Goal: Task Accomplishment & Management: Manage account settings

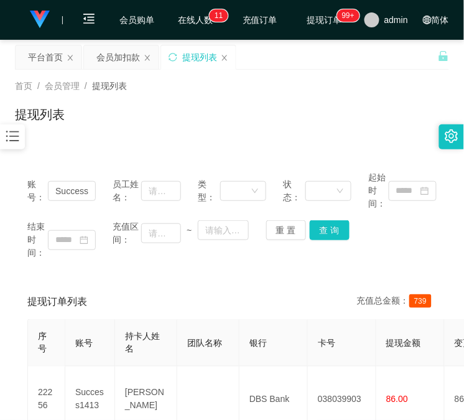
scroll to position [115, 0]
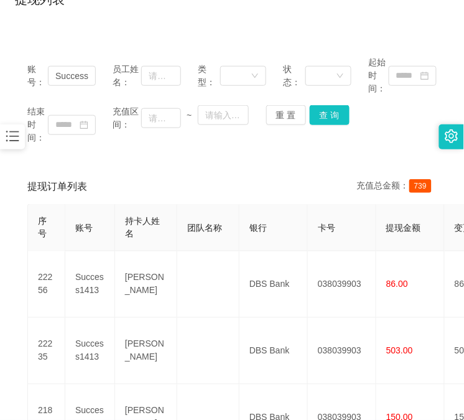
click at [15, 340] on div "提现订单列表 充值总金额： 739 序号 账号 持卡人姓名 团队名称 银行 卡号 提现金额 变更前金额 类型 代付渠道 订单编号 系统备注 状态 备注信息 创…" at bounding box center [232, 330] width 434 height 322
drag, startPoint x: 77, startPoint y: 157, endPoint x: 81, endPoint y: 152, distance: 6.6
click at [77, 157] on div "账号： Success1413 员工姓名： 类型： 状态： 起始时间： 结束时间： 充值区间： ~ 重 置 查 询 提现订单列表 充值总金额： 739 序号 …" at bounding box center [232, 267] width 434 height 447
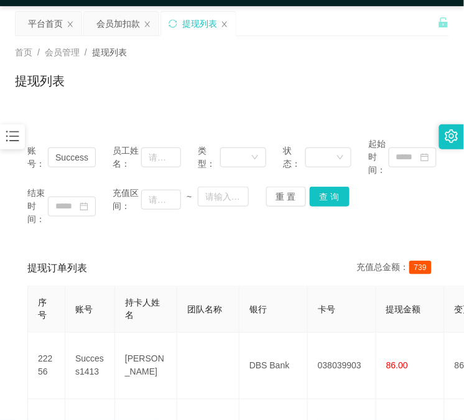
scroll to position [0, 0]
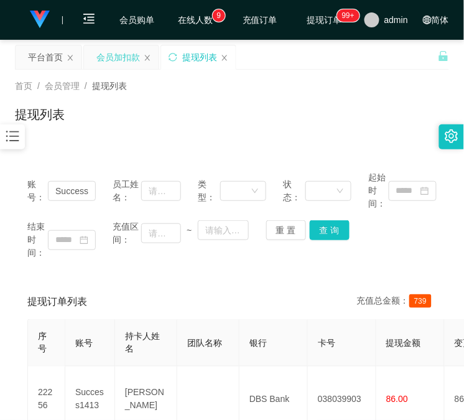
click at [119, 60] on div "会员加扣款" at bounding box center [118, 57] width 44 height 24
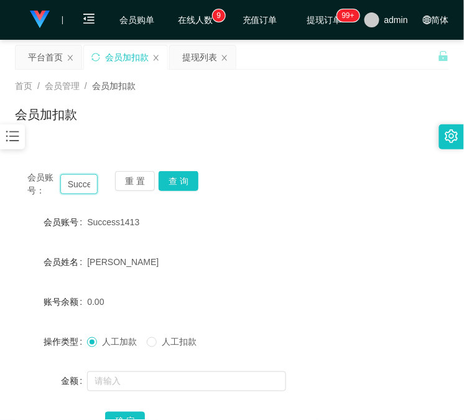
click at [78, 185] on input "Success1413" at bounding box center [78, 184] width 37 height 20
click at [184, 181] on button "查 询" at bounding box center [179, 181] width 40 height 20
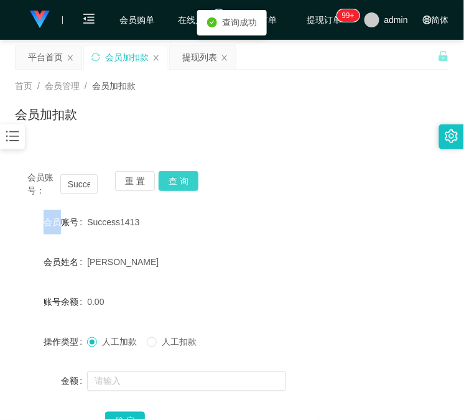
click at [184, 181] on div "会员账号： Success1413 重 置 查 询" at bounding box center [232, 184] width 434 height 26
click at [184, 181] on button "查 询" at bounding box center [179, 181] width 40 height 20
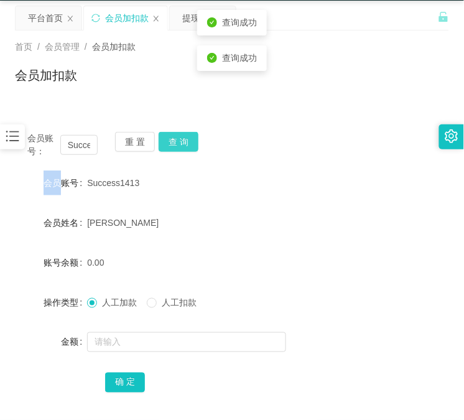
scroll to position [98, 0]
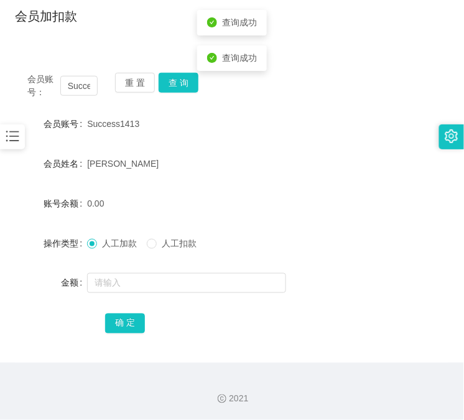
click at [228, 302] on form "会员账号 Success1413 会员姓名 [PERSON_NAME] 账号余额 0.00 操作类型 人工加款 人工扣款 金额 确 定" at bounding box center [232, 223] width 434 height 224
click at [238, 278] on input "text" at bounding box center [186, 283] width 199 height 20
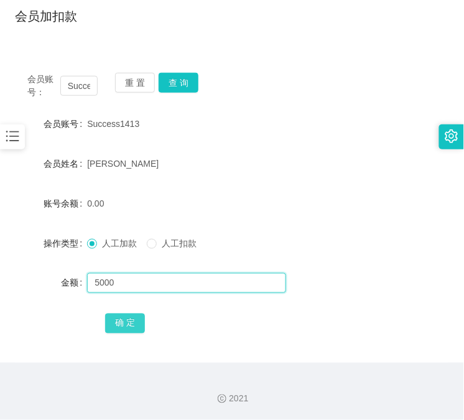
type input "5000"
click at [119, 324] on button "确 定" at bounding box center [125, 324] width 40 height 20
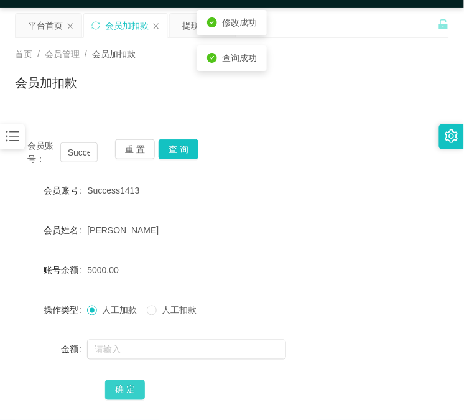
scroll to position [0, 0]
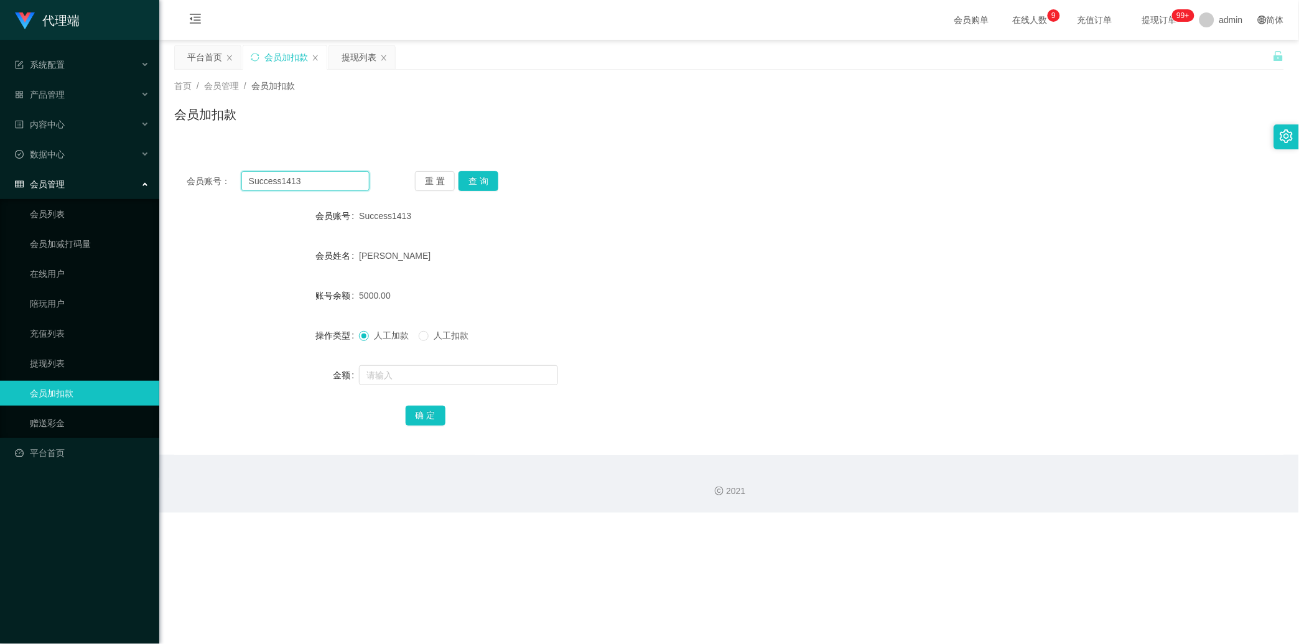
click at [301, 175] on input "Success1413" at bounding box center [305, 181] width 128 height 20
click at [87, 215] on link "会员列表" at bounding box center [89, 214] width 119 height 25
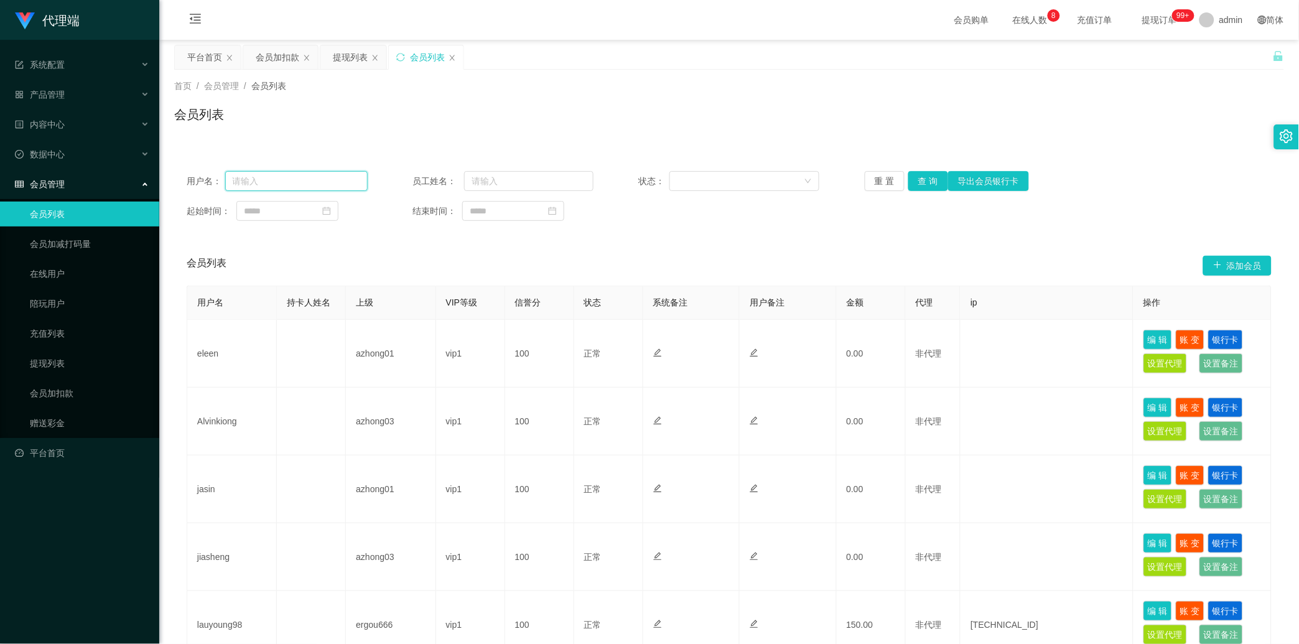
drag, startPoint x: 345, startPoint y: 175, endPoint x: 363, endPoint y: 172, distance: 17.7
click at [347, 175] on input "text" at bounding box center [296, 181] width 142 height 20
paste input "Success1413"
type input "Success1413"
click at [464, 179] on button "查 询" at bounding box center [929, 181] width 40 height 20
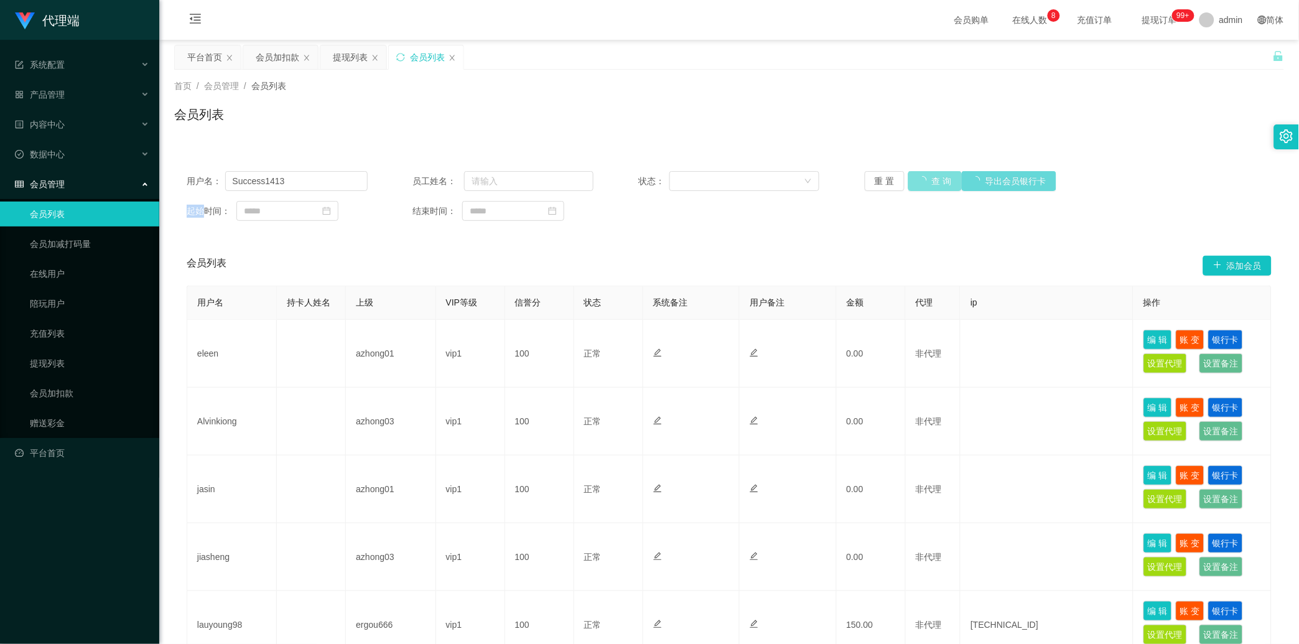
click at [464, 179] on div "重 置 查 询 导出会员银行卡" at bounding box center [955, 181] width 181 height 20
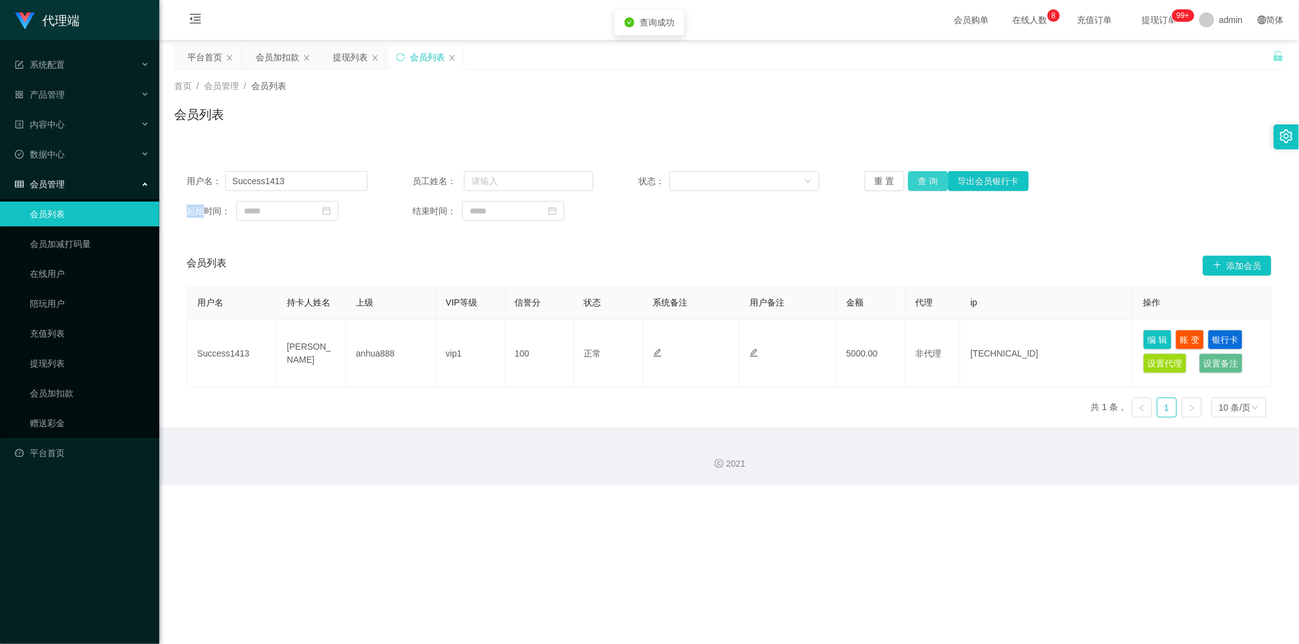
click at [464, 179] on button "查 询" at bounding box center [929, 181] width 40 height 20
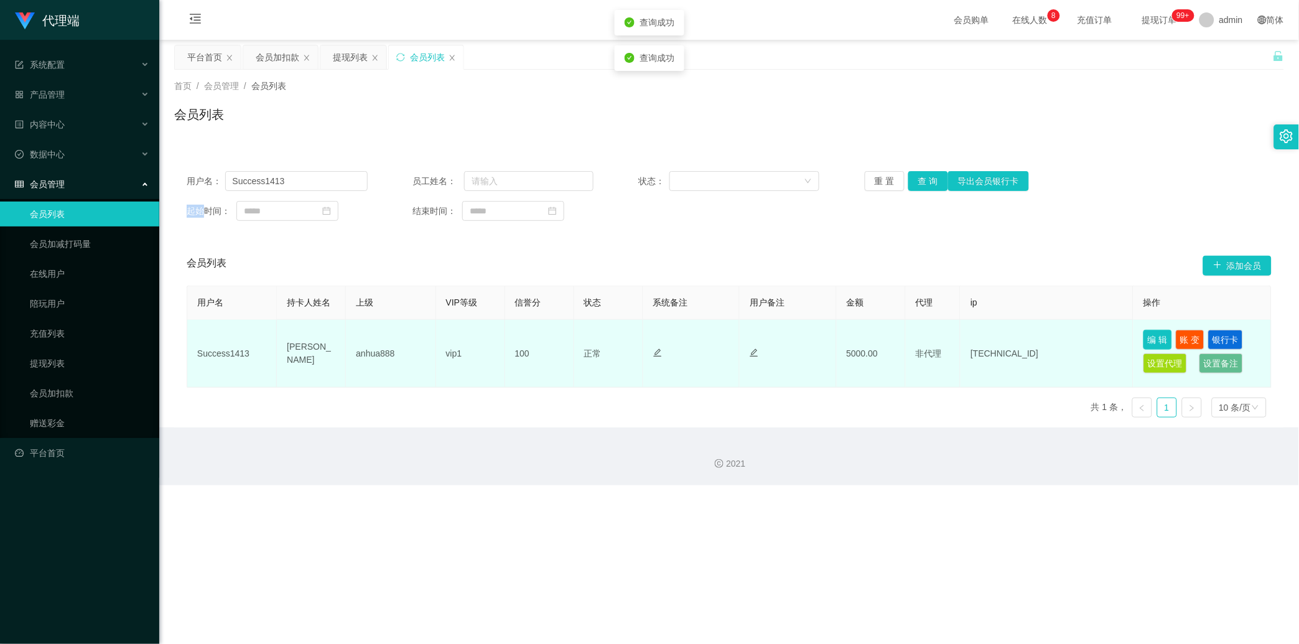
click at [464, 339] on button "编 辑" at bounding box center [1158, 340] width 29 height 20
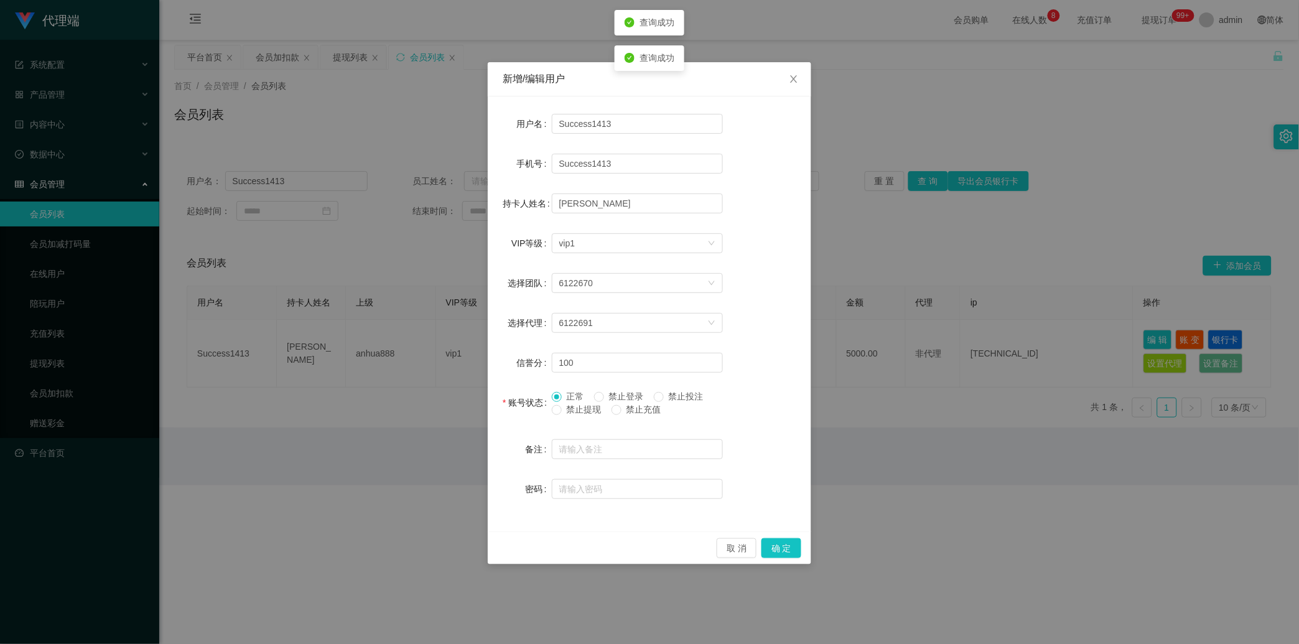
click at [464, 338] on div "新增/编辑用户 用户名 Success1413 手机号 Success1413 持卡人姓名 [PERSON_NAME] VIP等级 选择VIP等级 vip1 …" at bounding box center [649, 322] width 1299 height 644
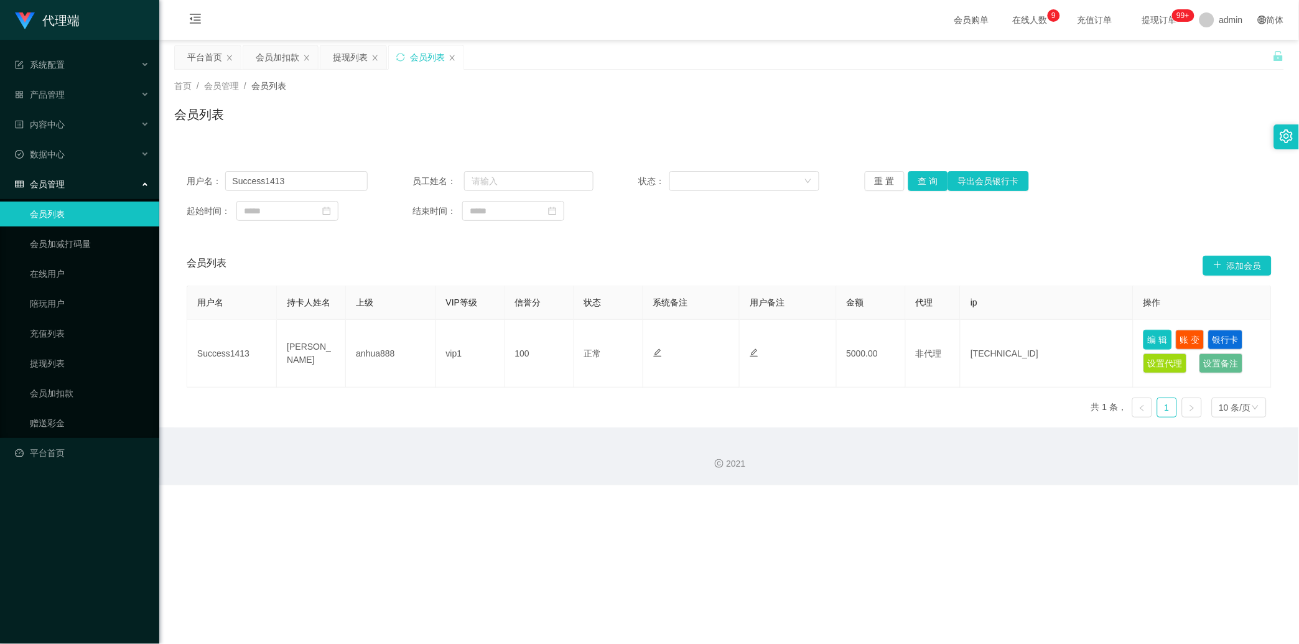
drag, startPoint x: 1146, startPoint y: 340, endPoint x: 1091, endPoint y: 350, distance: 55.0
click at [464, 340] on button "编 辑" at bounding box center [1158, 340] width 29 height 20
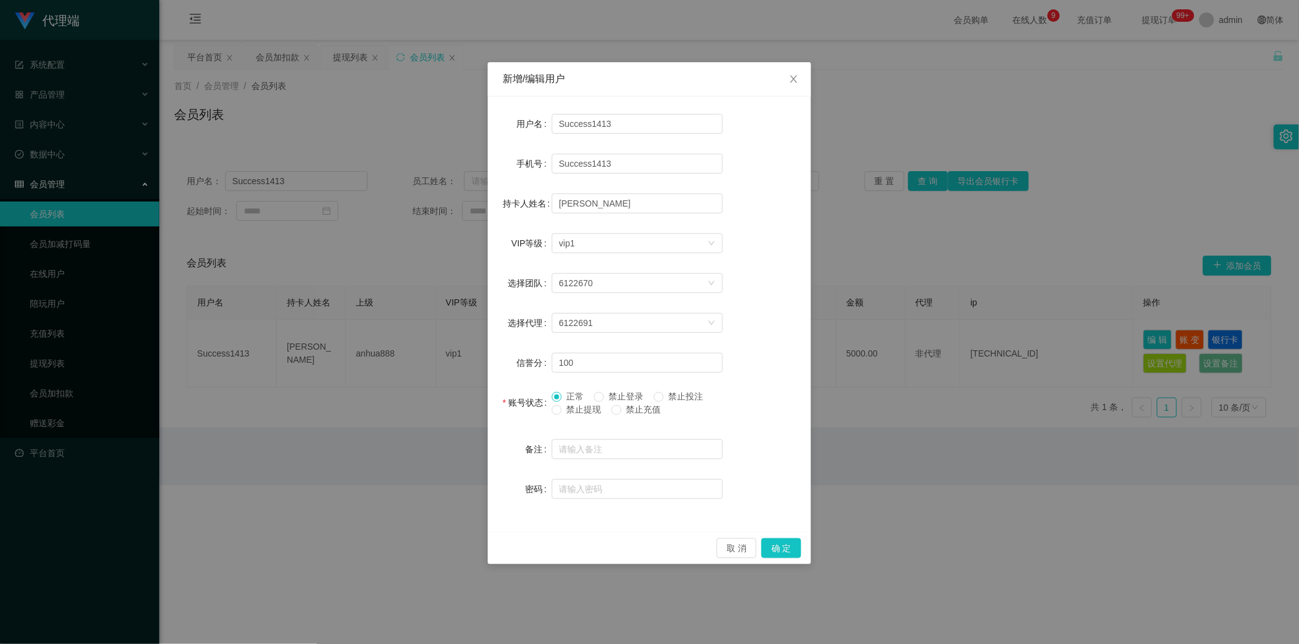
click at [464, 409] on span "禁止提现" at bounding box center [584, 409] width 45 height 10
click at [464, 416] on label "禁止提现" at bounding box center [579, 409] width 55 height 13
click at [464, 419] on button "确 定" at bounding box center [782, 548] width 40 height 20
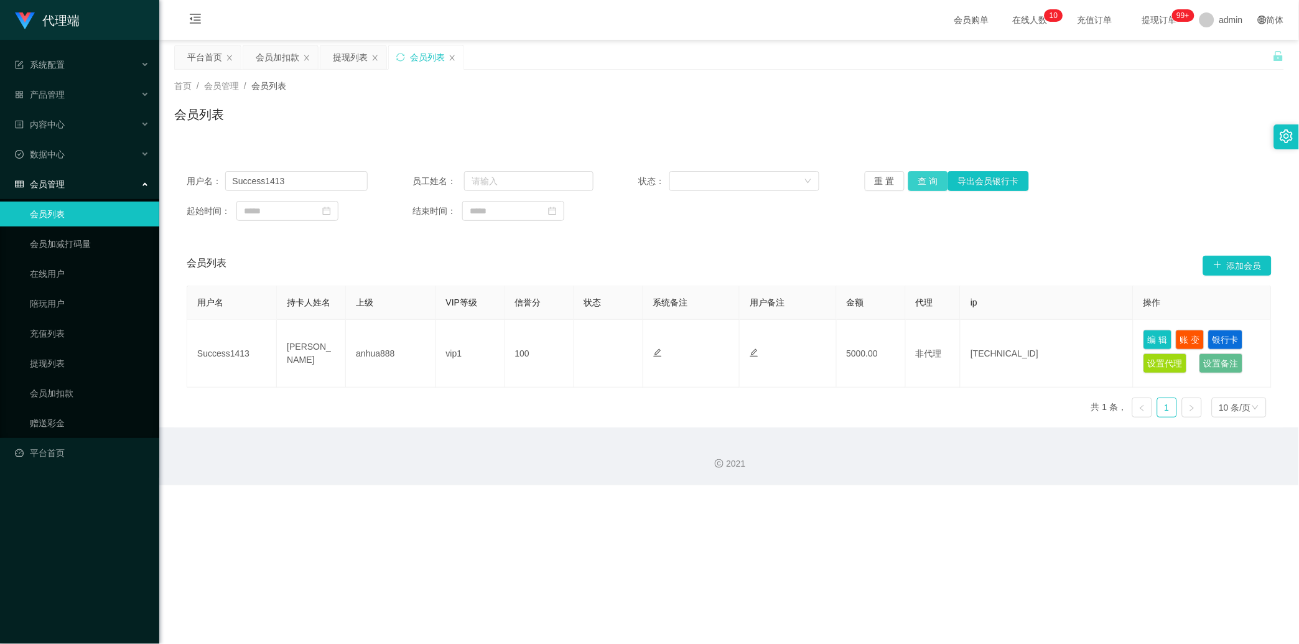
click at [464, 184] on button "查 询" at bounding box center [929, 181] width 40 height 20
click at [464, 184] on div "重 置 查 询 导出会员银行卡" at bounding box center [955, 181] width 181 height 20
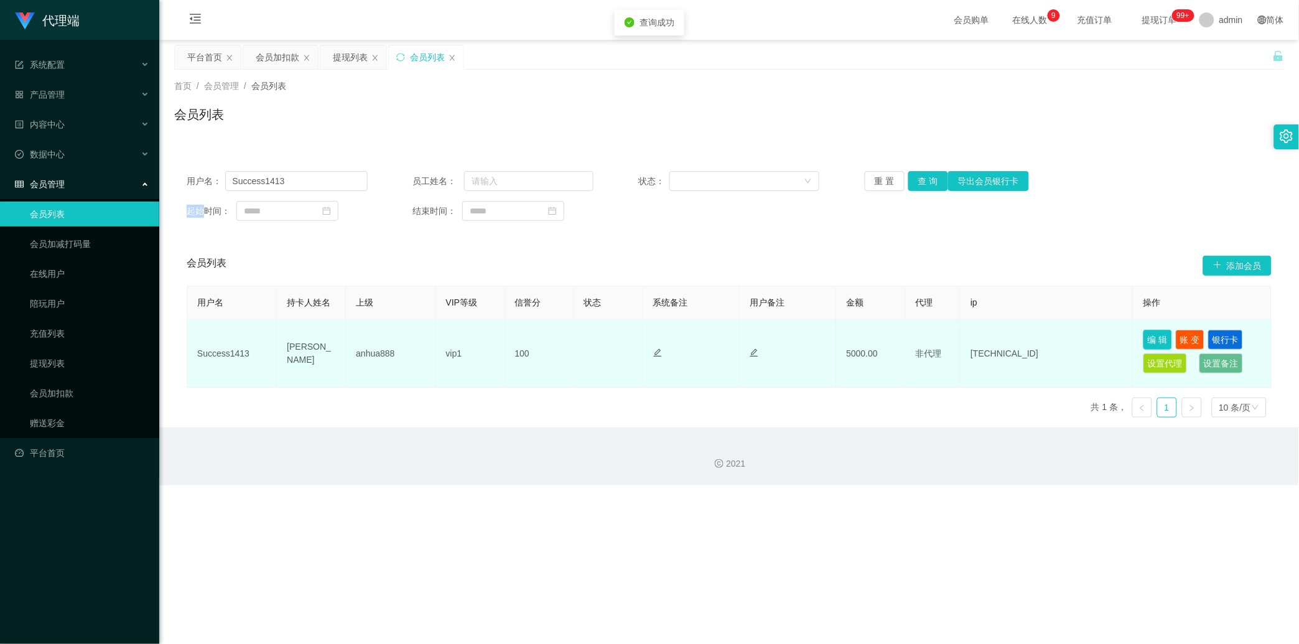
click at [464, 334] on button "编 辑" at bounding box center [1158, 340] width 29 height 20
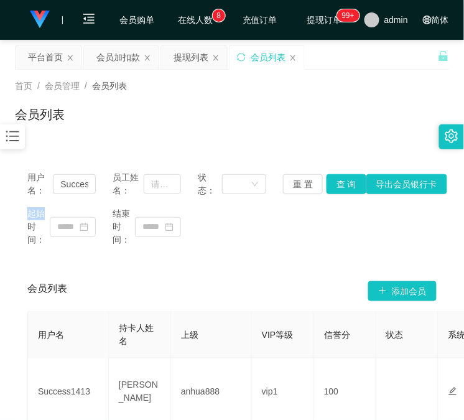
click at [113, 128] on div "会员列表" at bounding box center [232, 119] width 434 height 29
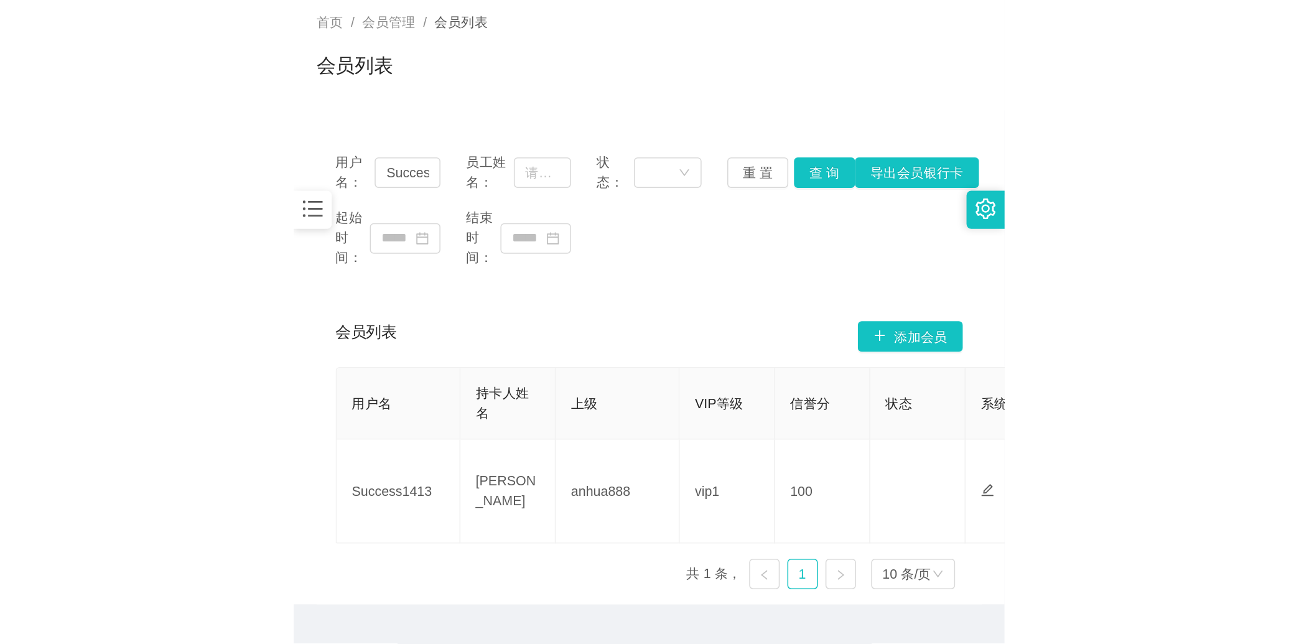
scroll to position [103, 0]
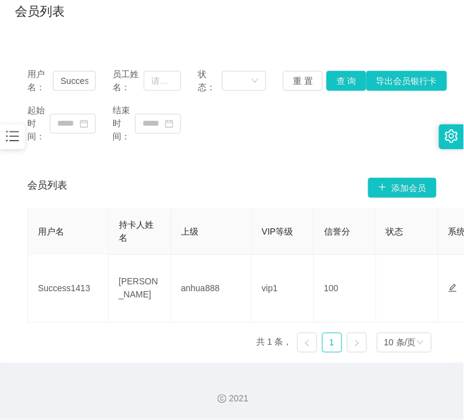
click at [189, 179] on div "会员列表 添加会员" at bounding box center [231, 188] width 409 height 40
click at [336, 89] on button "查 询" at bounding box center [347, 81] width 40 height 20
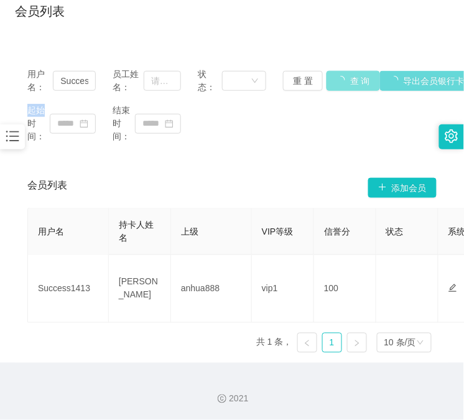
click at [336, 89] on div "重 置 查 询 导出会员银行卡" at bounding box center [317, 81] width 68 height 20
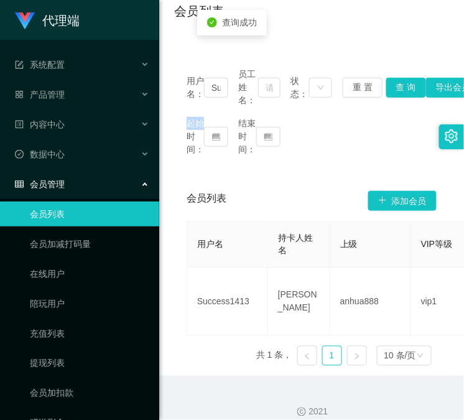
scroll to position [0, 0]
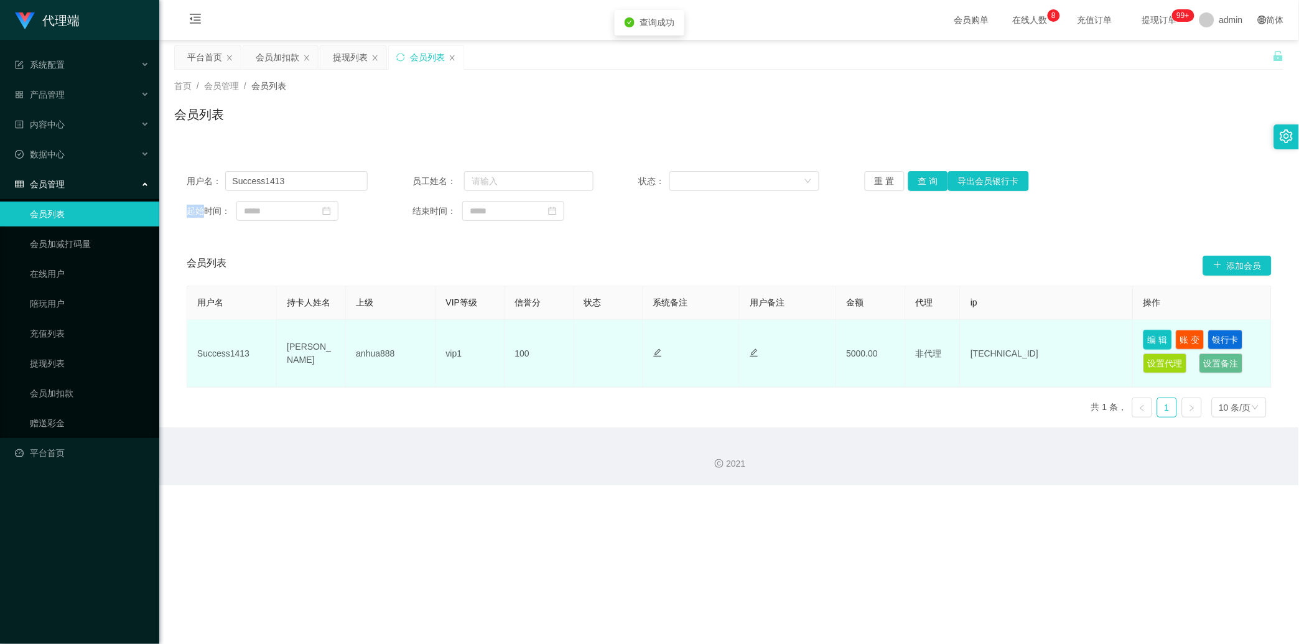
click at [464, 340] on button "编 辑" at bounding box center [1158, 340] width 29 height 20
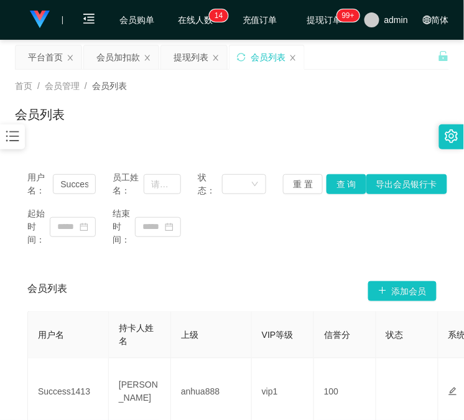
click at [92, 138] on div "首页 / 会员管理 / 会员列表 / 会员列表" at bounding box center [232, 107] width 464 height 74
click at [107, 42] on main "关闭左侧 关闭右侧 关闭其它 刷新页面 平台首页 会员加扣款 提现列表 会员列表 首页 / 会员管理 / 会员列表 / 会员列表 用户名： Success14…" at bounding box center [232, 253] width 464 height 426
click at [109, 52] on div "会员加扣款" at bounding box center [118, 57] width 44 height 24
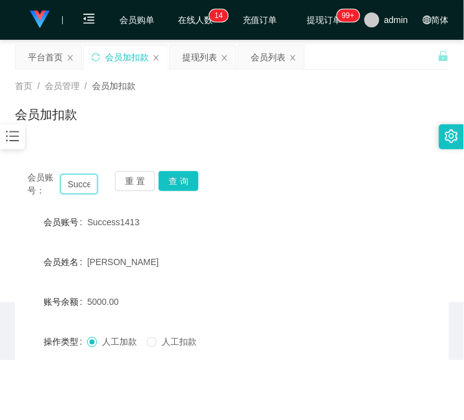
click at [79, 184] on input "Success1413" at bounding box center [78, 184] width 37 height 20
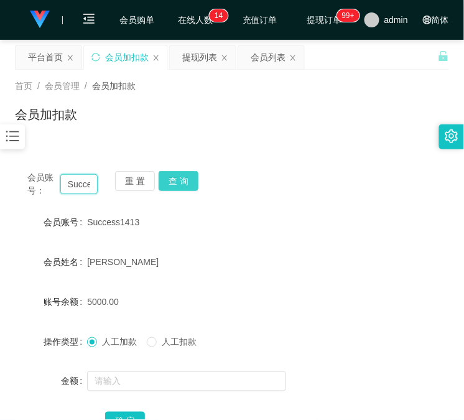
paste input "char12345"
type input "char12345"
click at [181, 189] on button "查 询" at bounding box center [179, 181] width 40 height 20
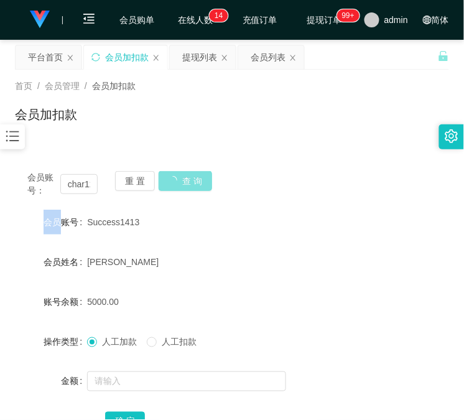
click at [181, 189] on div "重 置 查 询" at bounding box center [150, 184] width 70 height 26
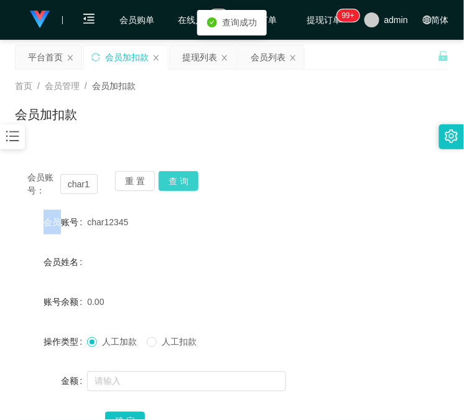
click at [181, 189] on button "查 询" at bounding box center [179, 181] width 40 height 20
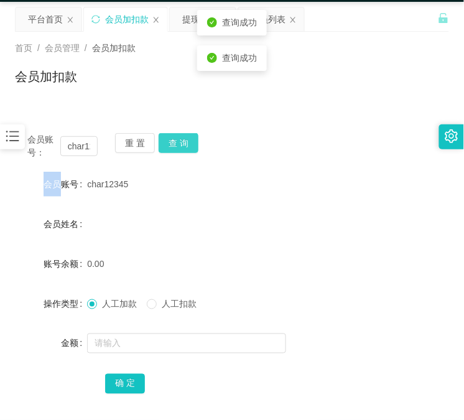
scroll to position [98, 0]
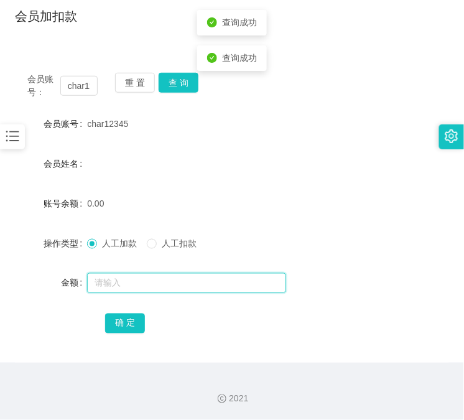
click at [182, 278] on input "text" at bounding box center [186, 283] width 199 height 20
type input "100"
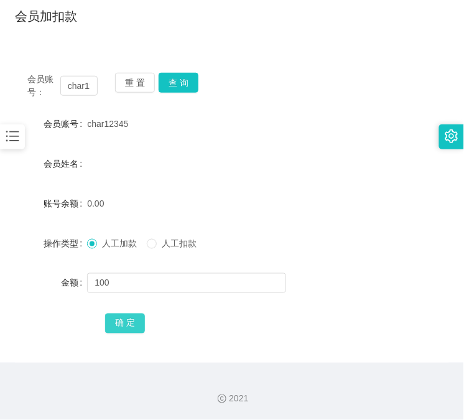
click at [114, 327] on button "确 定" at bounding box center [125, 324] width 40 height 20
click at [76, 85] on input "char12345" at bounding box center [78, 86] width 37 height 20
paste input "83369937"
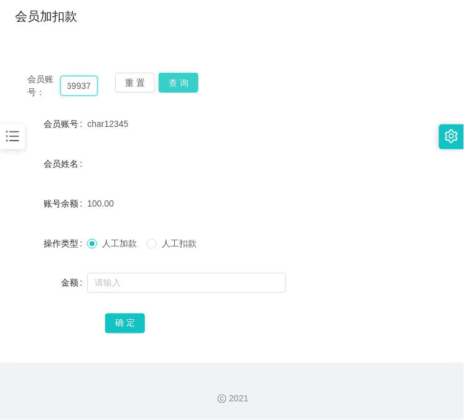
type input "83369937"
click at [170, 86] on button "查 询" at bounding box center [179, 83] width 40 height 20
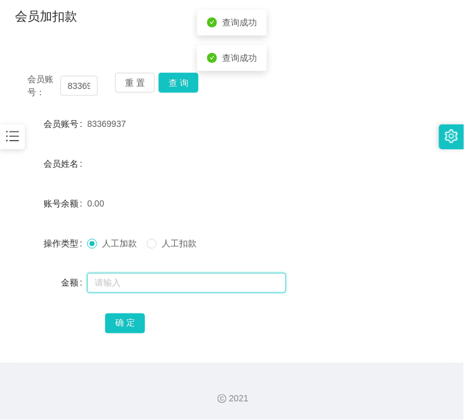
click at [128, 283] on input "text" at bounding box center [186, 283] width 199 height 20
type input "100"
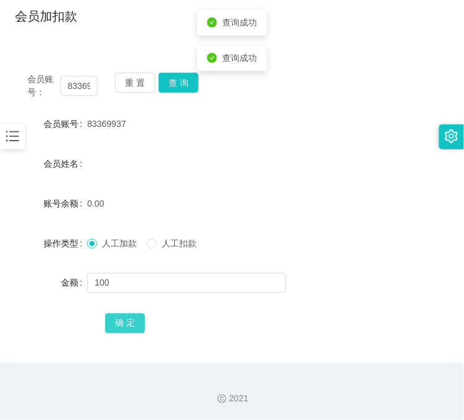
click at [125, 317] on div "确 定" at bounding box center [231, 323] width 253 height 25
click at [125, 322] on button "确 定" at bounding box center [125, 324] width 40 height 20
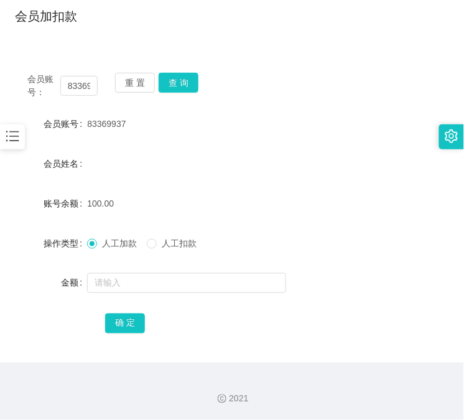
click at [68, 39] on div "首页 / 会员管理 / 会员加扣款 / 会员加扣款" at bounding box center [232, 8] width 464 height 74
click at [80, 90] on input "83369937" at bounding box center [78, 86] width 37 height 20
click at [195, 80] on button "查 询" at bounding box center [179, 83] width 40 height 20
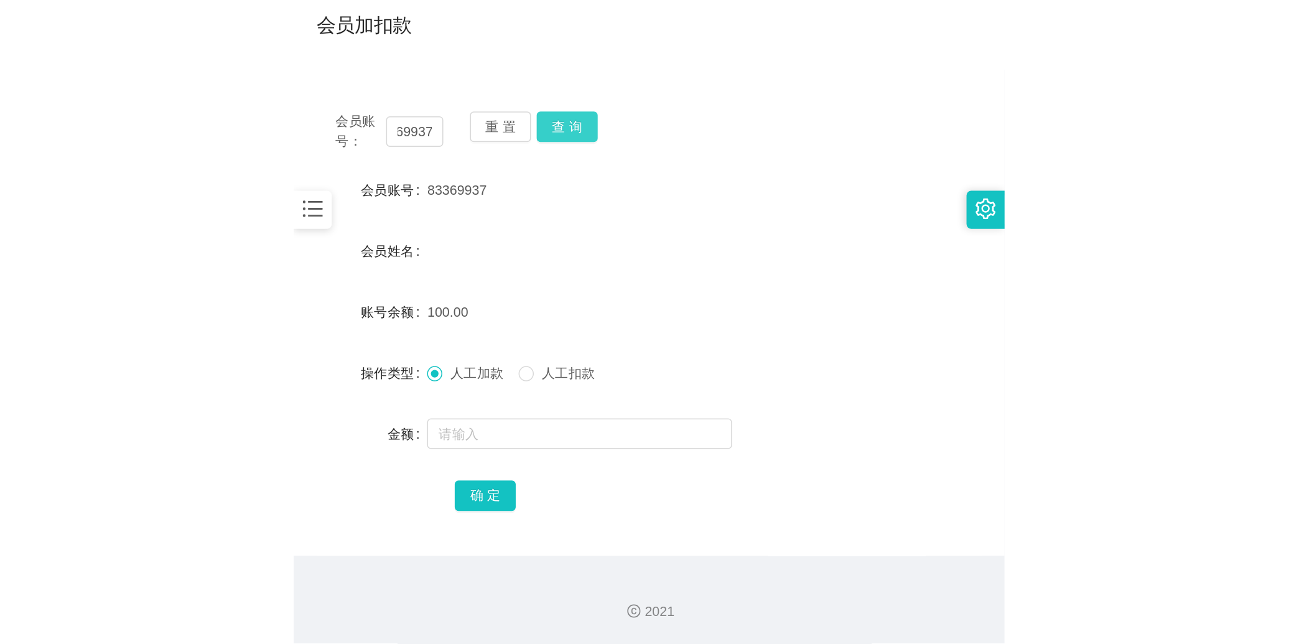
scroll to position [0, 0]
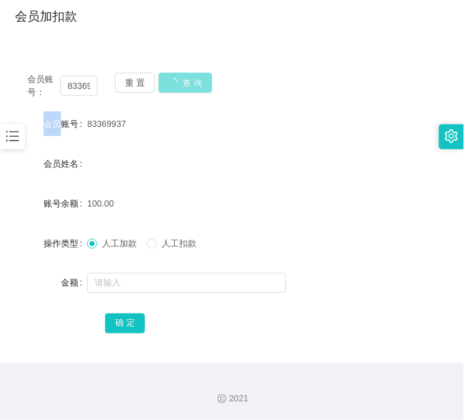
click at [195, 80] on div "会员账号： 83369937 重 置 查 询" at bounding box center [232, 86] width 434 height 26
click at [195, 80] on button "查 询" at bounding box center [179, 83] width 40 height 20
drag, startPoint x: 128, startPoint y: 44, endPoint x: 147, endPoint y: 38, distance: 20.9
click at [129, 44] on div "首页 / 会员管理 / 会员加扣款 / 会员加扣款 会员账号： 83369937 重 置 查 询 会员账号 83369937 会员姓名 账号余额 50.00 …" at bounding box center [232, 166] width 434 height 391
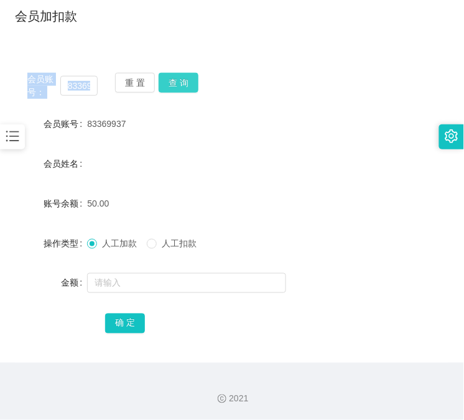
click at [194, 77] on button "查 询" at bounding box center [179, 83] width 40 height 20
click at [189, 82] on button "查 询" at bounding box center [179, 83] width 40 height 20
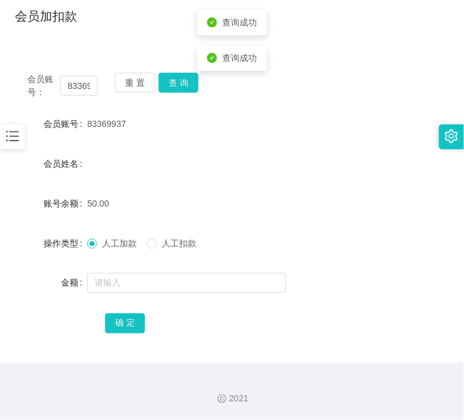
click at [179, 123] on div "83369937" at bounding box center [213, 123] width 253 height 25
click at [112, 37] on div "首页 / 会员管理 / 会员加扣款 / 会员加扣款" at bounding box center [232, 8] width 464 height 74
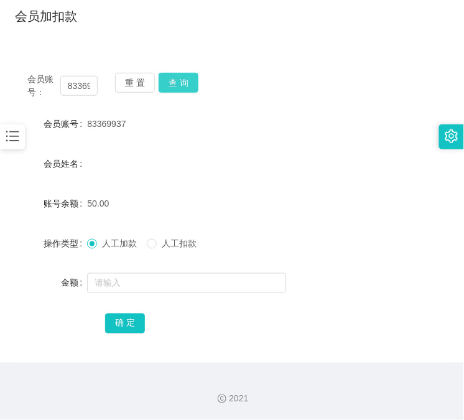
click at [193, 82] on button "查 询" at bounding box center [179, 83] width 40 height 20
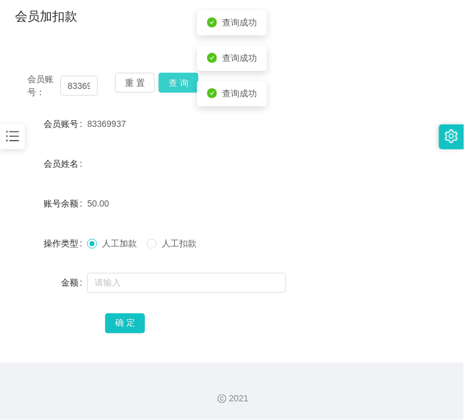
click at [190, 78] on button "查 询" at bounding box center [179, 83] width 40 height 20
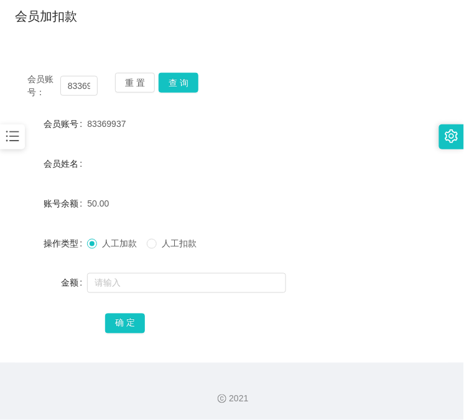
drag, startPoint x: 126, startPoint y: 129, endPoint x: 157, endPoint y: 104, distance: 40.2
click at [126, 129] on div "83369937" at bounding box center [213, 123] width 253 height 25
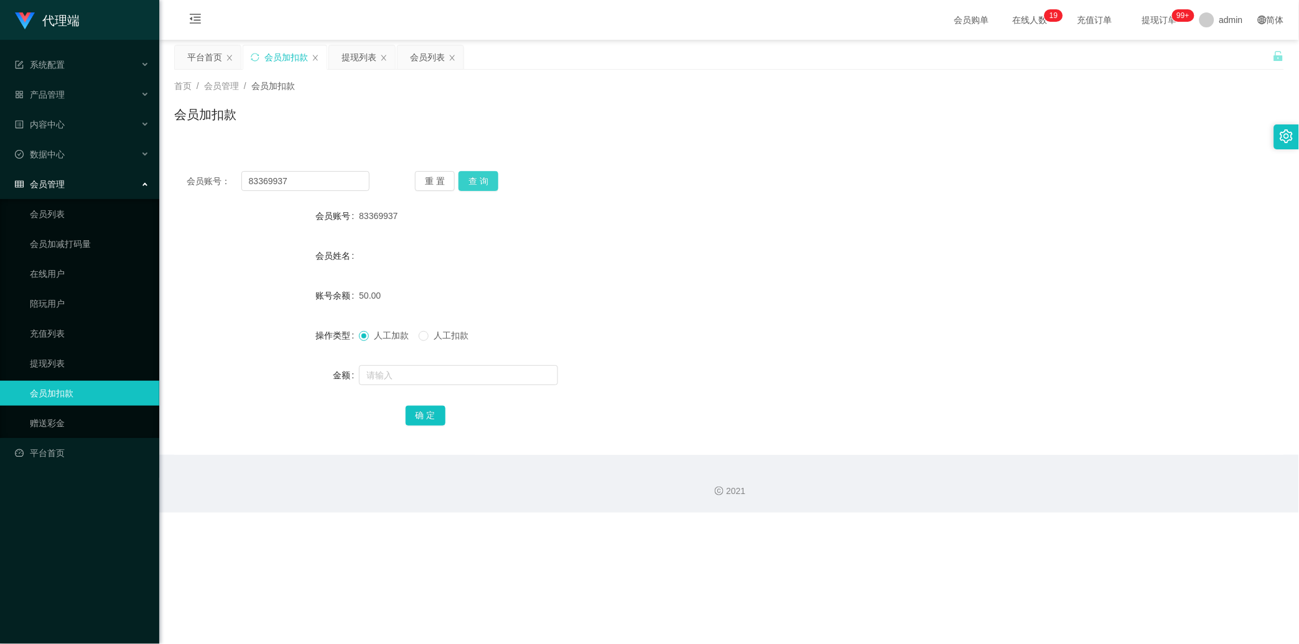
click at [464, 175] on button "查 询" at bounding box center [479, 181] width 40 height 20
click at [464, 175] on div "重 置 查 询" at bounding box center [506, 181] width 183 height 20
click at [312, 184] on input "83369937" at bounding box center [305, 181] width 128 height 20
click at [100, 215] on link "会员列表" at bounding box center [89, 214] width 119 height 25
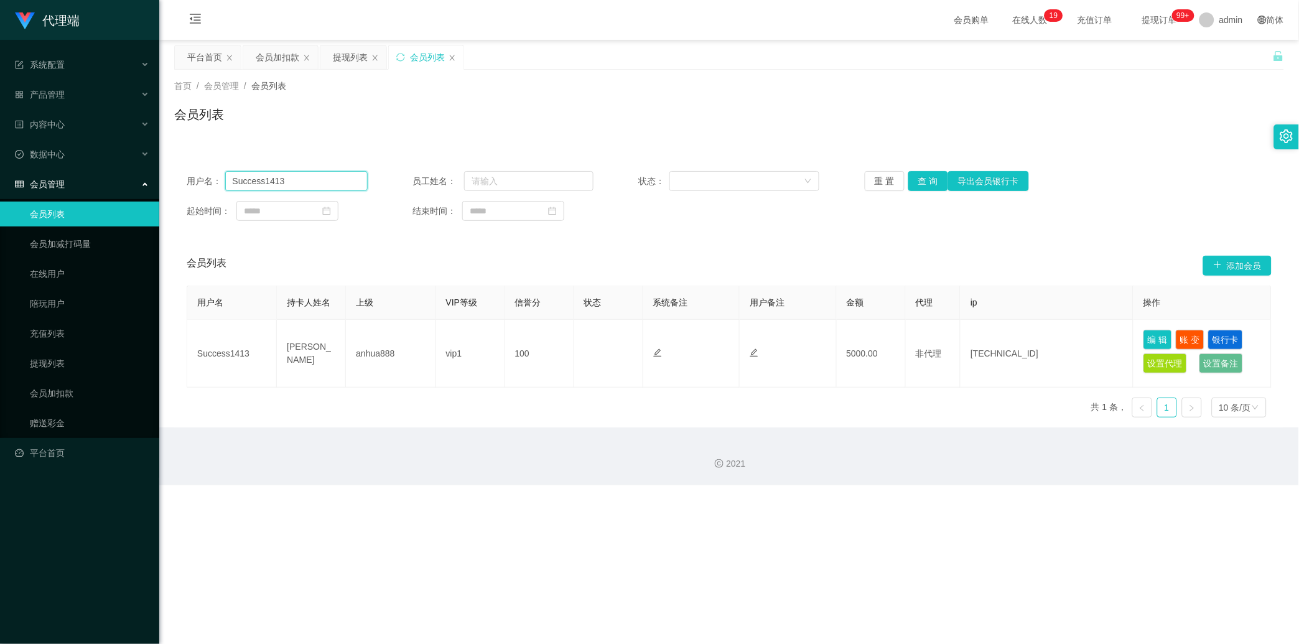
click at [307, 185] on input "Success1413" at bounding box center [296, 181] width 142 height 20
paste input "83369937"
type input "83369937"
click at [98, 129] on div "内容中心" at bounding box center [79, 124] width 159 height 25
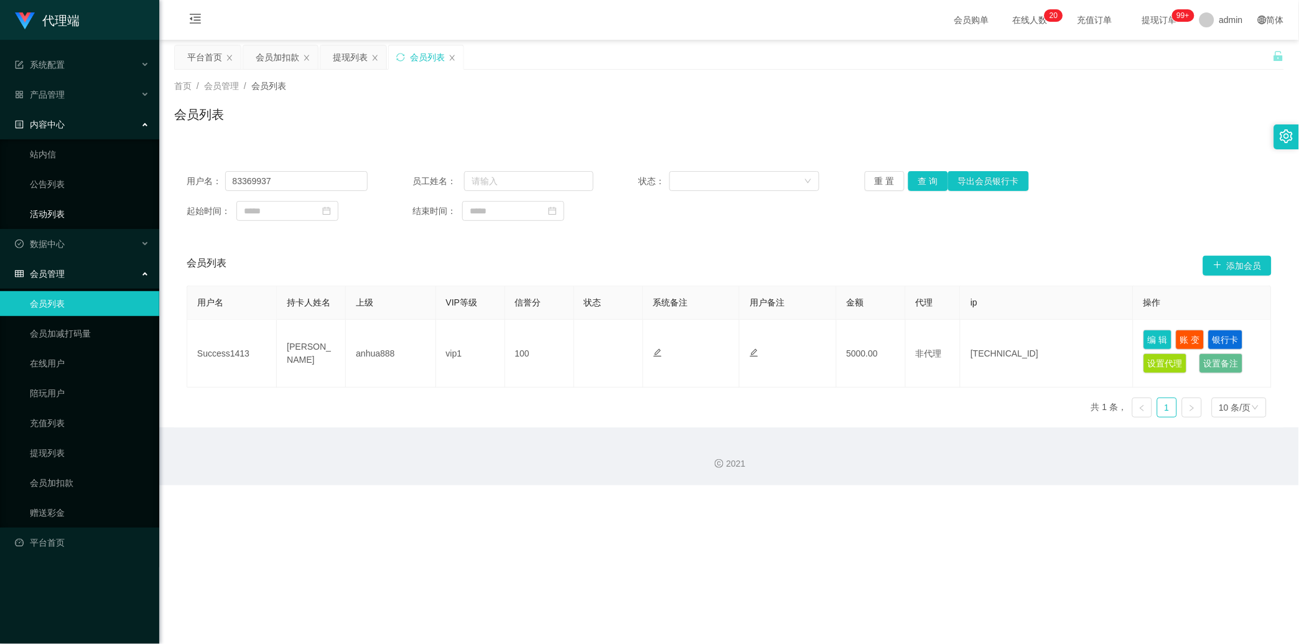
click at [79, 213] on link "活动列表" at bounding box center [89, 214] width 119 height 25
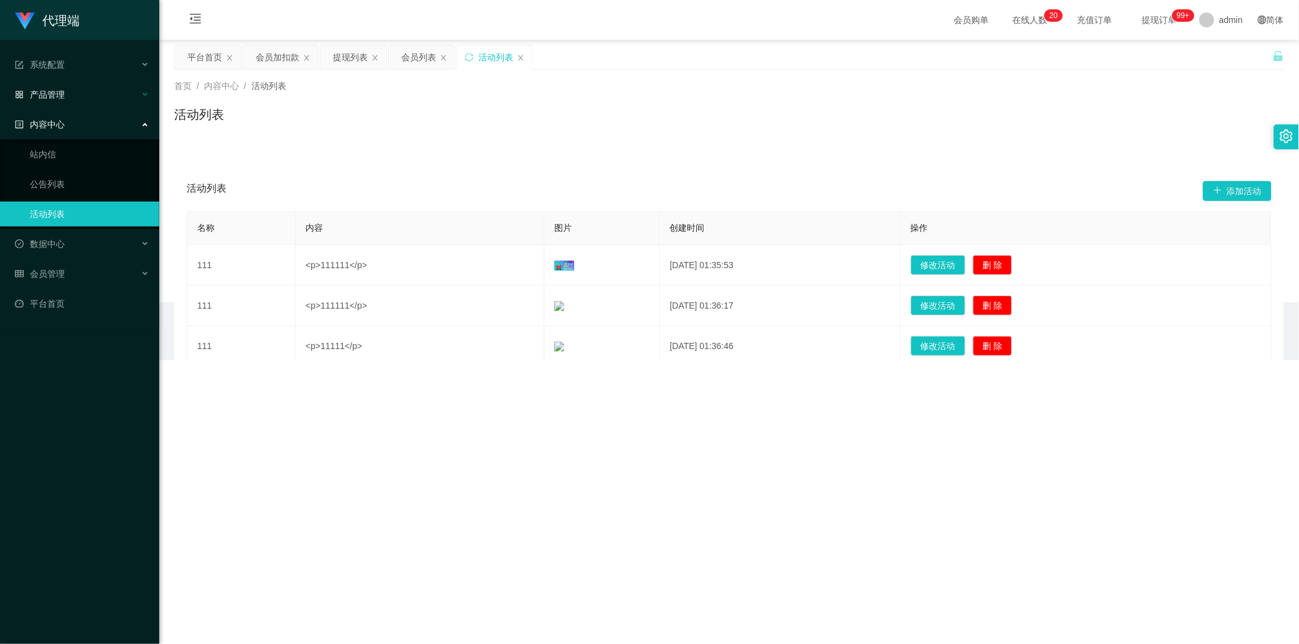
click at [86, 98] on div "产品管理" at bounding box center [79, 94] width 159 height 25
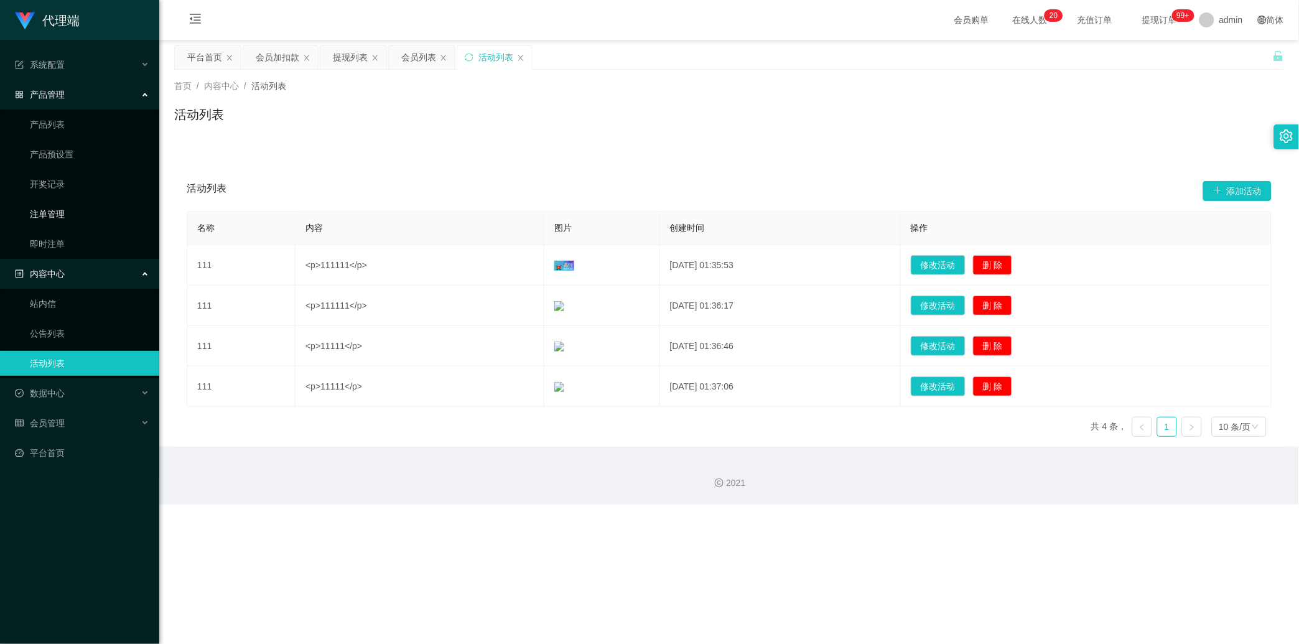
click at [65, 204] on link "注单管理" at bounding box center [89, 214] width 119 height 25
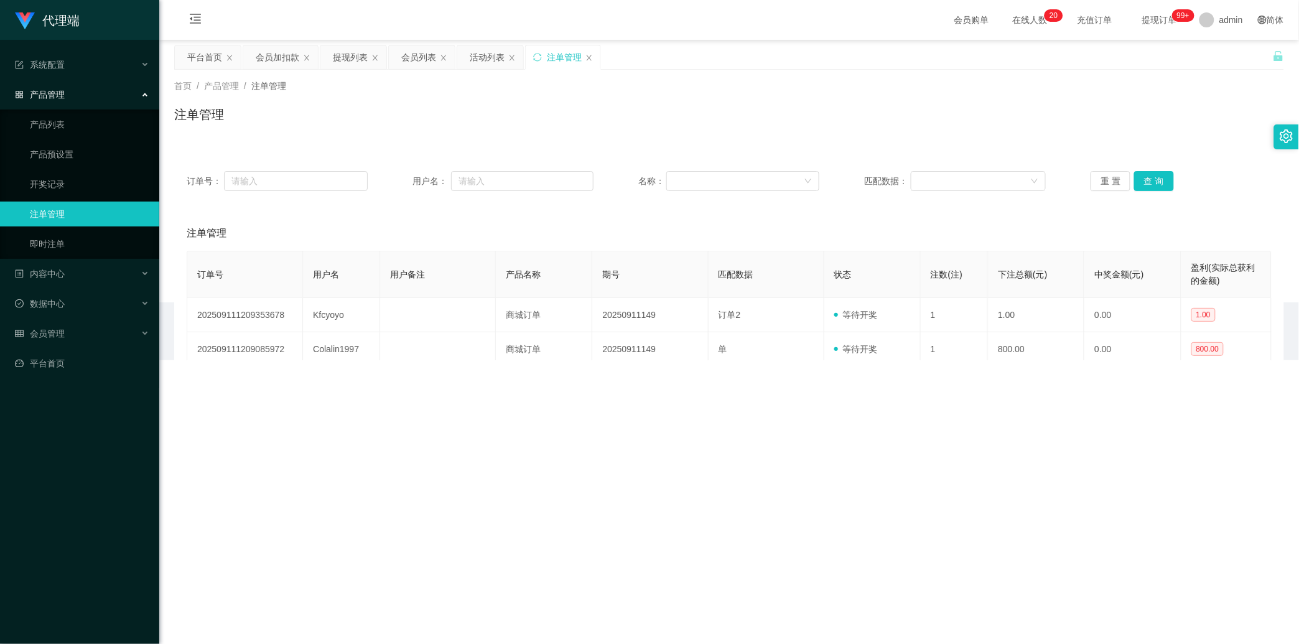
click at [322, 191] on div "订单号： 用户名： 名称： 匹配数据： 重 置 查 询" at bounding box center [729, 181] width 1110 height 45
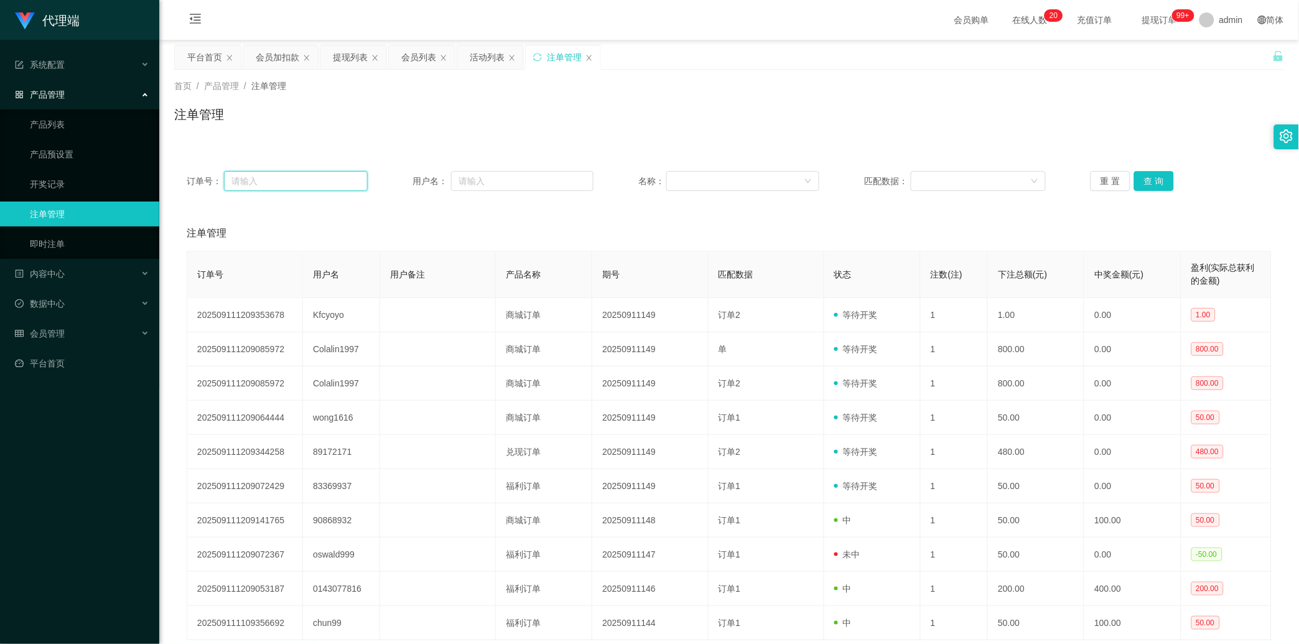
drag, startPoint x: 328, startPoint y: 183, endPoint x: 350, endPoint y: 175, distance: 23.6
click at [328, 183] on input "text" at bounding box center [296, 181] width 144 height 20
paste input "83369937"
type input "83369937"
click at [464, 183] on input "text" at bounding box center [522, 181] width 142 height 20
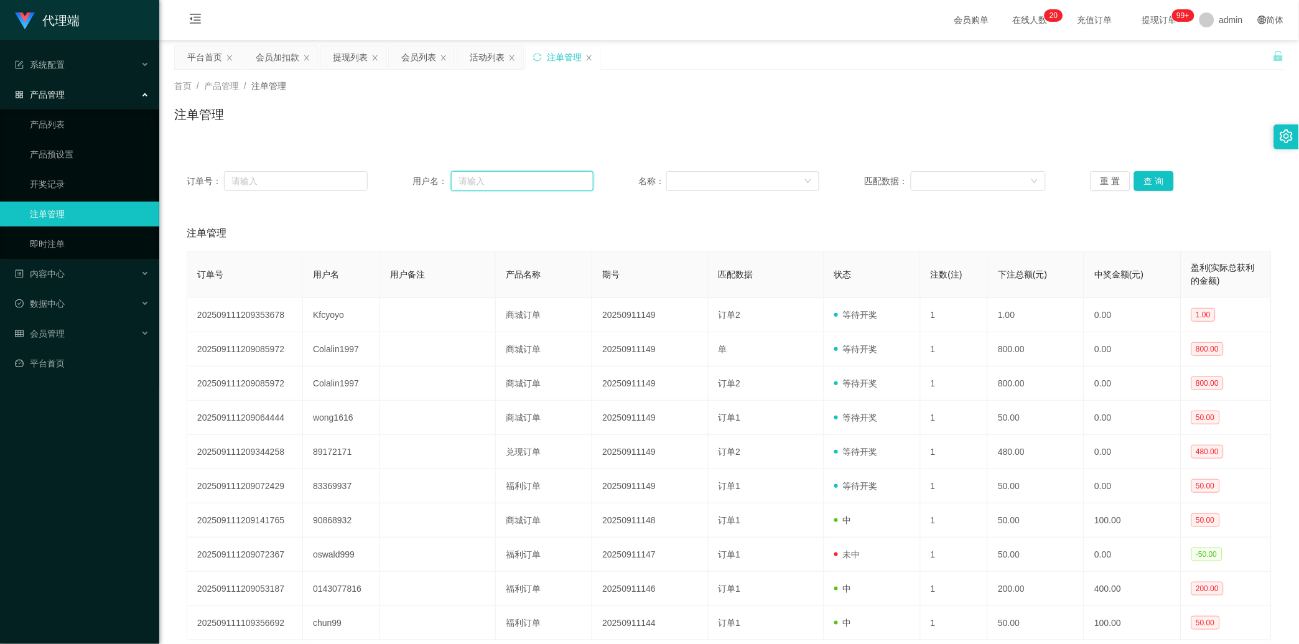
paste input "83369937"
type input "83369937"
click at [464, 177] on button "查 询" at bounding box center [1154, 181] width 40 height 20
click at [464, 177] on div "重 置 查 询" at bounding box center [1181, 181] width 181 height 20
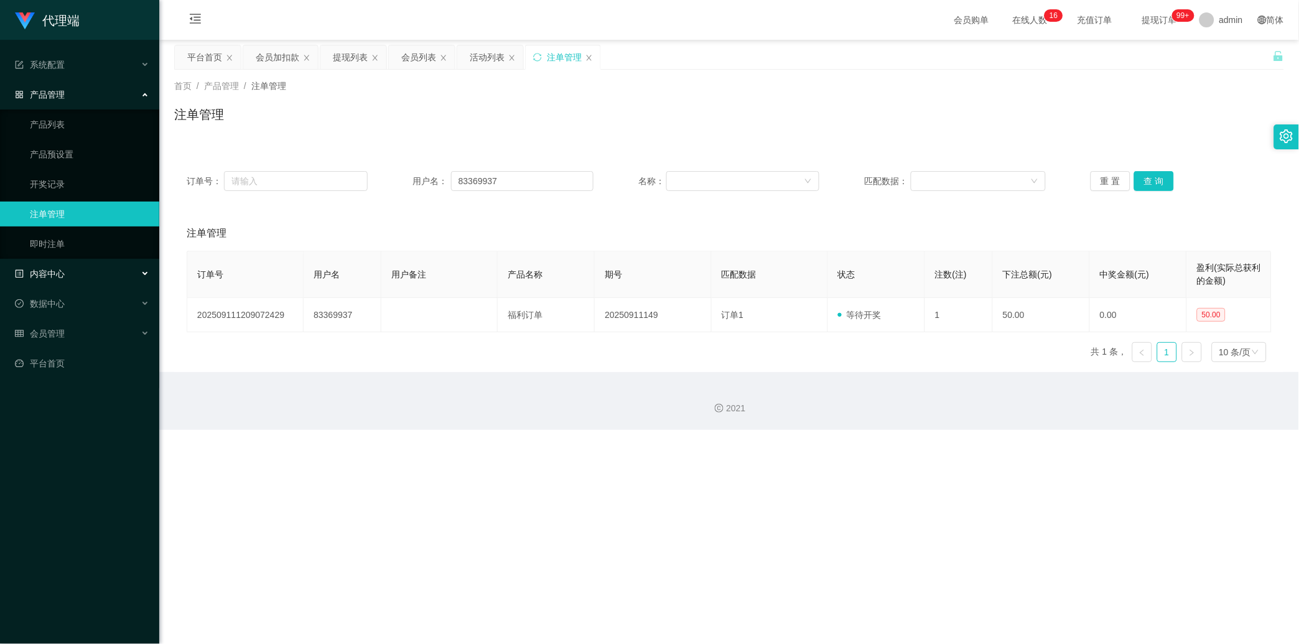
click at [100, 280] on div "内容中心" at bounding box center [79, 273] width 159 height 25
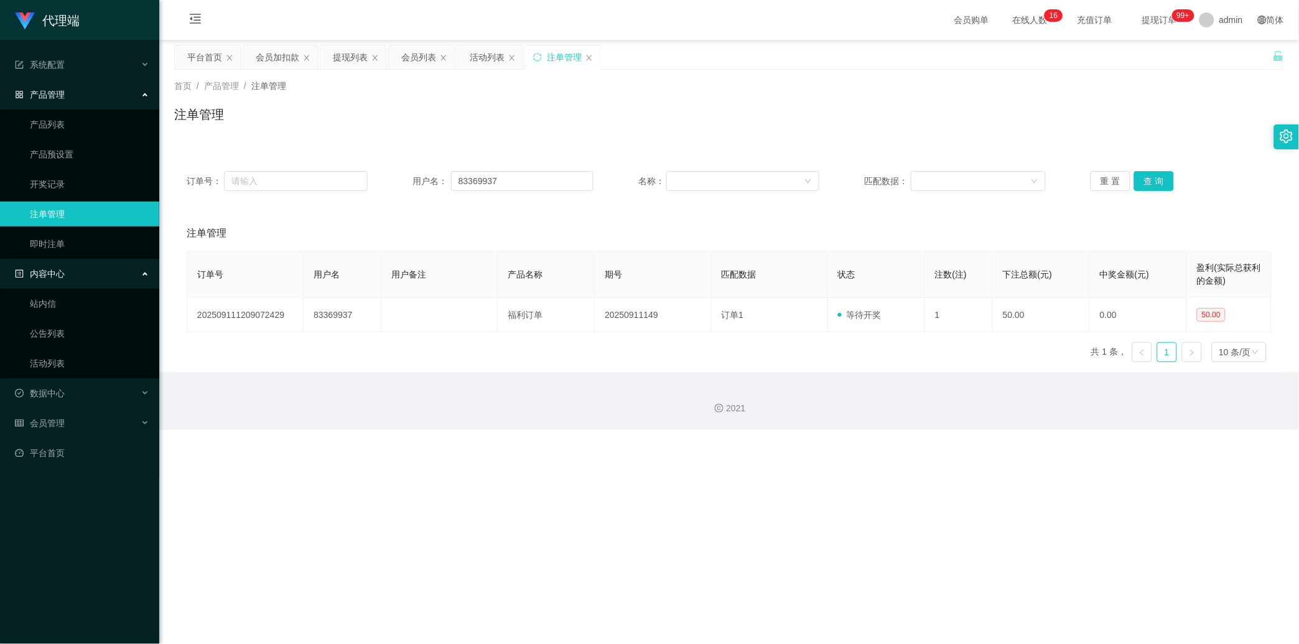
click at [65, 406] on li "数据中心" at bounding box center [79, 394] width 159 height 27
click at [62, 419] on span "会员管理" at bounding box center [40, 423] width 50 height 10
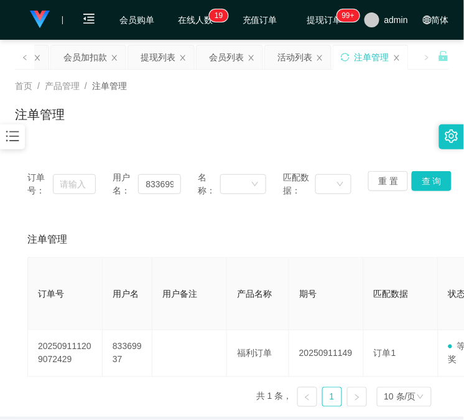
drag, startPoint x: 85, startPoint y: 156, endPoint x: 147, endPoint y: 149, distance: 61.9
click at [85, 156] on div "订单号： 用户名： 83369937 名称： 匹配数据： 重 置 查 询 注单管理 订单号 用户名 用户备注 产品名称 期号 匹配数据 状态 注数(注) 下注…" at bounding box center [232, 280] width 434 height 273
click at [418, 177] on button "查 询" at bounding box center [432, 181] width 40 height 20
click at [418, 177] on div "重 置 查 询" at bounding box center [402, 184] width 68 height 26
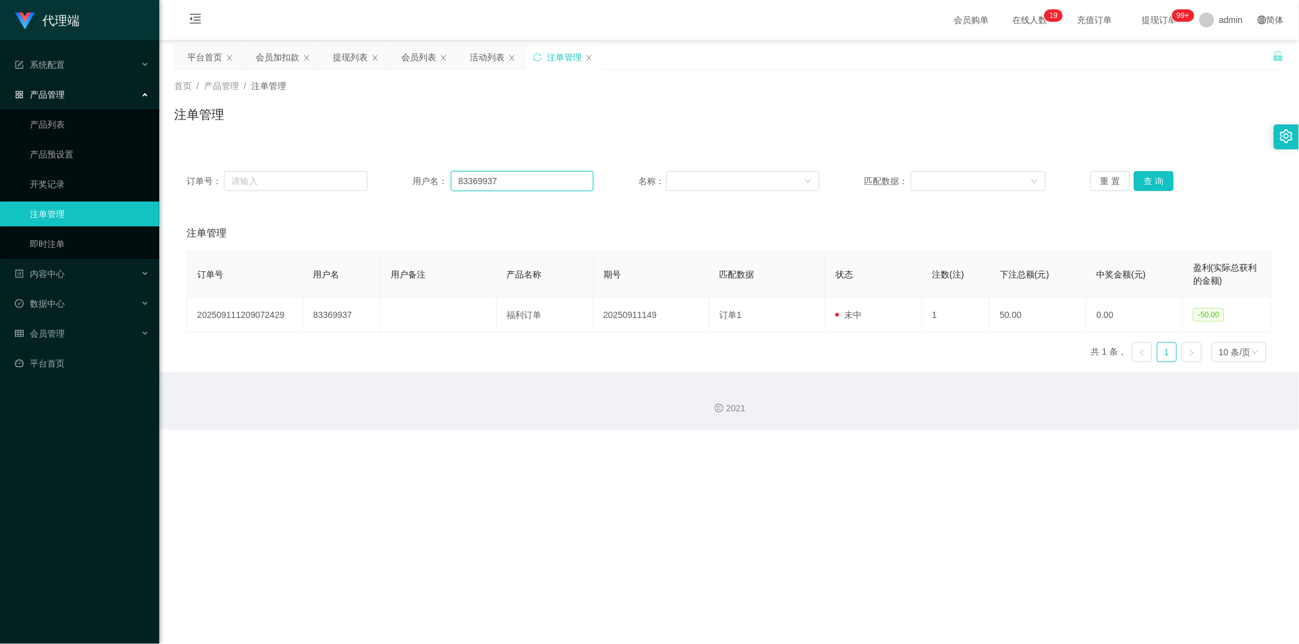
click at [464, 174] on input "83369937" at bounding box center [522, 181] width 142 height 20
click at [464, 172] on input "83369937" at bounding box center [522, 181] width 142 height 20
click at [81, 324] on div "会员管理" at bounding box center [79, 333] width 159 height 25
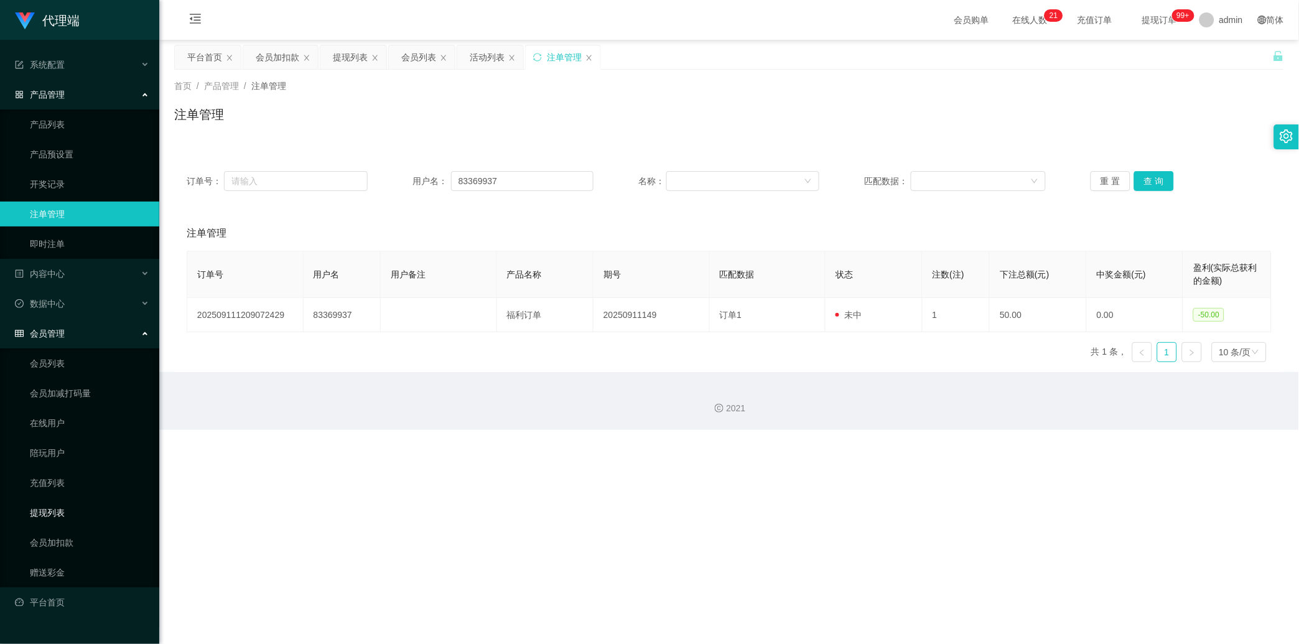
click at [58, 419] on link "提现列表" at bounding box center [89, 512] width 119 height 25
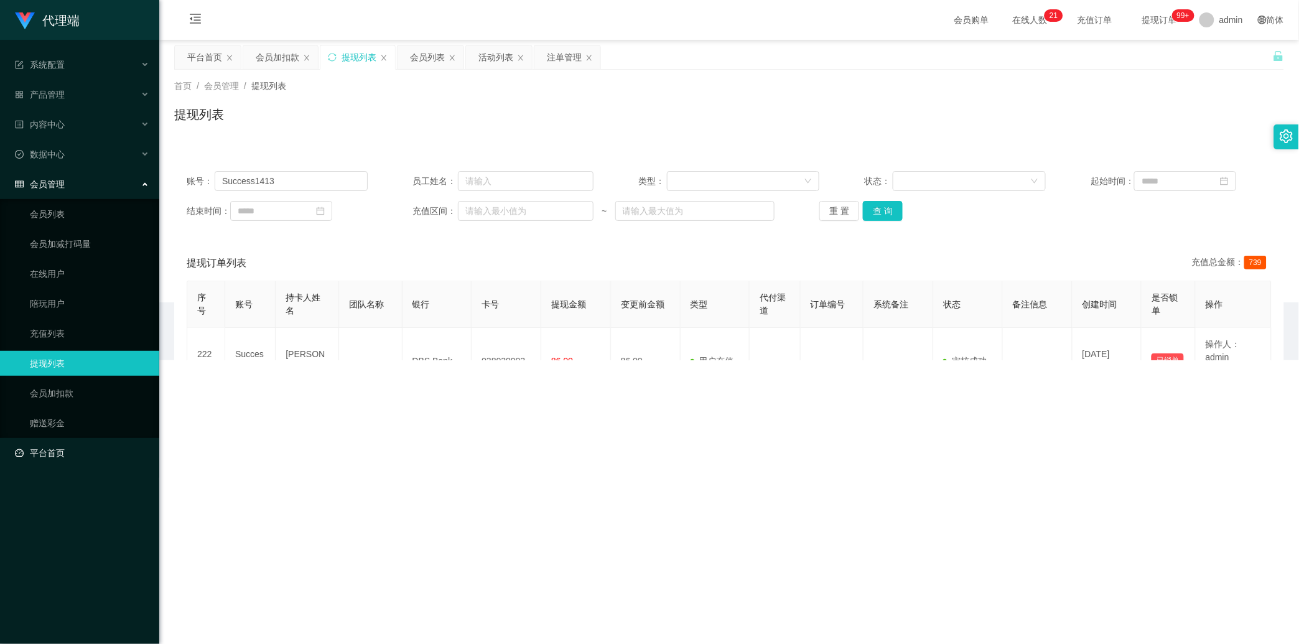
click at [58, 419] on link "平台首页" at bounding box center [82, 453] width 134 height 25
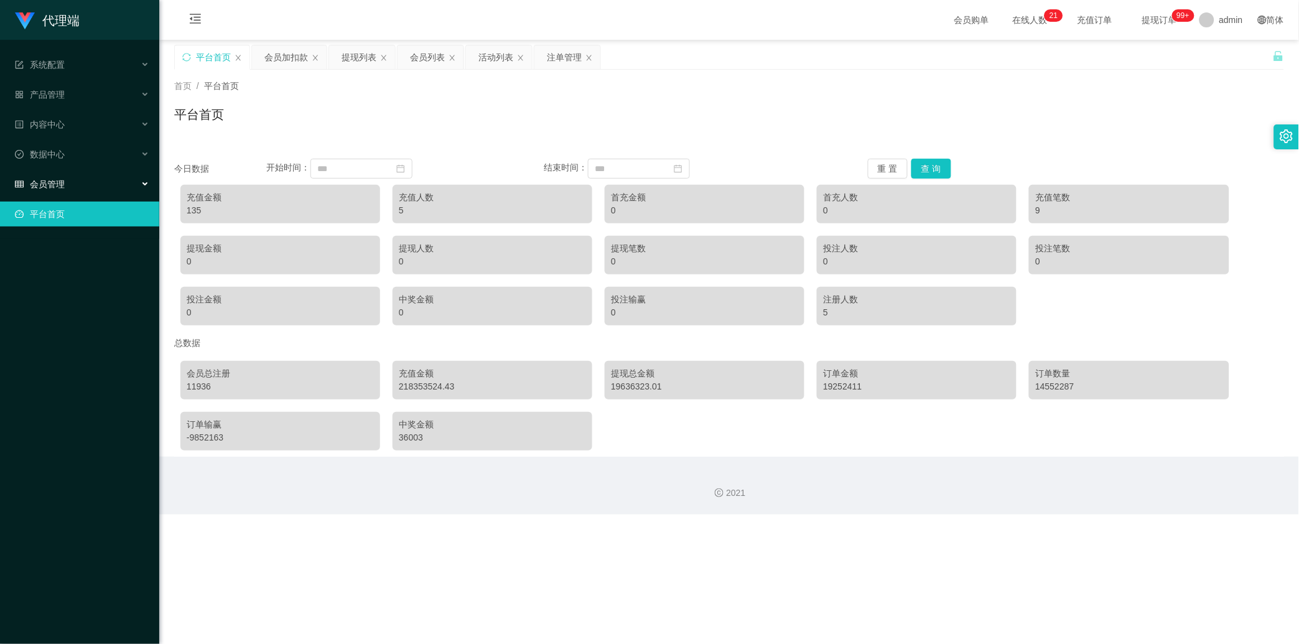
click at [83, 187] on div "会员管理" at bounding box center [79, 184] width 159 height 25
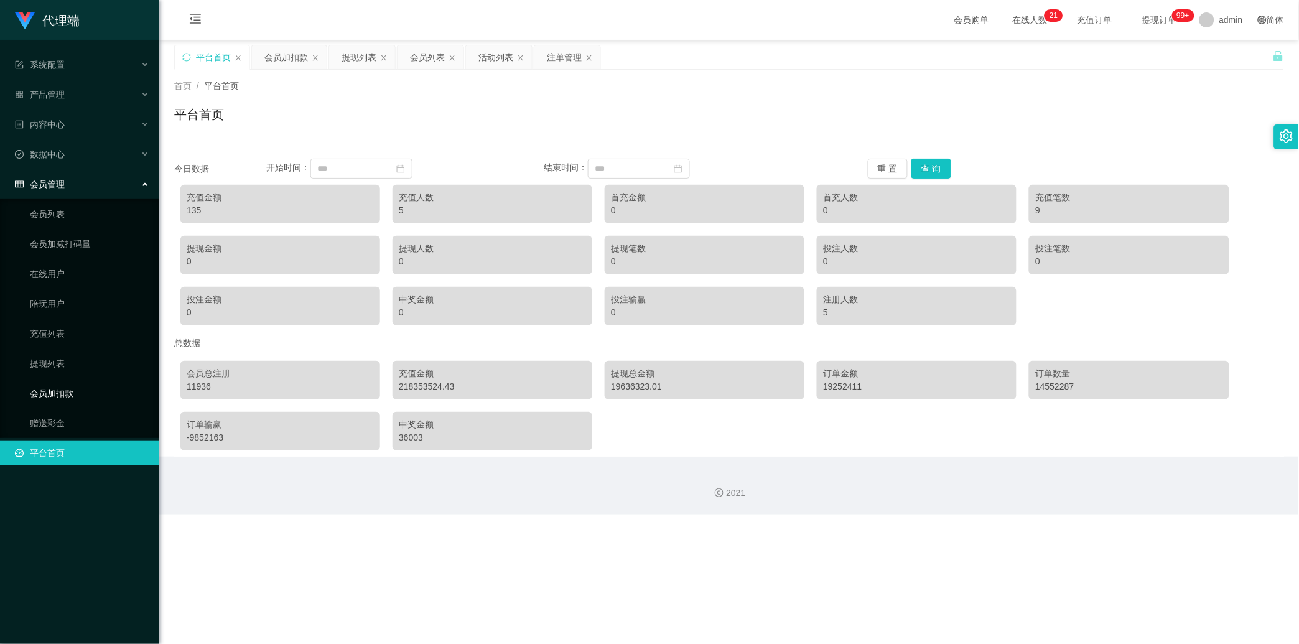
click at [58, 391] on link "会员加扣款" at bounding box center [89, 393] width 119 height 25
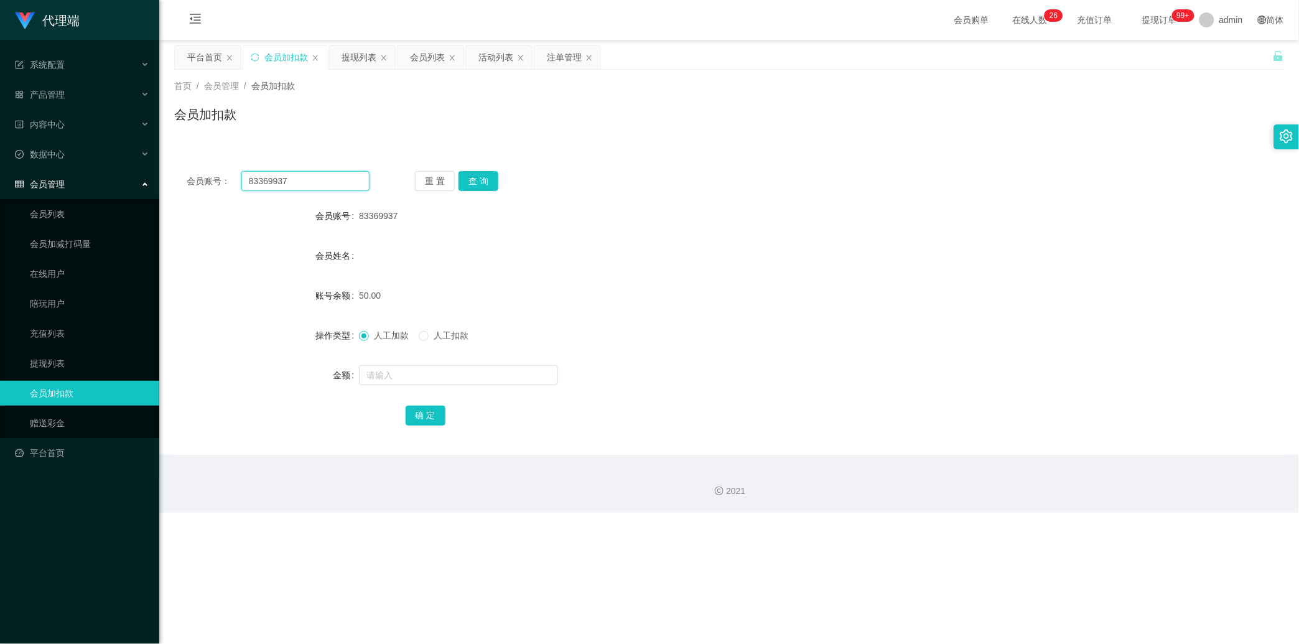
click at [333, 181] on input "83369937" at bounding box center [305, 181] width 128 height 20
click at [332, 180] on input "83369937" at bounding box center [305, 181] width 128 height 20
click at [464, 184] on button "查 询" at bounding box center [479, 181] width 40 height 20
click at [464, 184] on div "重 置 查 询" at bounding box center [506, 181] width 183 height 20
click at [457, 373] on input "text" at bounding box center [458, 375] width 199 height 20
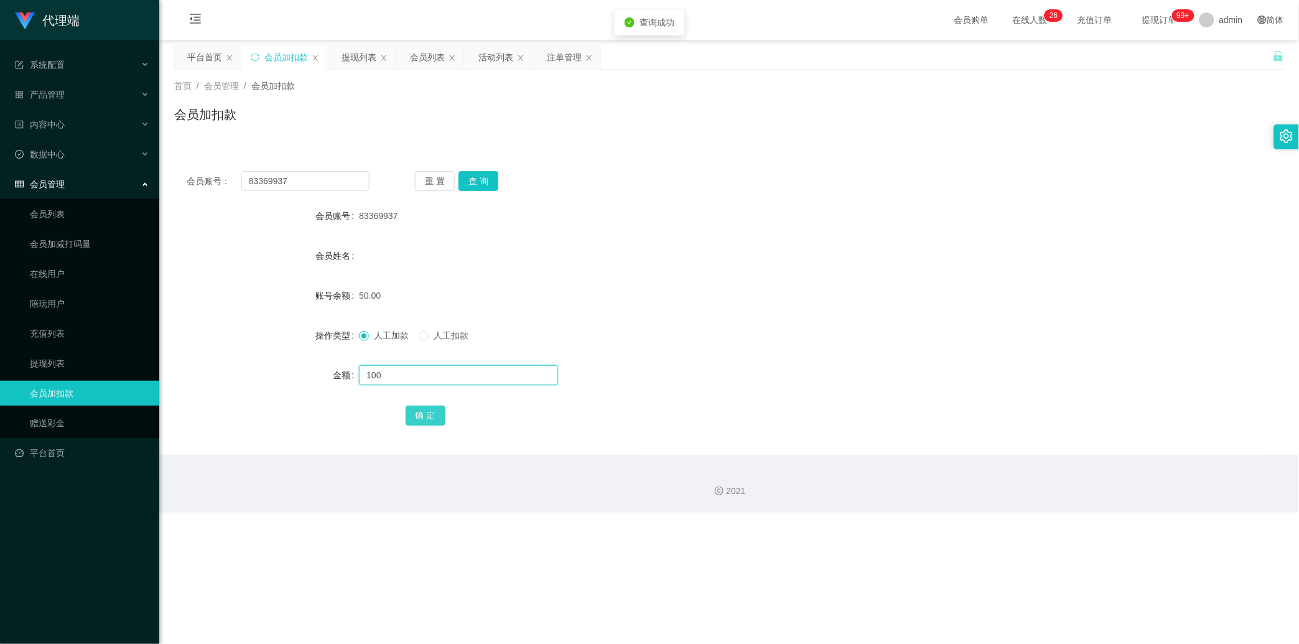
type input "100"
click at [432, 417] on button "确 定" at bounding box center [426, 416] width 40 height 20
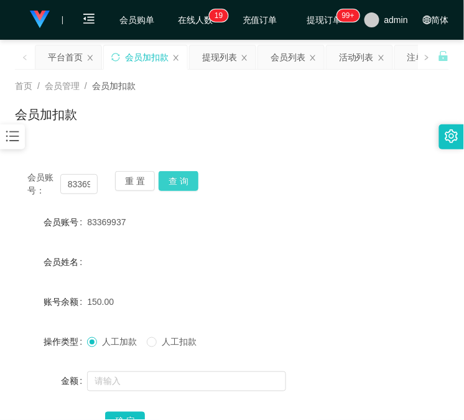
click at [160, 185] on button "查 询" at bounding box center [179, 181] width 40 height 20
click at [160, 185] on div "重 置 查 询" at bounding box center [150, 184] width 70 height 26
click at [128, 121] on div "会员加扣款" at bounding box center [232, 119] width 434 height 29
click at [182, 171] on button "查 询" at bounding box center [179, 181] width 40 height 20
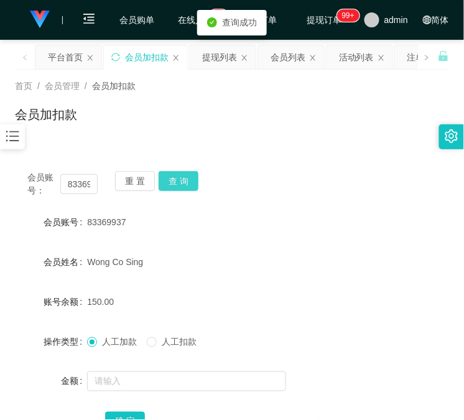
click at [182, 171] on button "查 询" at bounding box center [179, 181] width 40 height 20
click at [175, 181] on button "查 询" at bounding box center [179, 181] width 40 height 20
click at [175, 181] on div "重 置 查 询" at bounding box center [150, 184] width 70 height 26
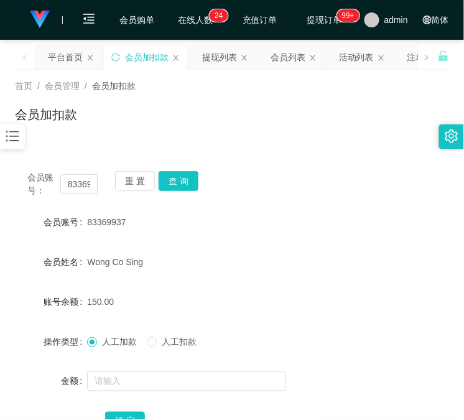
click at [160, 122] on div "会员加扣款" at bounding box center [232, 119] width 434 height 29
click at [82, 185] on input "83369937" at bounding box center [78, 184] width 37 height 20
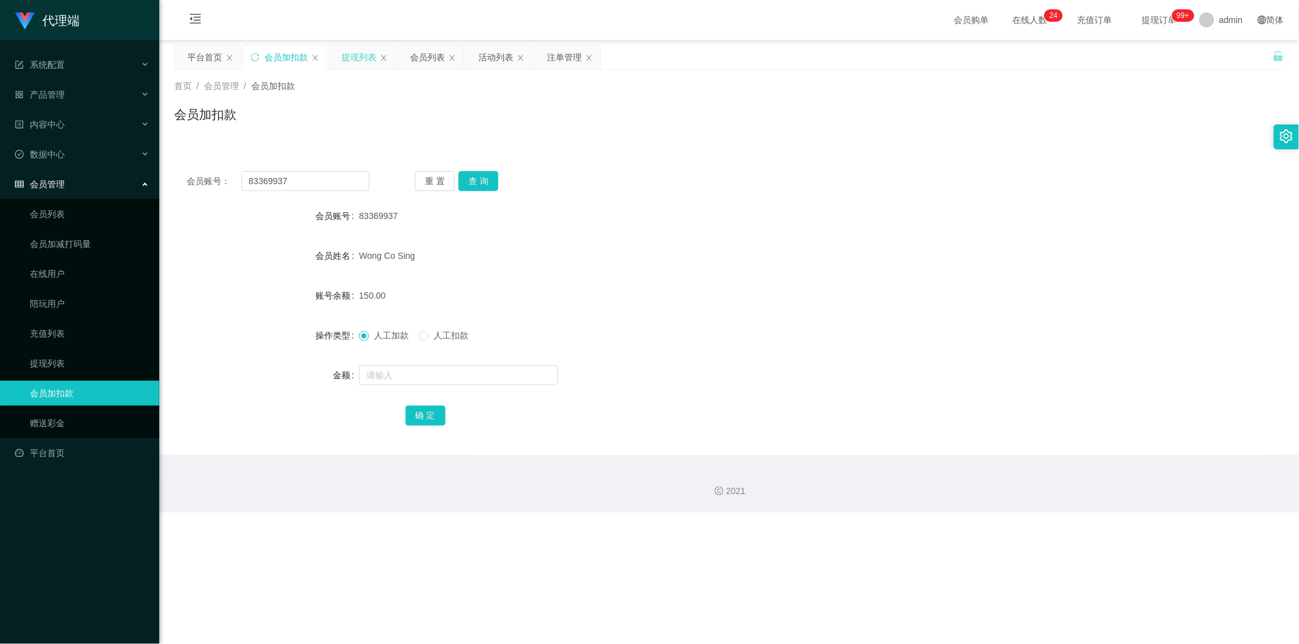
drag, startPoint x: 355, startPoint y: 57, endPoint x: 350, endPoint y: 65, distance: 8.6
click at [355, 57] on div "提现列表" at bounding box center [359, 57] width 35 height 24
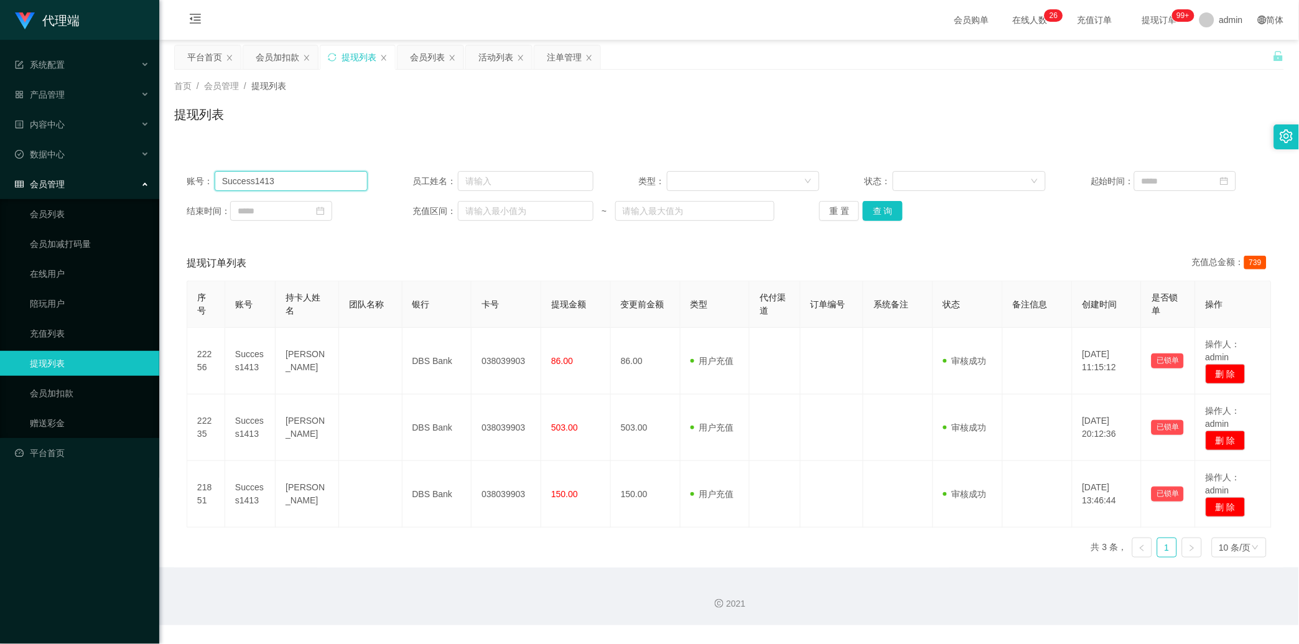
click at [311, 177] on input "Success1413" at bounding box center [291, 181] width 153 height 20
paste input "83369937"
type input "83369937"
click at [464, 208] on button "查 询" at bounding box center [883, 211] width 40 height 20
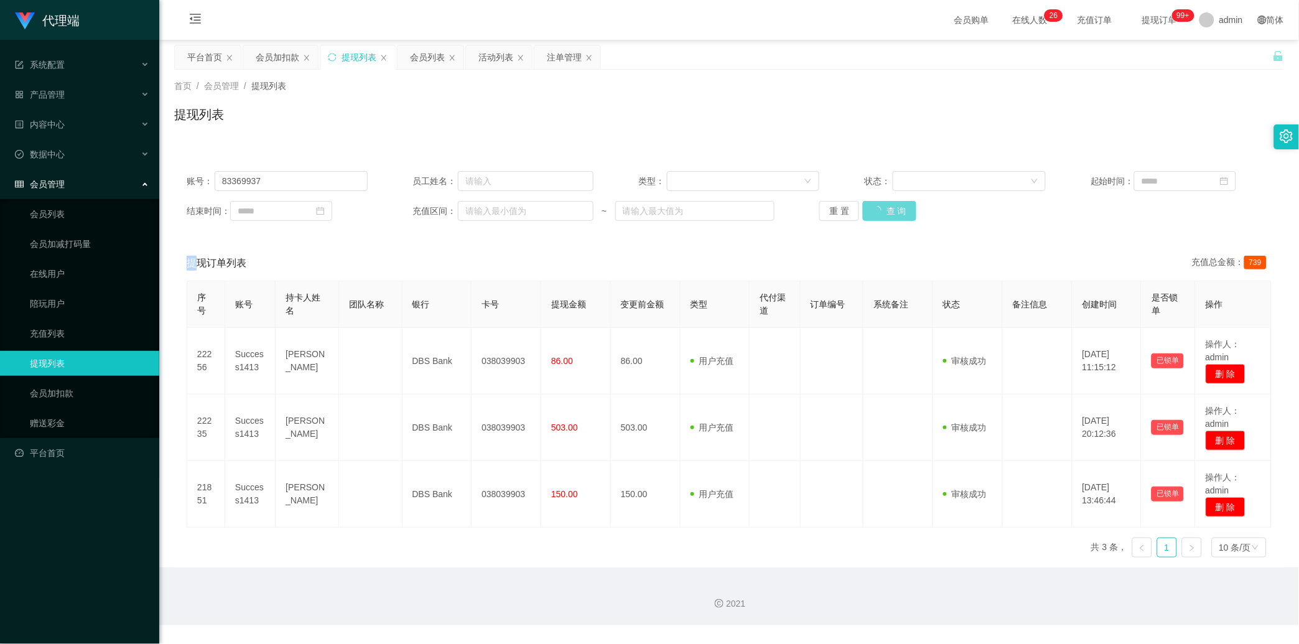
drag, startPoint x: 888, startPoint y: 208, endPoint x: 859, endPoint y: 224, distance: 33.4
click at [464, 208] on div "重 置 查 询" at bounding box center [910, 211] width 181 height 20
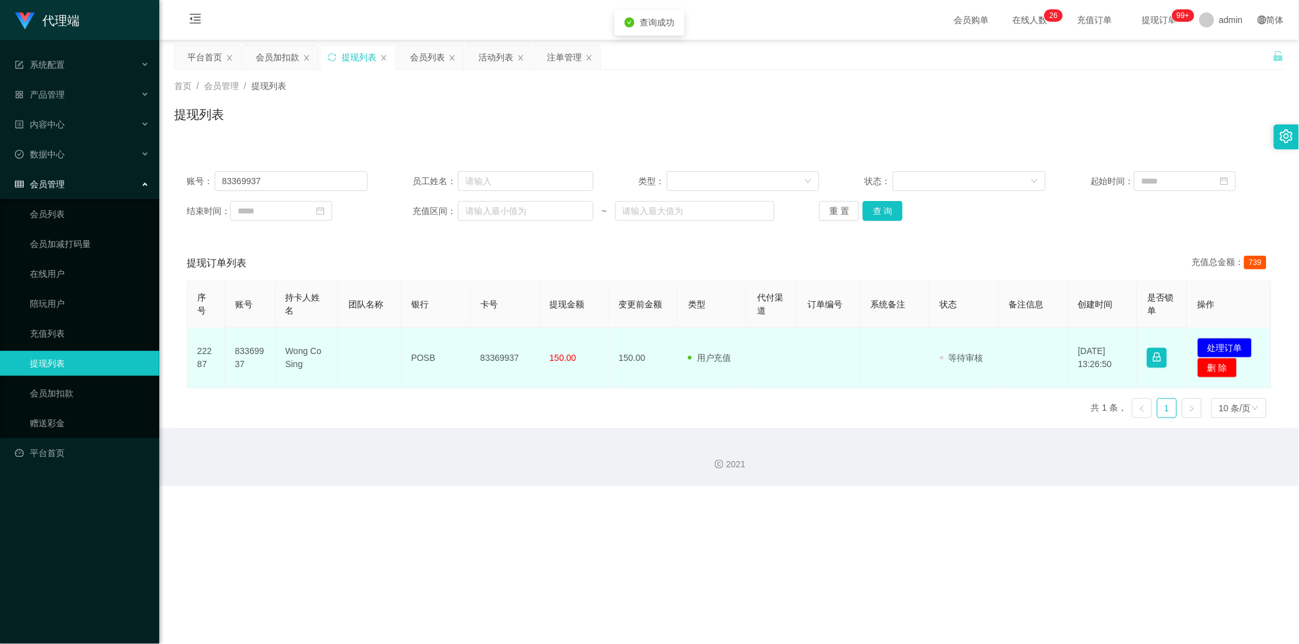
click at [464, 337] on td "83369937" at bounding box center [504, 358] width 69 height 60
copy td "83369937"
click at [464, 337] on td "83369937" at bounding box center [504, 358] width 69 height 60
click at [464, 352] on button "处理订单" at bounding box center [1225, 348] width 55 height 20
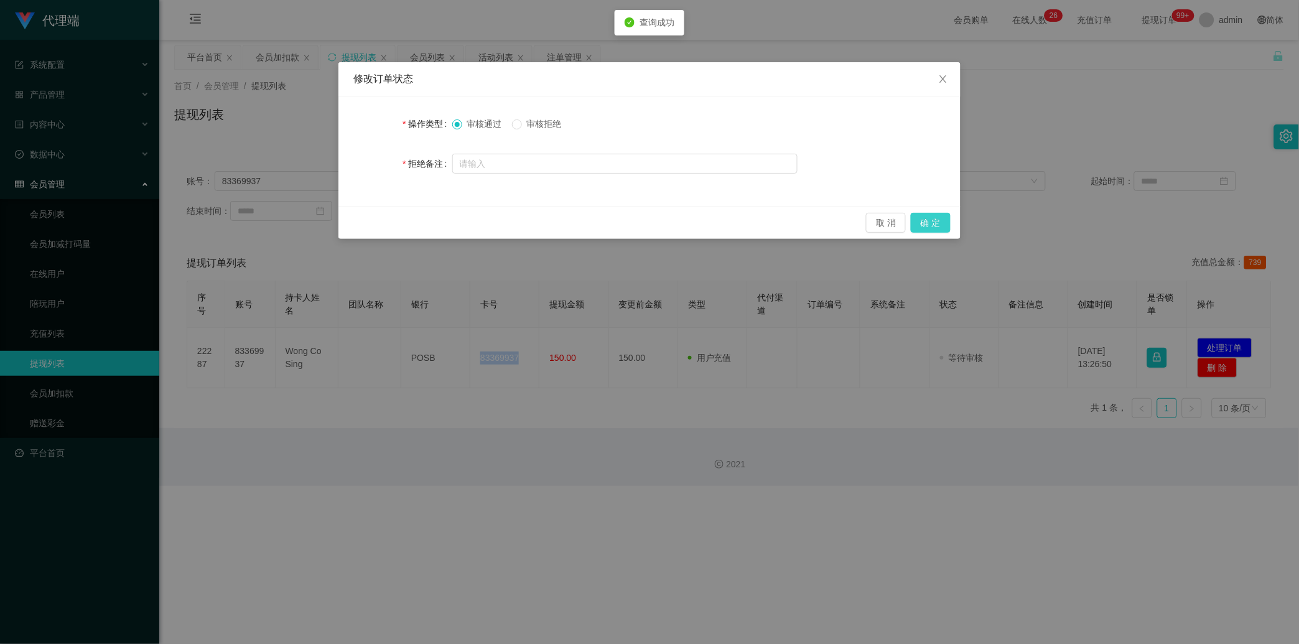
click at [464, 227] on button "确 定" at bounding box center [931, 223] width 40 height 20
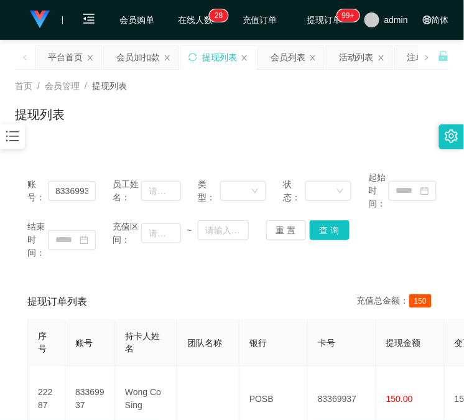
click at [136, 128] on div "提现列表" at bounding box center [232, 119] width 434 height 29
click at [58, 196] on input "83369937" at bounding box center [72, 191] width 48 height 20
click at [144, 62] on div "会员加扣款" at bounding box center [138, 57] width 44 height 24
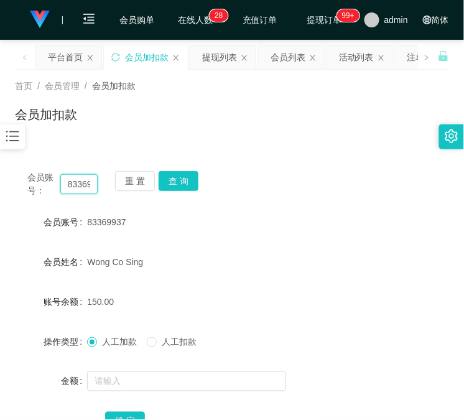
click at [78, 190] on input "83369937" at bounding box center [78, 184] width 37 height 20
click at [184, 185] on button "查 询" at bounding box center [179, 181] width 40 height 20
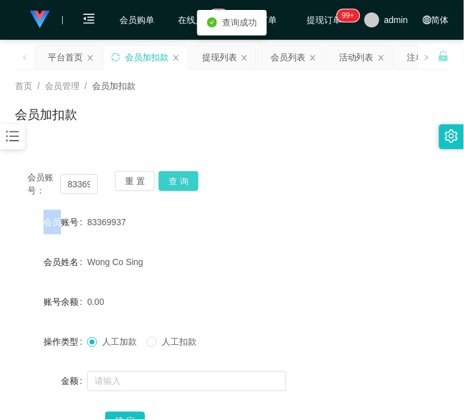
click at [184, 185] on div "会员账号： 83369937 重 置 查 询" at bounding box center [232, 184] width 434 height 26
click at [184, 185] on button "查 询" at bounding box center [179, 181] width 40 height 20
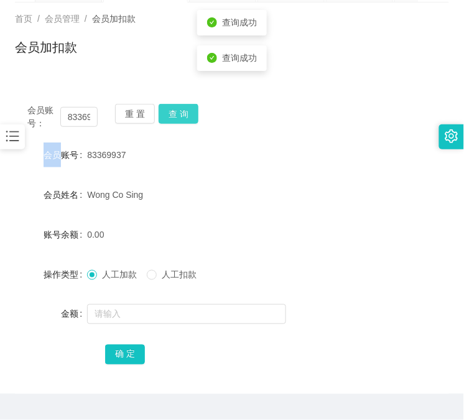
scroll to position [98, 0]
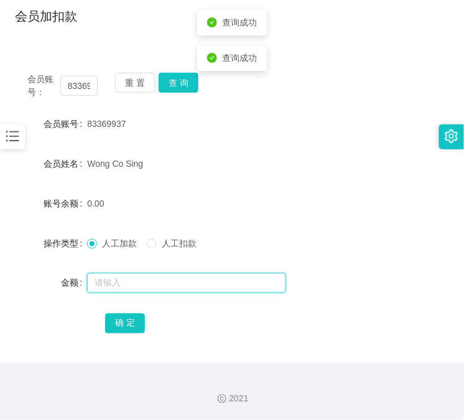
click at [195, 280] on input "text" at bounding box center [186, 283] width 199 height 20
type input "48"
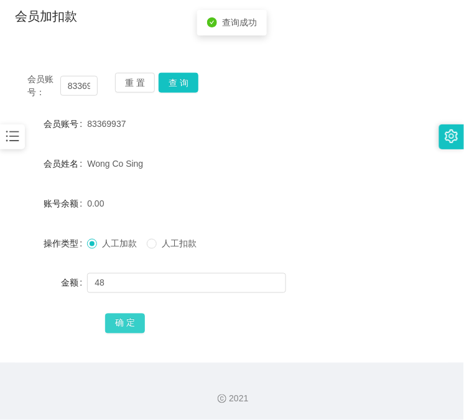
click at [133, 317] on button "确 定" at bounding box center [125, 324] width 40 height 20
click at [132, 27] on div "会员加扣款" at bounding box center [232, 21] width 434 height 29
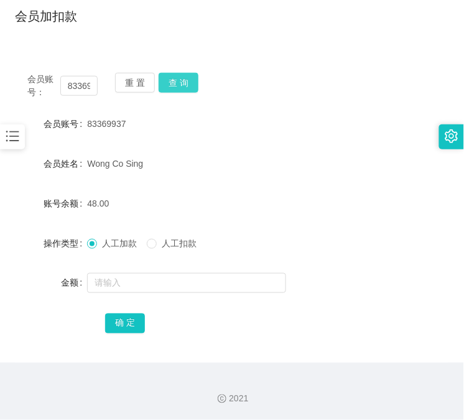
click at [175, 75] on button "查 询" at bounding box center [179, 83] width 40 height 20
click at [175, 75] on div "重 置 查 询" at bounding box center [150, 86] width 70 height 26
drag, startPoint x: 175, startPoint y: 75, endPoint x: 253, endPoint y: 121, distance: 90.9
click at [176, 75] on button "查 询" at bounding box center [179, 83] width 40 height 20
drag, startPoint x: 131, startPoint y: 114, endPoint x: 146, endPoint y: 98, distance: 22.0
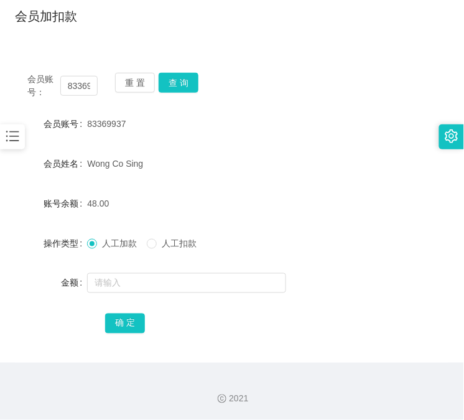
click at [133, 115] on div "83369937" at bounding box center [213, 123] width 253 height 25
click at [167, 84] on button "查 询" at bounding box center [179, 83] width 40 height 20
click at [167, 84] on div "重 置 查 询" at bounding box center [150, 86] width 70 height 26
click at [167, 84] on button "查 询" at bounding box center [179, 83] width 40 height 20
click at [103, 123] on span "83369937" at bounding box center [106, 124] width 39 height 10
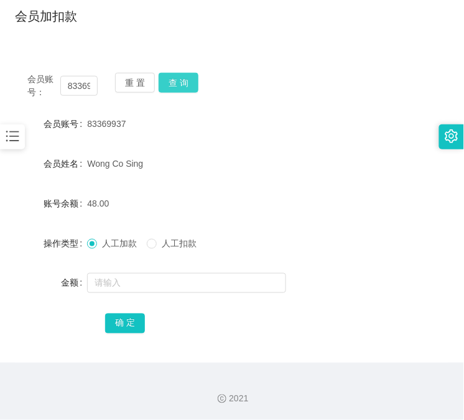
click at [195, 78] on button "查 询" at bounding box center [179, 83] width 40 height 20
drag, startPoint x: 148, startPoint y: 56, endPoint x: 167, endPoint y: 62, distance: 19.7
click at [148, 56] on div "会员账号： 83369937 重 置 查 询 会员账号 83369937 会员姓名 [PERSON_NAME] Co Sing 账号余额 48.00 操作类型…" at bounding box center [232, 203] width 434 height 317
click at [185, 83] on button "查 询" at bounding box center [179, 83] width 40 height 20
click at [185, 83] on div "会员账号： 83369937 重 置 查 询" at bounding box center [232, 86] width 434 height 26
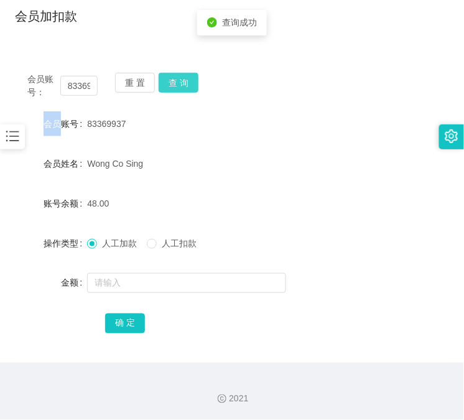
click at [185, 83] on button "查 询" at bounding box center [179, 83] width 40 height 20
drag, startPoint x: 114, startPoint y: 34, endPoint x: 127, endPoint y: 33, distance: 13.1
click at [116, 32] on div "会员加扣款" at bounding box center [232, 21] width 434 height 29
click at [178, 77] on button "查 询" at bounding box center [179, 83] width 40 height 20
click at [178, 77] on div "重 置 查 询" at bounding box center [150, 86] width 70 height 26
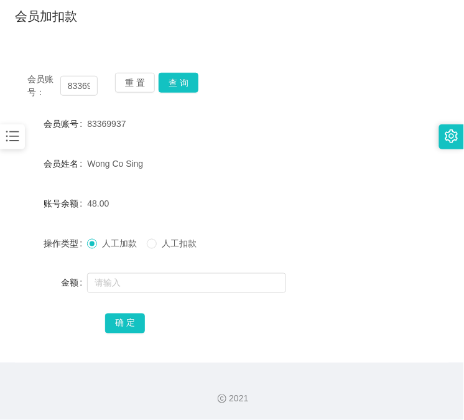
drag, startPoint x: 104, startPoint y: 34, endPoint x: 116, endPoint y: 231, distance: 197.6
click at [104, 35] on div "首页 / 会员管理 / 会员加扣款 / 会员加扣款" at bounding box center [232, 8] width 464 height 74
click at [123, 288] on input "text" at bounding box center [186, 283] width 199 height 20
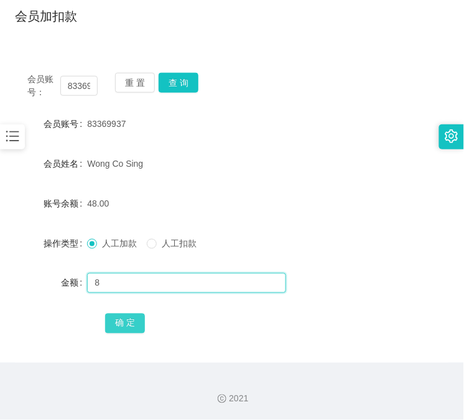
type input "8"
click at [125, 324] on button "确 定" at bounding box center [125, 324] width 40 height 20
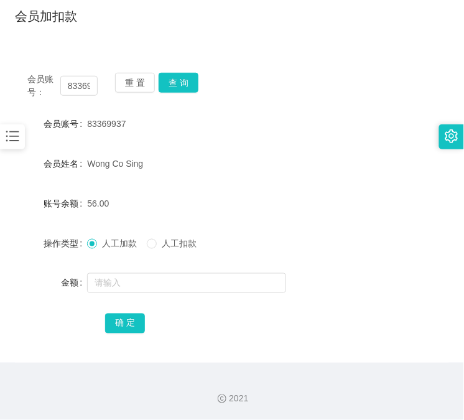
click at [94, 41] on div "首页 / 会员管理 / 会员加扣款 / 会员加扣款" at bounding box center [232, 8] width 464 height 74
click at [184, 82] on button "查 询" at bounding box center [179, 83] width 40 height 20
click at [184, 82] on div "会员账号： 83369937 重 置 查 询" at bounding box center [232, 86] width 434 height 26
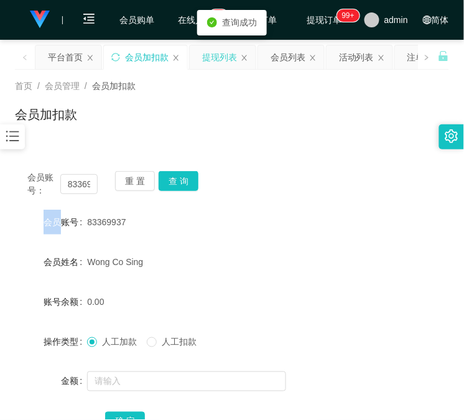
click at [225, 50] on div "提现列表" at bounding box center [219, 57] width 35 height 24
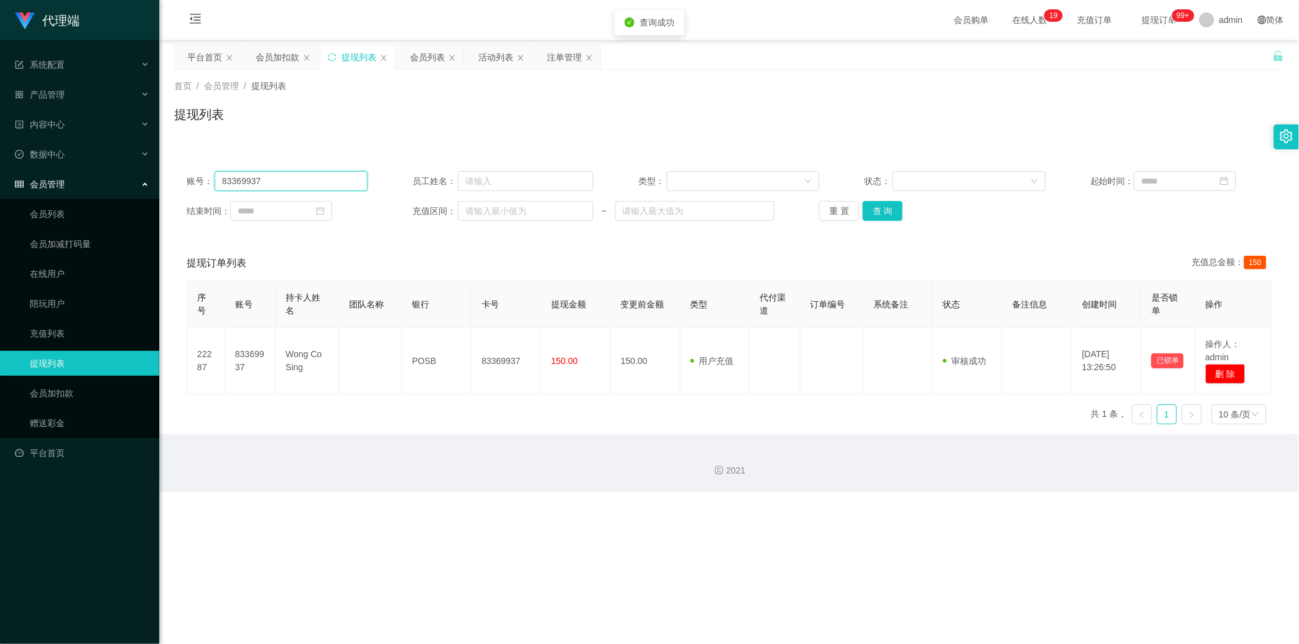
click at [299, 179] on input "83369937" at bounding box center [291, 181] width 153 height 20
click at [464, 204] on button "查 询" at bounding box center [883, 211] width 40 height 20
click at [464, 205] on div "重 置 查 询" at bounding box center [910, 211] width 181 height 20
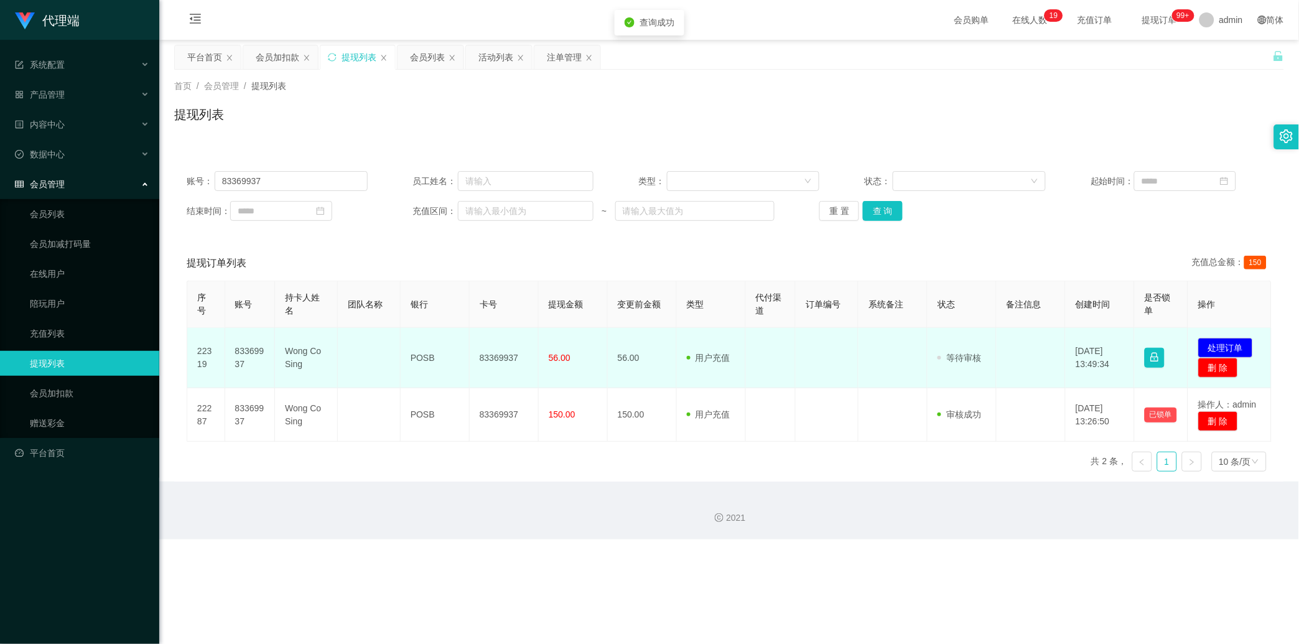
click at [464, 339] on td "83369937" at bounding box center [504, 358] width 69 height 60
drag, startPoint x: 510, startPoint y: 339, endPoint x: 516, endPoint y: 335, distance: 7.3
click at [464, 338] on td "83369937" at bounding box center [504, 358] width 69 height 60
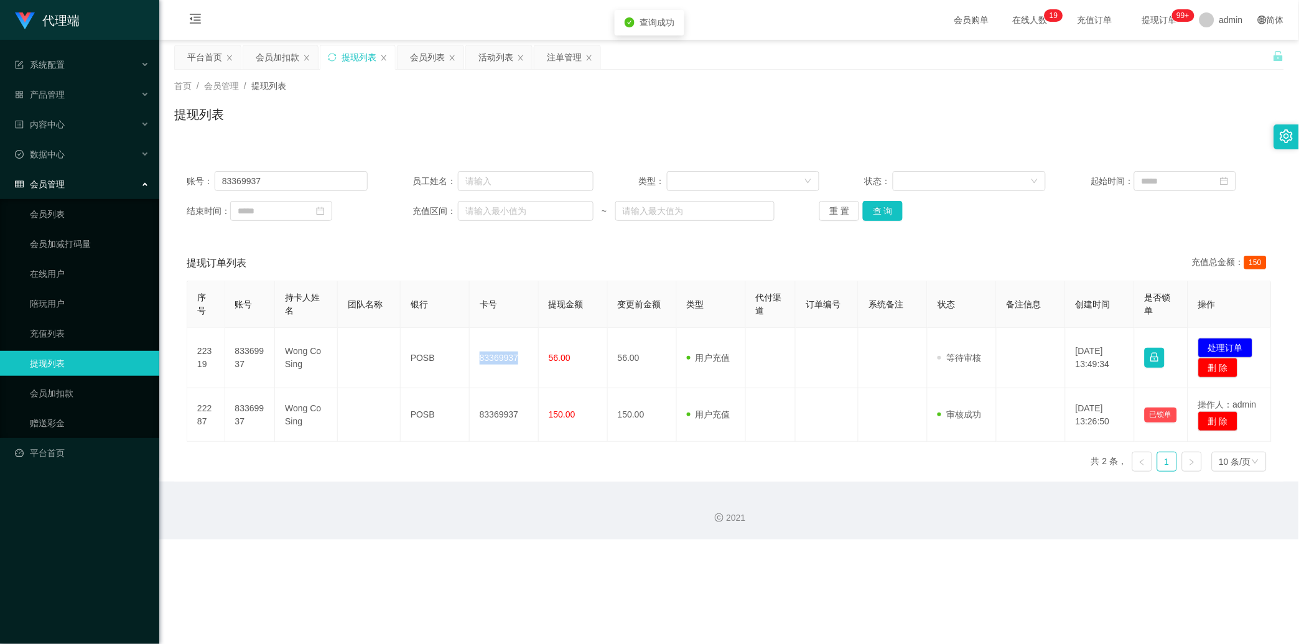
copy td "83369937"
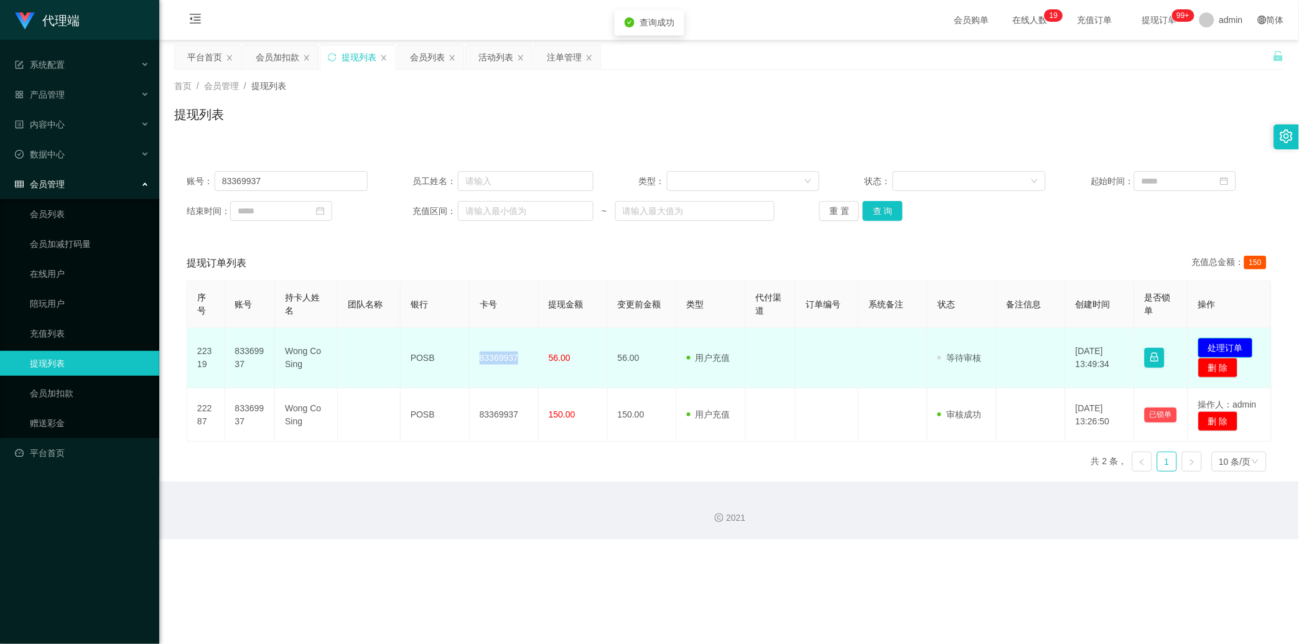
click at [464, 343] on button "处理订单" at bounding box center [1225, 348] width 55 height 20
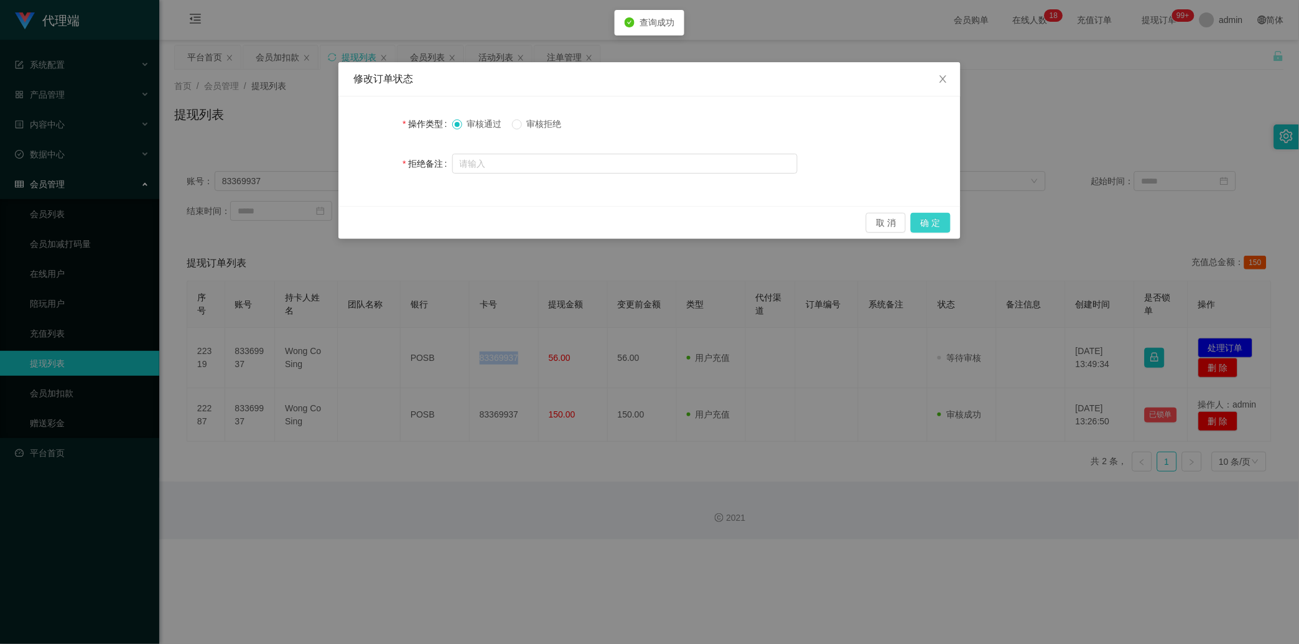
drag, startPoint x: 941, startPoint y: 214, endPoint x: 956, endPoint y: 188, distance: 30.1
click at [464, 214] on button "确 定" at bounding box center [931, 223] width 40 height 20
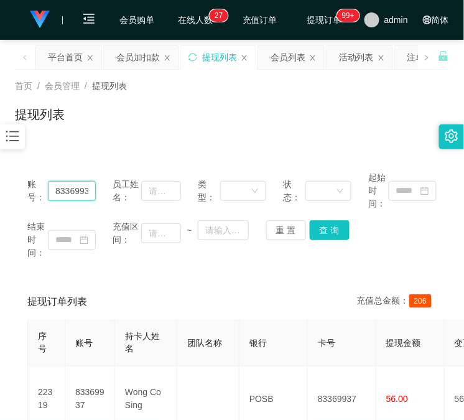
click at [67, 195] on input "83369937" at bounding box center [72, 191] width 48 height 20
click at [133, 64] on div "会员加扣款" at bounding box center [138, 57] width 44 height 24
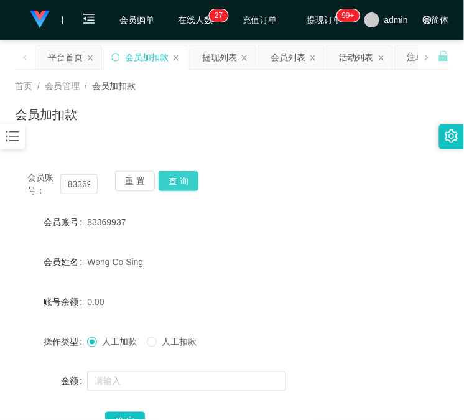
click at [187, 180] on button "查 询" at bounding box center [179, 181] width 40 height 20
click at [187, 180] on div "会员账号： 83369937 重 置 查 询" at bounding box center [232, 184] width 434 height 26
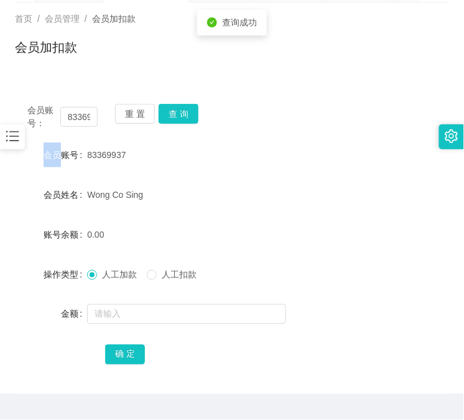
scroll to position [98, 0]
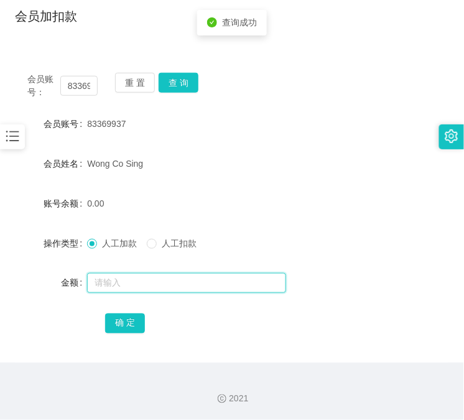
click at [192, 284] on input "text" at bounding box center [186, 283] width 199 height 20
type input "8"
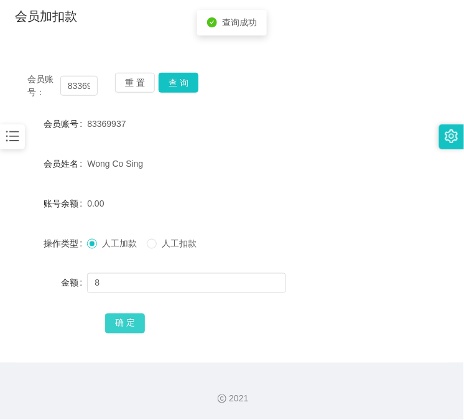
click at [128, 319] on button "确 定" at bounding box center [125, 324] width 40 height 20
drag, startPoint x: 63, startPoint y: 15, endPoint x: 95, endPoint y: 27, distance: 33.9
click at [63, 15] on h1 "会员加扣款" at bounding box center [46, 16] width 62 height 19
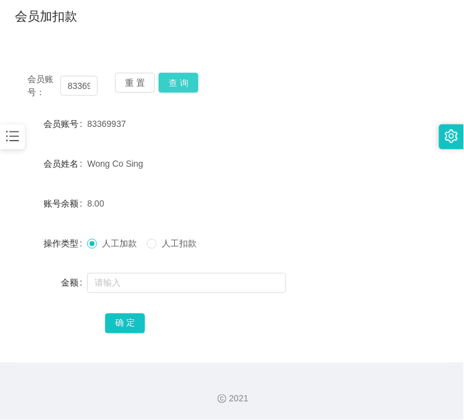
click at [185, 82] on button "查 询" at bounding box center [179, 83] width 40 height 20
click at [185, 82] on div "会员账号： 83369937 重 置 查 询" at bounding box center [232, 86] width 434 height 26
click at [185, 82] on button "查 询" at bounding box center [179, 83] width 40 height 20
click at [126, 57] on div "会员账号： 83369937 重 置 查 询 会员账号 83369937 会员姓名 [PERSON_NAME] Co Sing 账号余额 8.00 操作类型 …" at bounding box center [232, 203] width 434 height 317
click at [179, 89] on button "查 询" at bounding box center [179, 83] width 40 height 20
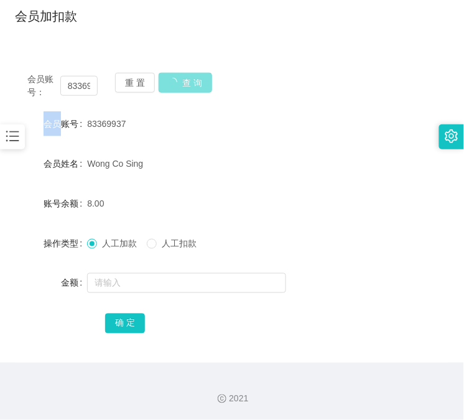
click at [179, 89] on div "重 置 查 询" at bounding box center [150, 86] width 70 height 26
drag, startPoint x: 101, startPoint y: 36, endPoint x: 182, endPoint y: 65, distance: 86.4
click at [110, 36] on div "首页 / 会员管理 / 会员加扣款 / 会员加扣款" at bounding box center [232, 8] width 464 height 74
click at [180, 83] on button "查 询" at bounding box center [179, 83] width 40 height 20
click at [180, 83] on div "重 置 查 询" at bounding box center [150, 86] width 70 height 26
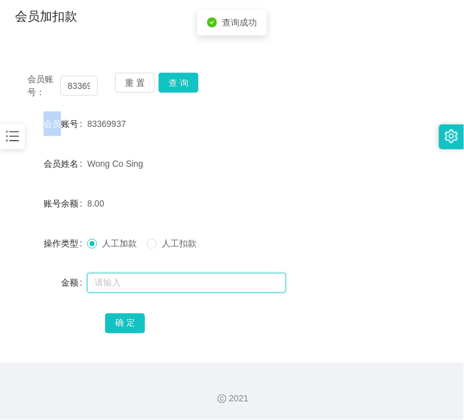
click at [168, 274] on input "text" at bounding box center [186, 283] width 199 height 20
type input "8"
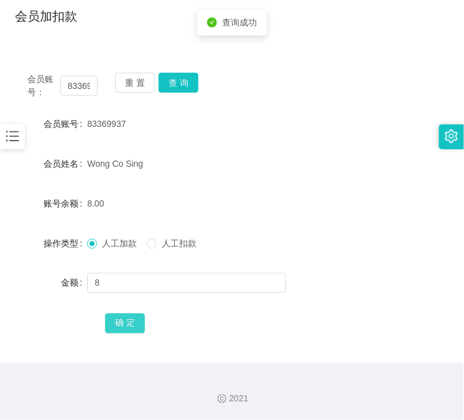
click at [128, 326] on button "确 定" at bounding box center [125, 324] width 40 height 20
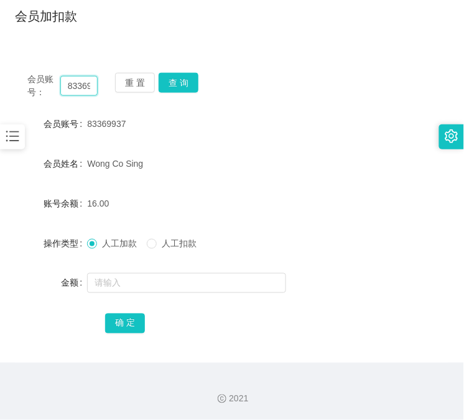
click at [72, 84] on input "83369937" at bounding box center [78, 86] width 37 height 20
paste input "bibibabibububu"
type input "bibibabibububu"
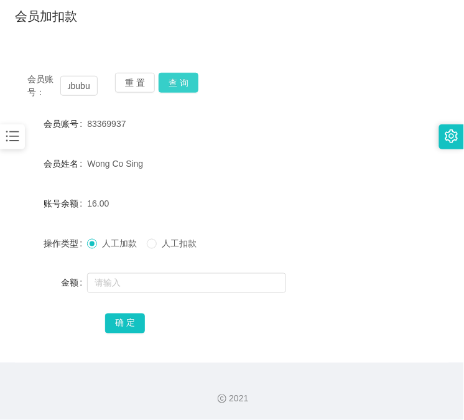
click at [168, 80] on button "查 询" at bounding box center [179, 83] width 40 height 20
click at [168, 80] on div "重 置 查 询" at bounding box center [150, 86] width 70 height 26
drag, startPoint x: 168, startPoint y: 80, endPoint x: 164, endPoint y: 123, distance: 43.7
click at [168, 80] on button "查 询" at bounding box center [179, 83] width 40 height 20
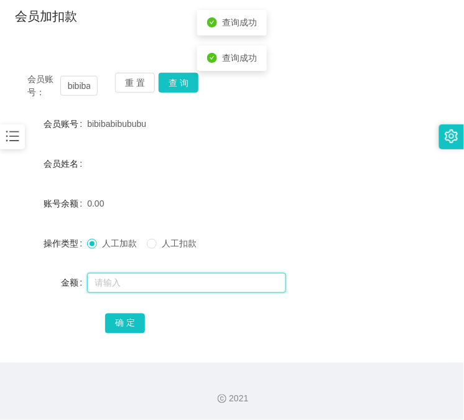
click at [152, 287] on input "text" at bounding box center [186, 283] width 199 height 20
type input "100"
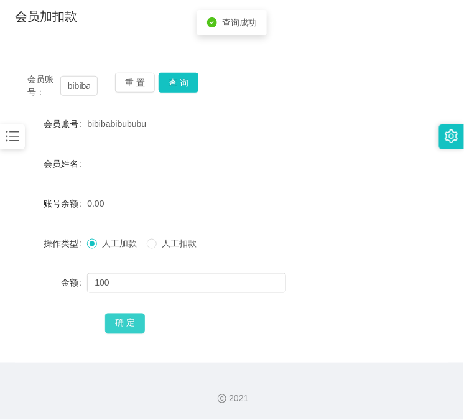
click at [139, 325] on button "确 定" at bounding box center [125, 324] width 40 height 20
click at [107, 357] on div "会员账号： bibibabibububu 重 置 查 询 会员账号 bibibabibububu 会员姓名 账号余额 100.00 操作类型 人工加款 人工扣…" at bounding box center [232, 211] width 434 height 302
click at [192, 70] on div "会员账号： bibibabibububu 重 置 查 询 会员账号 bibibabibububu 会员姓名 账号余额 100.00 操作类型 人工加款 人工扣…" at bounding box center [232, 211] width 434 height 302
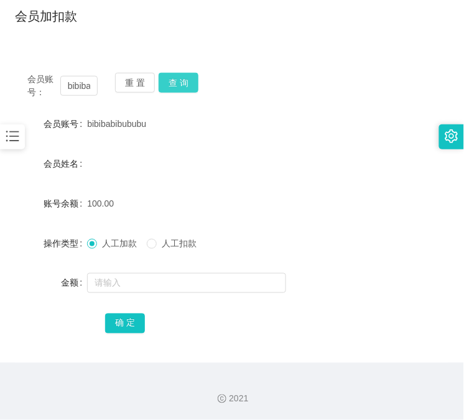
click at [187, 83] on button "查 询" at bounding box center [179, 83] width 40 height 20
click at [187, 83] on div "会员账号： bibibabibububu 重 置 查 询" at bounding box center [232, 86] width 434 height 26
click at [187, 83] on button "查 询" at bounding box center [179, 83] width 40 height 20
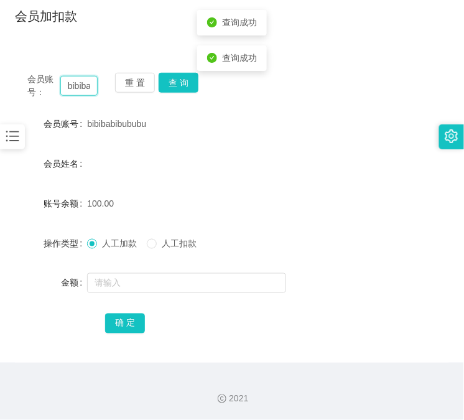
click at [93, 85] on input "bibibabibububu" at bounding box center [78, 86] width 37 height 20
paste input "83369937"
type input "83369937"
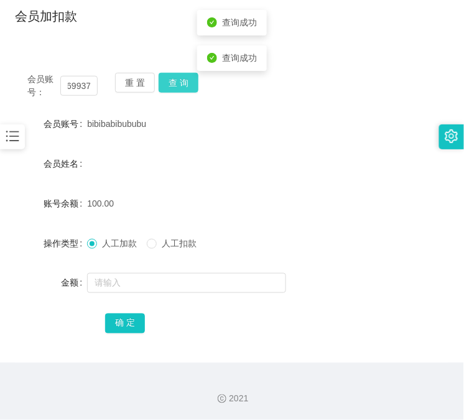
click at [162, 82] on button "查 询" at bounding box center [179, 83] width 40 height 20
click at [162, 82] on button "查 询" at bounding box center [186, 83] width 54 height 20
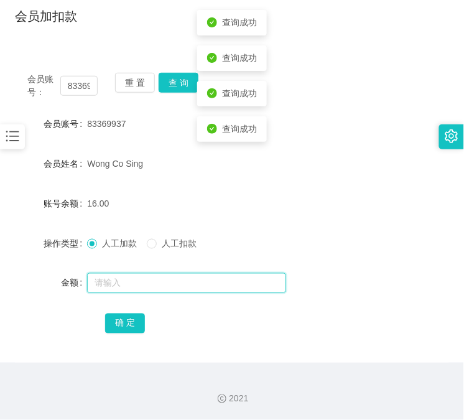
click at [177, 285] on input "text" at bounding box center [186, 283] width 199 height 20
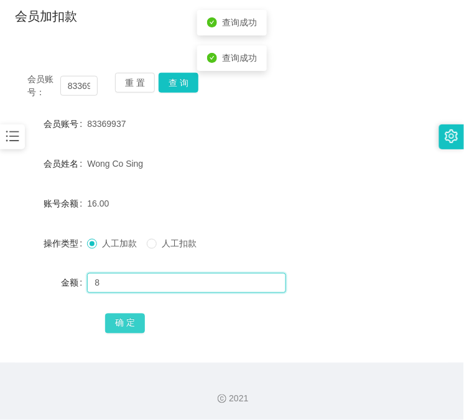
type input "8"
click at [108, 318] on button "确 定" at bounding box center [125, 324] width 40 height 20
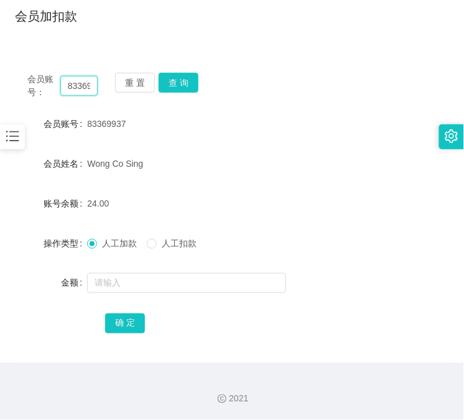
click at [79, 84] on input "83369937" at bounding box center [78, 86] width 37 height 20
paste input "bibibabibububu"
type input "bibibabibububu"
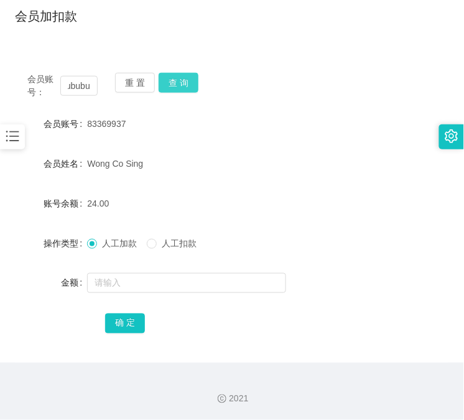
click at [164, 85] on button "查 询" at bounding box center [179, 83] width 40 height 20
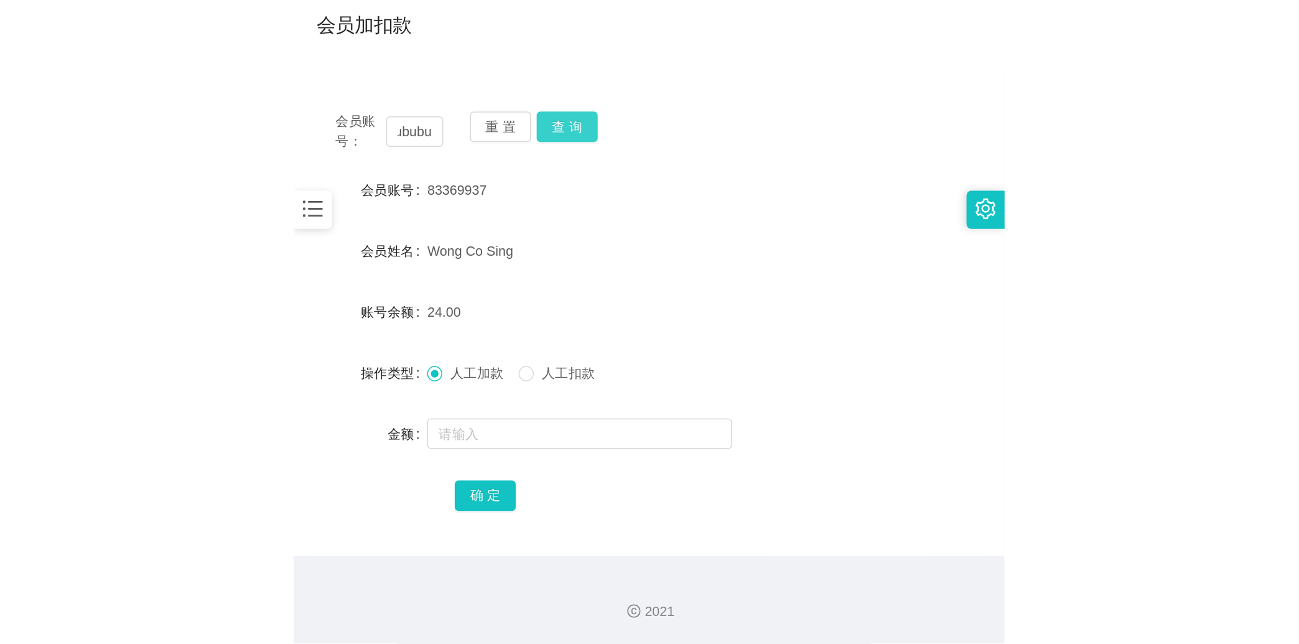
scroll to position [0, 0]
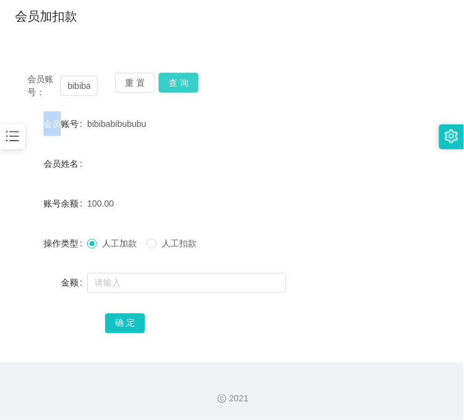
click at [164, 85] on div "重 置 查 询" at bounding box center [150, 86] width 70 height 26
click at [100, 57] on div "会员账号： bibibabibububu 重 置 查 询 会员账号 bibibabibububu 会员姓名 账号余额 100.00 操作类型 人工加款 人工扣…" at bounding box center [232, 203] width 434 height 317
click at [184, 88] on button "查 询" at bounding box center [179, 83] width 40 height 20
click at [185, 86] on div "会员账号： bibibabibububu 重 置 查 询" at bounding box center [232, 86] width 434 height 26
click at [187, 86] on button "查 询" at bounding box center [179, 83] width 40 height 20
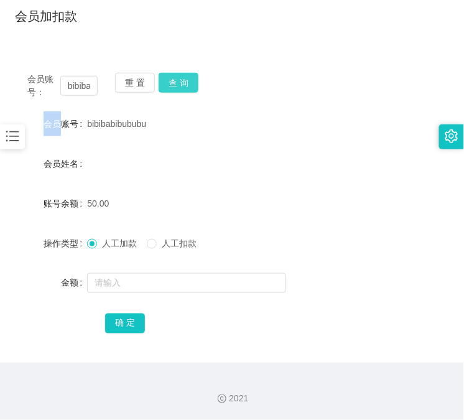
click at [187, 75] on button "查 询" at bounding box center [179, 83] width 40 height 20
click at [187, 75] on div "会员账号： bibibabibububu 重 置 查 询" at bounding box center [232, 86] width 434 height 26
click at [156, 35] on div "首页 / 会员管理 / 会员加扣款 / 会员加扣款" at bounding box center [232, 8] width 464 height 74
click at [178, 78] on button "查 询" at bounding box center [179, 83] width 40 height 20
click at [178, 78] on div "重 置 查 询" at bounding box center [150, 86] width 70 height 26
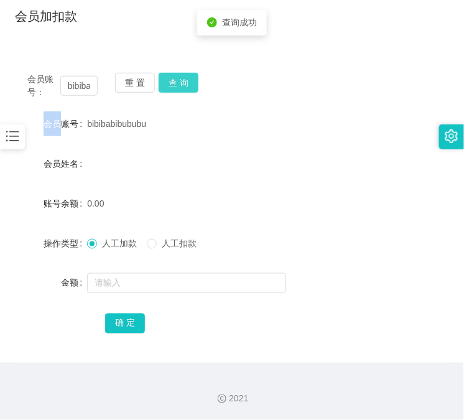
click at [178, 78] on button "查 询" at bounding box center [179, 83] width 40 height 20
click at [148, 165] on div "会员姓名" at bounding box center [232, 163] width 434 height 25
click at [189, 84] on button "查 询" at bounding box center [179, 83] width 40 height 20
click at [189, 84] on div "会员账号： bibibabibububu 重 置 查 询" at bounding box center [232, 86] width 434 height 26
click at [189, 84] on button "查 询" at bounding box center [179, 83] width 40 height 20
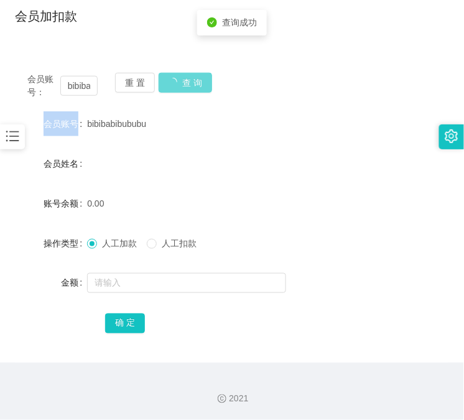
drag, startPoint x: 189, startPoint y: 84, endPoint x: 225, endPoint y: 134, distance: 61.5
click at [189, 84] on div "会员账号： bibibabibububu 重 置 查 询" at bounding box center [232, 86] width 434 height 26
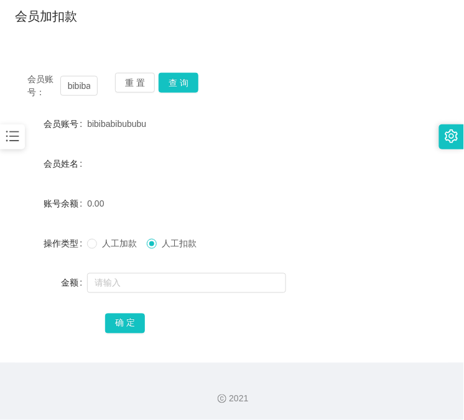
click at [124, 245] on span "人工加款" at bounding box center [119, 243] width 45 height 10
click at [67, 85] on input "bibibabibububu" at bounding box center [78, 86] width 37 height 20
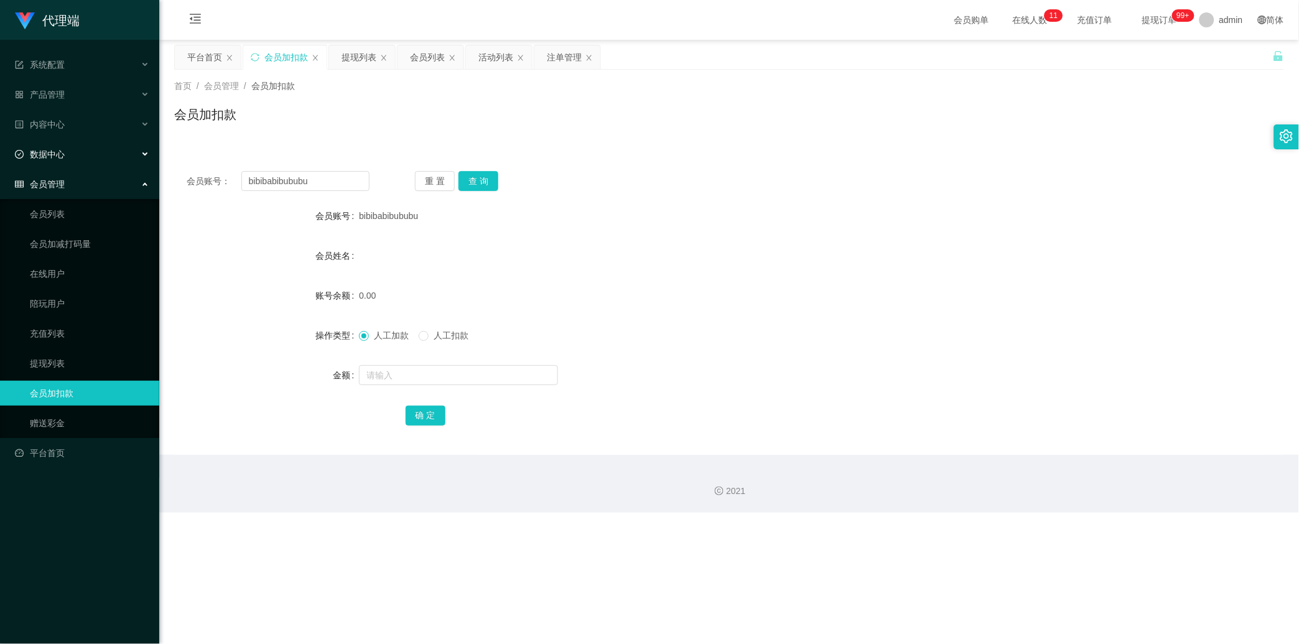
click at [53, 158] on span "数据中心" at bounding box center [40, 154] width 50 height 10
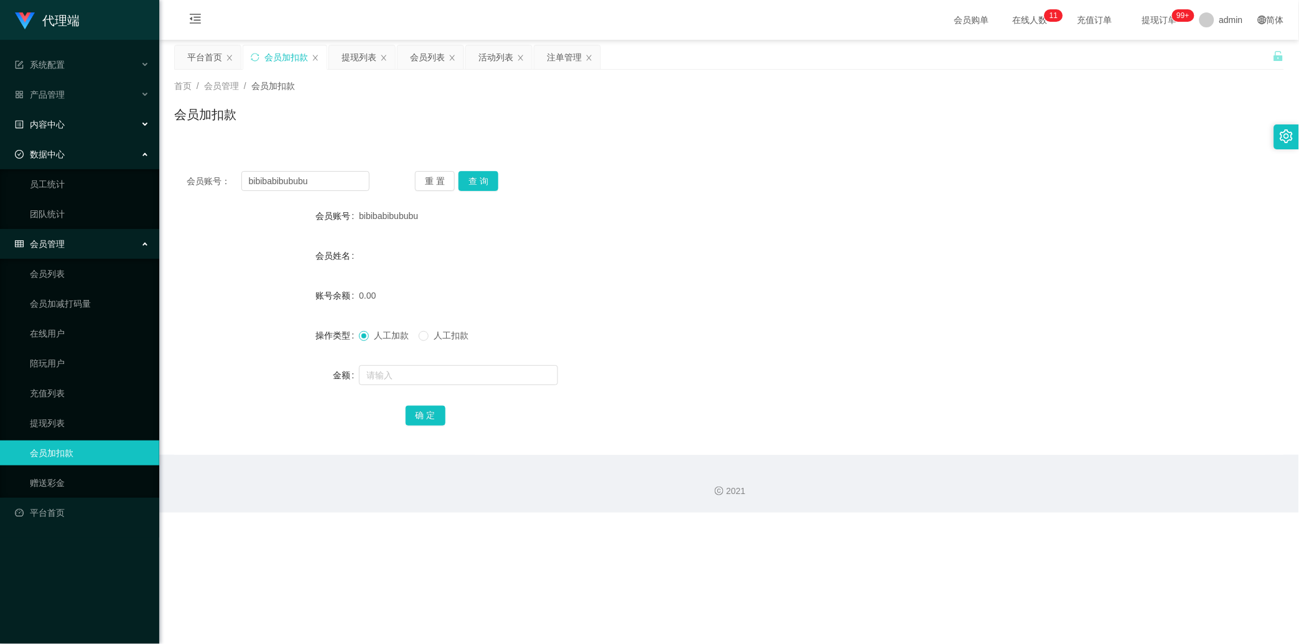
click at [60, 124] on span "内容中心" at bounding box center [40, 124] width 50 height 10
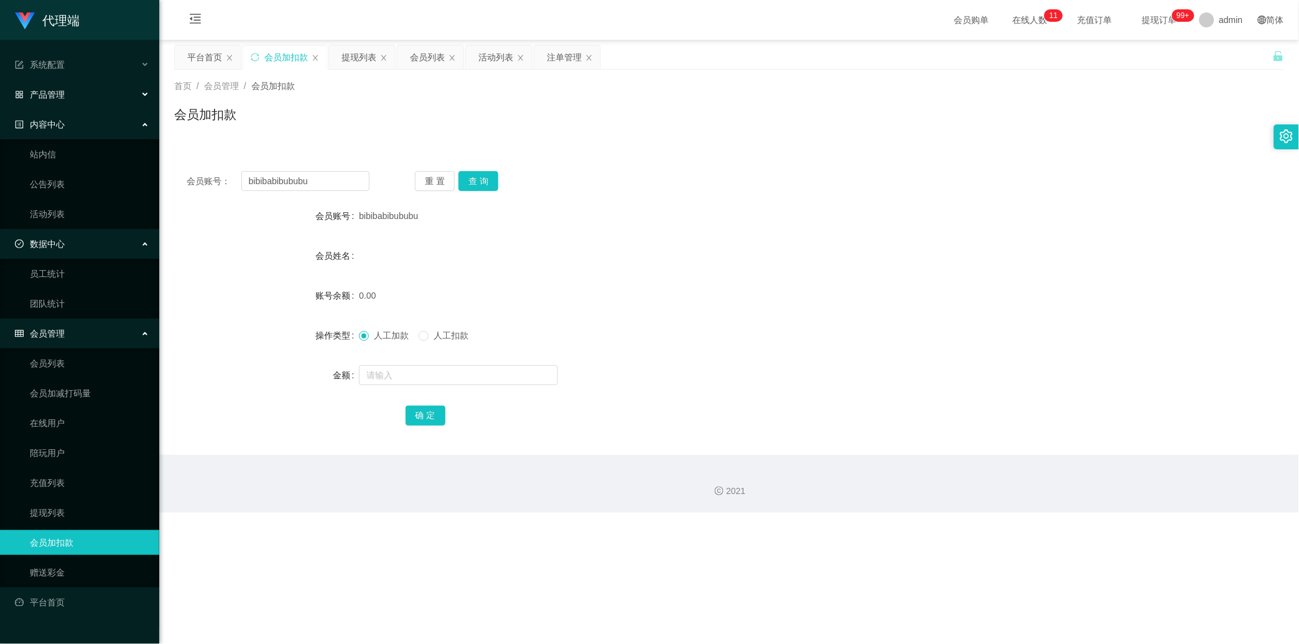
click at [78, 90] on div "产品管理" at bounding box center [79, 94] width 159 height 25
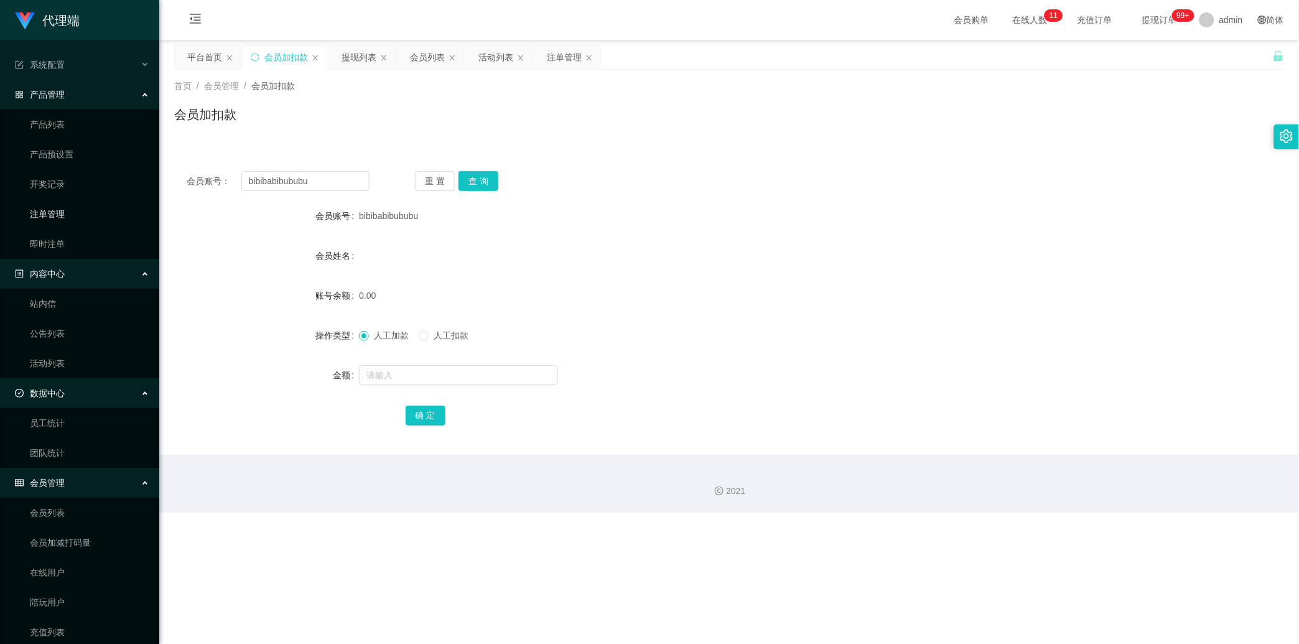
click at [70, 208] on link "注单管理" at bounding box center [89, 214] width 119 height 25
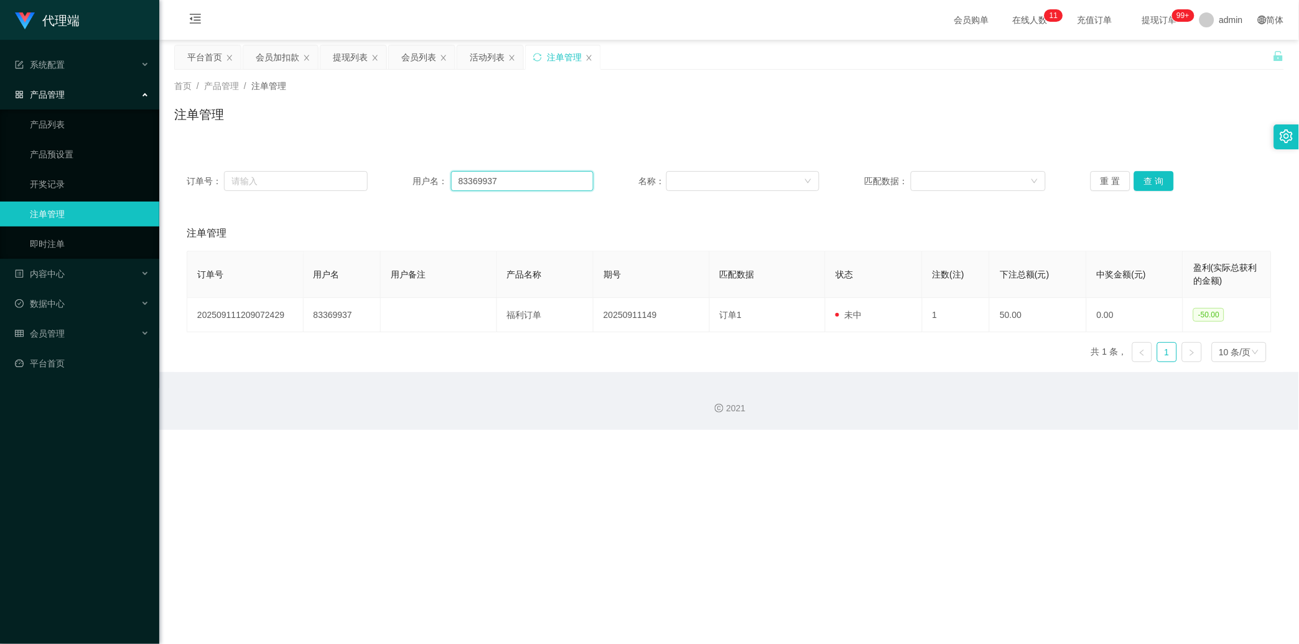
click at [464, 177] on input "83369937" at bounding box center [522, 181] width 142 height 20
paste input "bibibabibububu"
type input "bibibabibububu"
click at [464, 185] on button "查 询" at bounding box center [1154, 181] width 40 height 20
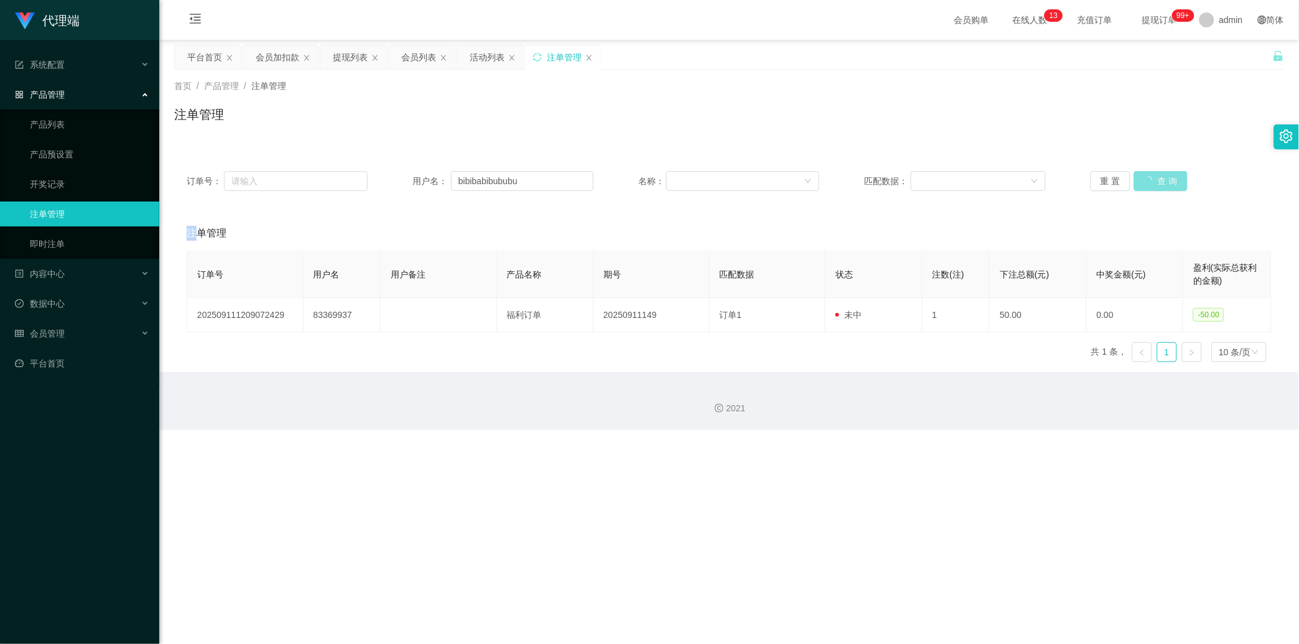
click at [464, 185] on div "重 置 查 询" at bounding box center [1181, 181] width 181 height 20
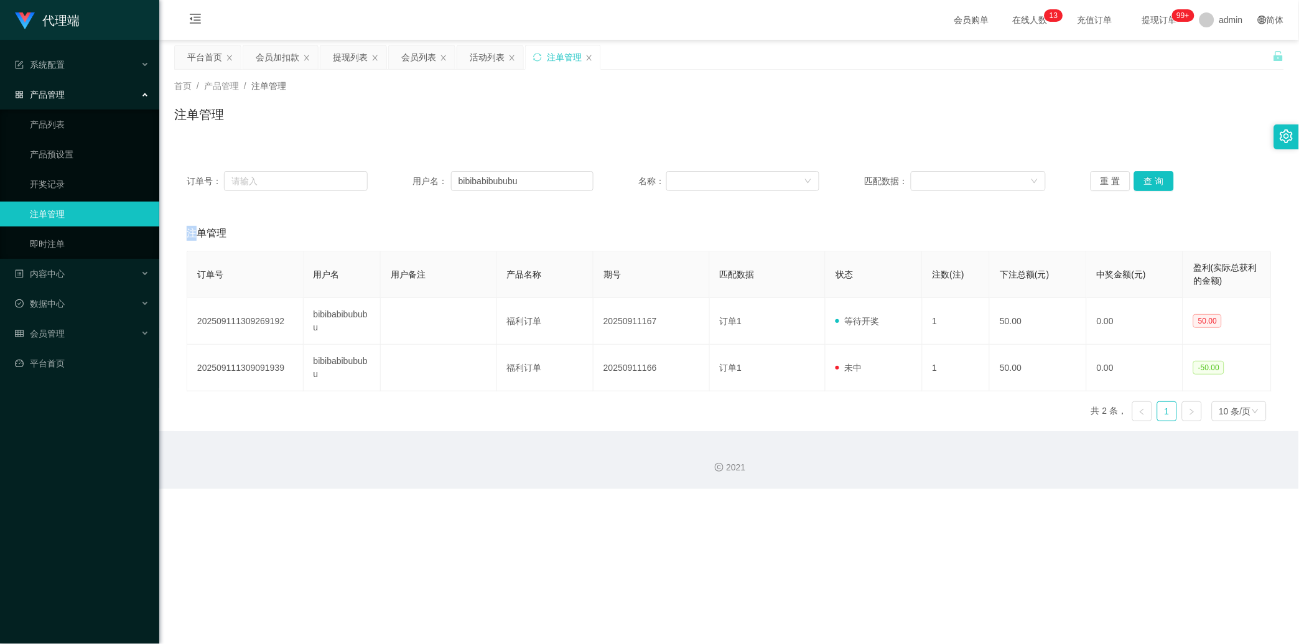
click at [128, 218] on link "注单管理" at bounding box center [89, 214] width 119 height 25
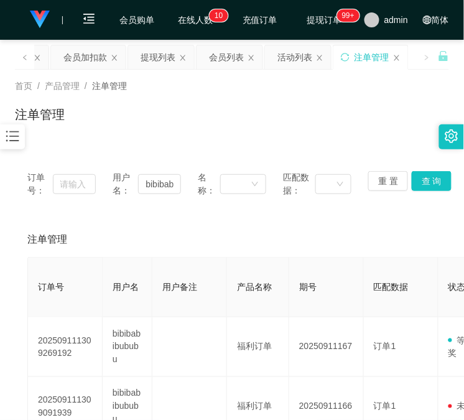
drag, startPoint x: 162, startPoint y: 133, endPoint x: 204, endPoint y: 106, distance: 49.9
click at [162, 133] on div "注单管理" at bounding box center [232, 119] width 434 height 29
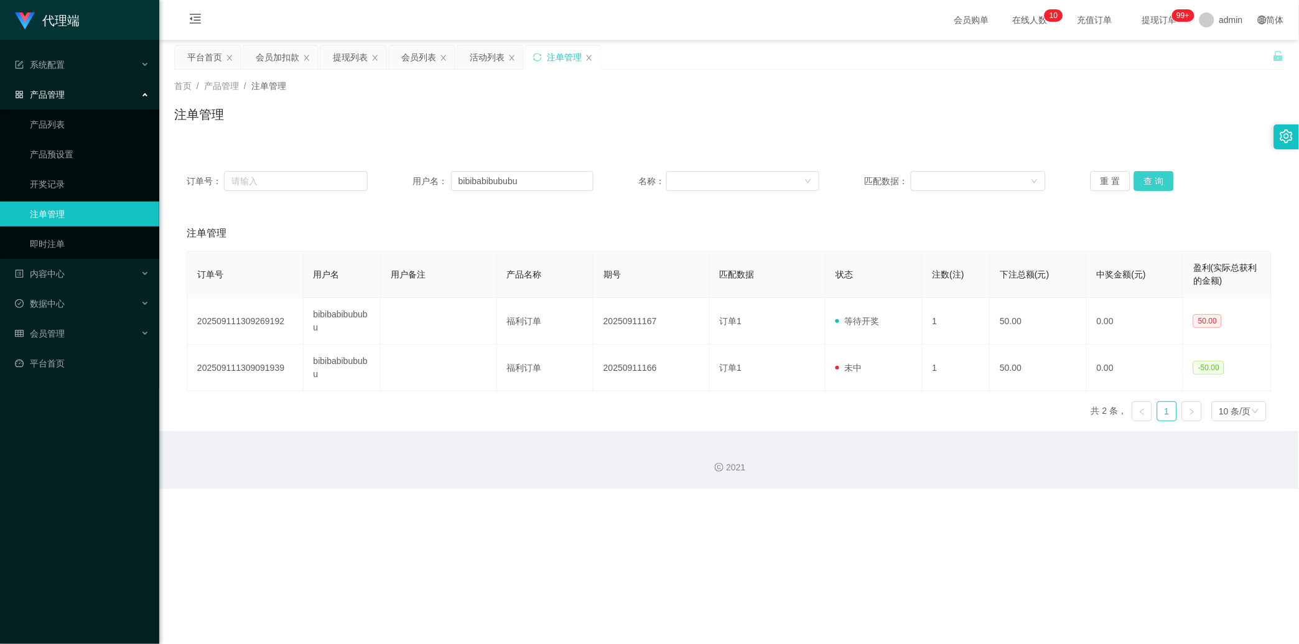
click at [464, 184] on button "查 询" at bounding box center [1154, 181] width 40 height 20
click at [464, 184] on div "重 置 查 询" at bounding box center [1181, 181] width 181 height 20
click at [464, 174] on button "查 询" at bounding box center [1154, 181] width 40 height 20
click at [464, 174] on div "重 置 查 询" at bounding box center [1181, 181] width 181 height 20
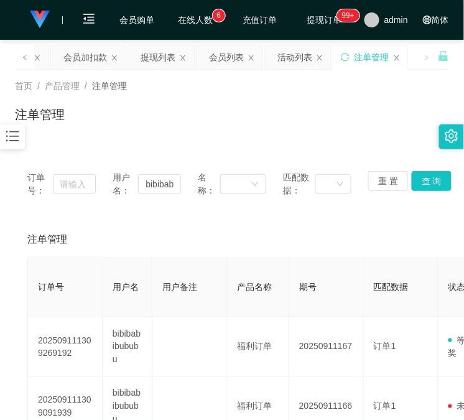
click at [144, 118] on div "注单管理" at bounding box center [232, 119] width 434 height 29
click at [428, 183] on button "查 询" at bounding box center [432, 181] width 40 height 20
click at [428, 183] on div "重 置 查 询" at bounding box center [402, 184] width 68 height 26
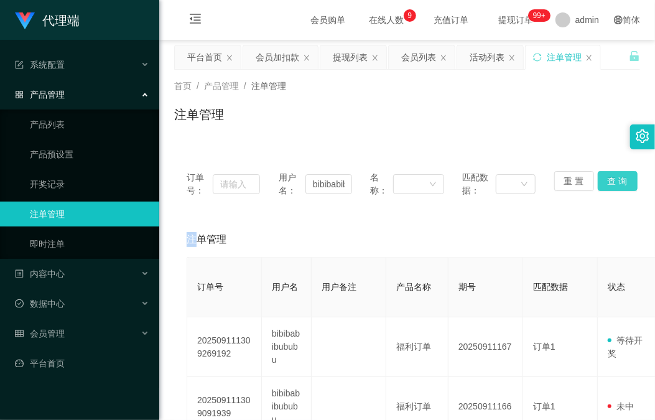
click at [464, 179] on button "查 询" at bounding box center [618, 181] width 40 height 20
click at [464, 179] on div "订单号： 用户名： bibibabibububu 名称： 匹配数据： 重 置 查 询" at bounding box center [407, 184] width 466 height 51
click at [464, 179] on button "查 询" at bounding box center [625, 181] width 54 height 20
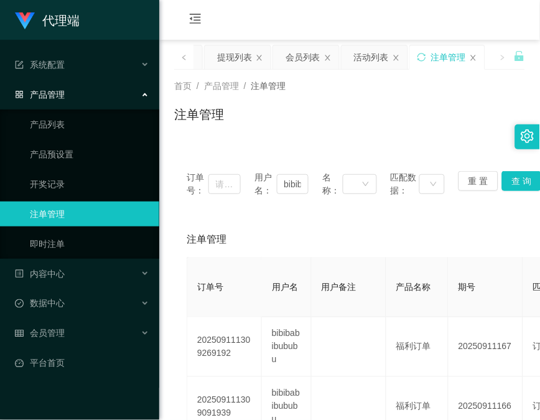
click at [177, 149] on div "订单号： 用户名： bibibabibububu 名称： 匹配数据： 重 置 查 询 注单管理 订单号 用户名 用户备注 产品名称 期号 匹配数据 状态 注数…" at bounding box center [349, 310] width 351 height 333
click at [116, 95] on div "产品管理" at bounding box center [79, 94] width 159 height 25
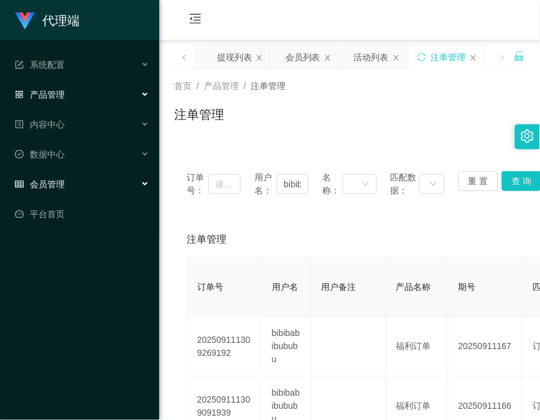
click at [91, 178] on div "会员管理" at bounding box center [79, 184] width 159 height 25
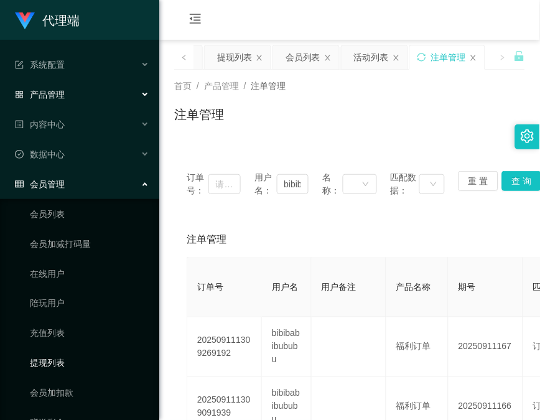
click at [53, 357] on link "提现列表" at bounding box center [89, 363] width 119 height 25
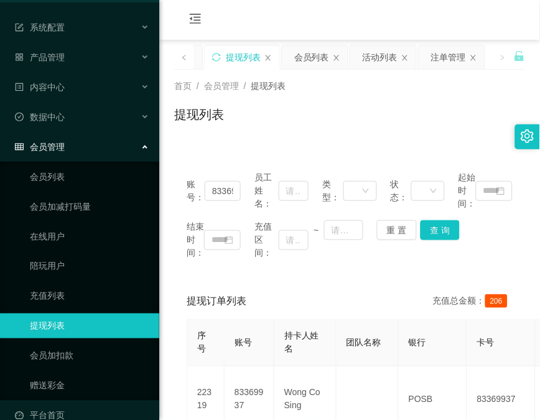
scroll to position [57, 0]
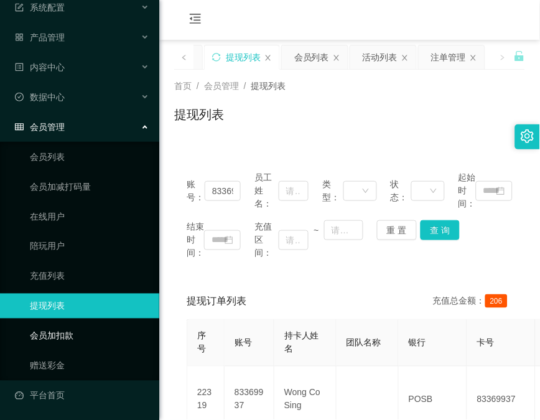
click at [72, 337] on link "会员加扣款" at bounding box center [89, 336] width 119 height 25
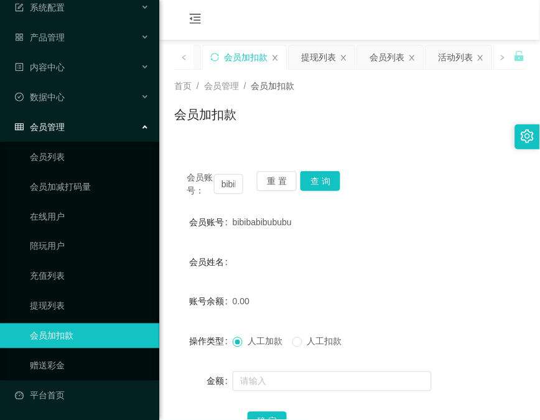
drag, startPoint x: 184, startPoint y: 162, endPoint x: 302, endPoint y: 145, distance: 120.0
click at [187, 162] on div "会员账号： bibibabibububu 重 置 查 询 会员账号 bibibabibububu 会员姓名 账号余额 0.00 操作类型 人工加款 人工扣款 …" at bounding box center [349, 310] width 351 height 302
click at [327, 181] on button "查 询" at bounding box center [321, 181] width 40 height 20
click at [327, 181] on div "会员账号： bibibabibububu 重 置 查 询" at bounding box center [349, 184] width 351 height 26
click at [327, 181] on button "查 询" at bounding box center [321, 181] width 40 height 20
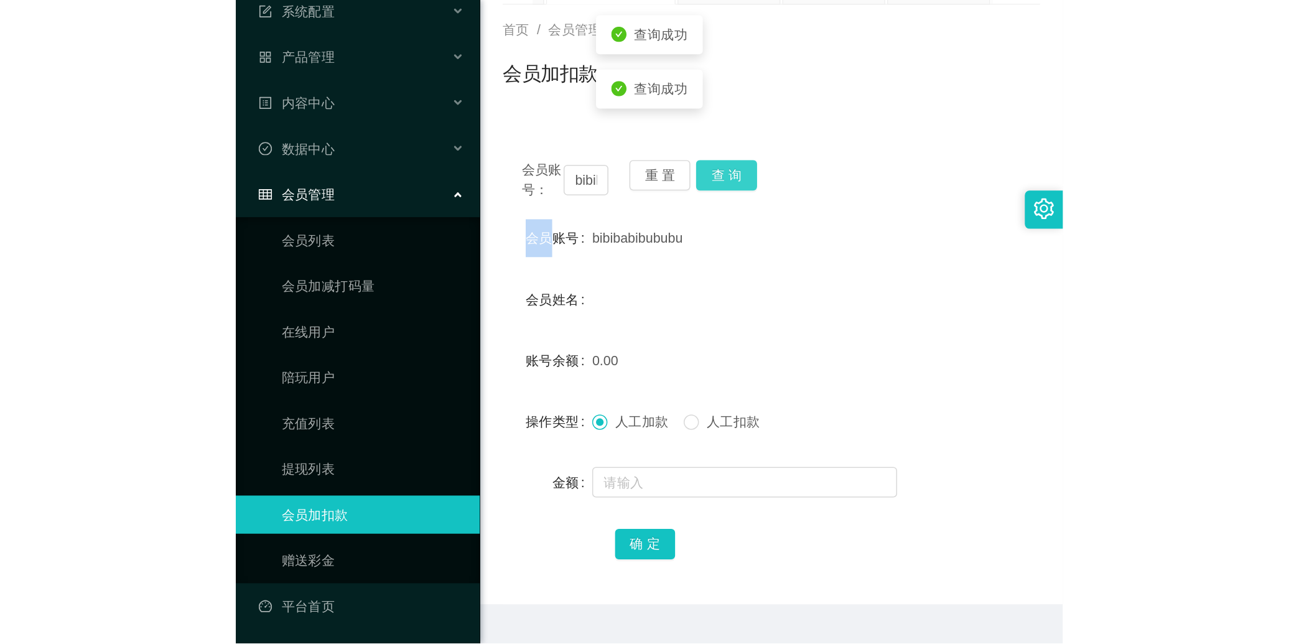
scroll to position [98, 0]
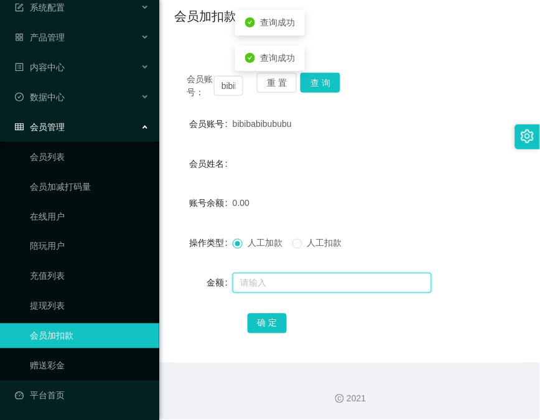
click at [307, 284] on input "text" at bounding box center [332, 283] width 199 height 20
type input "150"
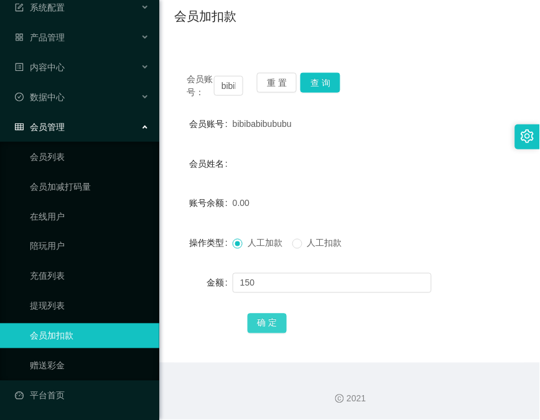
click at [262, 315] on button "确 定" at bounding box center [268, 324] width 40 height 20
click at [178, 152] on div "会员姓名" at bounding box center [203, 163] width 58 height 25
click at [332, 85] on button "查 询" at bounding box center [321, 83] width 40 height 20
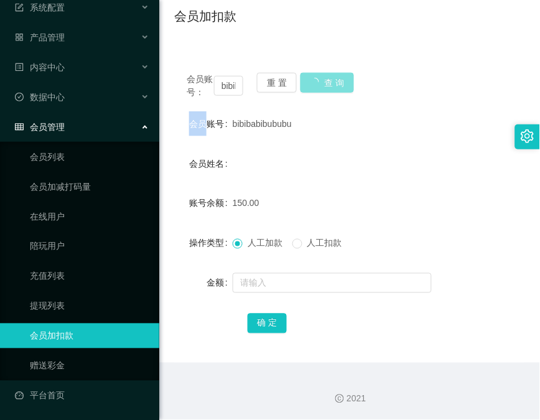
click at [332, 85] on div "会员账号： bibibabibububu 重 置 查 询" at bounding box center [349, 86] width 351 height 26
click at [332, 85] on button "查 询" at bounding box center [321, 83] width 40 height 20
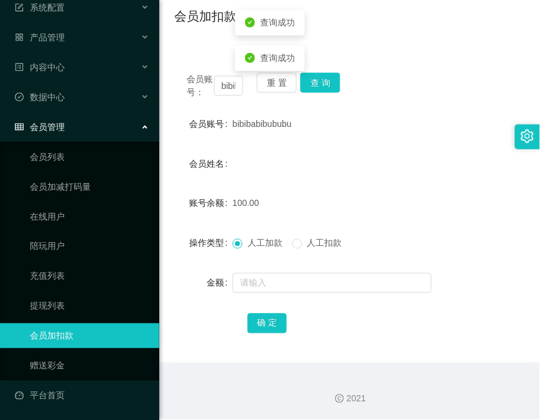
click at [178, 169] on div "会员姓名" at bounding box center [203, 163] width 58 height 25
click at [236, 76] on input "bibibabibububu" at bounding box center [228, 86] width 29 height 20
click at [232, 84] on input "bibibabibububu" at bounding box center [228, 86] width 29 height 20
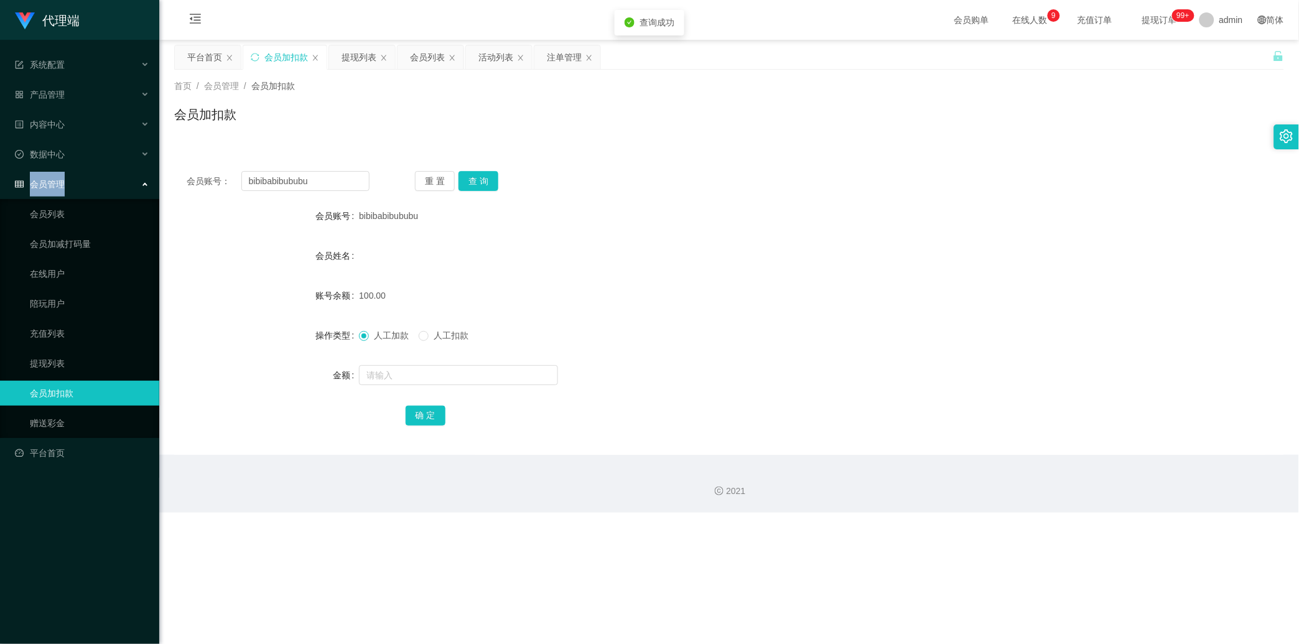
click at [91, 168] on ul "系统配置 产品管理 产品列表 产品预设置 开奖记录 注单管理 即时注单 内容中心 数据中心 会员管理 会员列表 会员加减打码量 在线用户 陪玩用户 充值列表 …" at bounding box center [79, 259] width 159 height 438
click at [85, 182] on div "会员管理" at bounding box center [79, 184] width 159 height 25
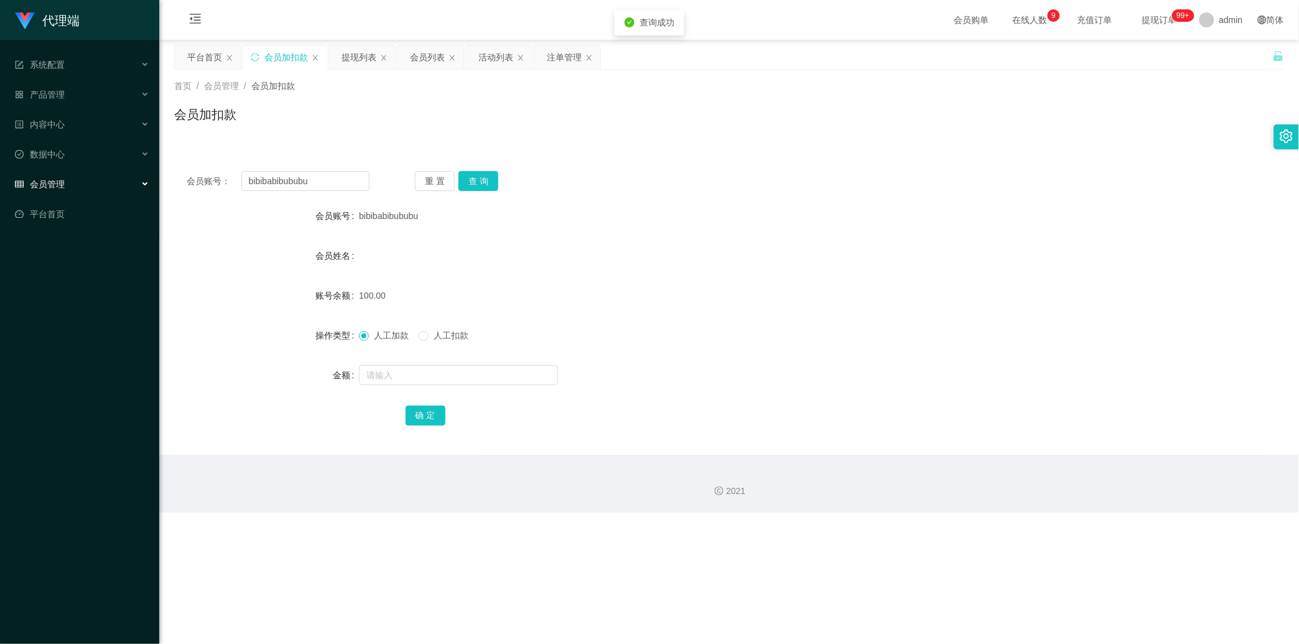
click at [85, 177] on div "会员管理" at bounding box center [79, 184] width 159 height 25
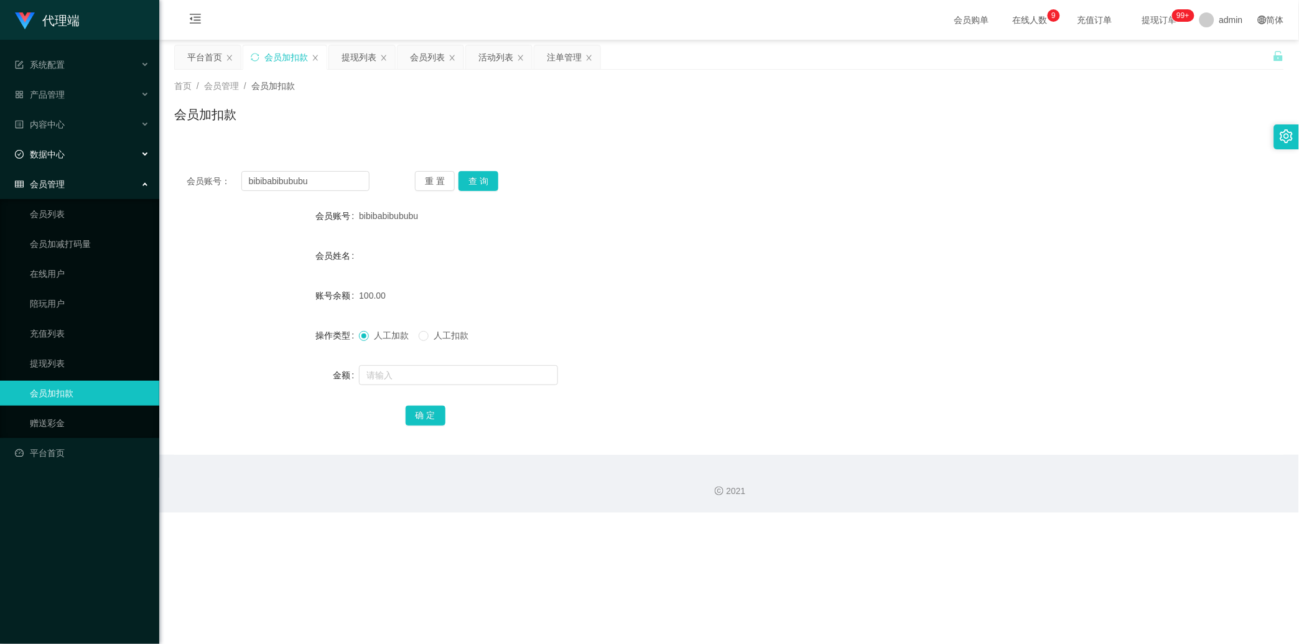
click at [78, 146] on div "数据中心" at bounding box center [79, 154] width 159 height 25
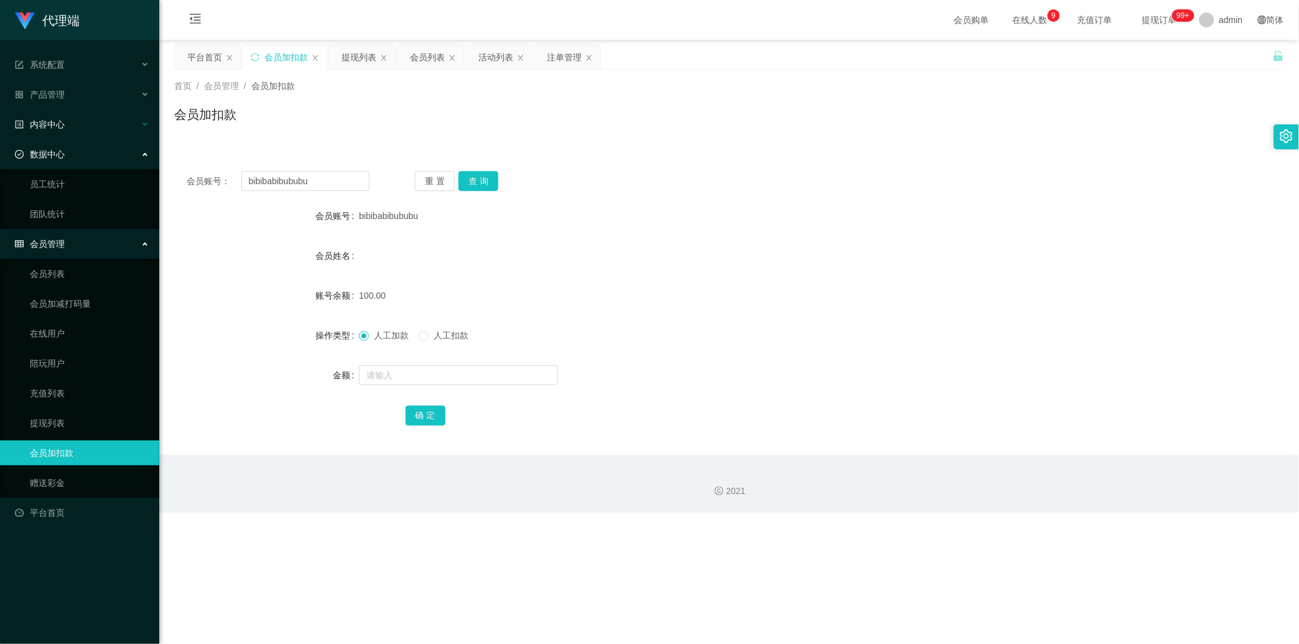
click at [75, 131] on div "内容中心" at bounding box center [79, 124] width 159 height 25
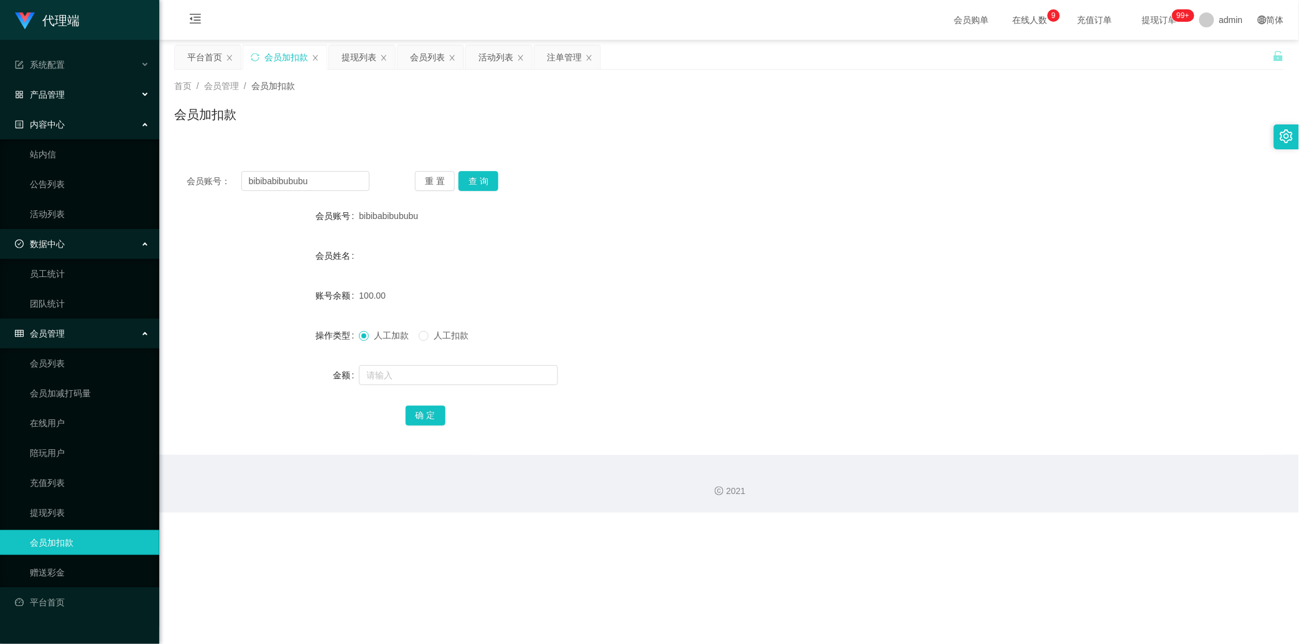
click at [77, 97] on div "产品管理" at bounding box center [79, 94] width 159 height 25
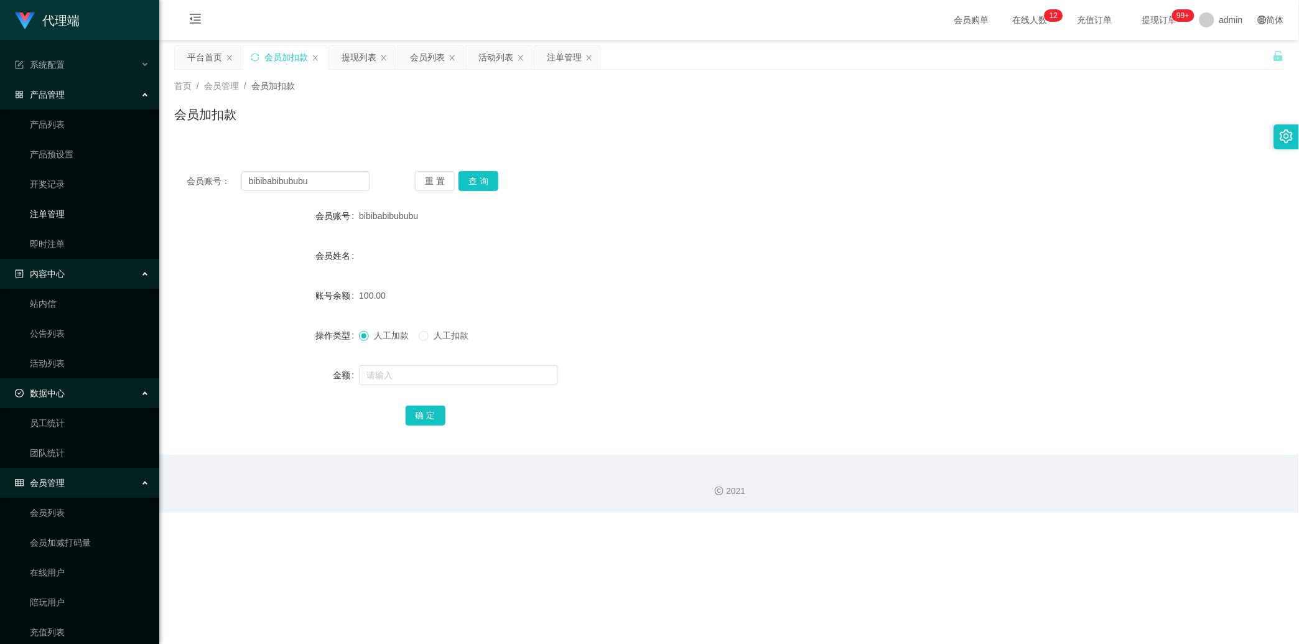
click at [70, 221] on link "注单管理" at bounding box center [89, 214] width 119 height 25
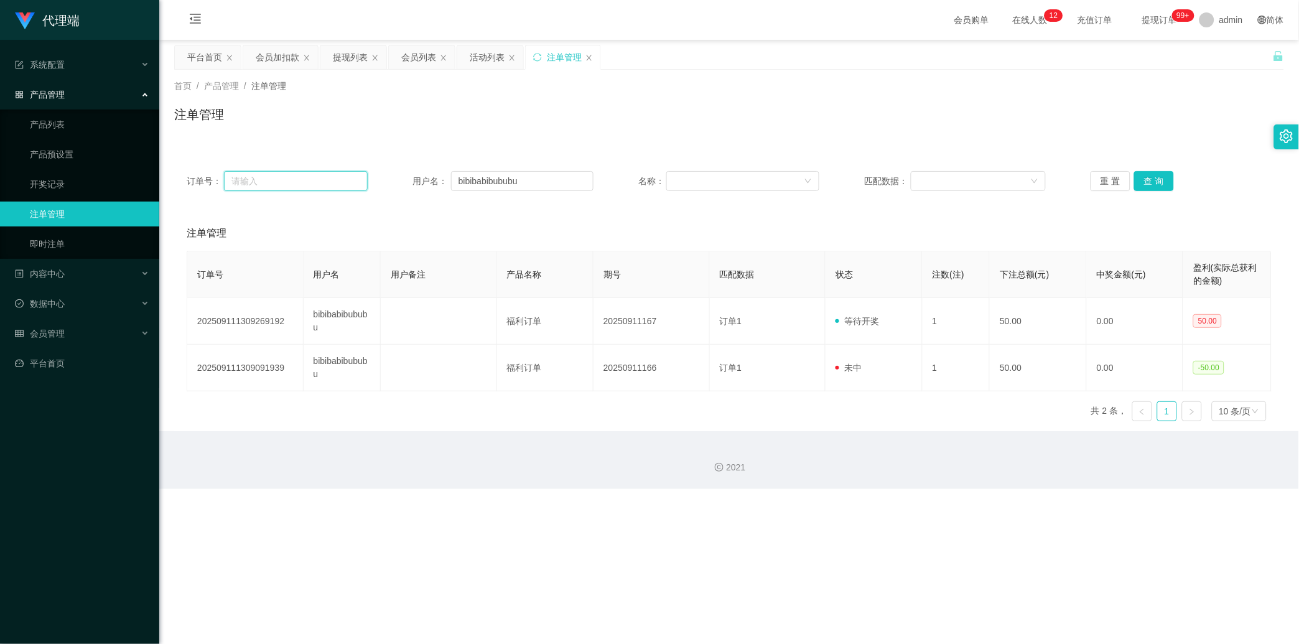
click at [330, 184] on input "text" at bounding box center [296, 181] width 144 height 20
click at [464, 181] on button "查 询" at bounding box center [1154, 181] width 40 height 20
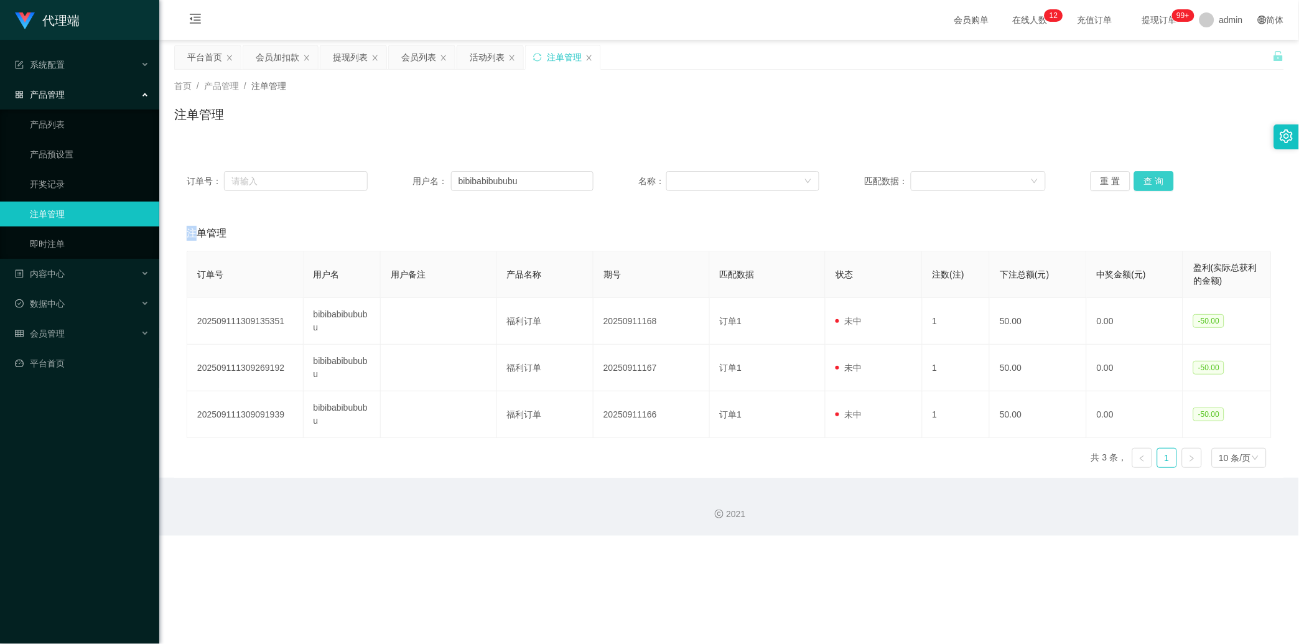
click at [464, 181] on div "重 置 查 询" at bounding box center [1181, 181] width 181 height 20
click at [464, 181] on button "查 询" at bounding box center [1154, 181] width 40 height 20
click at [70, 322] on div "会员管理" at bounding box center [79, 333] width 159 height 25
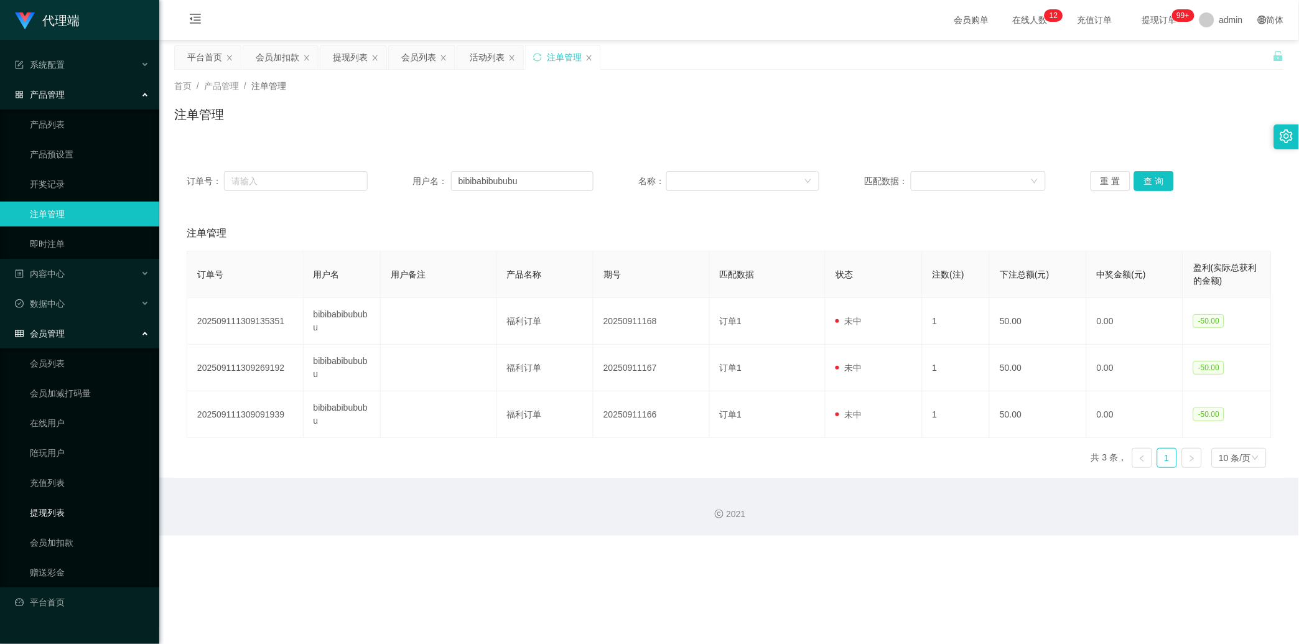
click at [64, 419] on link "提现列表" at bounding box center [89, 512] width 119 height 25
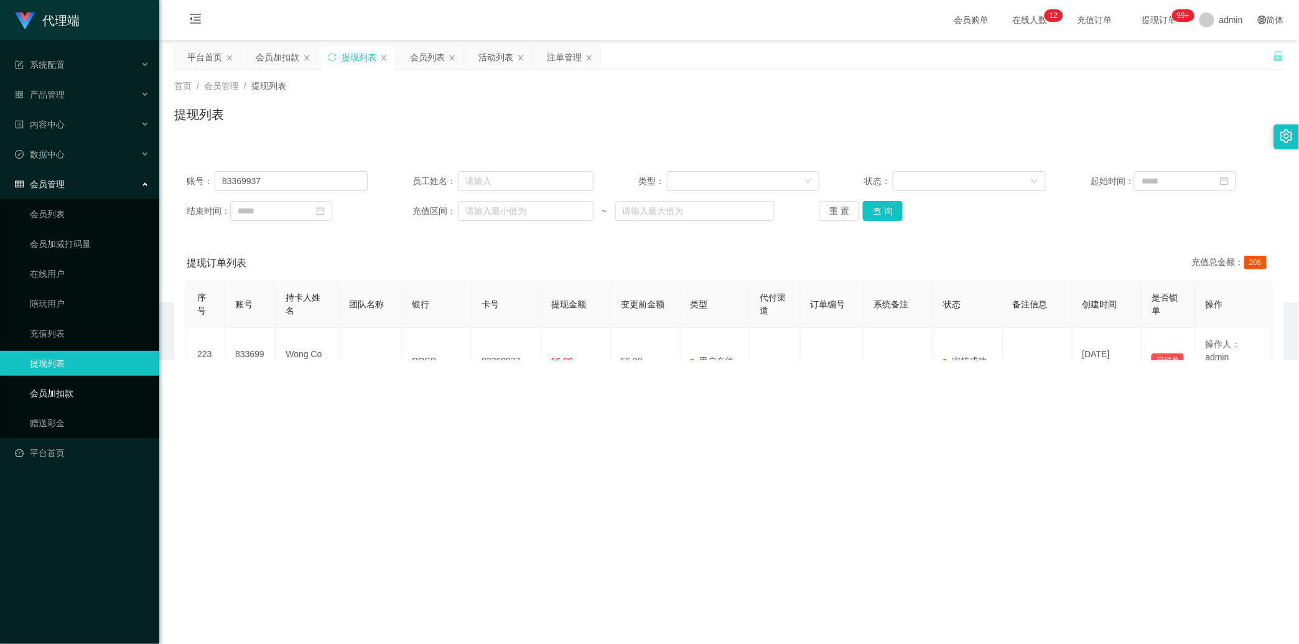
click at [102, 386] on link "会员加扣款" at bounding box center [89, 393] width 119 height 25
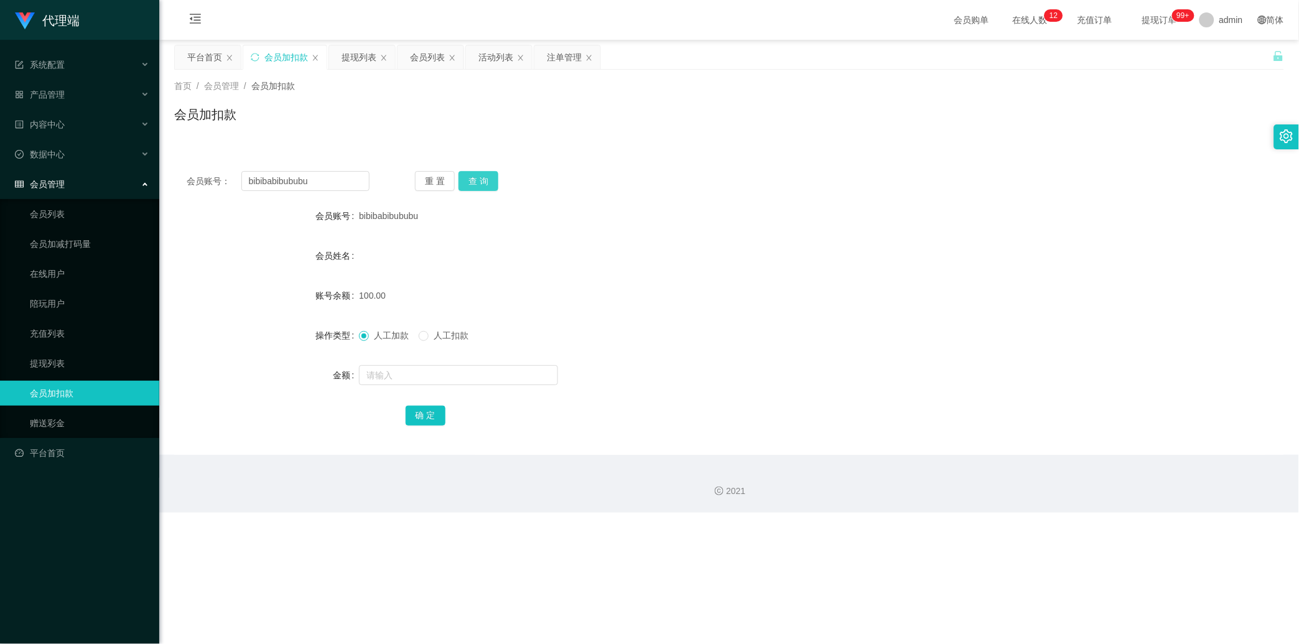
click at [464, 180] on button "查 询" at bounding box center [479, 181] width 40 height 20
click at [448, 343] on div "人工加款 人工扣款" at bounding box center [683, 335] width 648 height 25
click at [441, 372] on input "text" at bounding box center [458, 375] width 199 height 20
type input "50"
click at [430, 416] on button "确 定" at bounding box center [426, 416] width 40 height 20
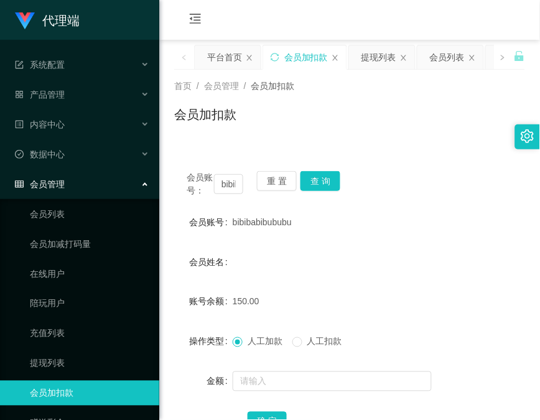
click at [194, 131] on div "会员加扣款" at bounding box center [349, 119] width 351 height 29
click at [338, 176] on button "查 询" at bounding box center [321, 181] width 40 height 20
click at [338, 176] on div "会员账号： bibibabibububu 重 置 查 询" at bounding box center [349, 184] width 351 height 26
drag, startPoint x: 179, startPoint y: 161, endPoint x: 235, endPoint y: 146, distance: 58.0
click at [179, 161] on div "会员账号： bibibabibububu 重 置 查 询 会员账号 bibibabibububu 会员姓名 账号余额 150.00 操作类型 人工加款 人工扣…" at bounding box center [349, 310] width 351 height 302
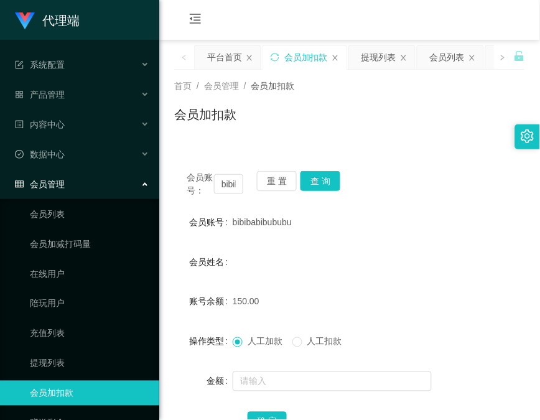
click at [339, 190] on div "会员账号： bibibabibububu 重 置 查 询" at bounding box center [349, 184] width 351 height 26
click at [334, 184] on button "查 询" at bounding box center [321, 181] width 40 height 20
click at [334, 184] on div "会员账号： bibibabibububu 重 置 查 询" at bounding box center [349, 184] width 351 height 26
click at [384, 66] on div "提现列表" at bounding box center [379, 57] width 35 height 24
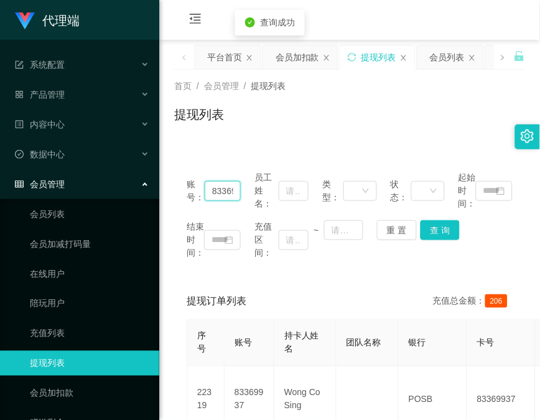
click at [231, 194] on input "83369937" at bounding box center [223, 191] width 36 height 20
paste input "bibibabibububu"
type input "bibibabibububu"
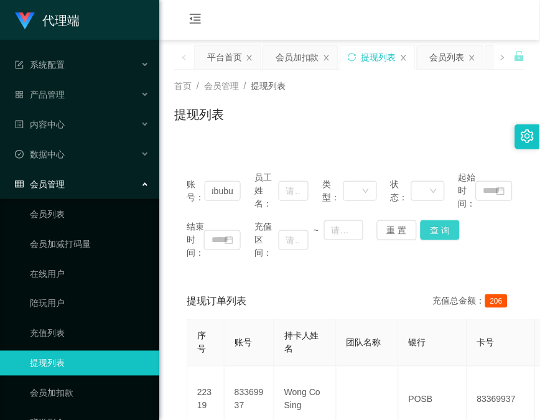
click at [437, 233] on button "查 询" at bounding box center [441, 230] width 40 height 20
click at [437, 233] on div "结束时间： 充值区间： ~ 重 置 查 询" at bounding box center [350, 239] width 326 height 39
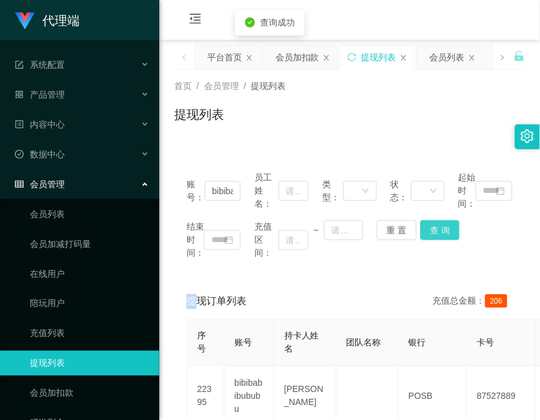
click at [437, 233] on button "查 询" at bounding box center [441, 230] width 40 height 20
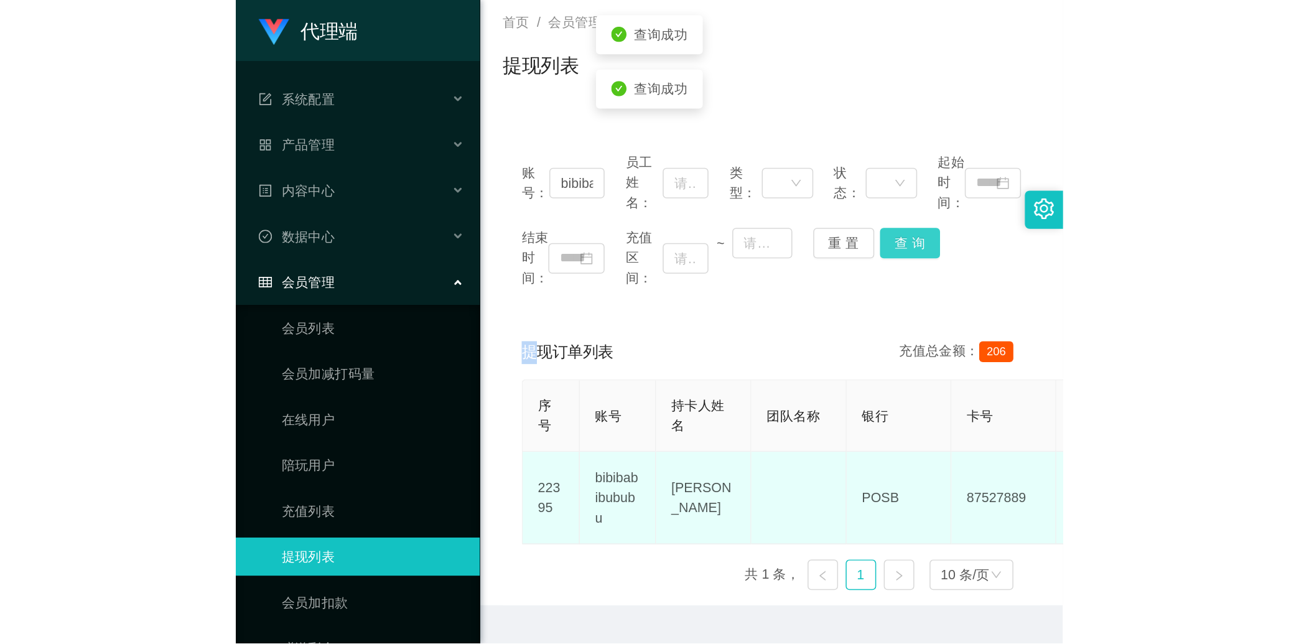
scroll to position [104, 0]
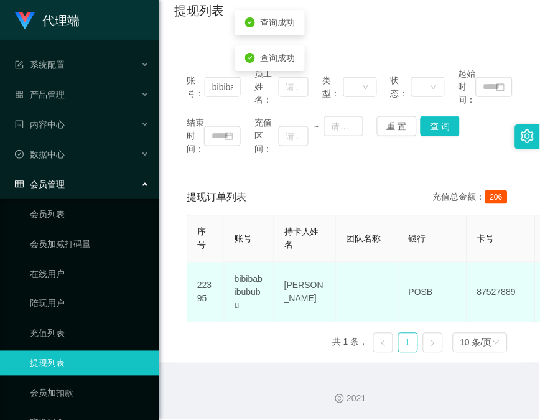
click at [464, 274] on td "87527889" at bounding box center [501, 293] width 68 height 60
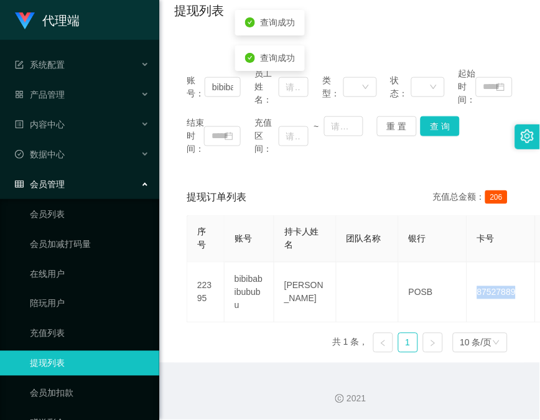
copy td "87527889"
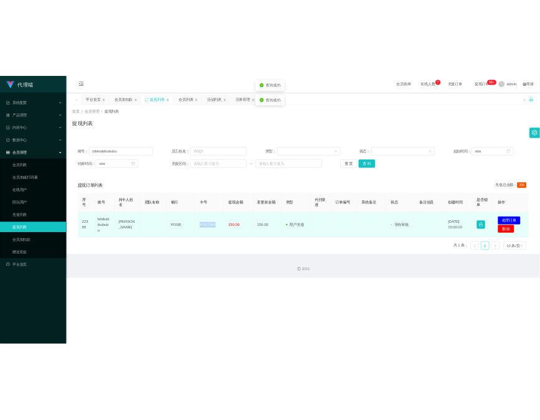
scroll to position [0, 0]
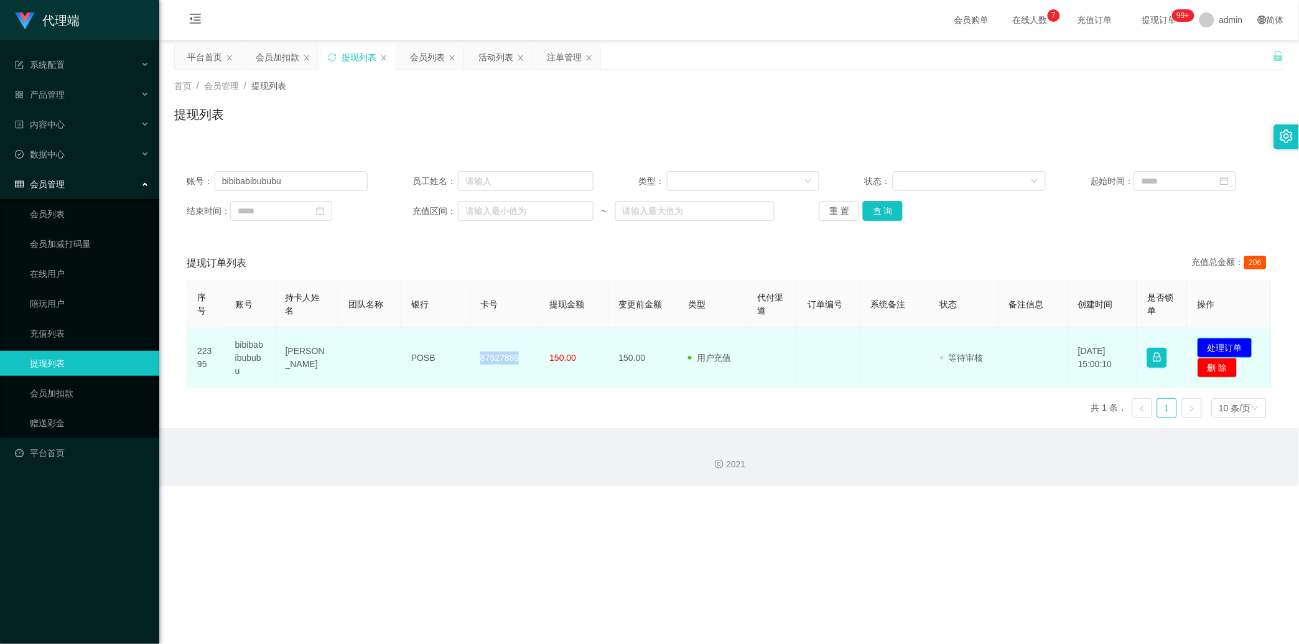
click at [464, 346] on button "处理订单" at bounding box center [1225, 348] width 55 height 20
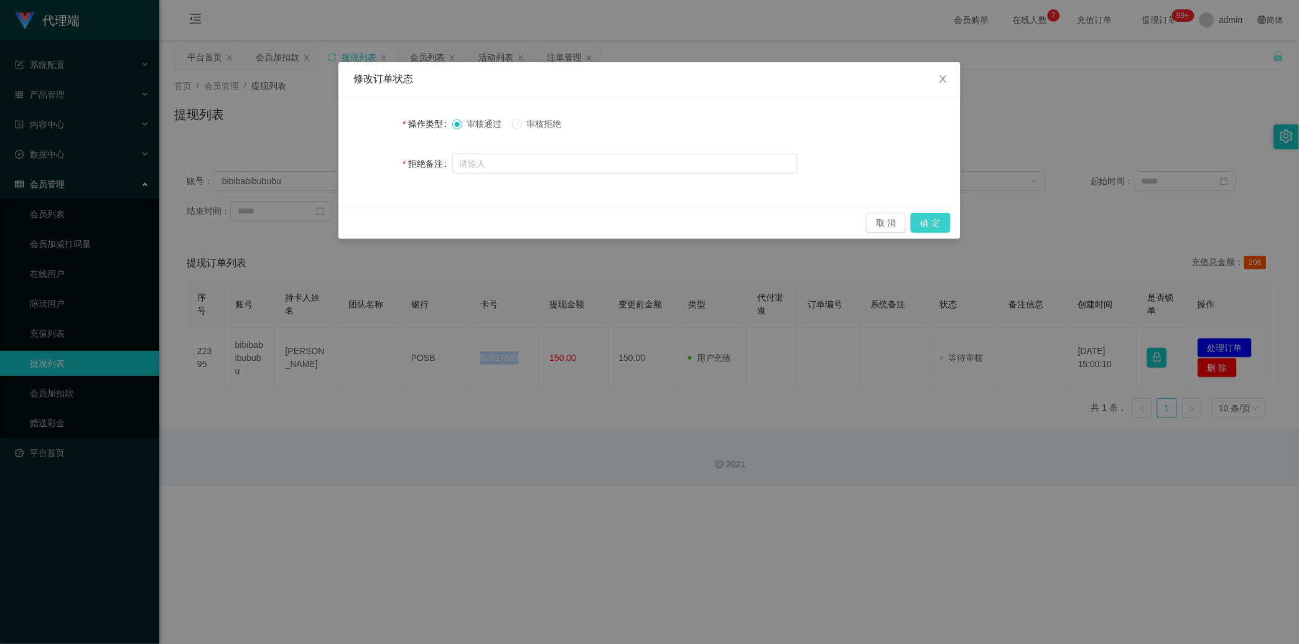
click at [464, 227] on button "确 定" at bounding box center [931, 223] width 40 height 20
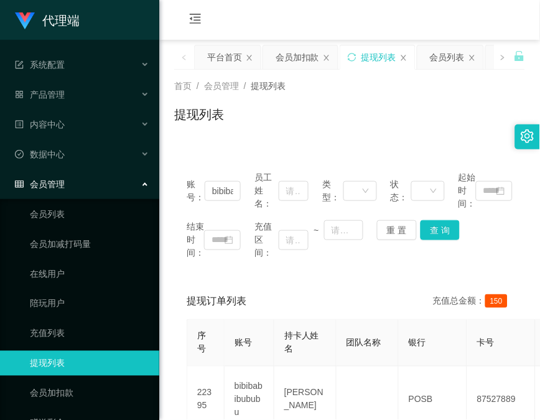
drag, startPoint x: 177, startPoint y: 157, endPoint x: 194, endPoint y: 154, distance: 16.5
click at [177, 157] on div "账号： bibibabibububu 员工姓名： 类型： 状态： 起始时间： 结束时间： 充值区间： ~ 重 置 查 询 提现订单列表 充值总金额： 150 …" at bounding box center [349, 308] width 351 height 329
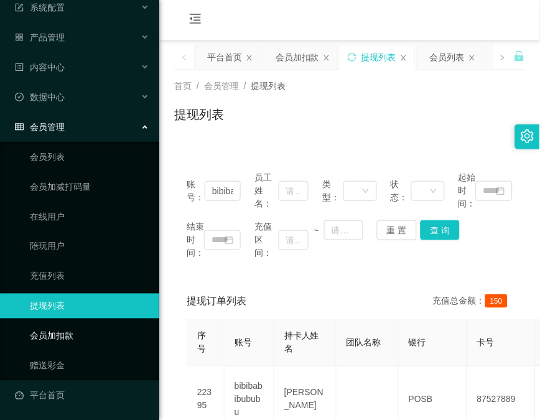
click at [65, 336] on link "会员加扣款" at bounding box center [89, 336] width 119 height 25
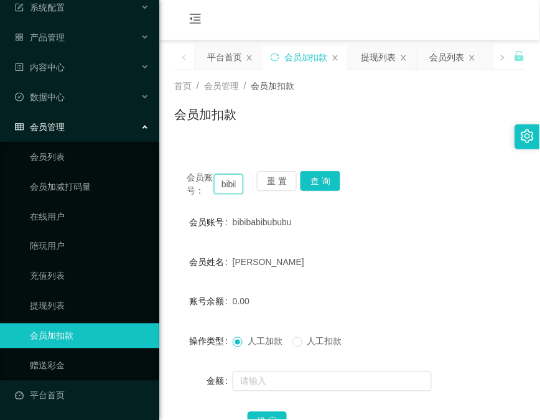
click at [228, 191] on input "bibibabibububu" at bounding box center [228, 184] width 29 height 20
paste input "83369937"
type input "83369937"
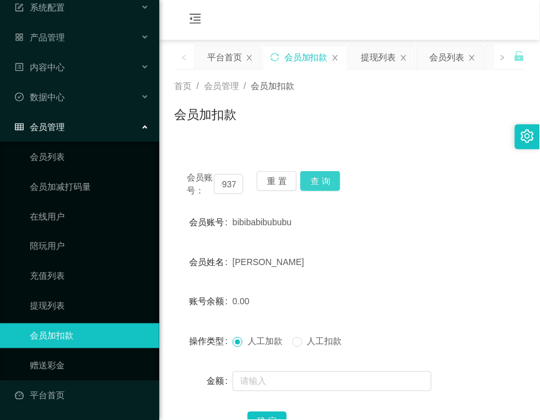
click at [321, 179] on button "查 询" at bounding box center [321, 181] width 40 height 20
click at [321, 179] on div "会员账号： 83369937 重 置 查 询" at bounding box center [349, 184] width 351 height 26
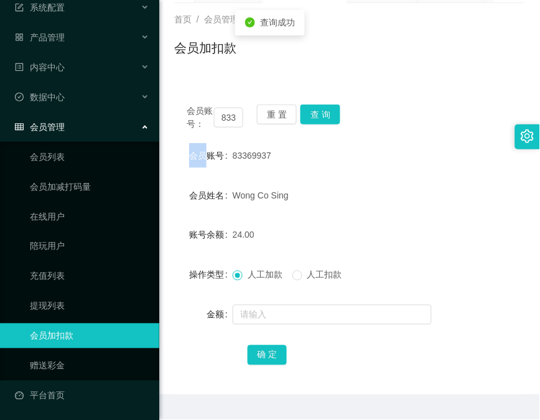
scroll to position [98, 0]
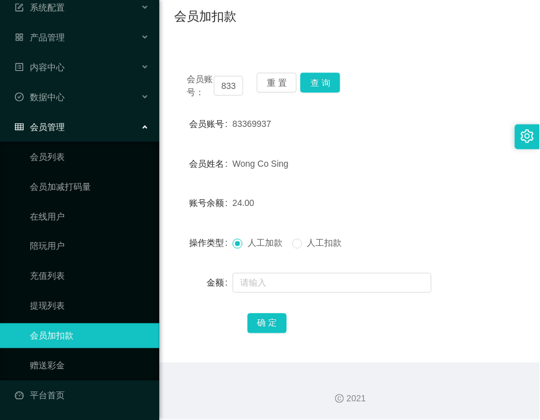
drag, startPoint x: 174, startPoint y: 189, endPoint x: 212, endPoint y: 162, distance: 45.6
click at [174, 188] on form "会员账号 83369937 会员姓名 [PERSON_NAME] Co Sing 账号余额 24.00 操作类型 人工加款 人工扣款 金额 确 定" at bounding box center [349, 223] width 351 height 224
click at [319, 88] on button "查 询" at bounding box center [321, 83] width 40 height 20
click at [319, 88] on div "会员账号： 83369937 重 置 查 询" at bounding box center [349, 86] width 351 height 26
drag, startPoint x: 319, startPoint y: 88, endPoint x: 377, endPoint y: 65, distance: 62.9
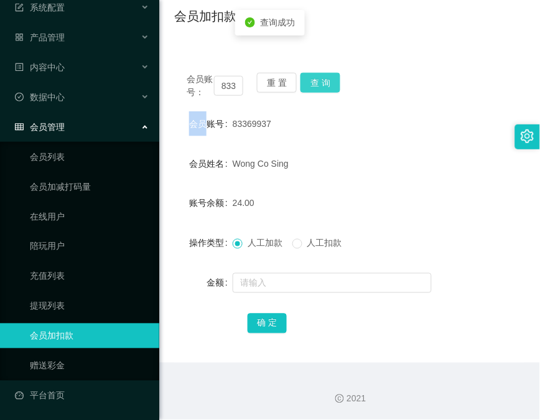
click at [319, 88] on button "查 询" at bounding box center [321, 83] width 40 height 20
drag, startPoint x: 175, startPoint y: 200, endPoint x: 248, endPoint y: 170, distance: 78.1
click at [175, 200] on div "账号余额" at bounding box center [203, 203] width 58 height 25
click at [331, 83] on button "查 询" at bounding box center [321, 83] width 40 height 20
click at [331, 83] on div "会员账号： 83369937 重 置 查 询" at bounding box center [349, 86] width 351 height 26
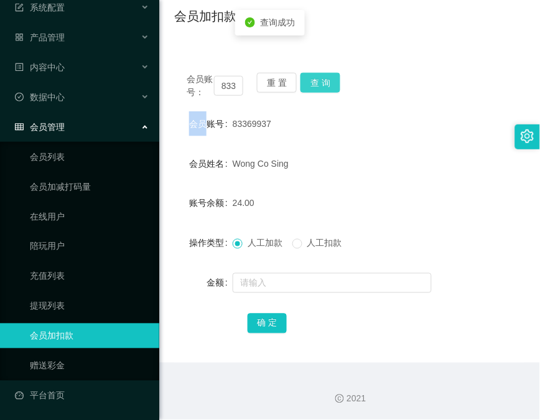
click at [331, 83] on button "查 询" at bounding box center [321, 83] width 40 height 20
click at [184, 305] on form "会员账号 83369937 会员姓名 [PERSON_NAME] Co Sing 账号余额 24.00 操作类型 人工加款 人工扣款 金额 确 定" at bounding box center [349, 223] width 351 height 224
click at [321, 83] on button "查 询" at bounding box center [321, 83] width 40 height 20
click at [321, 83] on div "会员账号： 83369937 重 置 查 询" at bounding box center [349, 86] width 351 height 26
click at [226, 87] on input "83369937" at bounding box center [228, 86] width 29 height 20
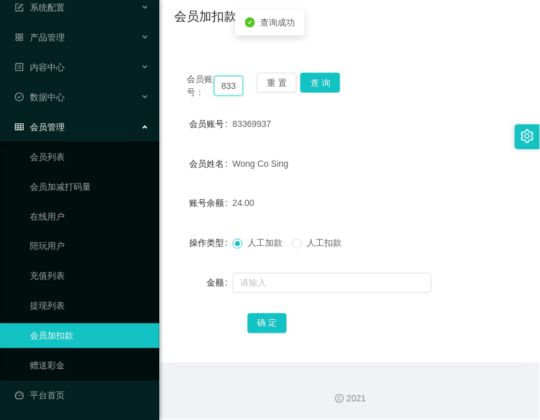
click at [226, 87] on input "83369937" at bounding box center [228, 86] width 29 height 20
click at [320, 89] on button "查 询" at bounding box center [321, 83] width 40 height 20
click at [320, 89] on div "会员账号： 83369937 重 置 查 询" at bounding box center [349, 86] width 351 height 26
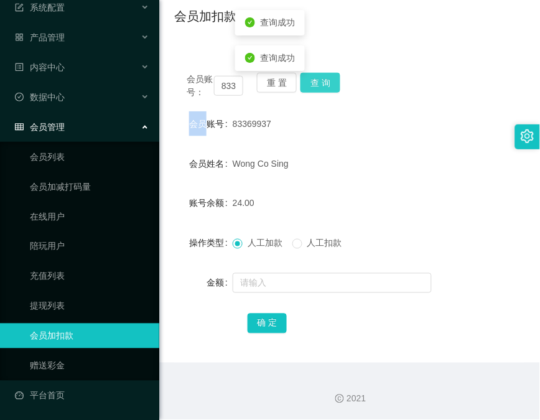
click at [320, 89] on button "查 询" at bounding box center [321, 83] width 40 height 20
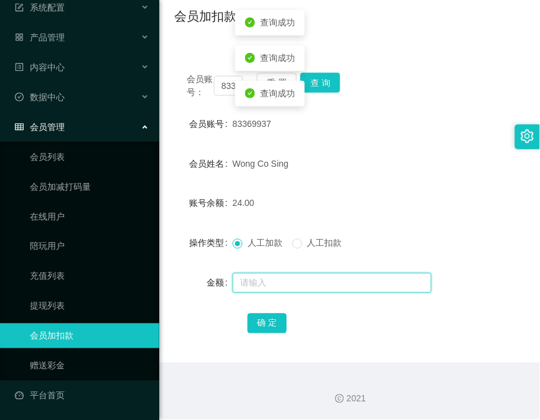
click at [334, 275] on input "text" at bounding box center [332, 283] width 199 height 20
type input "300"
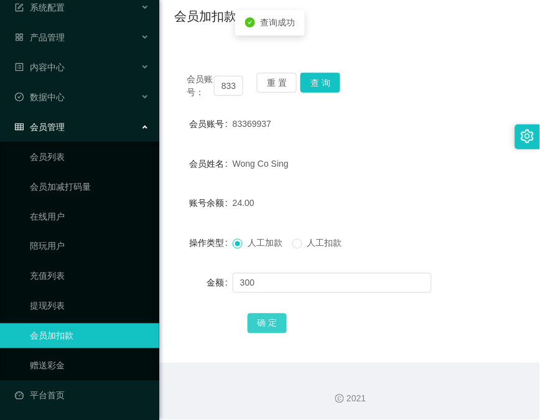
click at [269, 322] on button "确 定" at bounding box center [268, 324] width 40 height 20
drag, startPoint x: 175, startPoint y: 49, endPoint x: 187, endPoint y: 68, distance: 23.2
click at [175, 50] on main "关闭左侧 关闭右侧 关闭其它 刷新页面 平台首页 会员加扣款 提现列表 会员列表 活动列表 注单管理 首页 / 会员管理 / 会员加扣款 / 会员加扣款 会员…" at bounding box center [349, 152] width 381 height 421
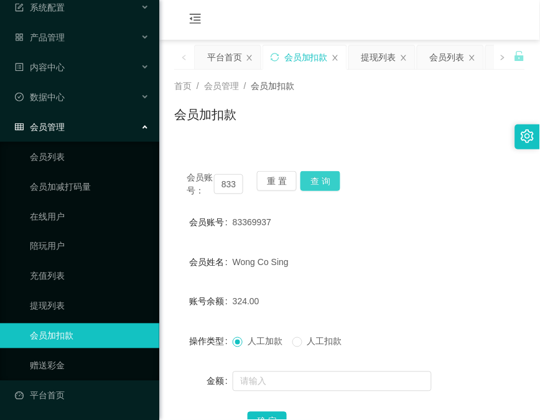
click at [318, 184] on button "查 询" at bounding box center [321, 181] width 40 height 20
click at [318, 184] on div "会员账号： 83369937 重 置 查 询" at bounding box center [349, 184] width 351 height 26
click at [318, 184] on button "查 询" at bounding box center [321, 181] width 40 height 20
click at [189, 137] on div "首页 / 会员管理 / 会员加扣款 / 会员加扣款" at bounding box center [349, 107] width 381 height 74
click at [331, 178] on button "查 询" at bounding box center [321, 181] width 40 height 20
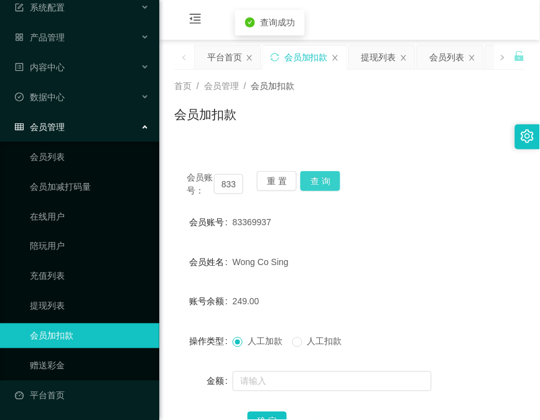
click at [331, 178] on button "查 询" at bounding box center [321, 181] width 40 height 20
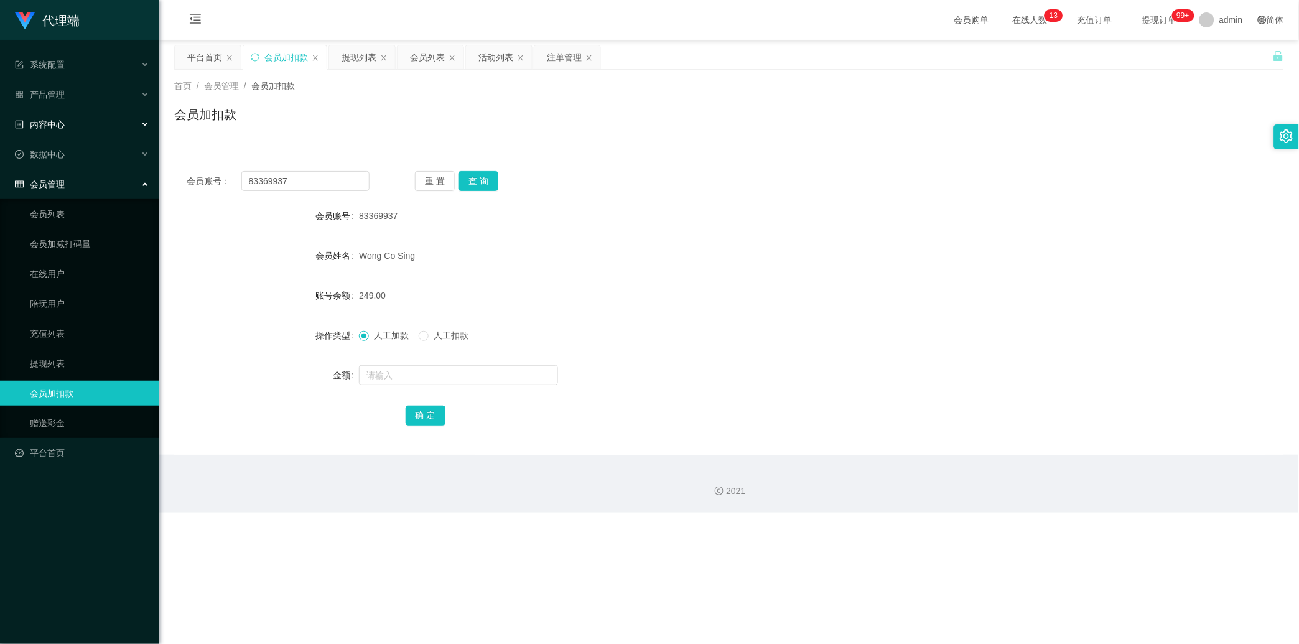
click at [58, 113] on div "内容中心" at bounding box center [79, 124] width 159 height 25
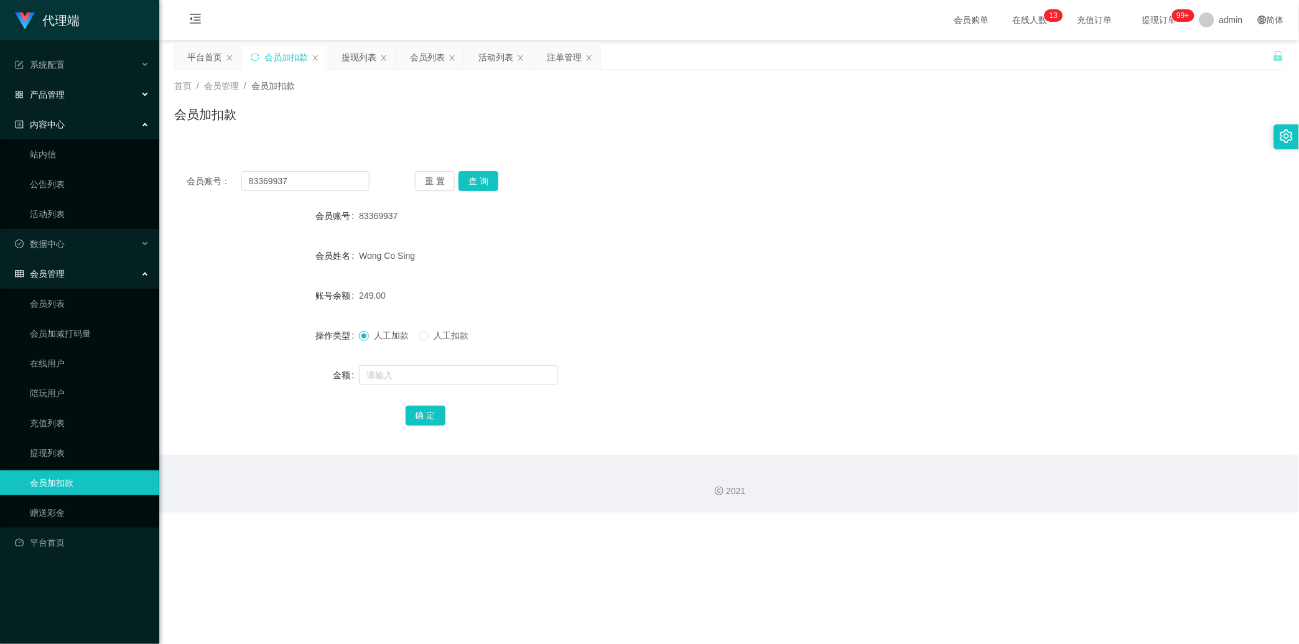
click at [70, 98] on div "产品管理" at bounding box center [79, 94] width 159 height 25
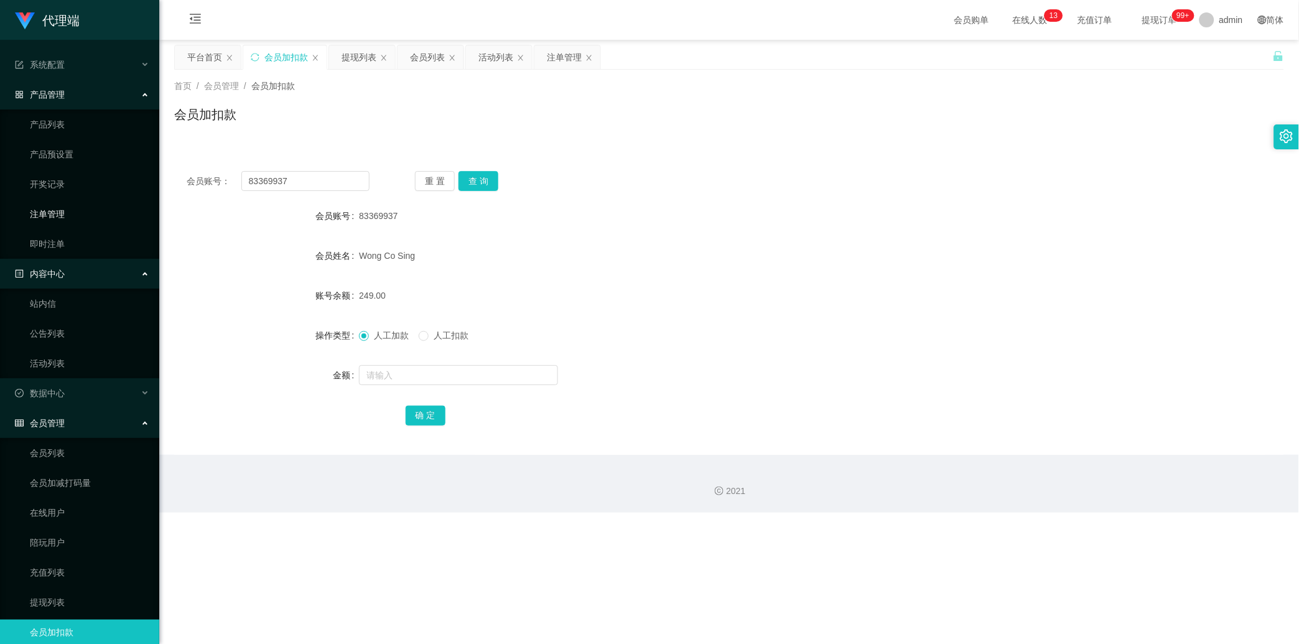
click at [69, 206] on link "注单管理" at bounding box center [89, 214] width 119 height 25
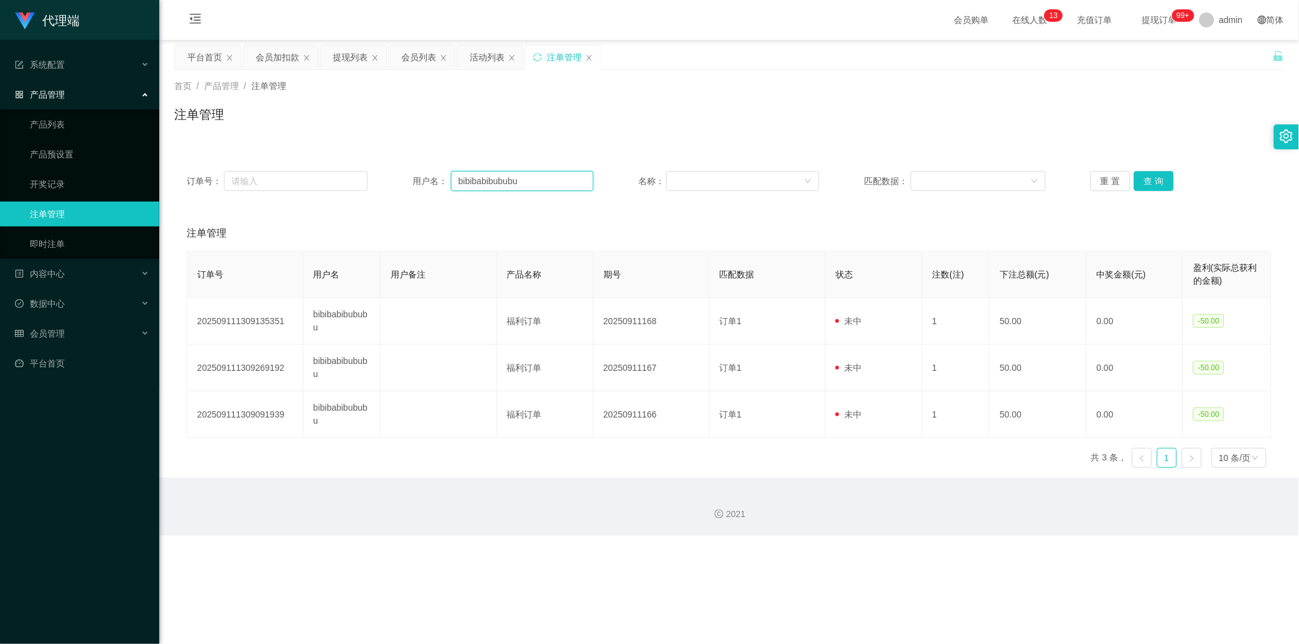
click at [458, 182] on input "bibibabibububu" at bounding box center [522, 181] width 142 height 20
paste input "数据单期间，商家无法结算，请完成竟抢数据后凭到账截图录入系统后统一结算 💰 当前未结算累计单数："
type input "bibibabibububu"
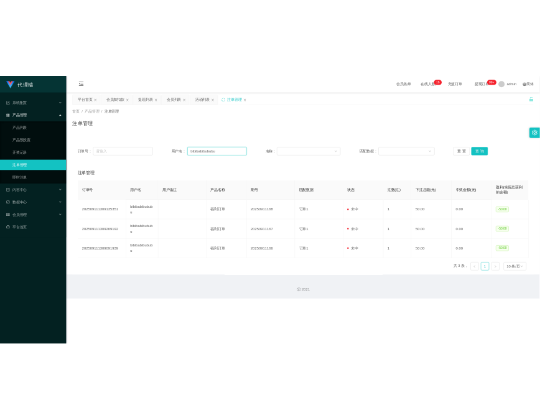
scroll to position [0, 0]
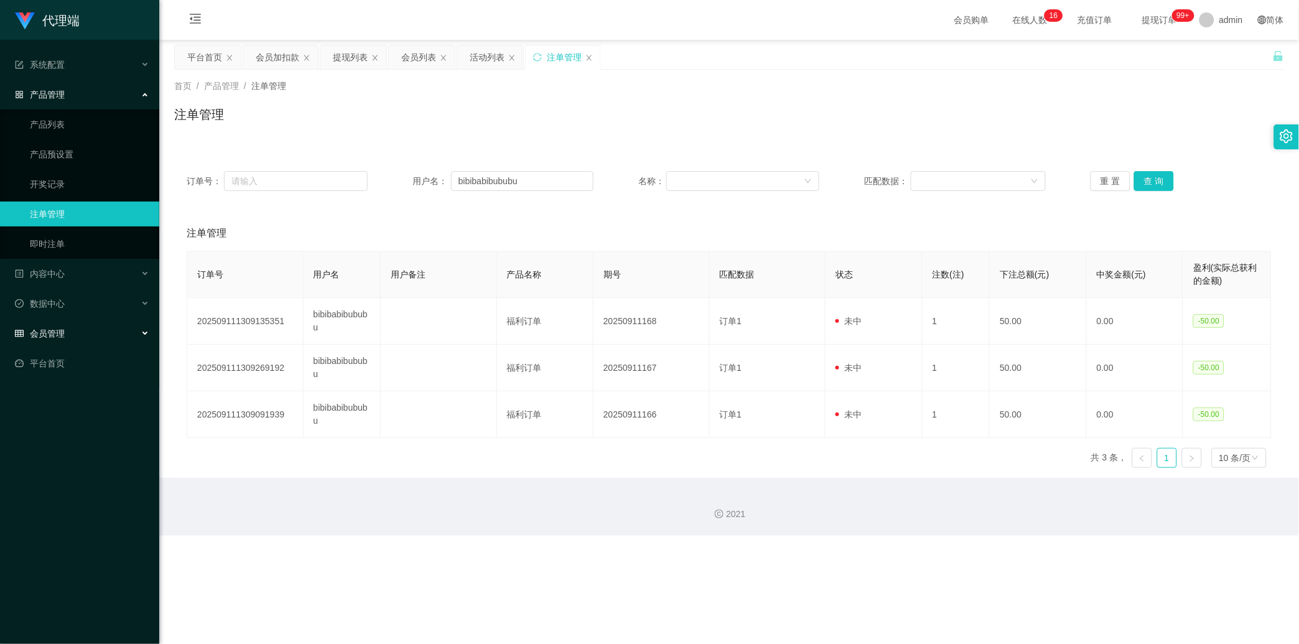
click at [98, 333] on div "会员管理" at bounding box center [79, 333] width 159 height 25
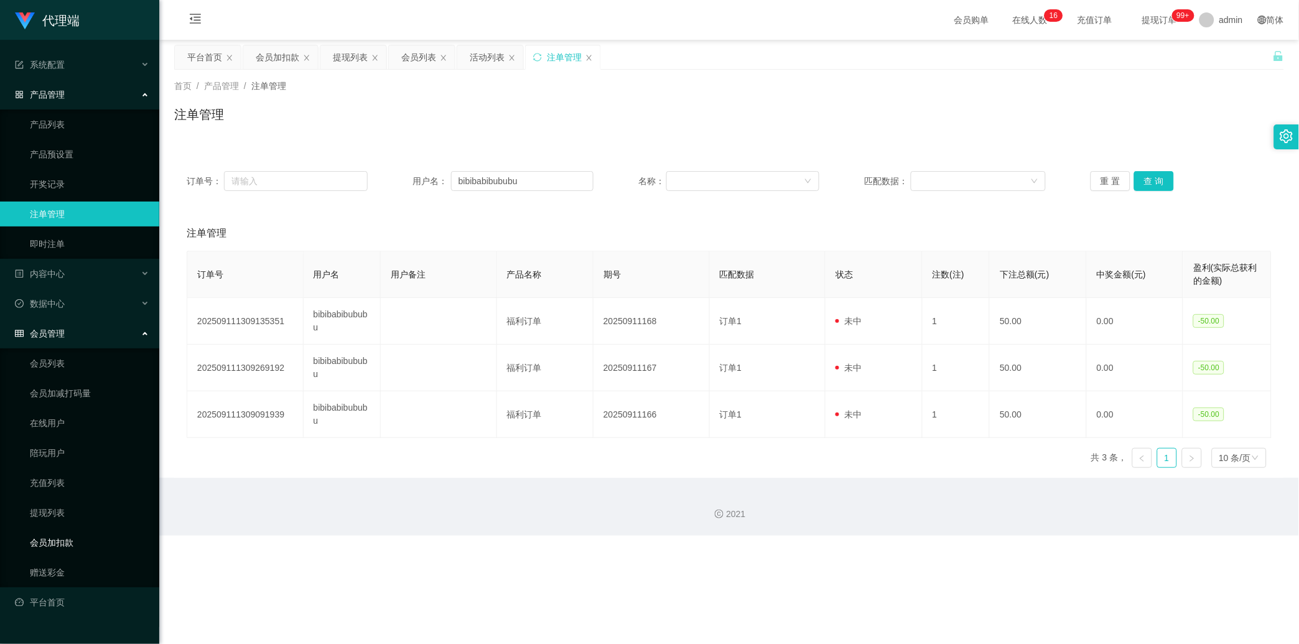
click at [61, 419] on link "会员加扣款" at bounding box center [89, 542] width 119 height 25
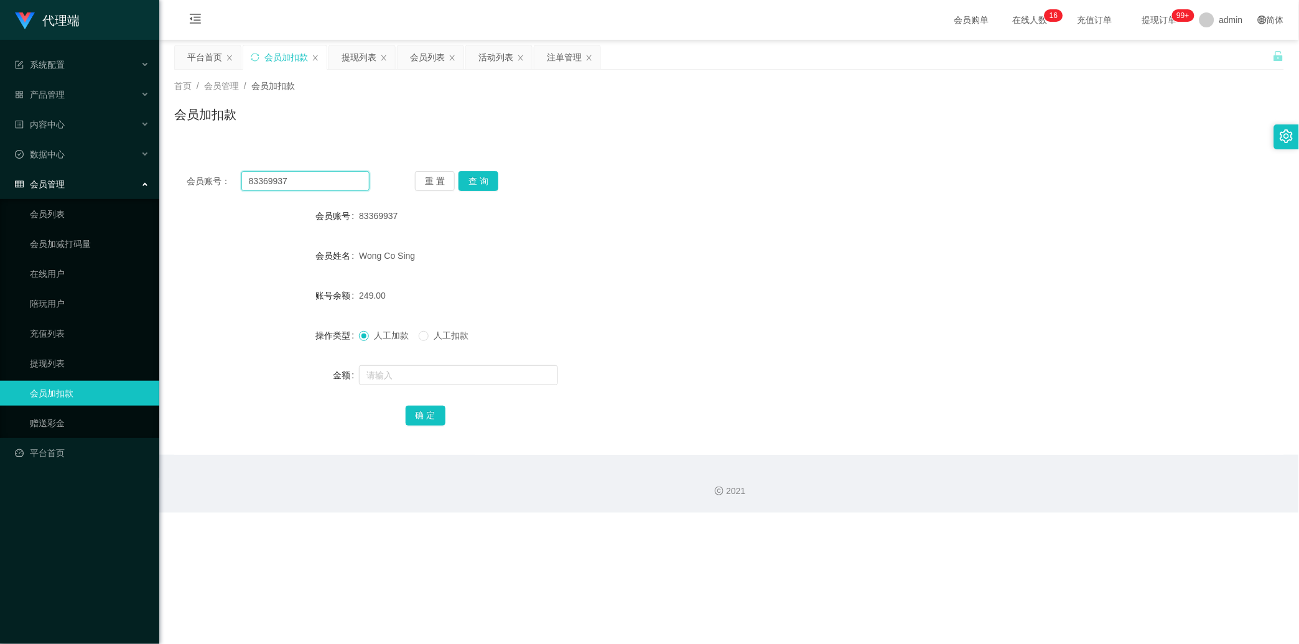
click at [274, 184] on input "83369937" at bounding box center [305, 181] width 128 height 20
drag, startPoint x: 274, startPoint y: 184, endPoint x: 287, endPoint y: 198, distance: 18.9
click at [276, 187] on input "83369937" at bounding box center [305, 181] width 128 height 20
click at [114, 176] on div "会员管理" at bounding box center [79, 184] width 159 height 25
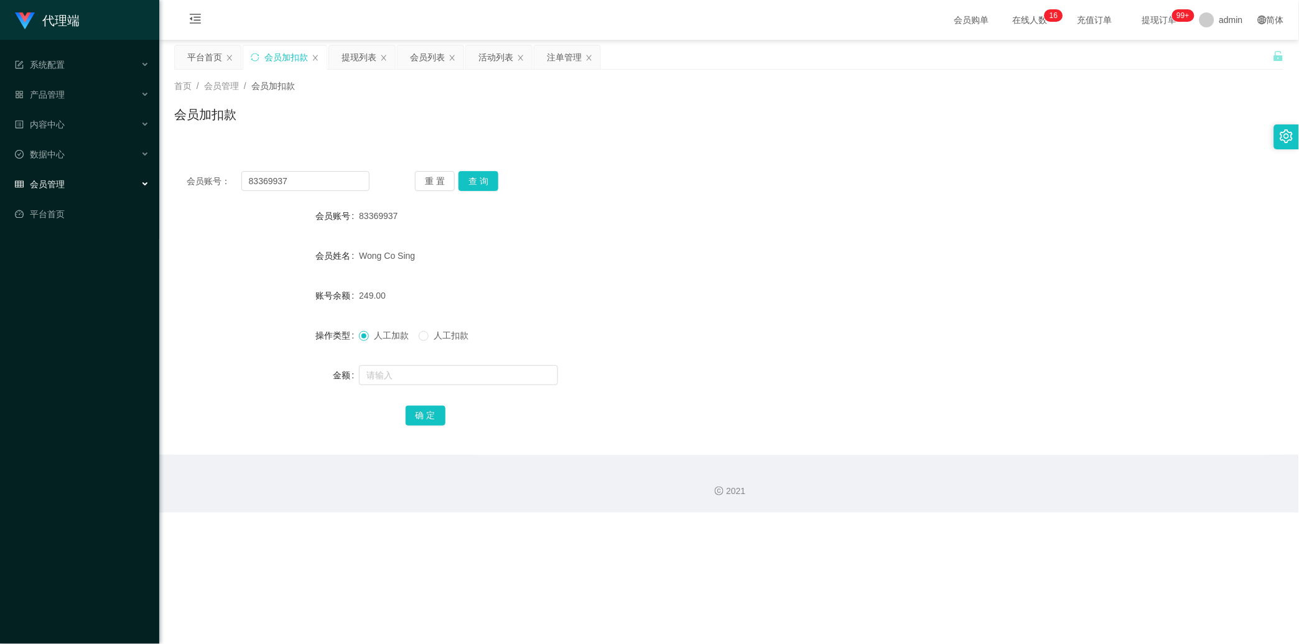
click at [114, 176] on div "会员管理" at bounding box center [79, 184] width 159 height 25
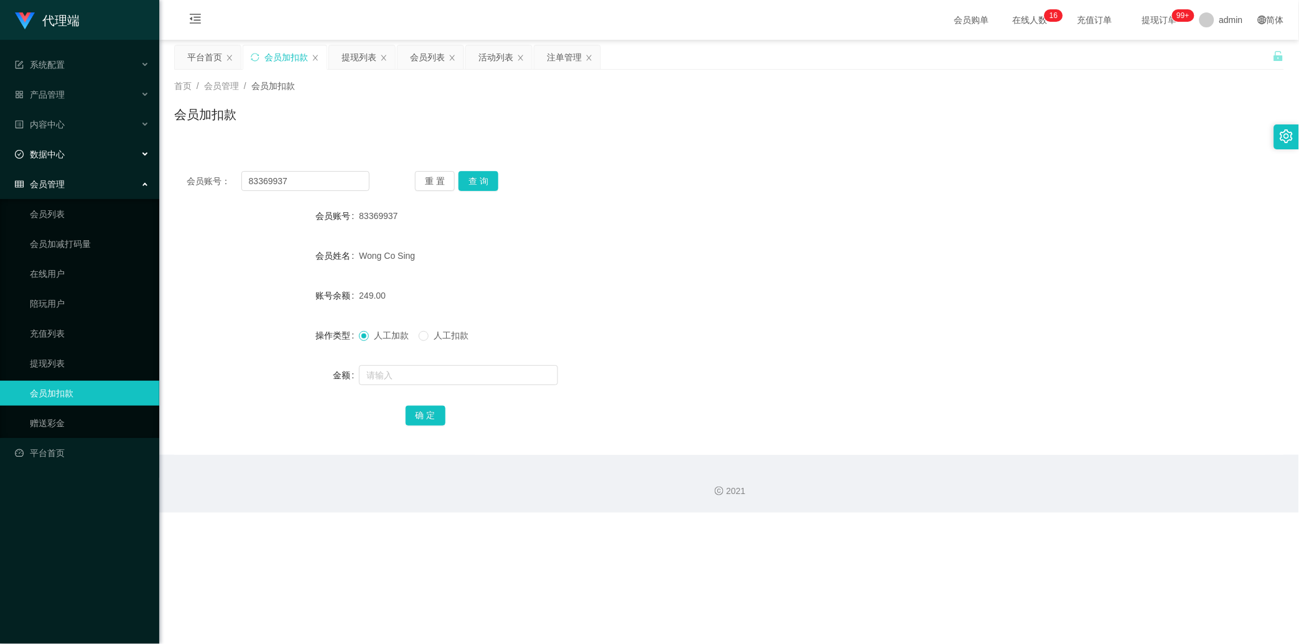
click at [109, 159] on div "数据中心" at bounding box center [79, 154] width 159 height 25
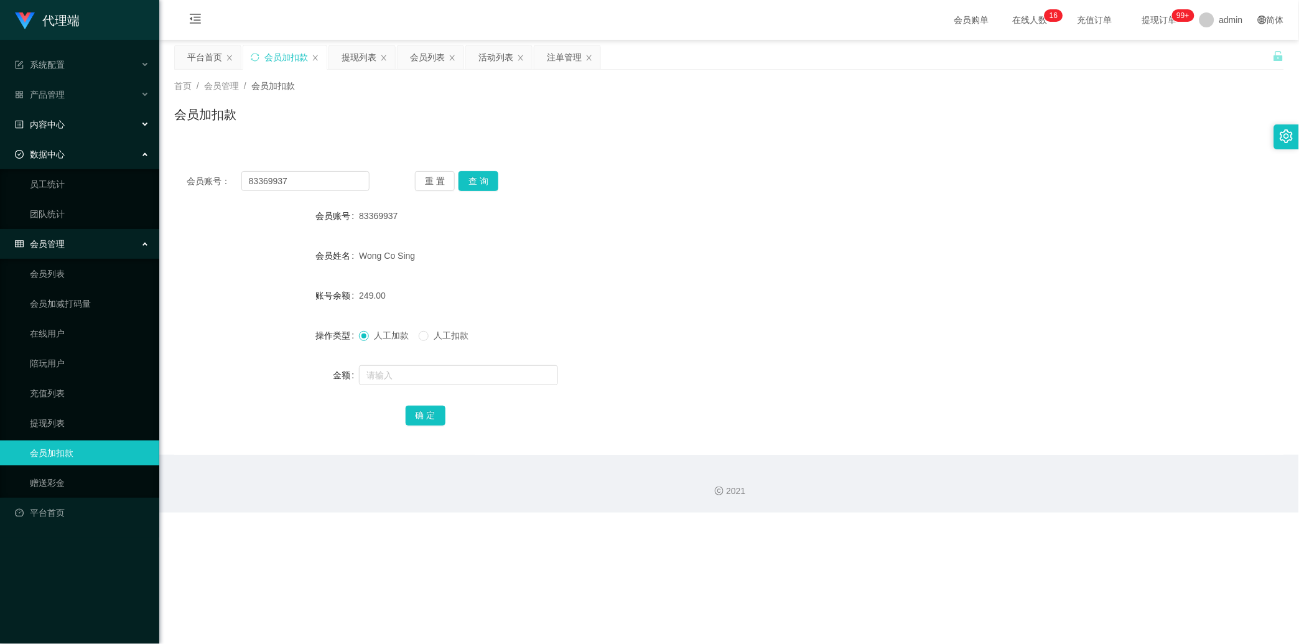
click at [114, 131] on div "内容中心" at bounding box center [79, 124] width 159 height 25
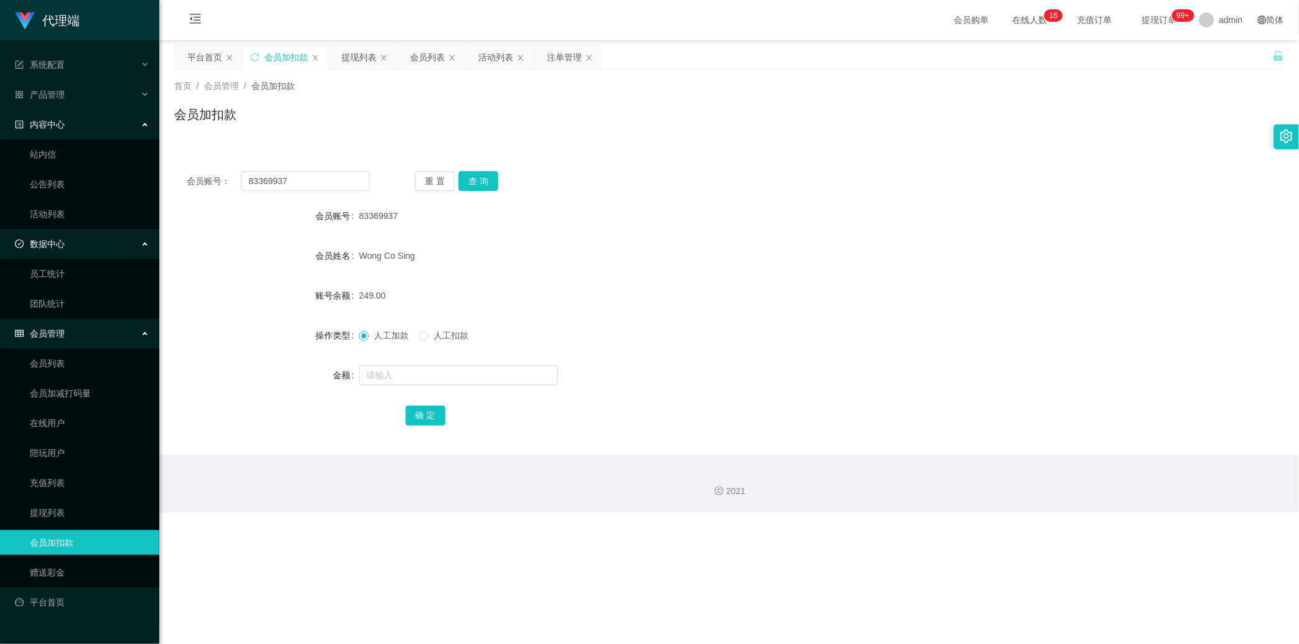
click at [121, 115] on div "内容中心" at bounding box center [79, 124] width 159 height 25
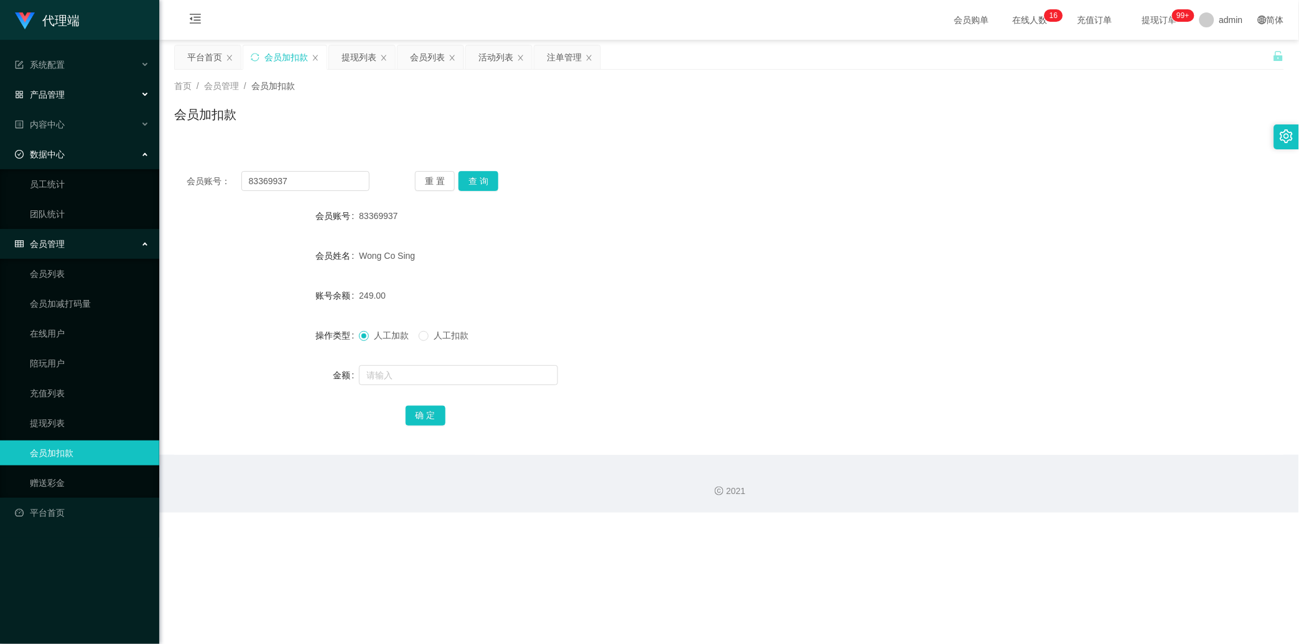
click at [121, 101] on div "产品管理" at bounding box center [79, 94] width 159 height 25
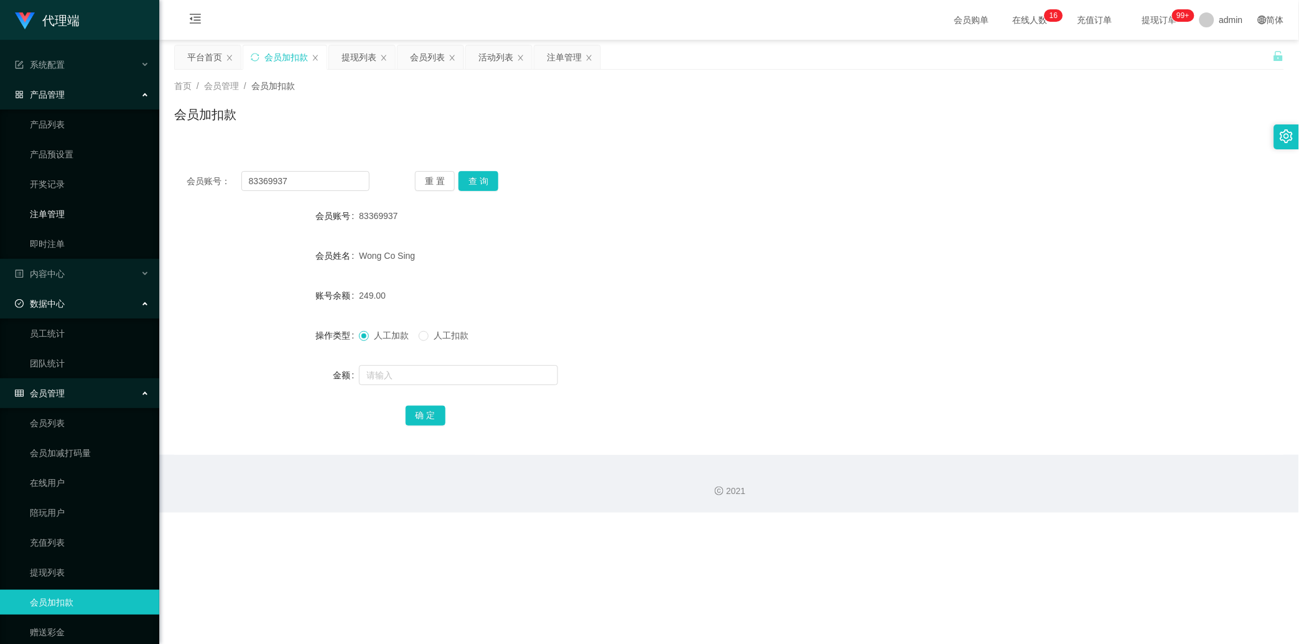
click at [106, 208] on link "注单管理" at bounding box center [89, 214] width 119 height 25
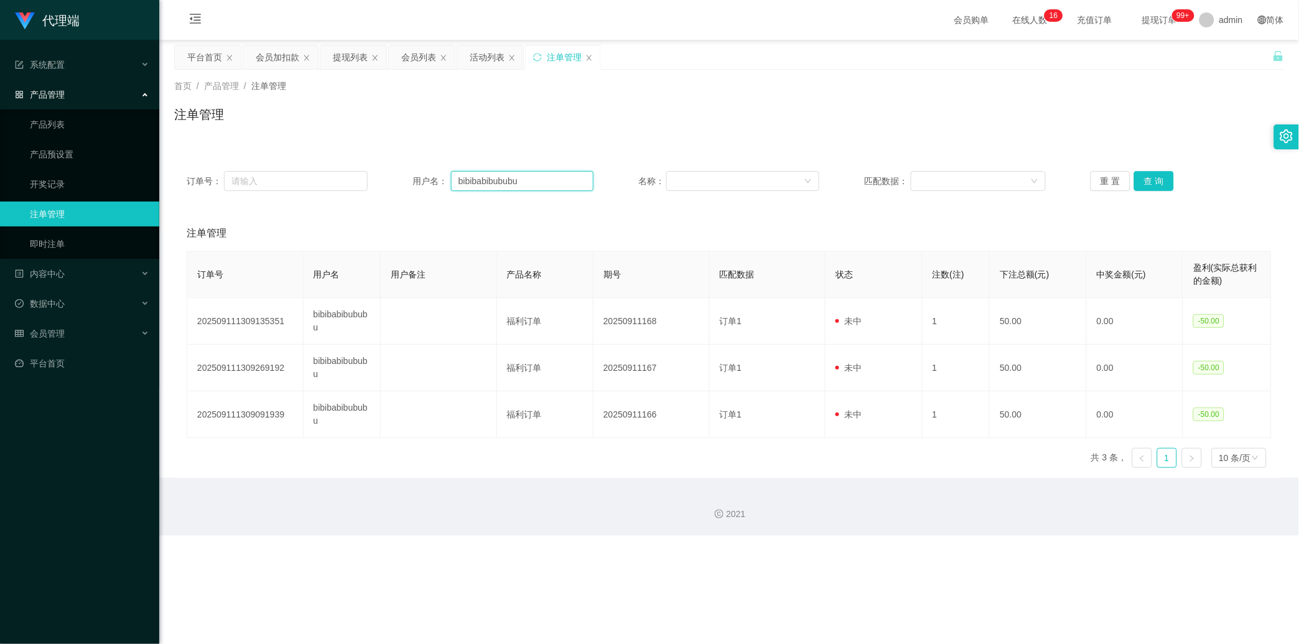
click at [464, 179] on input "bibibabibububu" at bounding box center [522, 181] width 142 height 20
paste input "83369937"
type input "83369937"
click at [464, 183] on button "查 询" at bounding box center [1154, 181] width 40 height 20
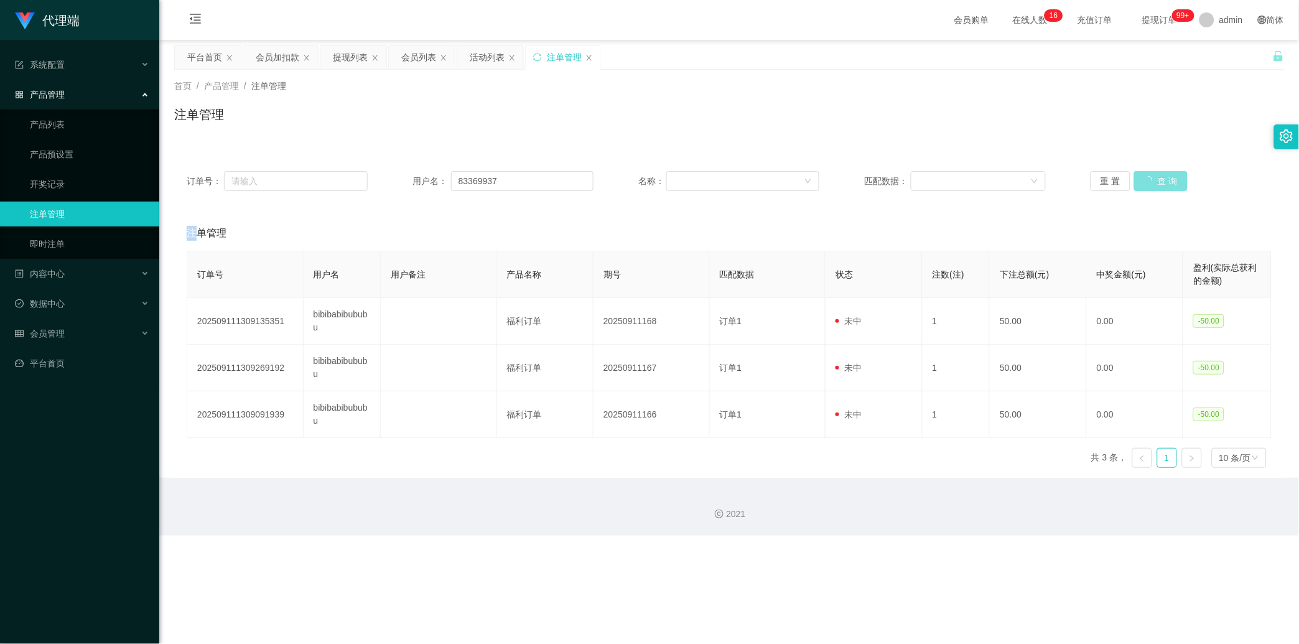
click at [464, 183] on div "重 置 查 询" at bounding box center [1181, 181] width 181 height 20
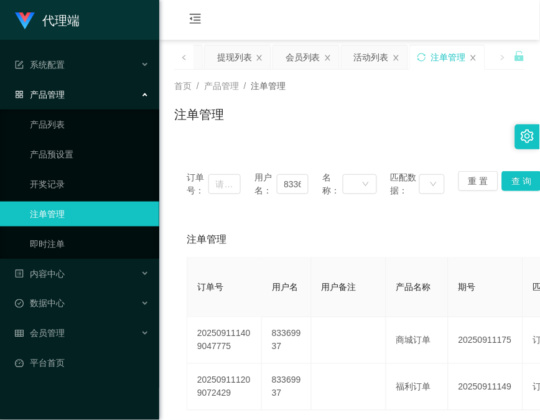
click at [190, 166] on div "订单号： 用户名： 83369937 名称： 匹配数据： 重 置 查 询" at bounding box center [349, 184] width 351 height 51
click at [86, 273] on div "内容中心" at bounding box center [79, 273] width 159 height 25
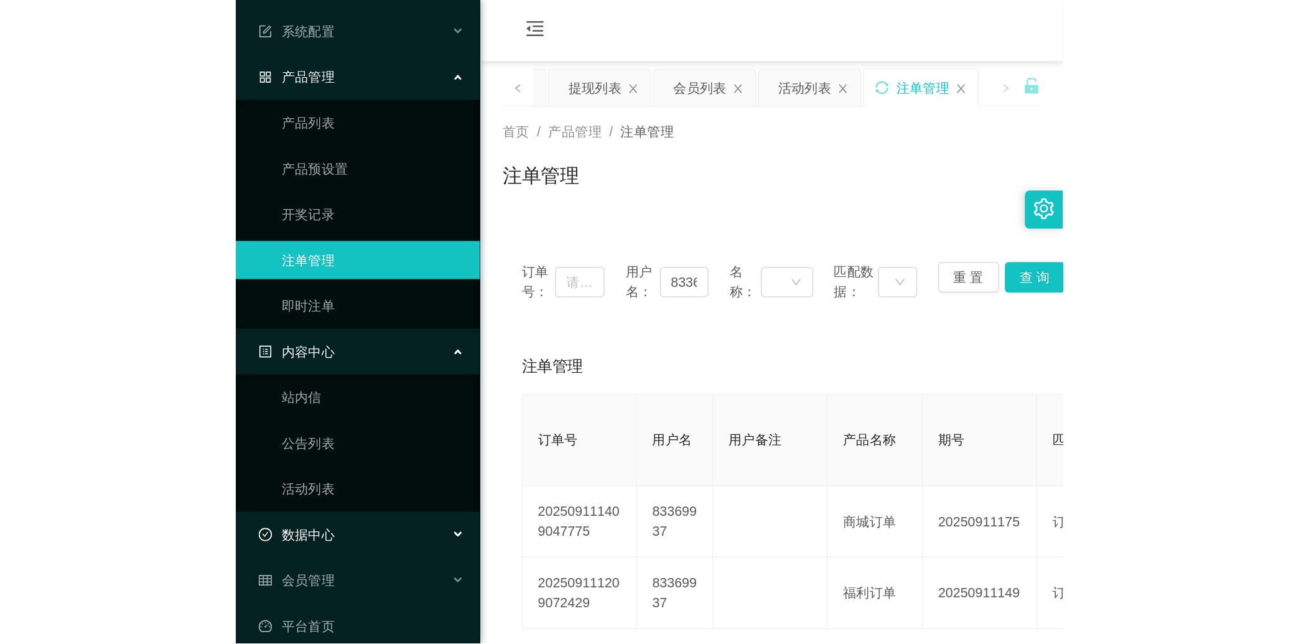
scroll to position [57, 0]
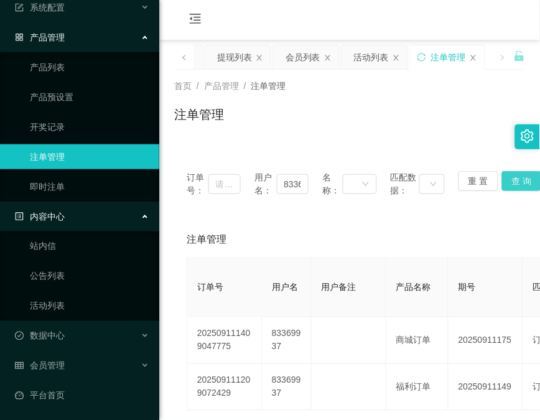
click at [464, 180] on button "查 询" at bounding box center [522, 181] width 40 height 20
click at [464, 180] on div "订单号： 用户名： 83369937 名称： 匹配数据： 重 置 查 询" at bounding box center [349, 184] width 351 height 51
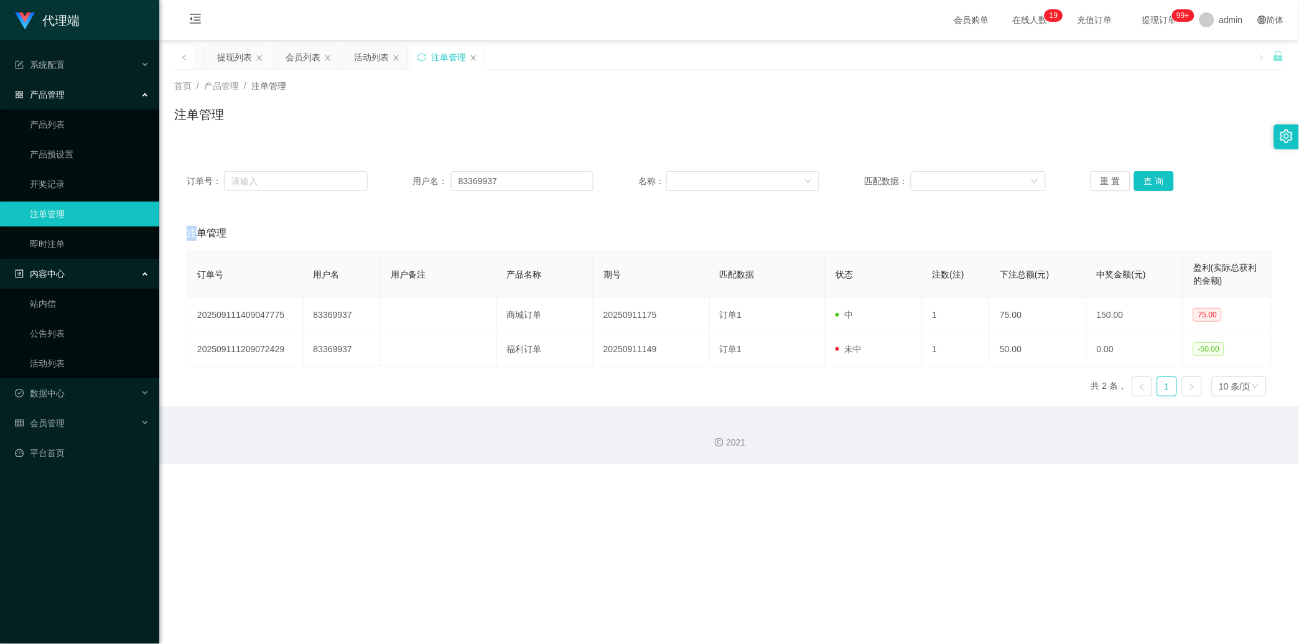
scroll to position [0, 0]
click at [464, 178] on input "83369937" at bounding box center [522, 181] width 142 height 20
click at [119, 392] on div "数据中心" at bounding box center [79, 393] width 159 height 25
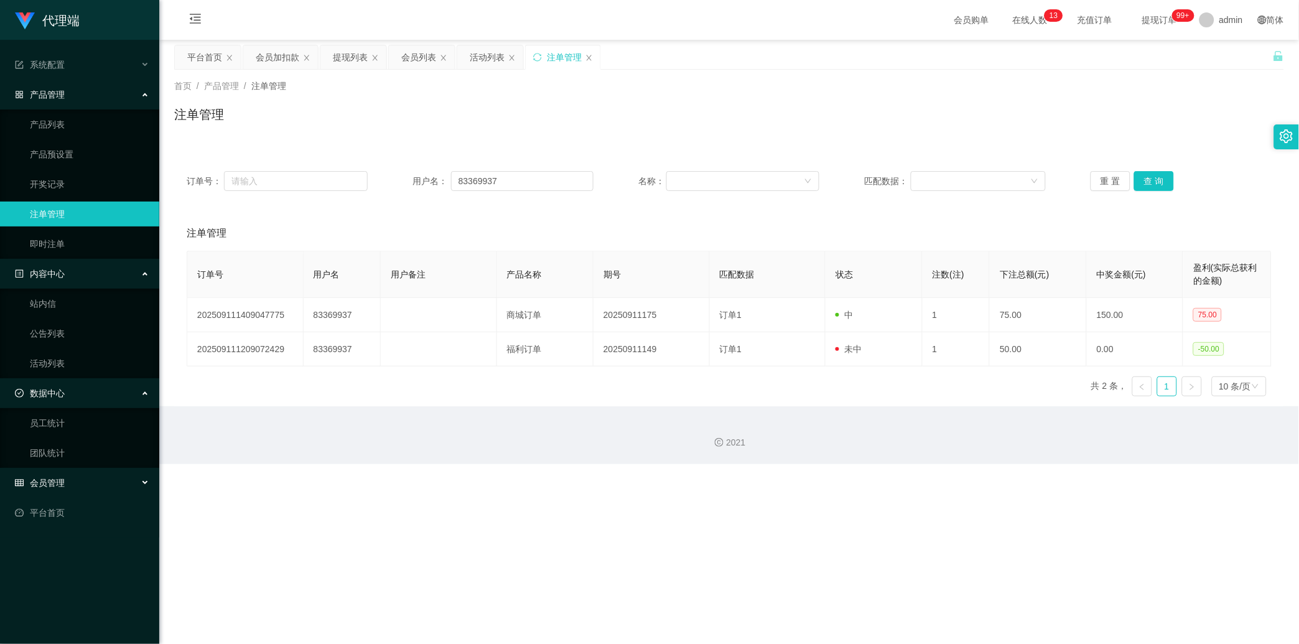
click at [94, 419] on div "会员管理" at bounding box center [79, 482] width 159 height 25
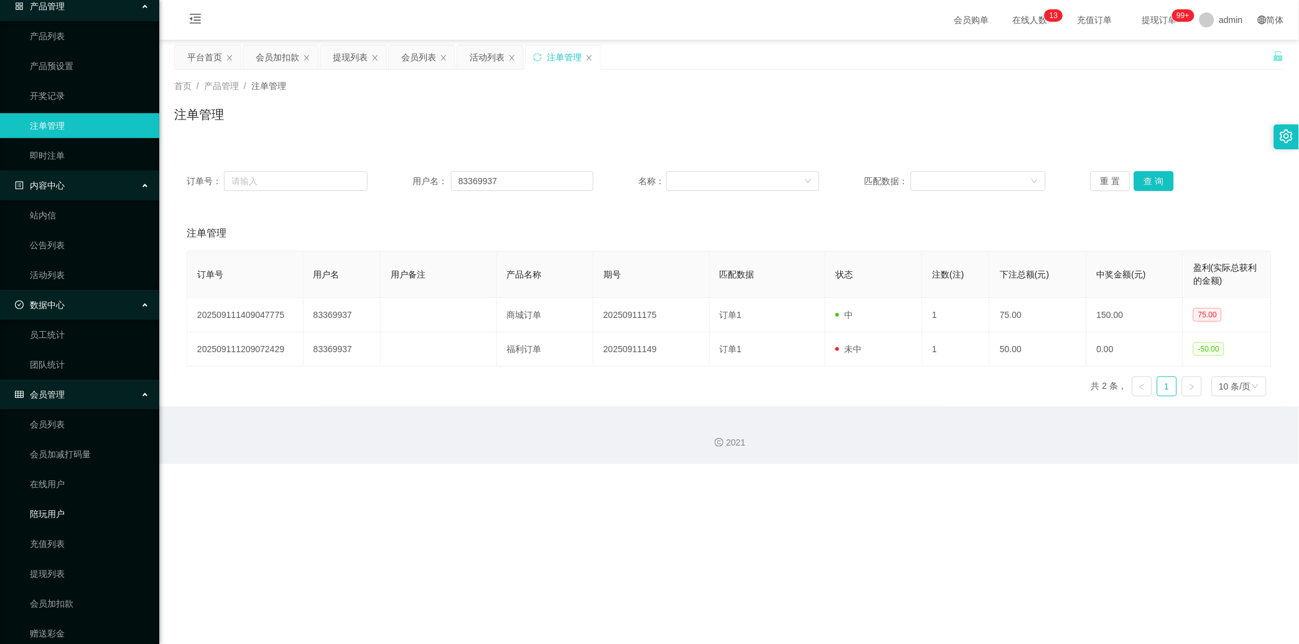
scroll to position [132, 0]
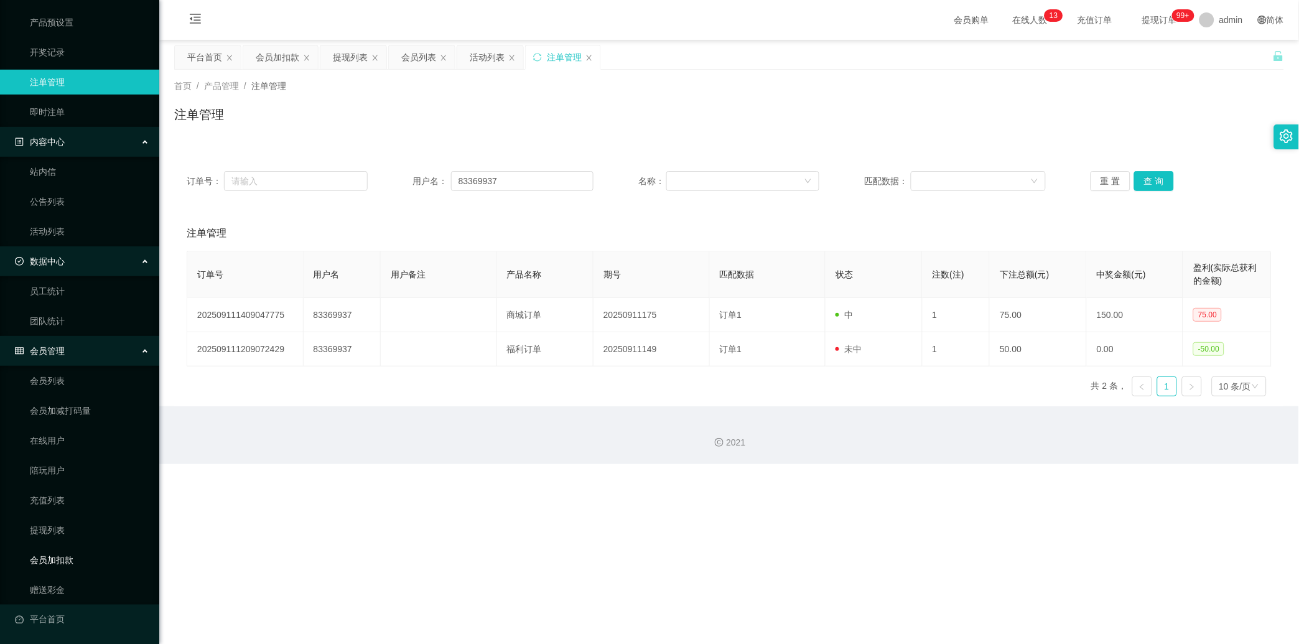
click at [81, 419] on link "会员加扣款" at bounding box center [89, 560] width 119 height 25
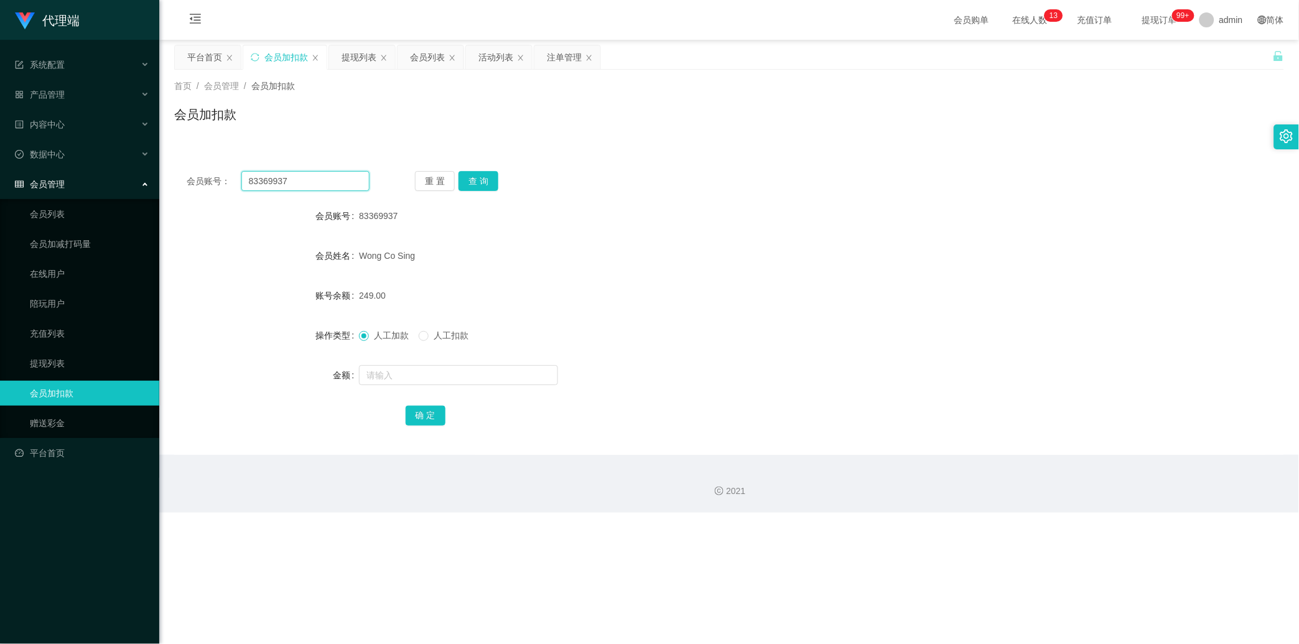
click at [324, 184] on input "83369937" at bounding box center [305, 181] width 128 height 20
click at [464, 184] on button "查 询" at bounding box center [479, 181] width 40 height 20
click at [464, 184] on div "重 置 查 询" at bounding box center [506, 181] width 183 height 20
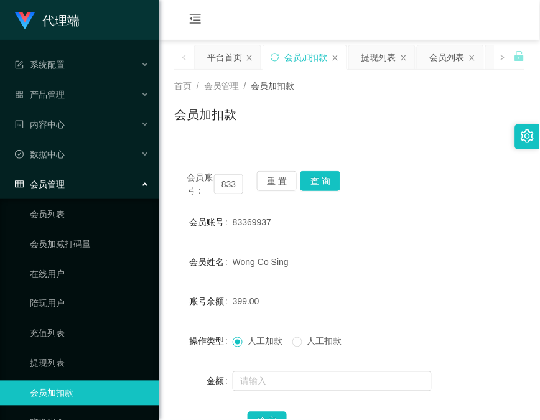
click at [181, 162] on div "会员账号： 83369937 重 置 查 询 会员账号 83369937 会员姓名 [PERSON_NAME] Co Sing 账号余额 399.00 操作类…" at bounding box center [349, 310] width 351 height 302
click at [320, 175] on button "查 询" at bounding box center [321, 181] width 40 height 20
click at [320, 175] on div "会员账号： 83369937 重 置 查 询" at bounding box center [349, 184] width 351 height 26
click at [320, 175] on button "查 询" at bounding box center [321, 181] width 40 height 20
drag, startPoint x: 188, startPoint y: 132, endPoint x: 223, endPoint y: 153, distance: 40.8
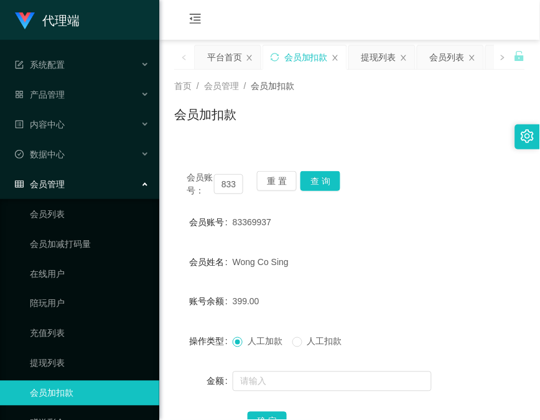
click at [188, 132] on div "会员加扣款" at bounding box center [349, 119] width 351 height 29
click at [224, 185] on input "83369937" at bounding box center [228, 184] width 29 height 20
paste input "char12345"
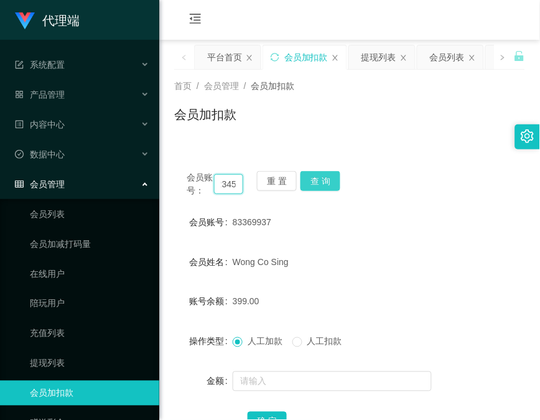
type input "char12345"
click at [315, 184] on button "查 询" at bounding box center [321, 181] width 40 height 20
click at [315, 183] on div "会员账号： char12345 重 置 查 询" at bounding box center [349, 184] width 351 height 26
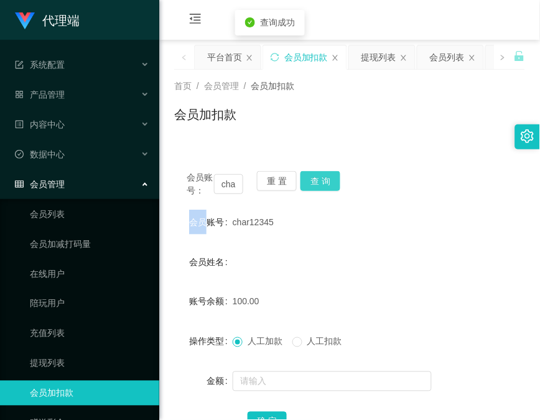
click at [315, 183] on button "查 询" at bounding box center [321, 181] width 40 height 20
click at [315, 182] on div "会员账号： char12345 重 置 查 询" at bounding box center [349, 184] width 351 height 26
drag, startPoint x: 173, startPoint y: 140, endPoint x: 244, endPoint y: 157, distance: 73.0
click at [173, 140] on div "首页 / 会员管理 / 会员加扣款 / 会员加扣款" at bounding box center [349, 107] width 381 height 74
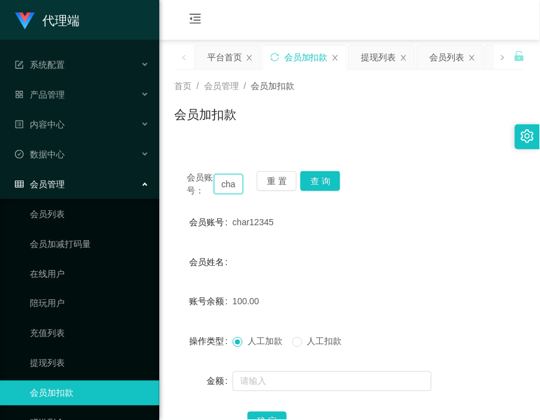
click at [224, 181] on input "char12345" at bounding box center [228, 184] width 29 height 20
click at [324, 189] on button "查 询" at bounding box center [321, 181] width 40 height 20
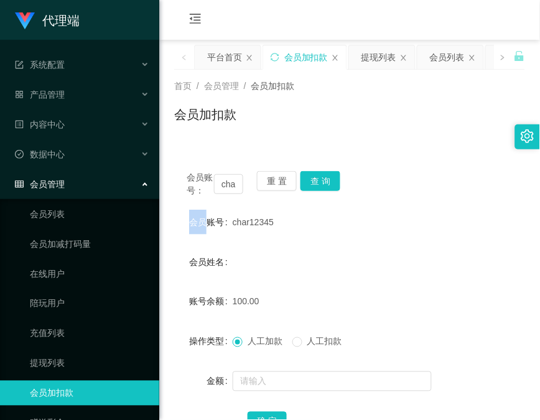
click at [324, 188] on div "会员账号： char12345 重 置 查 询" at bounding box center [349, 184] width 351 height 26
click at [324, 187] on button "查 询" at bounding box center [321, 181] width 40 height 20
click at [324, 187] on div "会员账号： char12345 重 置 查 询" at bounding box center [349, 184] width 351 height 26
click at [193, 139] on div "首页 / 会员管理 / 会员加扣款 / 会员加扣款" at bounding box center [349, 107] width 381 height 74
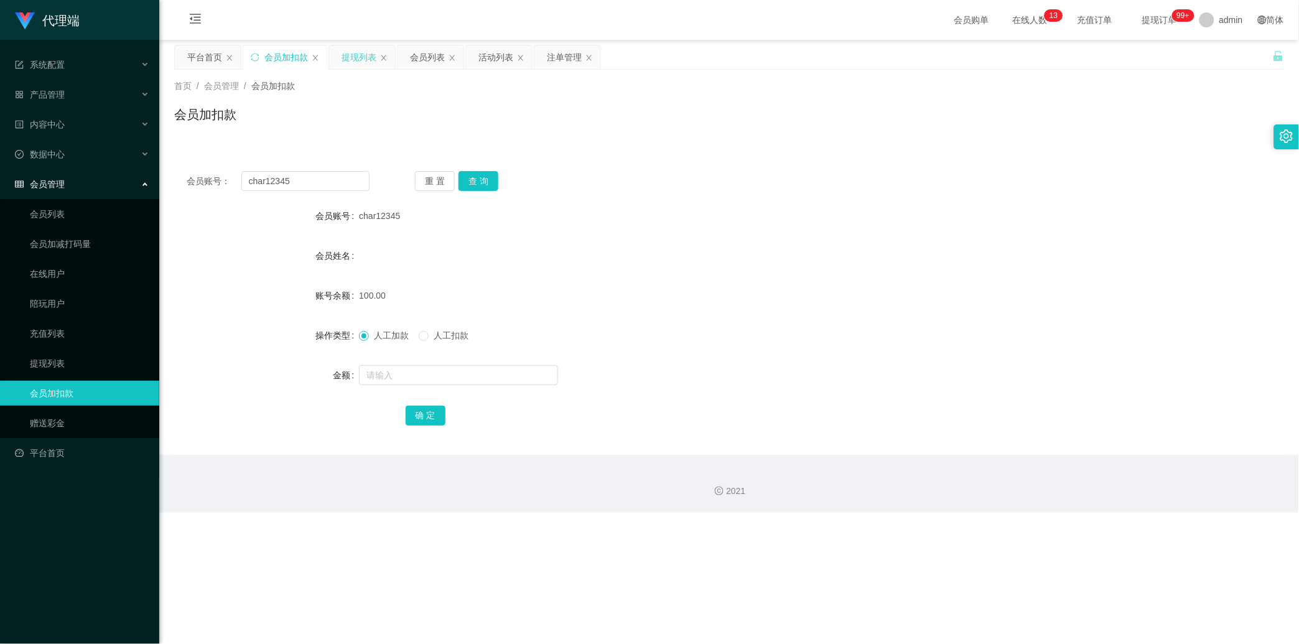
click at [357, 58] on div "提现列表" at bounding box center [359, 57] width 35 height 24
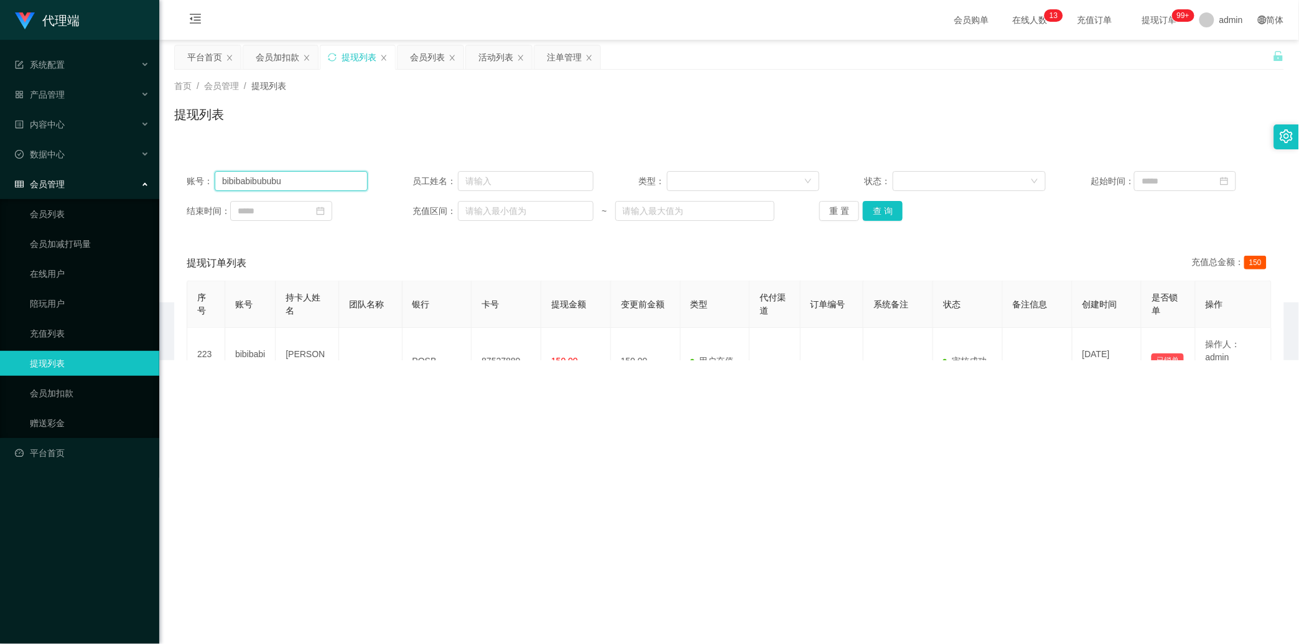
click at [312, 187] on input "bibibabibububu" at bounding box center [291, 181] width 153 height 20
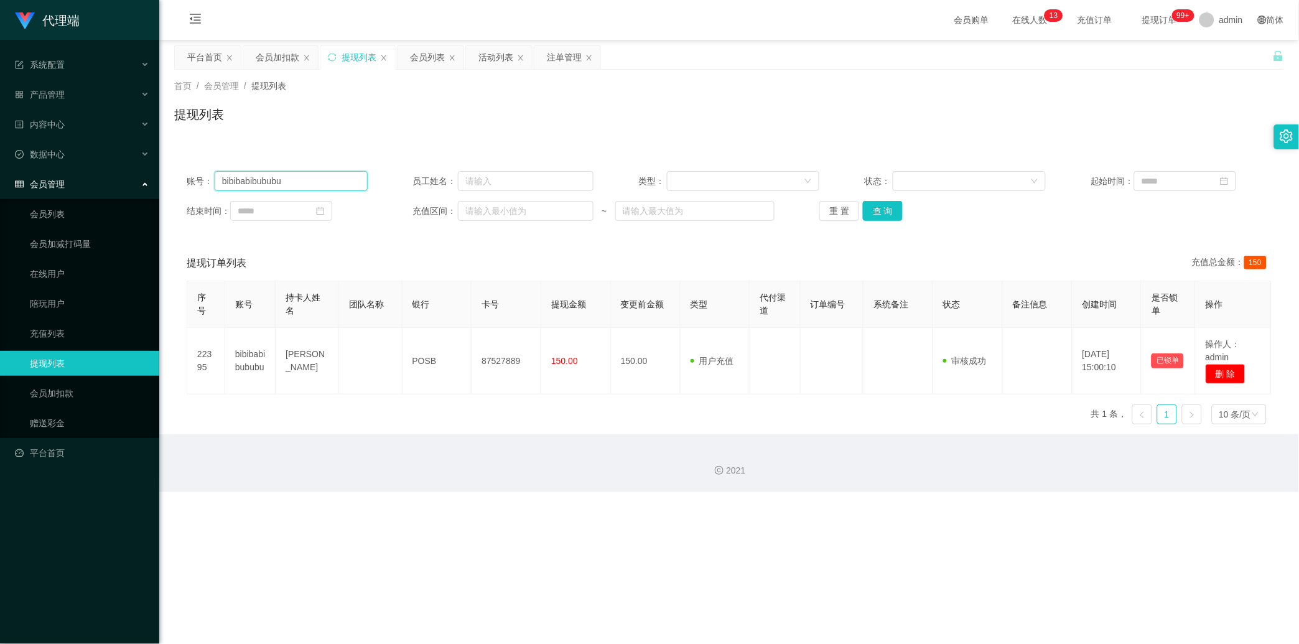
click at [312, 187] on input "bibibabibububu" at bounding box center [291, 181] width 153 height 20
paste input "83369937"
type input "83369937"
click at [464, 209] on button "查 询" at bounding box center [883, 211] width 40 height 20
click at [464, 209] on div "重 置 查 询" at bounding box center [910, 211] width 181 height 20
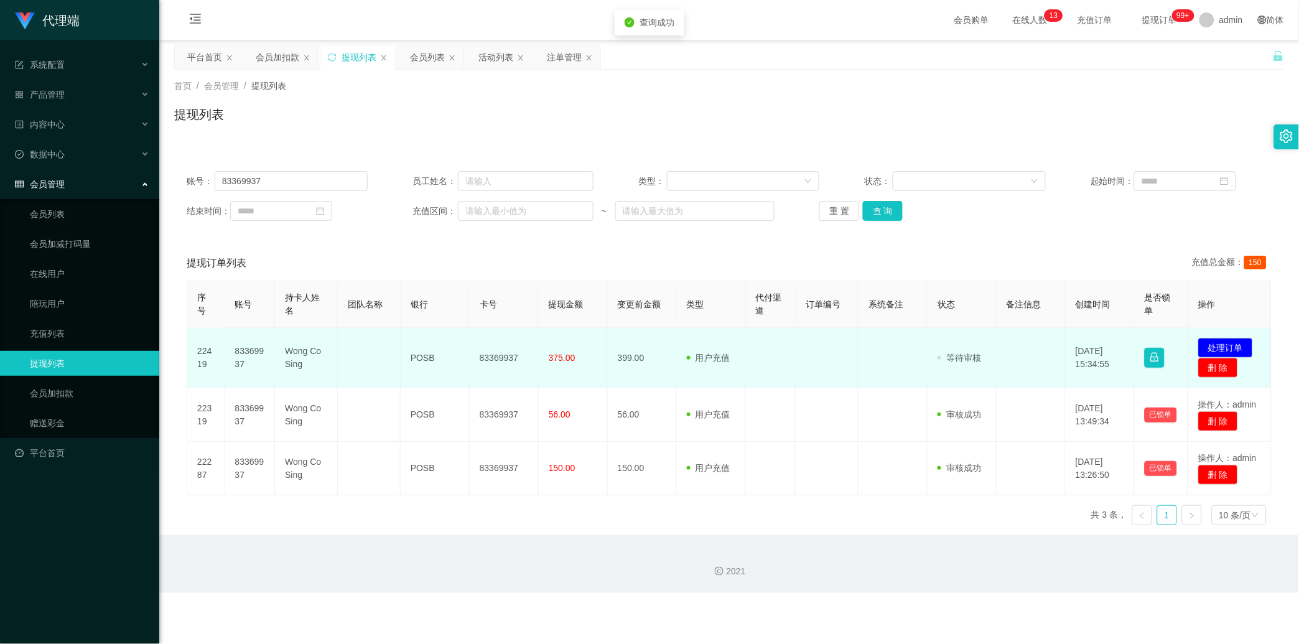
click at [464, 338] on td "83369937" at bounding box center [504, 358] width 69 height 60
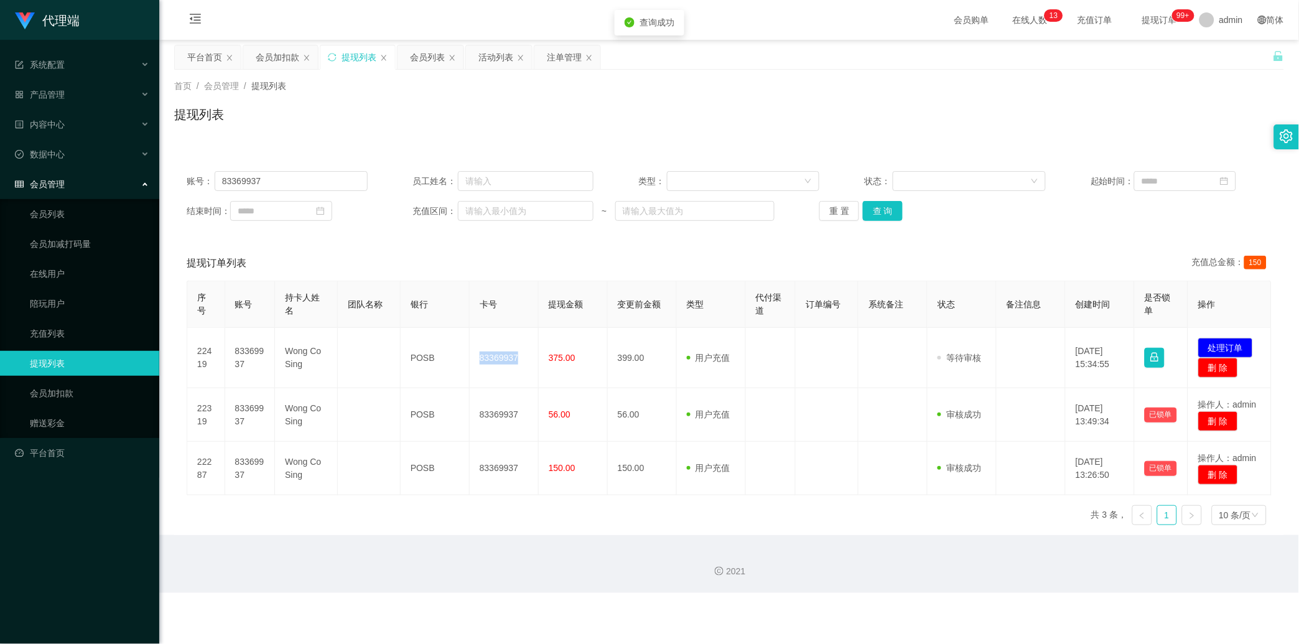
copy td "83369937"
drag, startPoint x: 488, startPoint y: 338, endPoint x: 588, endPoint y: 322, distance: 100.9
click at [464, 338] on td "83369937" at bounding box center [504, 358] width 69 height 60
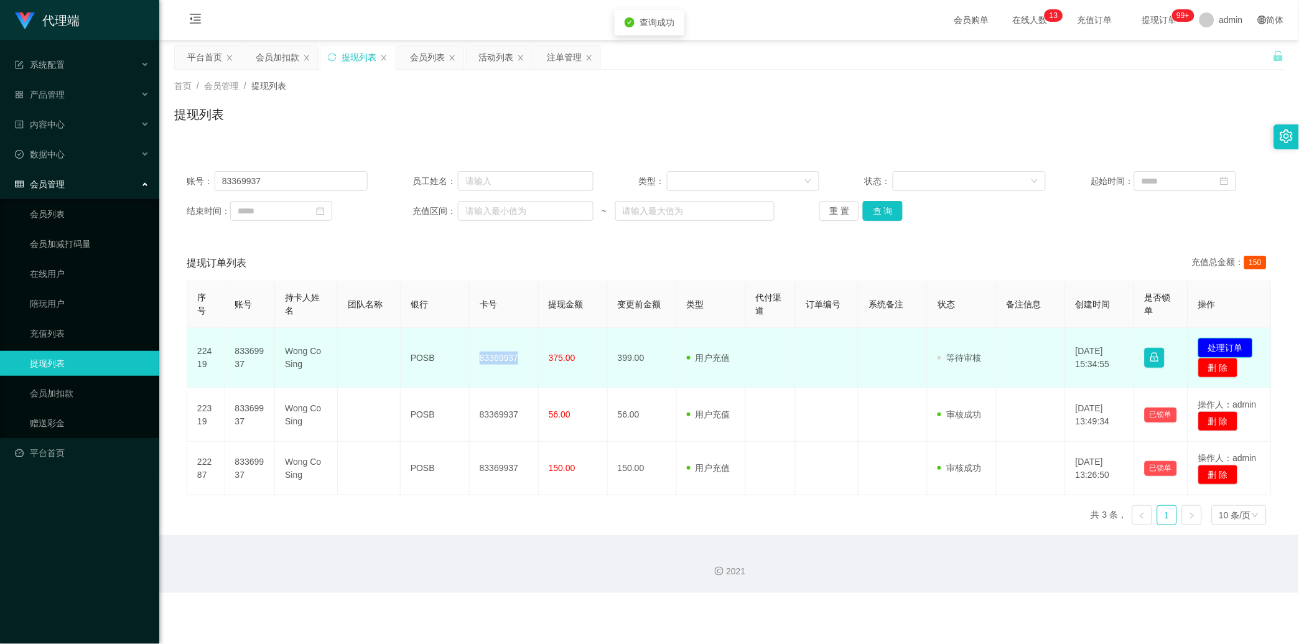
click at [464, 351] on button "处理订单" at bounding box center [1225, 348] width 55 height 20
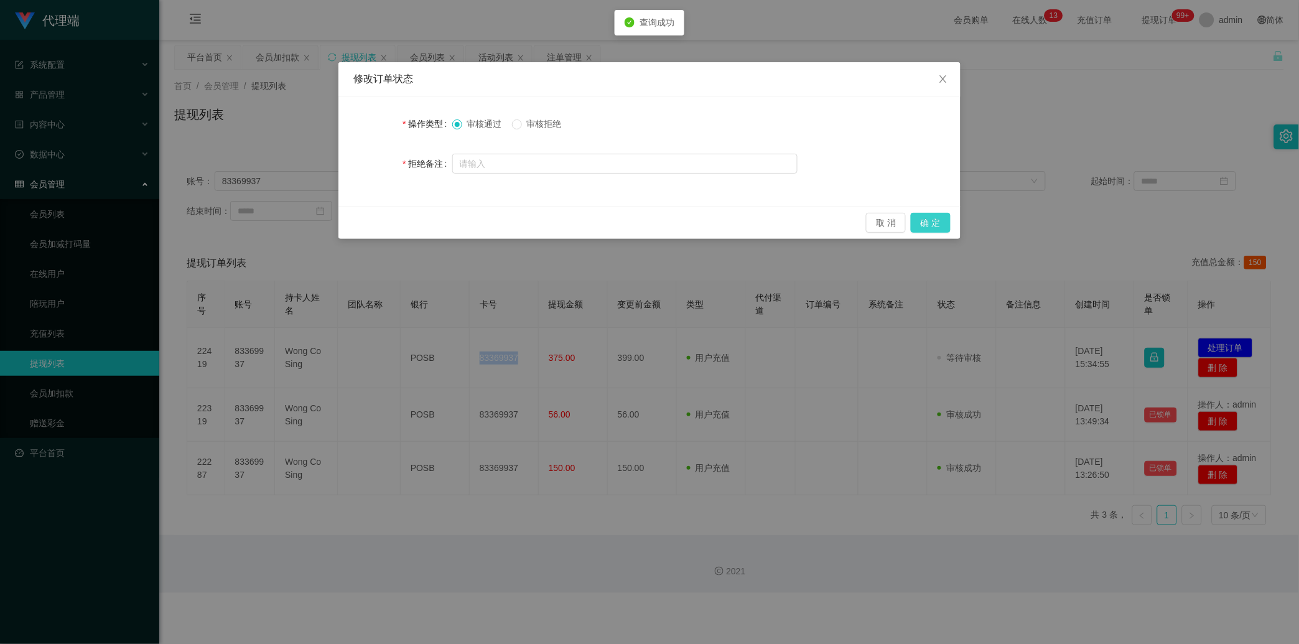
click at [464, 219] on button "确 定" at bounding box center [931, 223] width 40 height 20
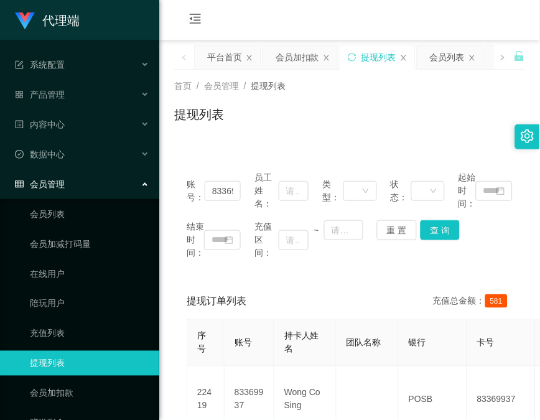
click at [172, 143] on div "首页 / 会员管理 / 提现列表 / 提现列表" at bounding box center [349, 107] width 381 height 74
click at [305, 53] on div "会员加扣款" at bounding box center [298, 57] width 44 height 24
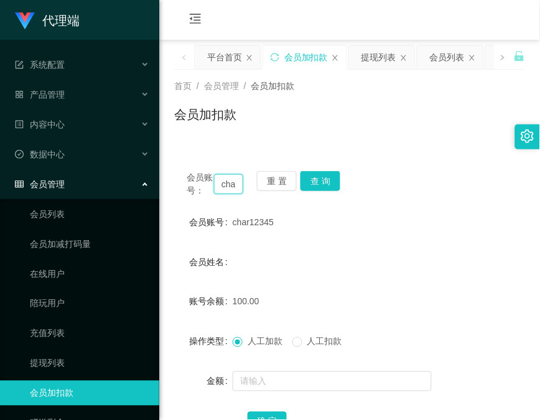
click at [234, 180] on input "char12345" at bounding box center [228, 184] width 29 height 20
click at [234, 182] on input "char12345" at bounding box center [228, 184] width 29 height 20
paste input "83369937"
click at [231, 182] on input "cha83369937r12345" at bounding box center [228, 184] width 29 height 20
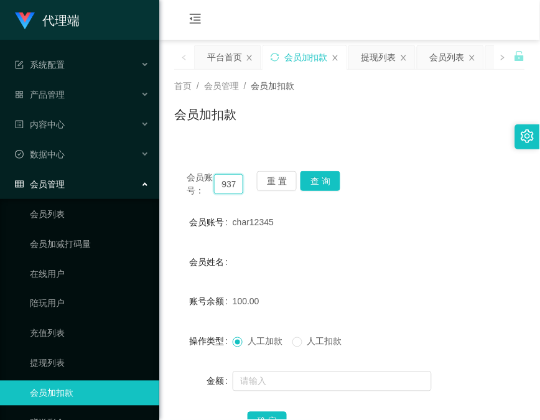
click at [232, 182] on input "cha83369937r12345" at bounding box center [228, 184] width 29 height 20
paste input "83369937"
type input "83369937"
click at [340, 180] on div "会员账号： 83369937 重 置 查 询" at bounding box center [349, 184] width 351 height 26
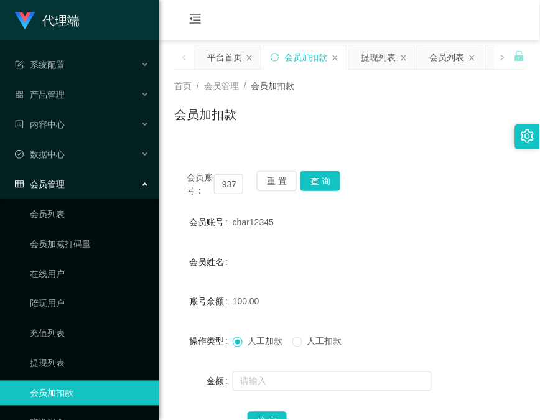
scroll to position [0, 0]
click at [340, 180] on div "会员账号： 83369937 重 置 查 询" at bounding box center [349, 184] width 351 height 26
click at [335, 180] on button "查 询" at bounding box center [321, 181] width 40 height 20
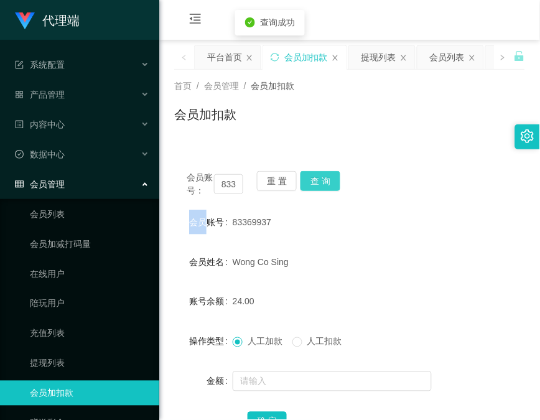
click at [335, 180] on div "会员账号： 83369937 重 置 查 询" at bounding box center [349, 184] width 351 height 26
click at [335, 180] on button "查 询" at bounding box center [321, 181] width 40 height 20
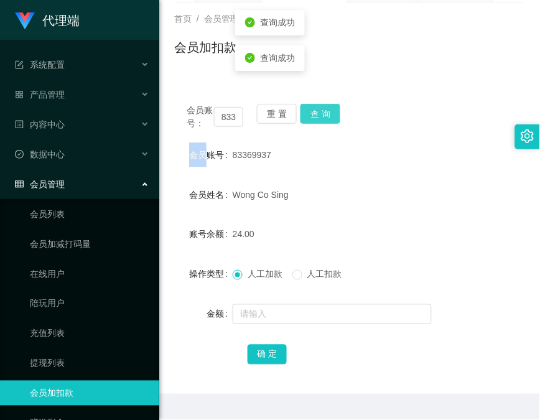
scroll to position [98, 0]
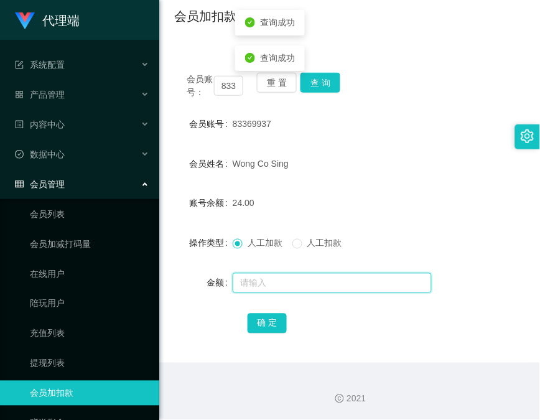
click at [345, 276] on input "text" at bounding box center [332, 283] width 199 height 20
type input "8"
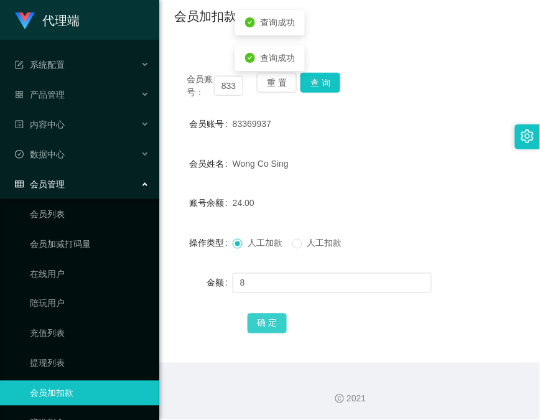
click at [271, 325] on button "确 定" at bounding box center [268, 324] width 40 height 20
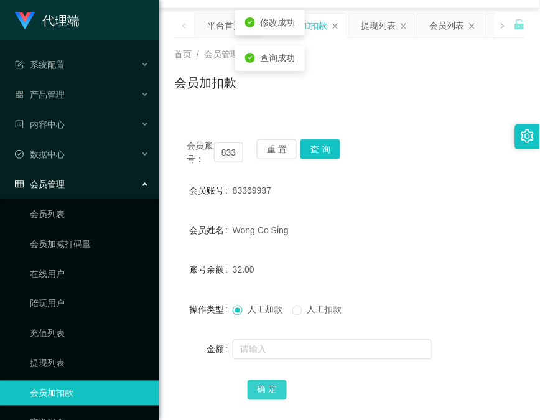
scroll to position [0, 0]
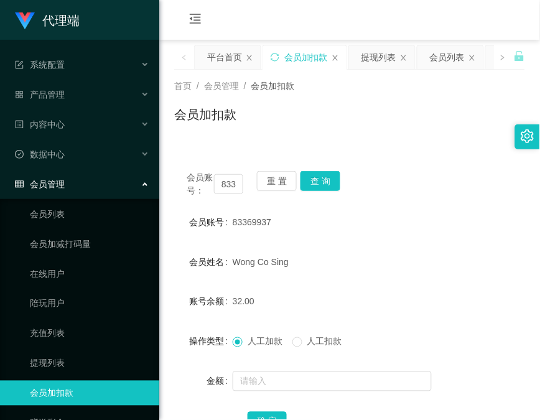
click at [178, 154] on div "会员账号： 83369937 重 置 查 询 会员账号 83369937 会员姓名 [PERSON_NAME] Co Sing 账号余额 32.00 操作类型…" at bounding box center [349, 302] width 351 height 317
click at [222, 189] on input "83369937" at bounding box center [228, 184] width 29 height 20
click at [223, 188] on input "83369937" at bounding box center [228, 184] width 29 height 20
paste input "char12345"
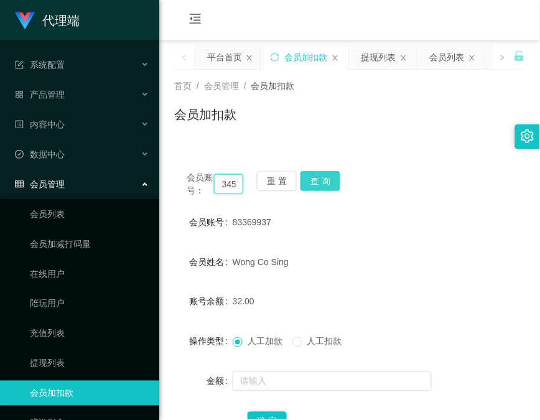
type input "char12345"
click at [320, 175] on button "查 询" at bounding box center [321, 181] width 40 height 20
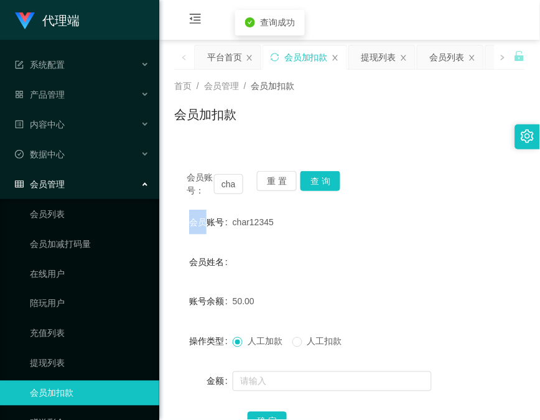
click at [320, 175] on div "会员账号： char12345 重 置 查 询" at bounding box center [349, 184] width 351 height 26
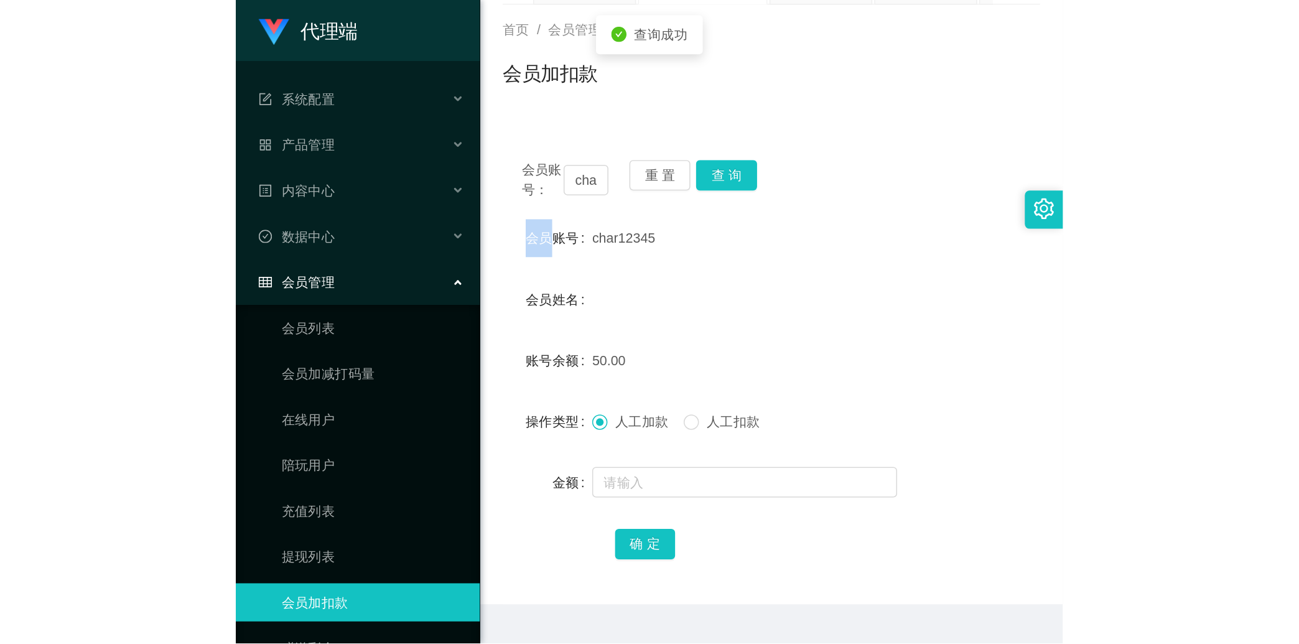
scroll to position [98, 0]
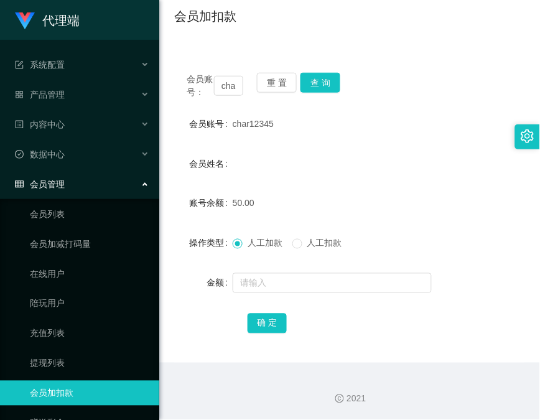
click at [175, 175] on form "会员账号 char12345 会员姓名 账号余额 50.00 操作类型 人工加款 人工扣款 金额 确 定" at bounding box center [349, 223] width 351 height 224
click at [236, 87] on input "char12345" at bounding box center [228, 86] width 29 height 20
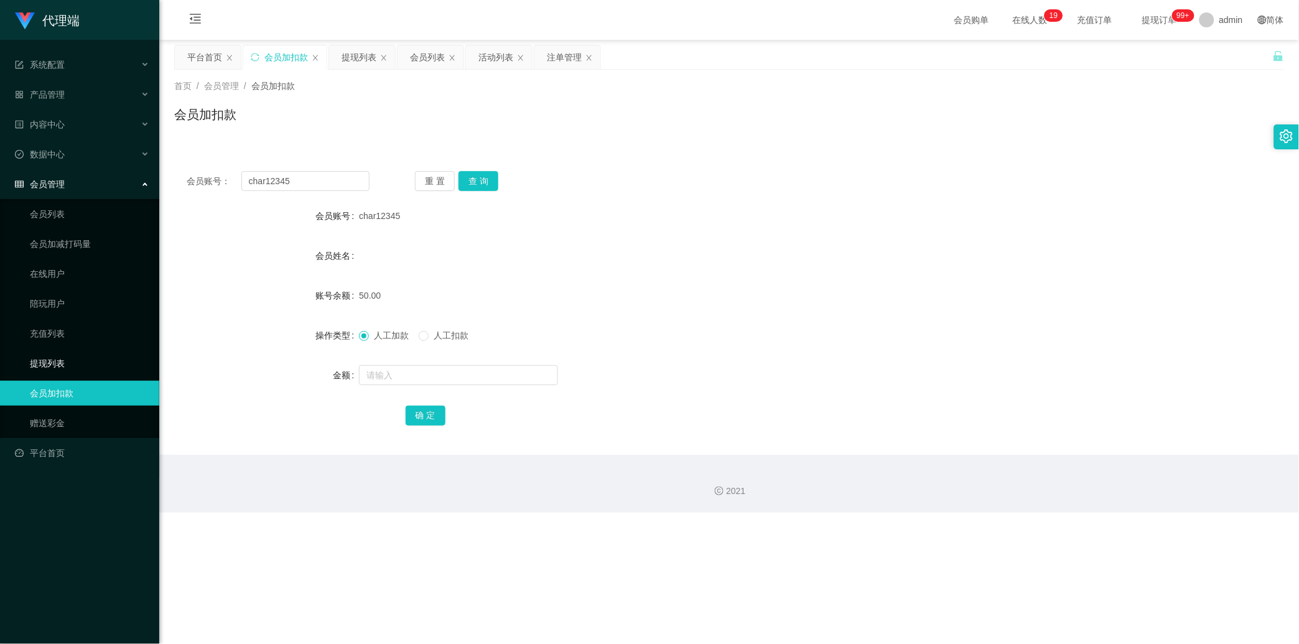
click at [62, 370] on link "提现列表" at bounding box center [89, 363] width 119 height 25
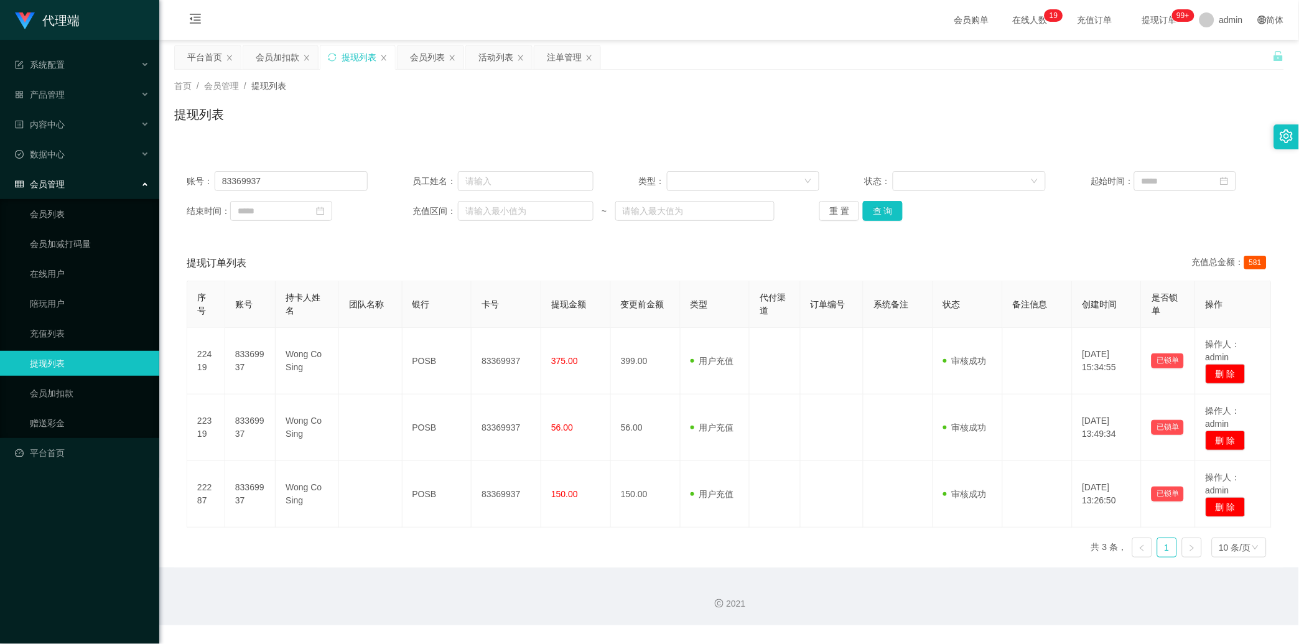
click at [314, 192] on div "账号： 83369937 员工姓名： 类型： 状态： 起始时间： 结束时间： 充值区间： ~ 重 置 查 询" at bounding box center [729, 196] width 1110 height 75
click at [314, 185] on input "83369937" at bounding box center [291, 181] width 153 height 20
paste input "char12345"
type input "char12345"
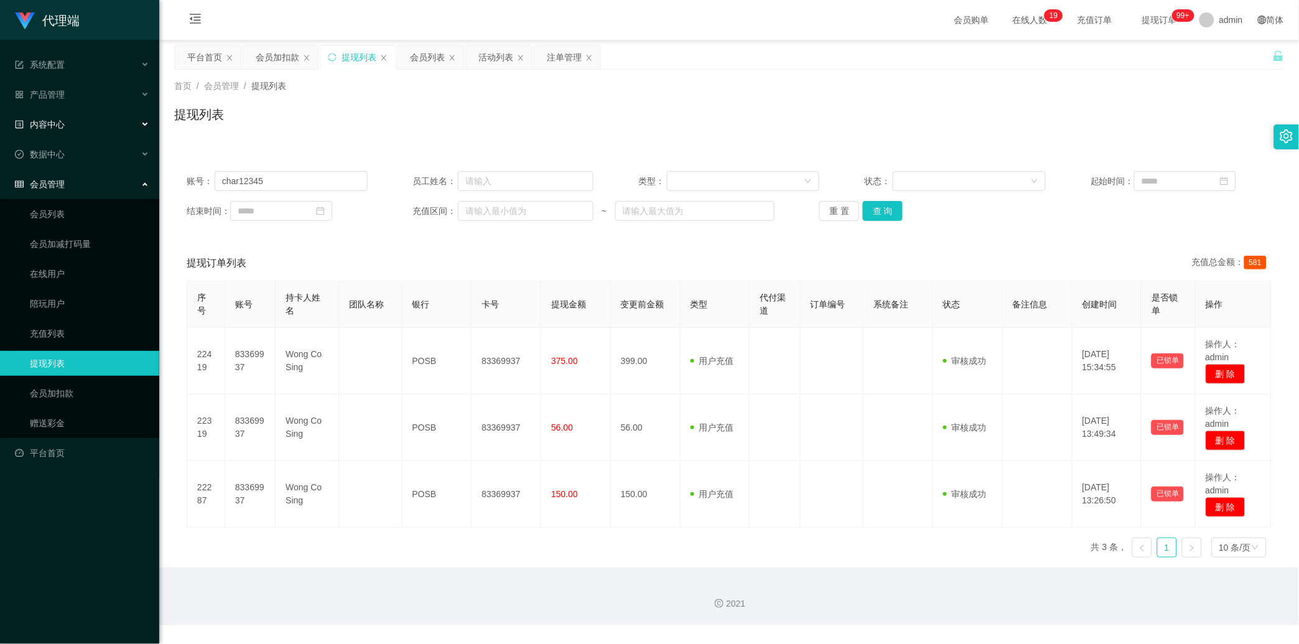
click at [70, 116] on div "内容中心" at bounding box center [79, 124] width 159 height 25
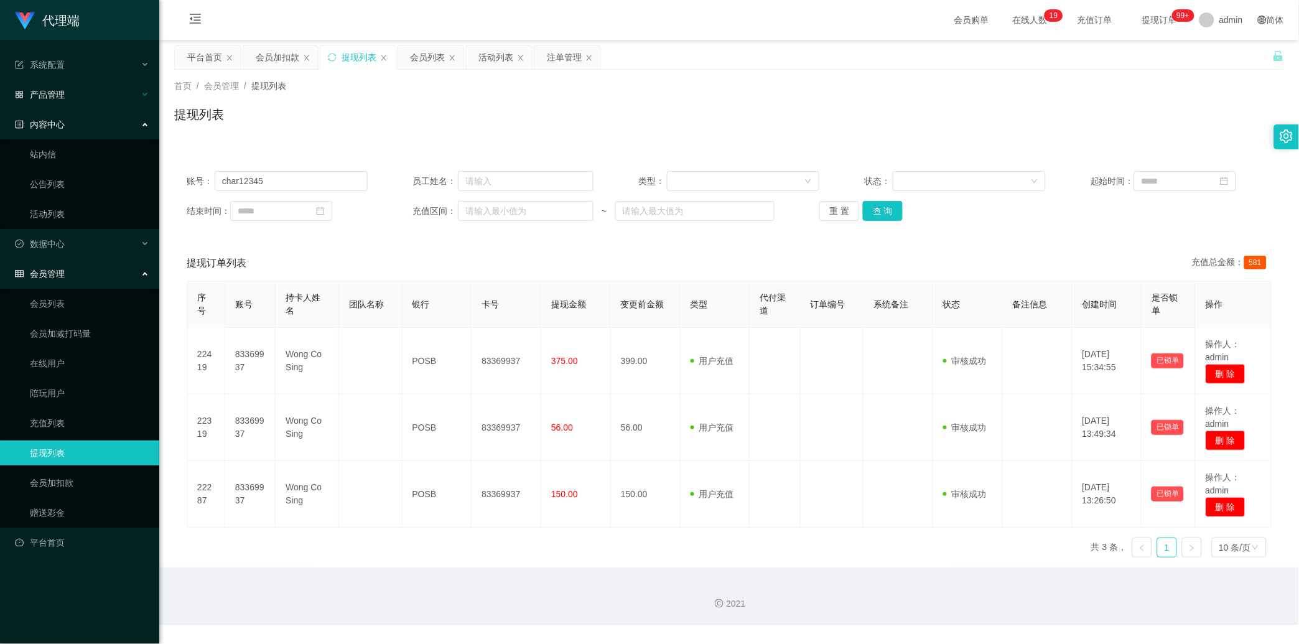
drag, startPoint x: 83, startPoint y: 116, endPoint x: 85, endPoint y: 105, distance: 12.0
click at [83, 116] on div "内容中心" at bounding box center [79, 124] width 159 height 25
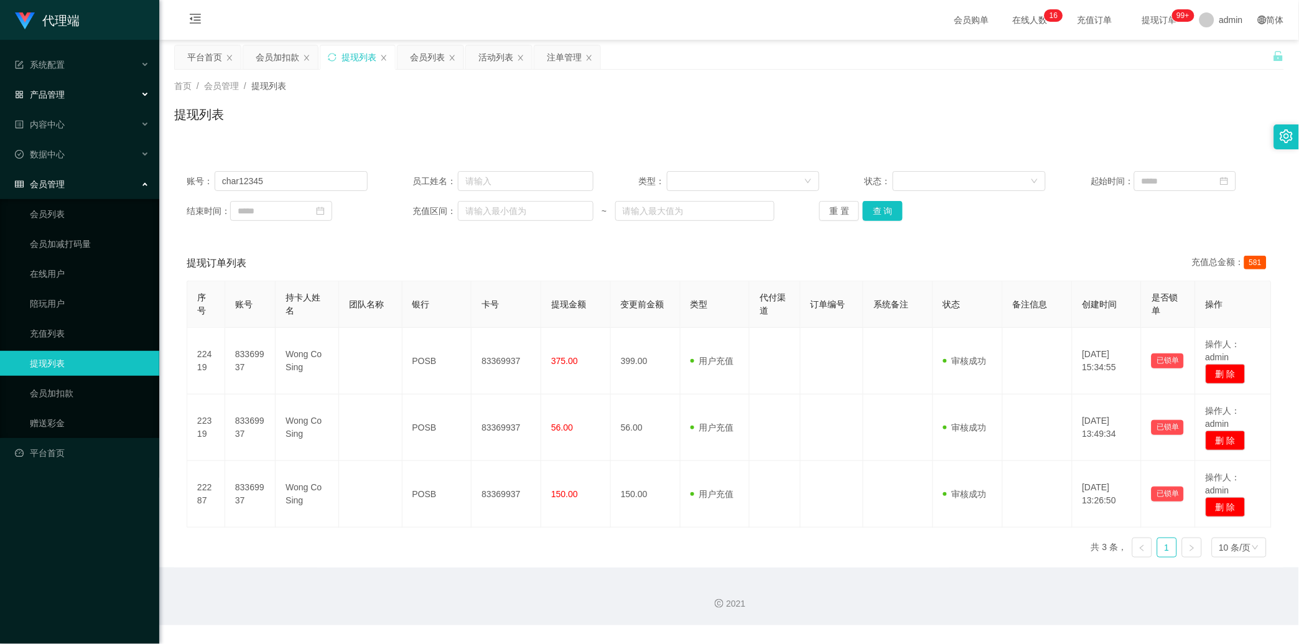
click at [94, 89] on div "产品管理" at bounding box center [79, 94] width 159 height 25
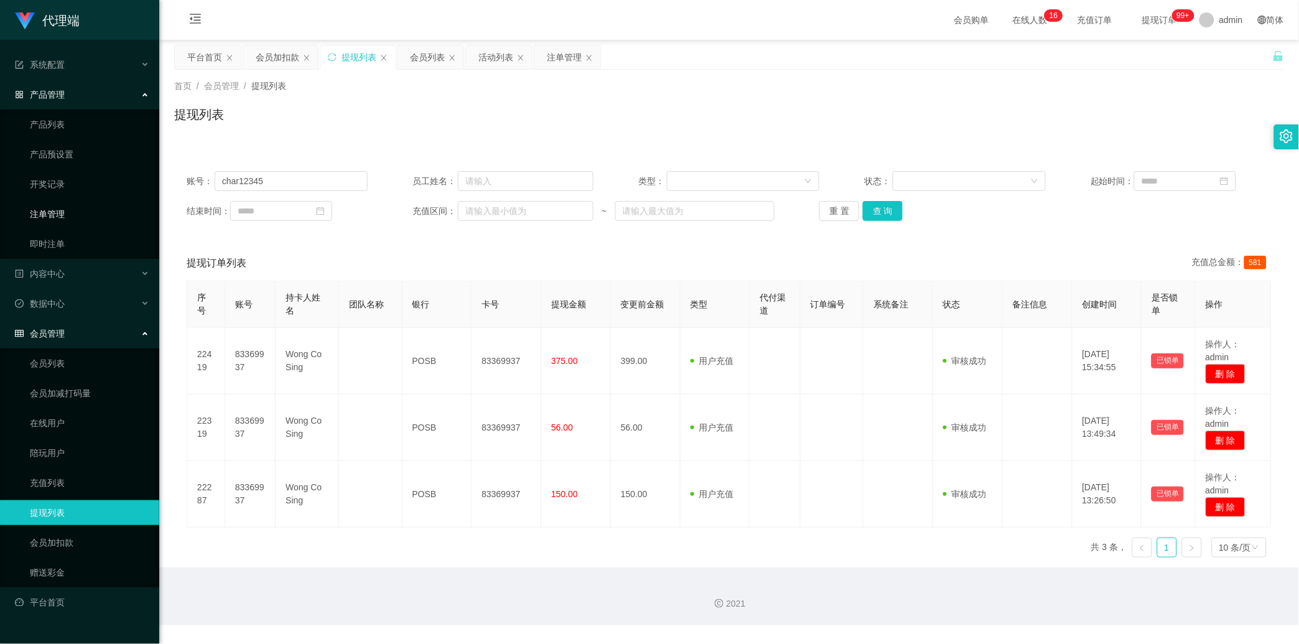
click at [83, 207] on link "注单管理" at bounding box center [89, 214] width 119 height 25
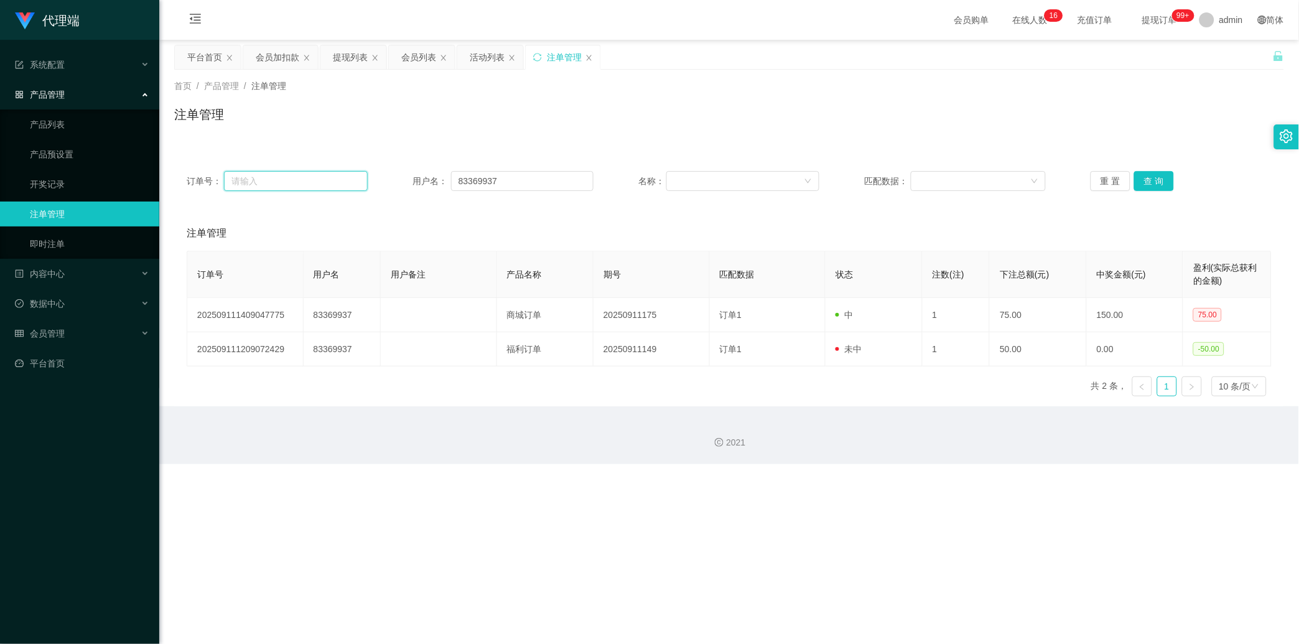
click at [282, 179] on input "text" at bounding box center [296, 181] width 144 height 20
click at [464, 179] on input "83369937" at bounding box center [522, 181] width 142 height 20
paste input "char12345"
type input "char12345"
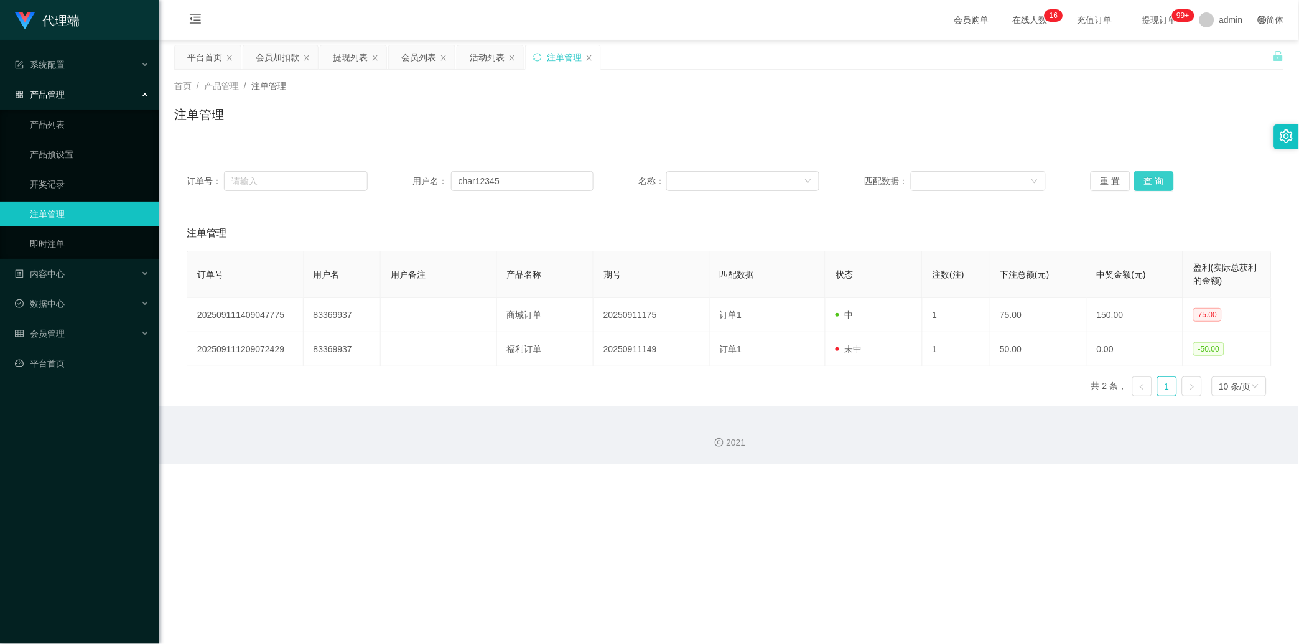
click at [464, 185] on button "查 询" at bounding box center [1154, 181] width 40 height 20
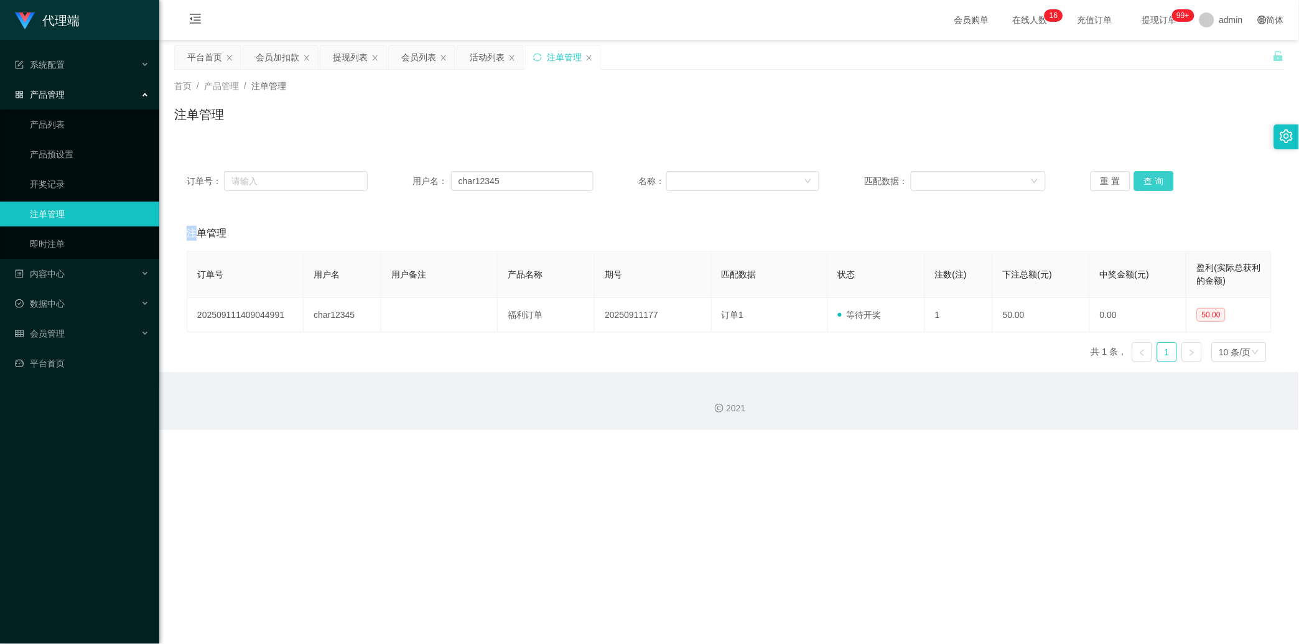
click at [464, 185] on div "重 置 查 询" at bounding box center [1181, 181] width 181 height 20
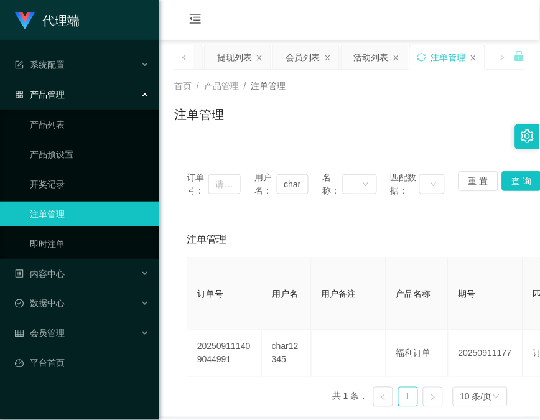
drag, startPoint x: 177, startPoint y: 152, endPoint x: 181, endPoint y: 159, distance: 7.6
click at [176, 154] on div "订单号： 用户名： char12345 名称： 匹配数据： 重 置 查 询 注单管理 订单号 用户名 用户备注 产品名称 期号 匹配数据 状态 注数(注) 下…" at bounding box center [349, 280] width 351 height 273
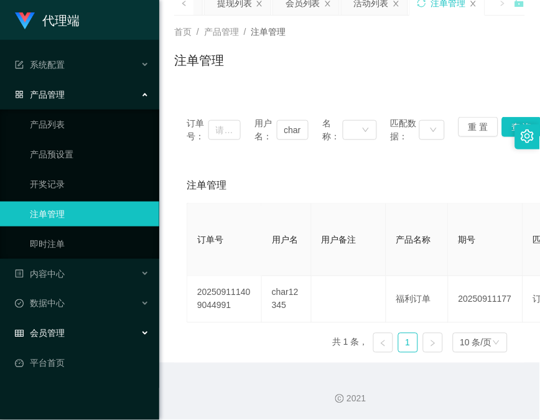
click at [77, 327] on div "会员管理" at bounding box center [79, 333] width 159 height 25
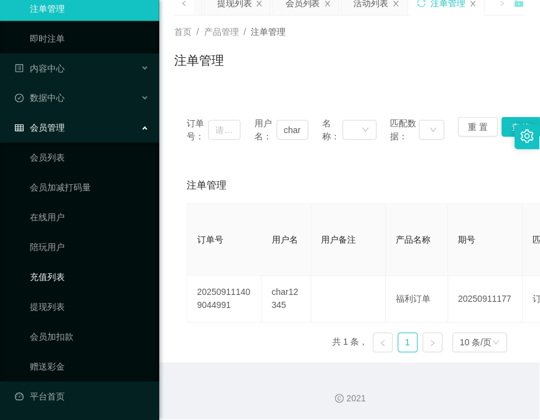
scroll to position [207, 0]
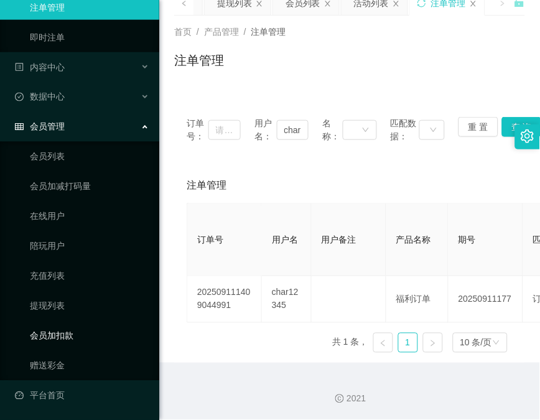
click at [64, 327] on link "会员加扣款" at bounding box center [89, 336] width 119 height 25
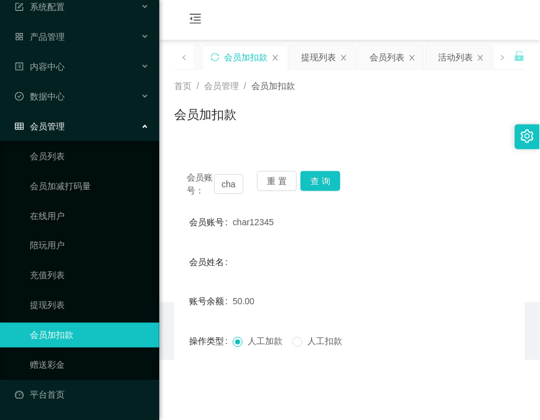
scroll to position [57, 0]
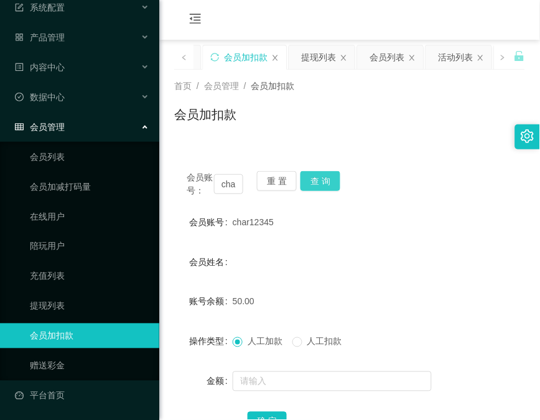
click at [309, 182] on button "查 询" at bounding box center [321, 181] width 40 height 20
click at [309, 182] on div "重 置 查 询" at bounding box center [285, 184] width 57 height 26
click at [309, 182] on button "查 询" at bounding box center [321, 181] width 40 height 20
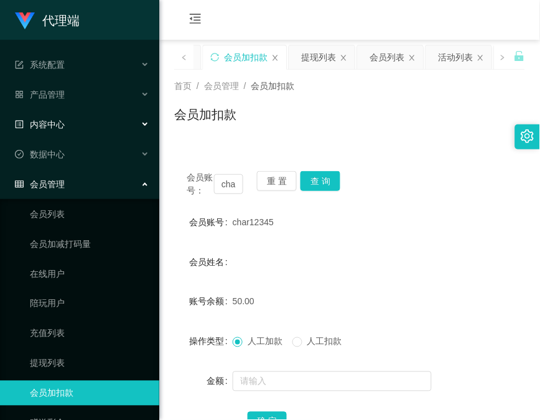
click at [72, 125] on div "内容中心" at bounding box center [79, 124] width 159 height 25
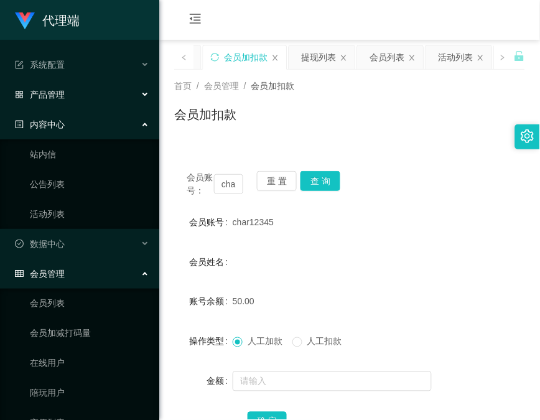
click at [96, 100] on div "产品管理" at bounding box center [79, 94] width 159 height 25
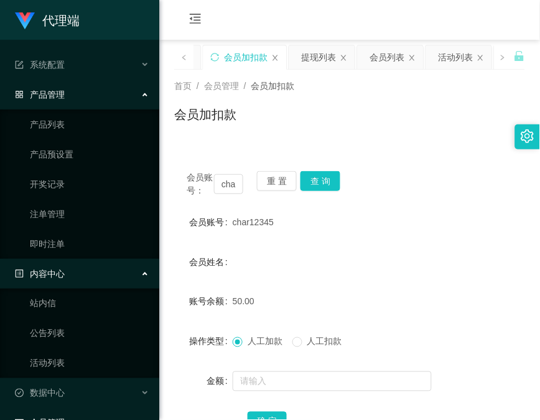
click at [87, 197] on ul "产品列表 产品预设置 开奖记录 注单管理 即时注单" at bounding box center [79, 184] width 159 height 149
click at [87, 207] on link "注单管理" at bounding box center [89, 214] width 119 height 25
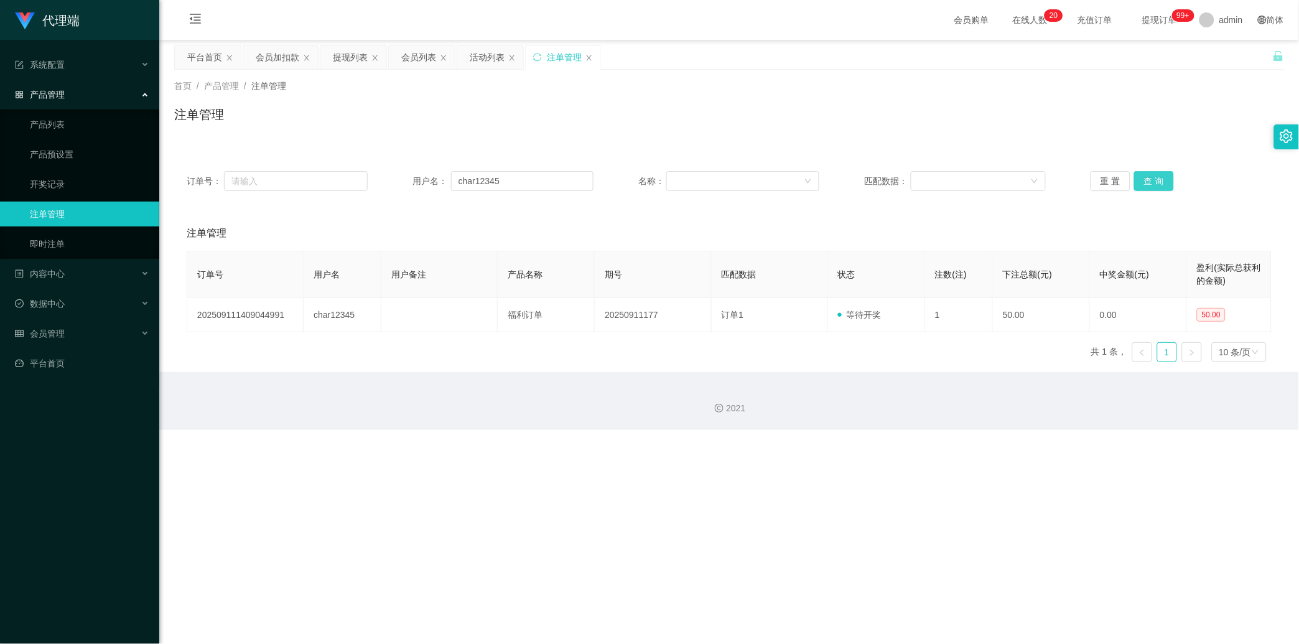
click at [464, 174] on button "查 询" at bounding box center [1154, 181] width 40 height 20
click at [464, 174] on div "重 置 查 询" at bounding box center [1181, 181] width 181 height 20
click at [464, 174] on button "查 询" at bounding box center [1154, 181] width 40 height 20
click at [464, 174] on div "重 置 查 询" at bounding box center [1181, 181] width 181 height 20
click at [464, 174] on button "查 询" at bounding box center [1154, 181] width 40 height 20
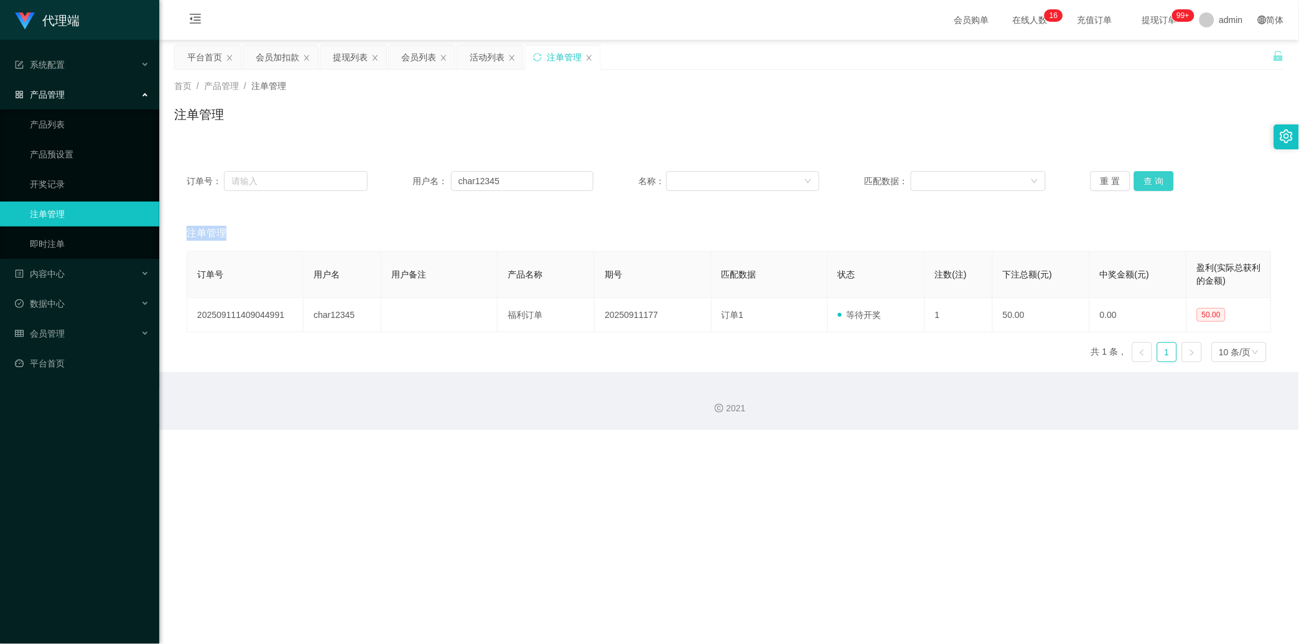
click at [464, 177] on button "查 询" at bounding box center [1154, 181] width 40 height 20
click at [464, 177] on div "重 置 查 询" at bounding box center [1181, 181] width 181 height 20
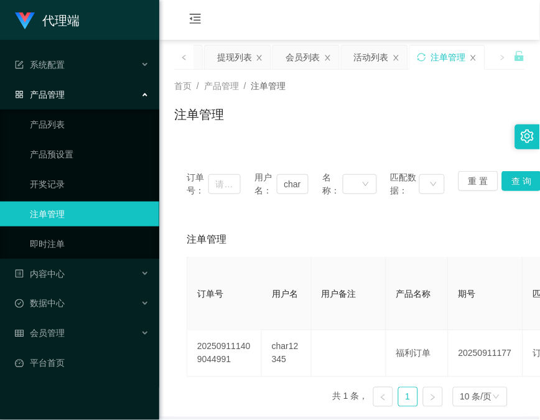
drag, startPoint x: 165, startPoint y: 143, endPoint x: 263, endPoint y: 116, distance: 101.9
click at [165, 143] on div "首页 / 产品管理 / 注单管理 / 注单管理" at bounding box center [349, 107] width 381 height 74
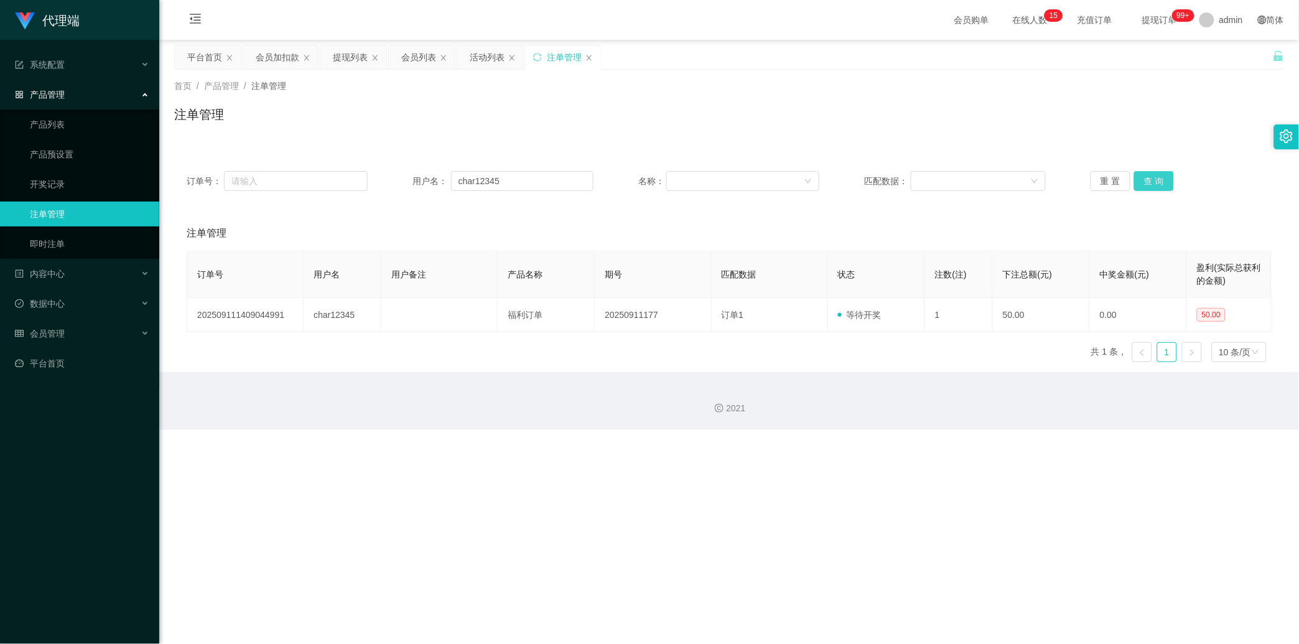
click at [464, 184] on button "查 询" at bounding box center [1154, 181] width 40 height 20
click at [464, 184] on div "重 置 查 询" at bounding box center [1181, 181] width 181 height 20
click at [464, 184] on button "查 询" at bounding box center [1154, 181] width 40 height 20
click at [464, 184] on div "重 置 查 询" at bounding box center [1181, 181] width 181 height 20
click at [464, 184] on button "查 询" at bounding box center [1154, 181] width 40 height 20
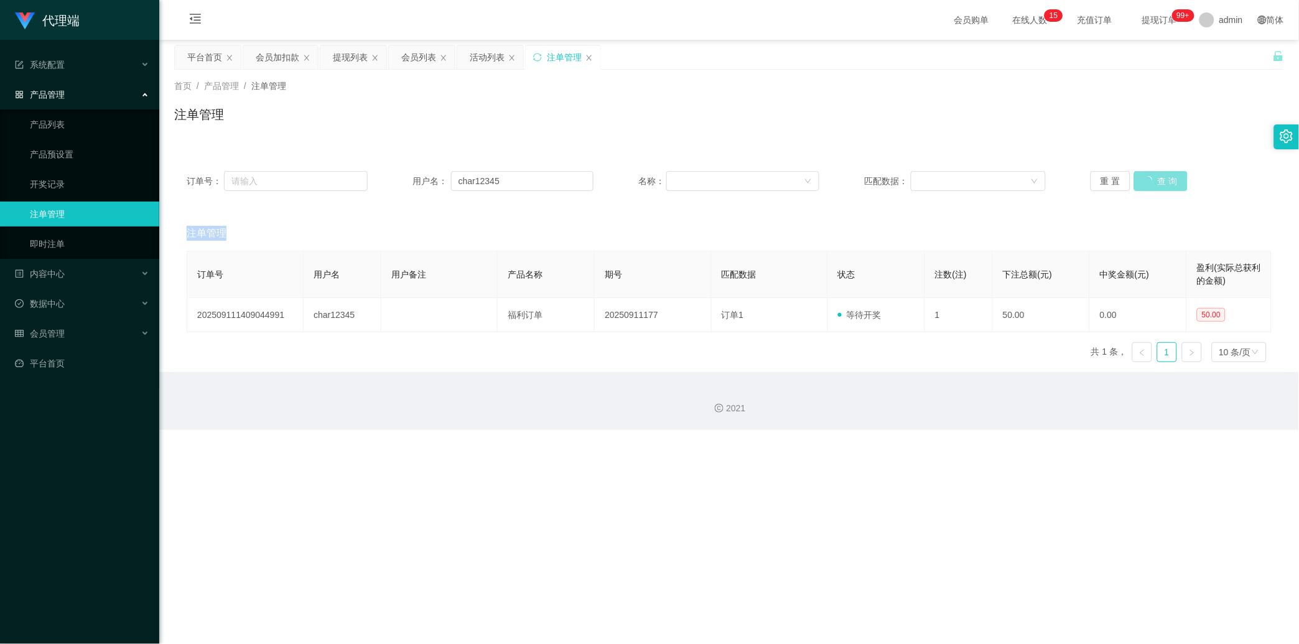
click at [464, 184] on div "重 置 查 询" at bounding box center [1181, 181] width 181 height 20
click at [464, 184] on button "查 询" at bounding box center [1154, 181] width 40 height 20
click at [464, 184] on div "重 置 查 询" at bounding box center [1181, 181] width 181 height 20
click at [464, 178] on button "查 询" at bounding box center [1154, 181] width 40 height 20
click at [464, 178] on div "重 置 查 询" at bounding box center [1181, 181] width 181 height 20
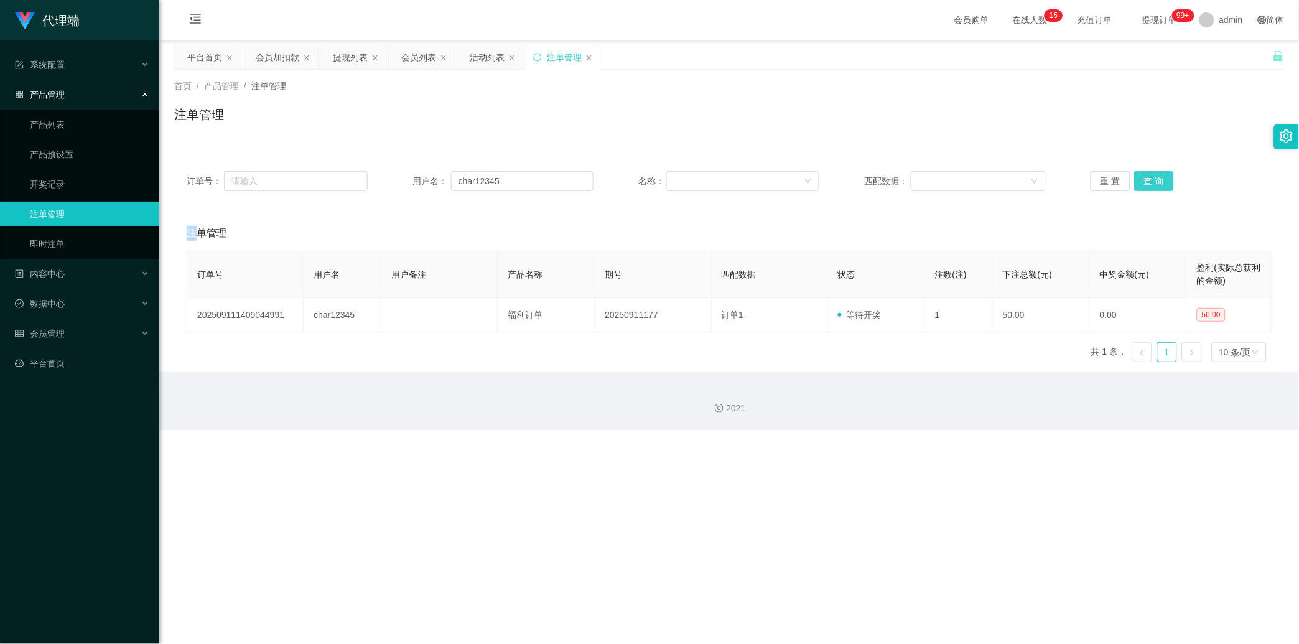
click at [464, 178] on button "查 询" at bounding box center [1154, 181] width 40 height 20
click at [464, 178] on div "重 置 查 询" at bounding box center [1181, 181] width 181 height 20
click at [464, 178] on button "查 询" at bounding box center [1154, 181] width 40 height 20
click at [464, 178] on div "重 置 查 询" at bounding box center [1181, 181] width 181 height 20
click at [464, 176] on button "查 询" at bounding box center [1154, 181] width 40 height 20
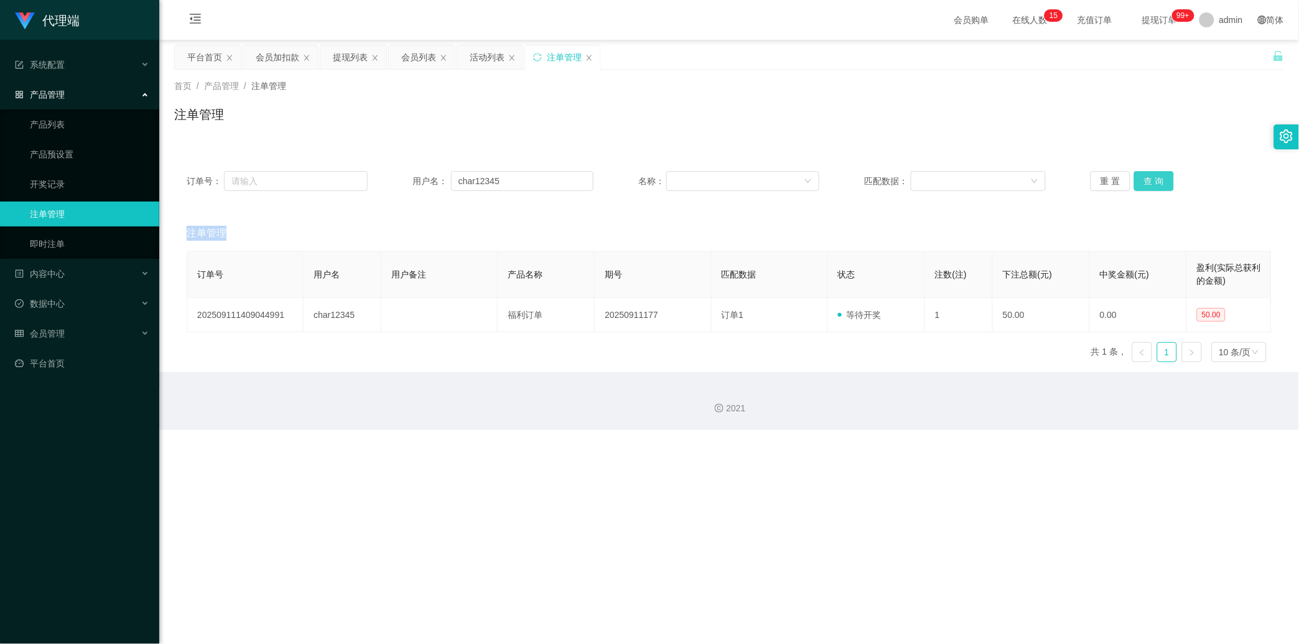
click at [464, 176] on button "查 询" at bounding box center [1154, 181] width 40 height 20
click at [464, 176] on div "重 置 查 询" at bounding box center [1181, 181] width 181 height 20
click at [464, 176] on button "查 询" at bounding box center [1154, 181] width 40 height 20
click at [464, 176] on div "重 置 查 询" at bounding box center [1181, 181] width 181 height 20
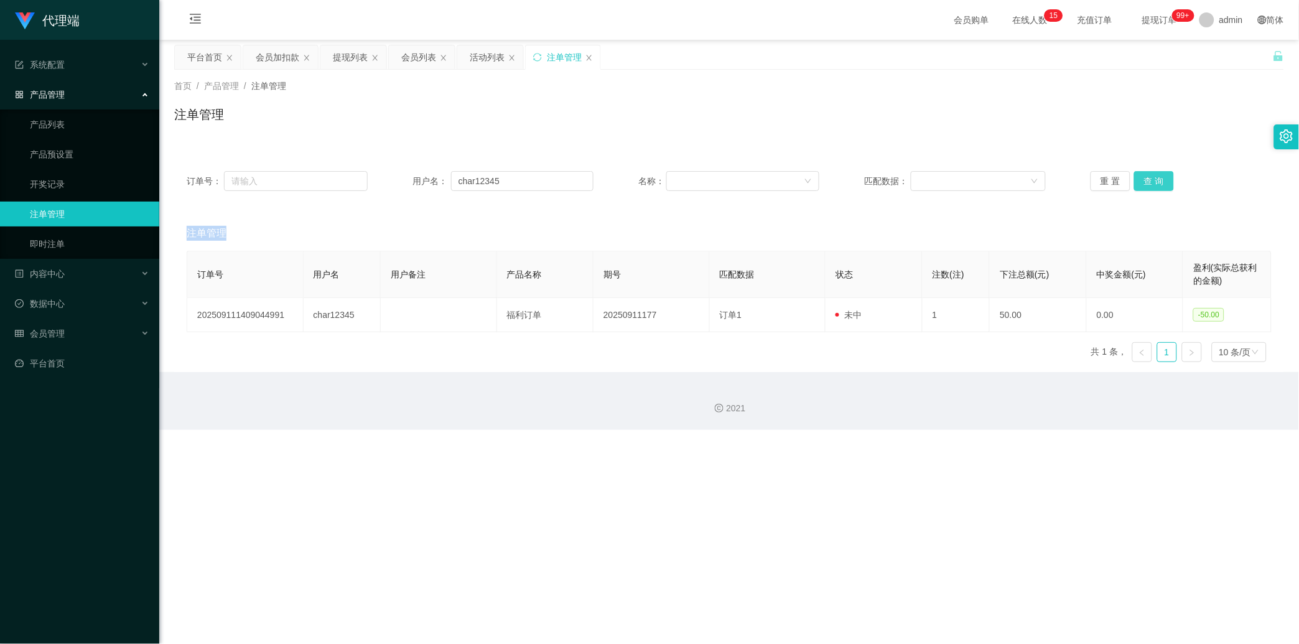
click at [464, 176] on button "查 询" at bounding box center [1154, 181] width 40 height 20
click at [464, 192] on div "订单号： 用户名： char12345 名称： 匹配数据： 重 置 查 询" at bounding box center [729, 181] width 1110 height 45
click at [464, 175] on input "char12345" at bounding box center [522, 181] width 142 height 20
click at [464, 183] on input "char12345" at bounding box center [522, 181] width 142 height 20
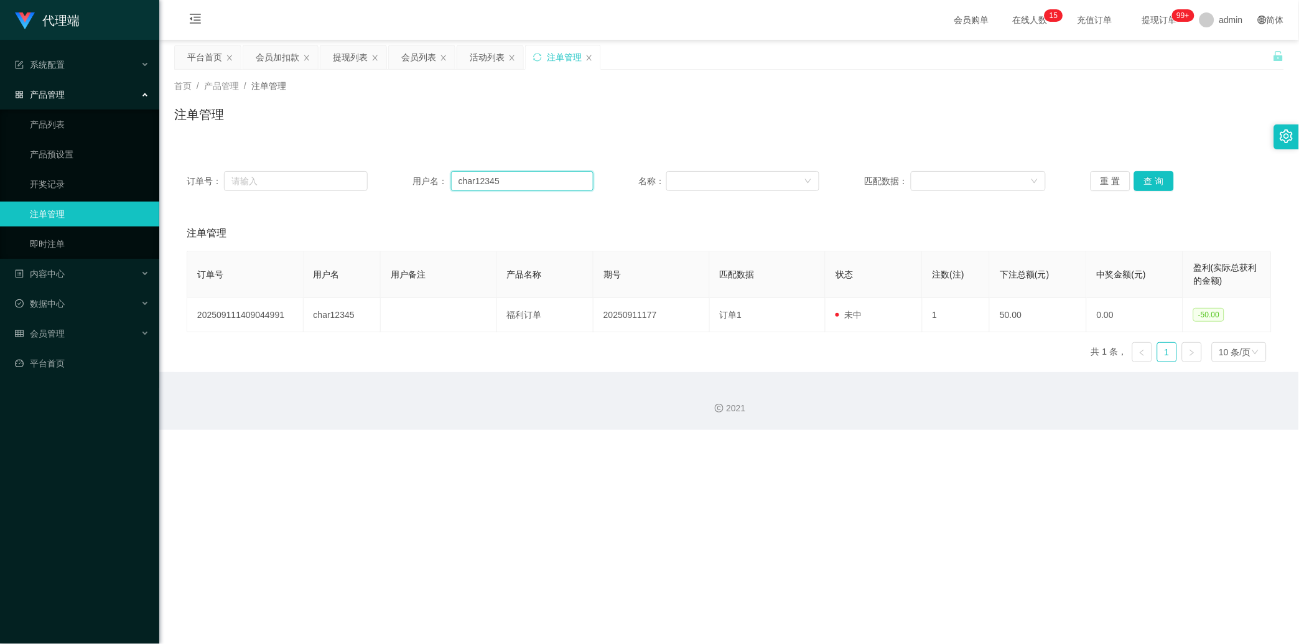
click at [464, 183] on input "char12345" at bounding box center [522, 181] width 142 height 20
click at [54, 325] on div "会员管理" at bounding box center [79, 333] width 159 height 25
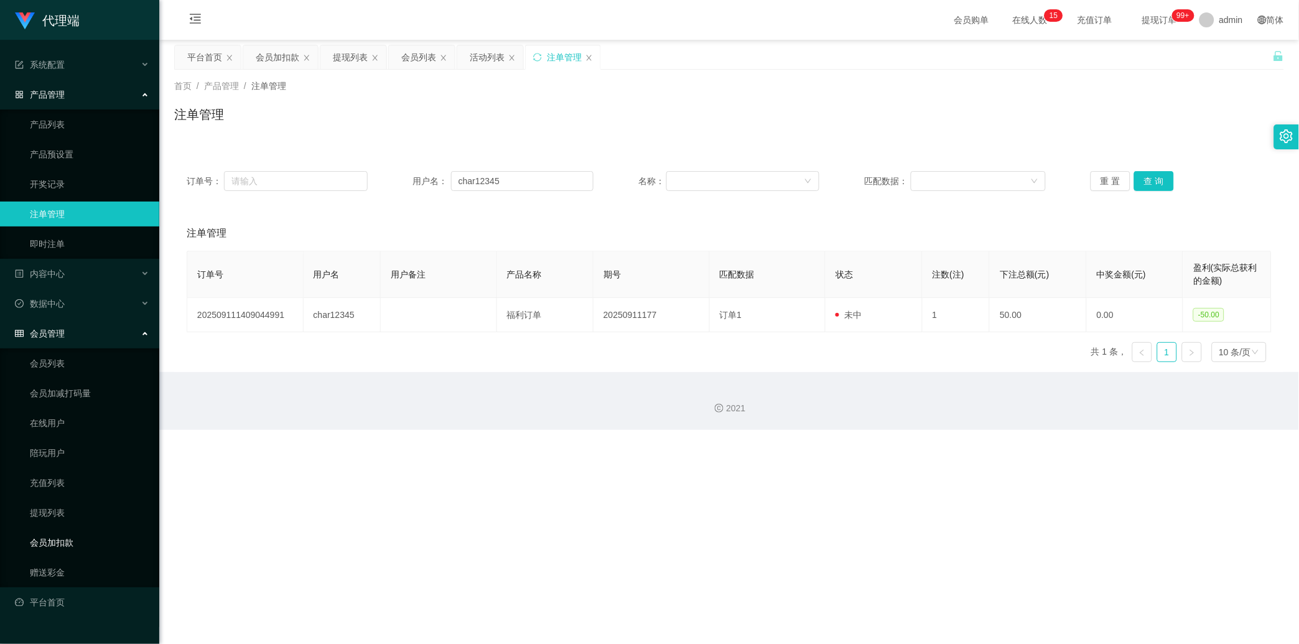
click at [66, 419] on link "会员加扣款" at bounding box center [89, 542] width 119 height 25
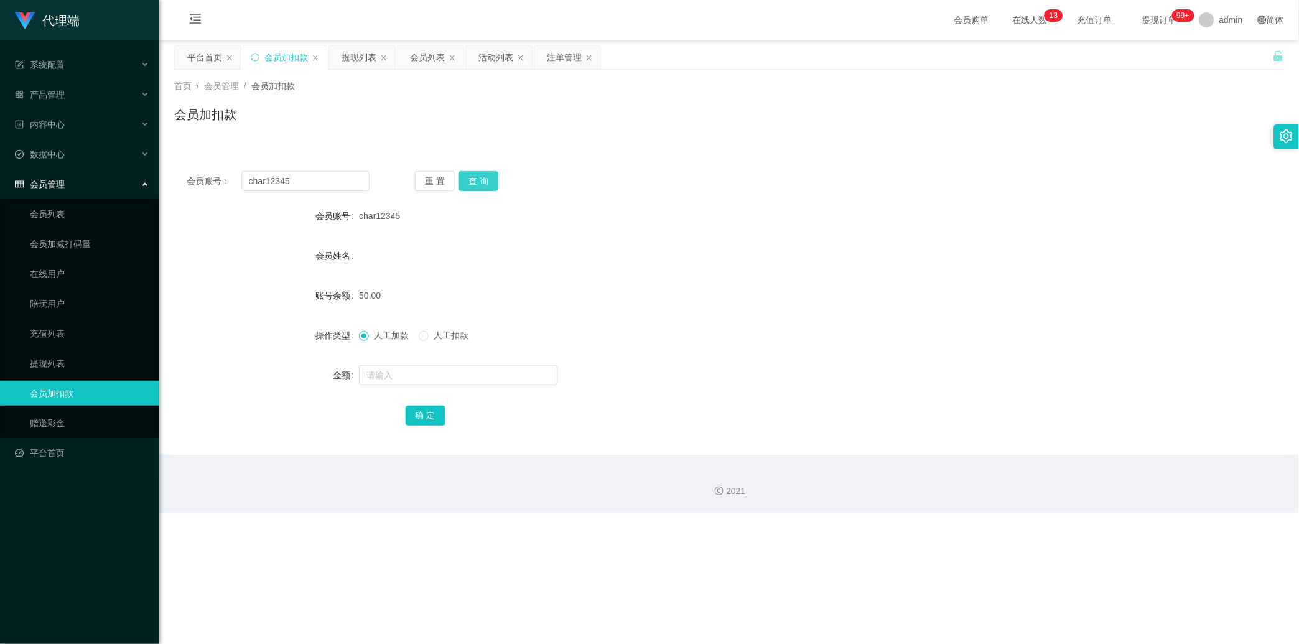
click at [464, 175] on button "查 询" at bounding box center [479, 181] width 40 height 20
click at [464, 175] on div "重 置 查 询" at bounding box center [506, 181] width 183 height 20
click at [464, 378] on input "text" at bounding box center [458, 375] width 199 height 20
type input "100"
click at [433, 413] on button "确 定" at bounding box center [426, 416] width 40 height 20
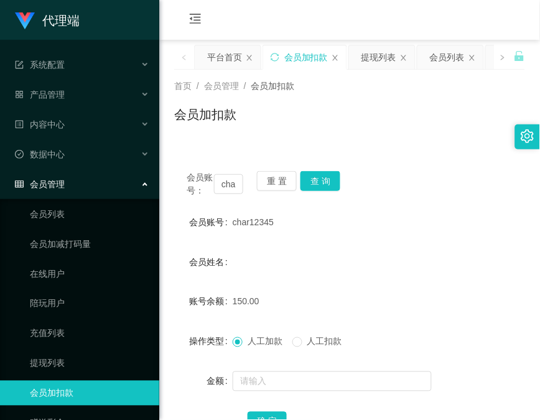
click at [188, 147] on div "会员账号： char12345 重 置 查 询 会员账号 char12345 会员姓名 账号余额 150.00 操作类型 人工加款 人工扣款 金额 确 定" at bounding box center [349, 302] width 351 height 317
click at [231, 189] on input "char12345" at bounding box center [228, 184] width 29 height 20
drag, startPoint x: 231, startPoint y: 189, endPoint x: 253, endPoint y: 188, distance: 21.8
click at [231, 189] on input "char12345" at bounding box center [228, 184] width 29 height 20
click at [319, 185] on button "查 询" at bounding box center [321, 181] width 40 height 20
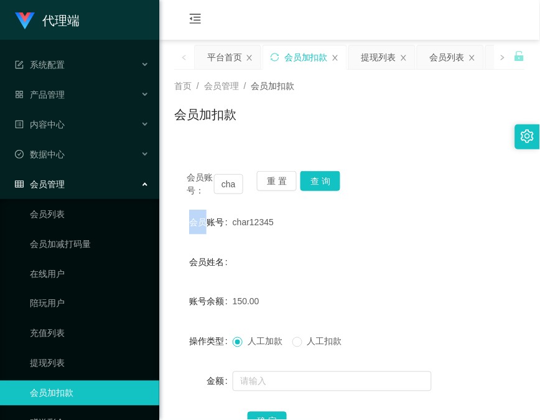
click at [319, 185] on div "会员账号： char12345 重 置 查 询" at bounding box center [349, 184] width 351 height 26
click at [319, 185] on button "查 询" at bounding box center [321, 181] width 40 height 20
click at [319, 185] on div "会员账号： char12345 重 置 查 询" at bounding box center [349, 184] width 351 height 26
click at [319, 185] on button "查 询" at bounding box center [321, 181] width 40 height 20
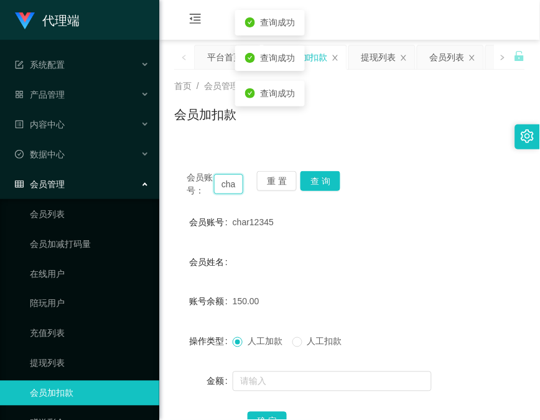
click at [231, 182] on input "char12345" at bounding box center [228, 184] width 29 height 20
paste input "83369937"
type input "83369937"
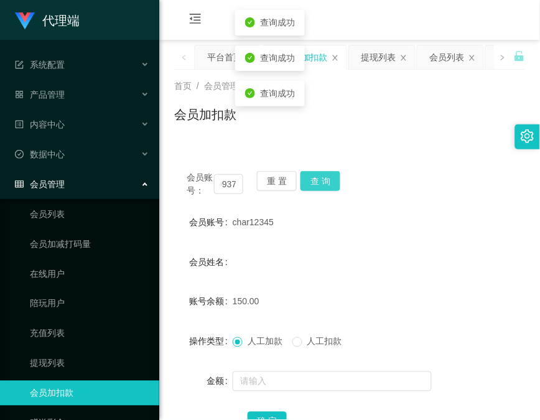
click at [332, 177] on button "查 询" at bounding box center [321, 181] width 40 height 20
click at [332, 177] on div "会员账号： 83369937 重 置 查 询" at bounding box center [349, 184] width 351 height 26
click at [332, 177] on button "查 询" at bounding box center [328, 181] width 54 height 20
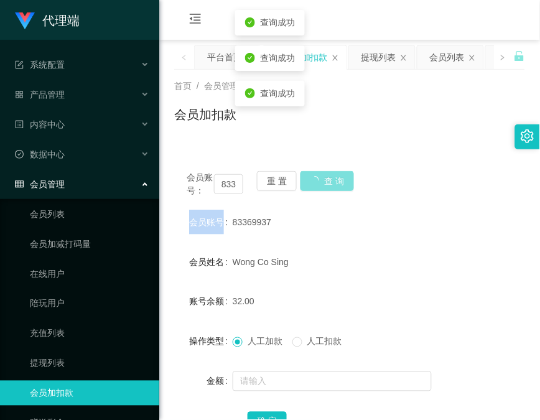
click at [332, 177] on div "会员账号： 83369937 重 置 查 询" at bounding box center [349, 184] width 351 height 26
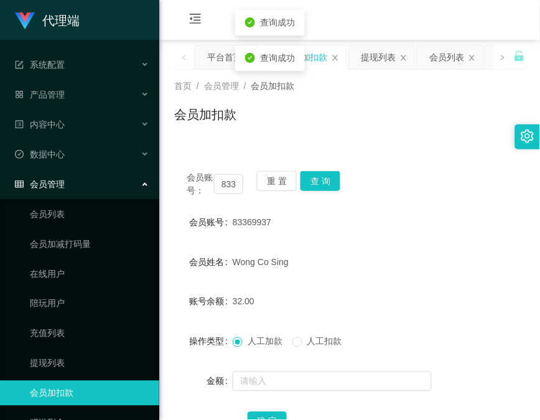
drag, startPoint x: 172, startPoint y: 148, endPoint x: 180, endPoint y: 141, distance: 11.1
click at [171, 148] on main "关闭左侧 关闭右侧 关闭其它 刷新页面 平台首页 会员加扣款 提现列表 会员列表 活动列表 注单管理 首页 / 会员管理 / 会员加扣款 / 会员加扣款 会员…" at bounding box center [349, 250] width 381 height 421
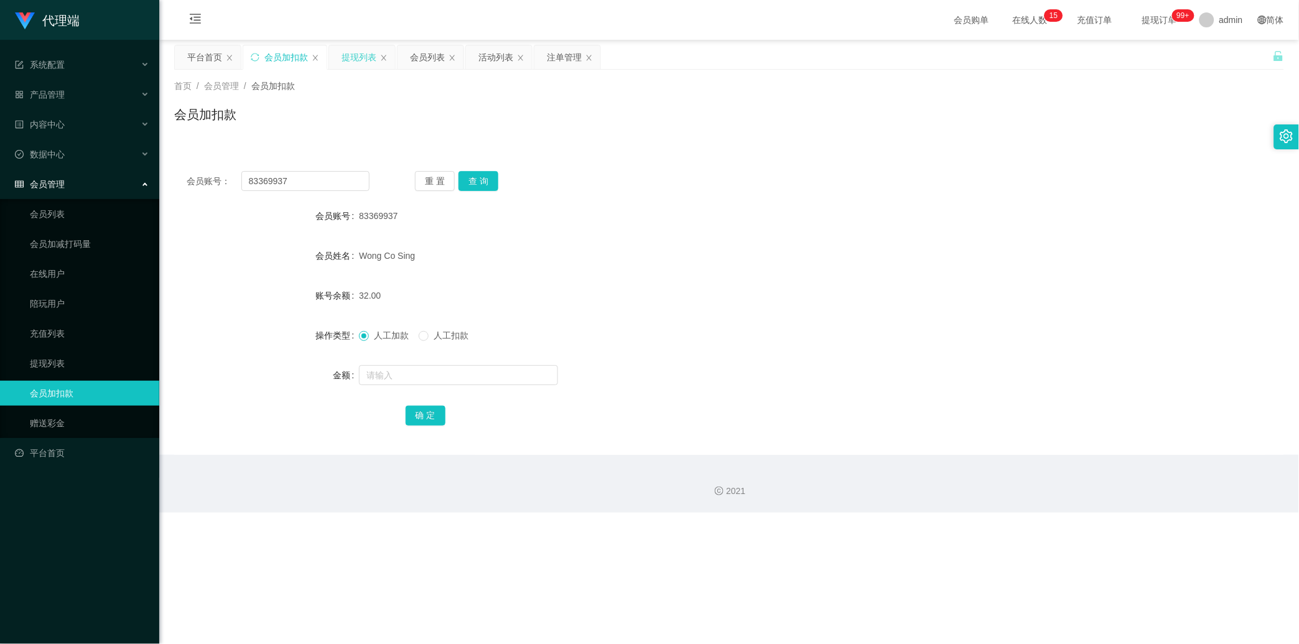
click at [352, 63] on div "提现列表" at bounding box center [359, 57] width 35 height 24
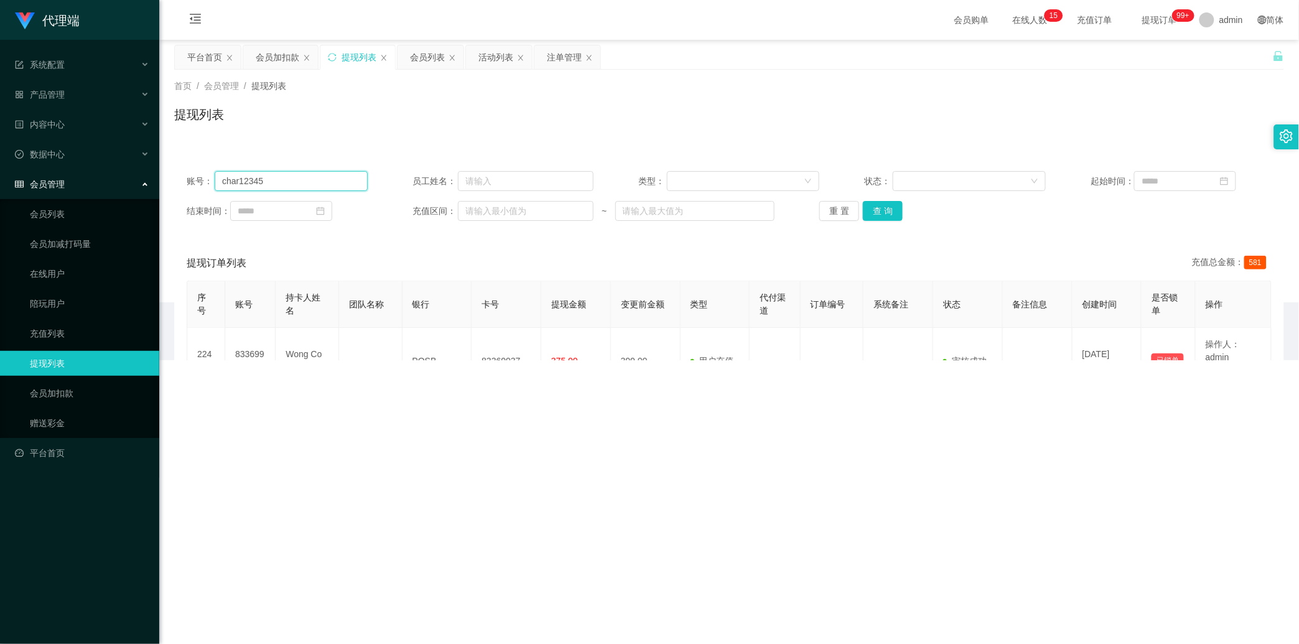
click at [312, 180] on input "char12345" at bounding box center [291, 181] width 153 height 20
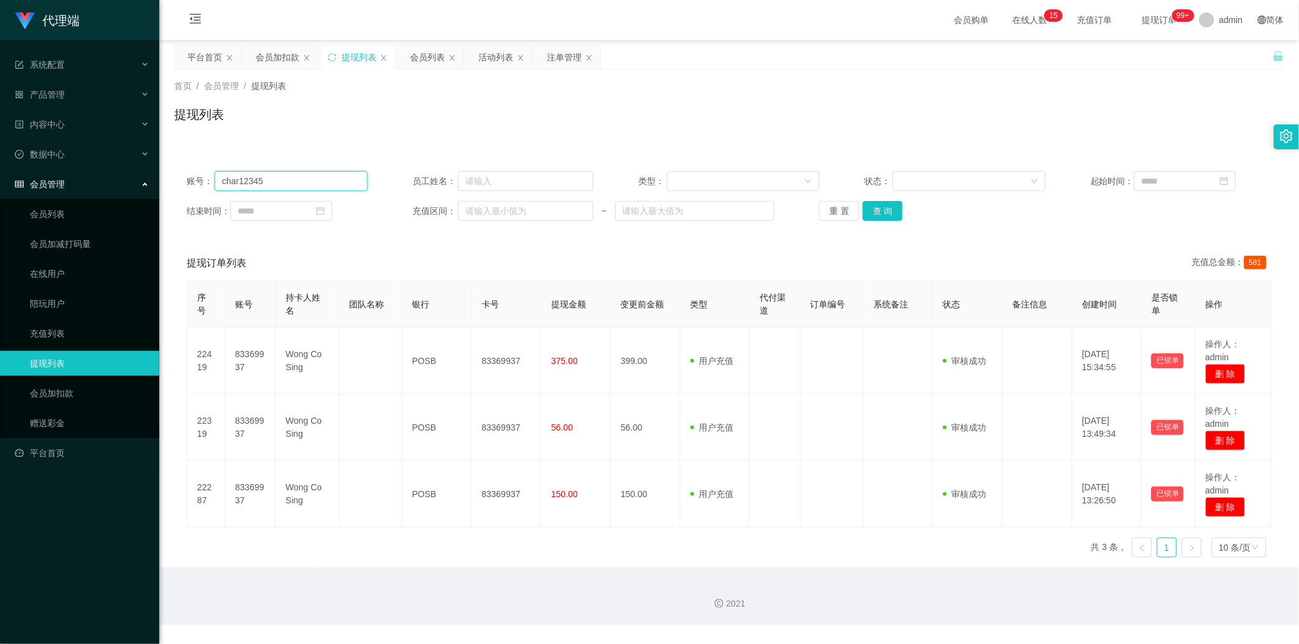
click at [312, 180] on input "char12345" at bounding box center [291, 181] width 153 height 20
paste input "83369937"
click at [464, 213] on button "查 询" at bounding box center [883, 211] width 40 height 20
click at [464, 213] on div "重 置 查 询" at bounding box center [910, 211] width 181 height 20
click at [322, 190] on input "83369937" at bounding box center [291, 181] width 153 height 20
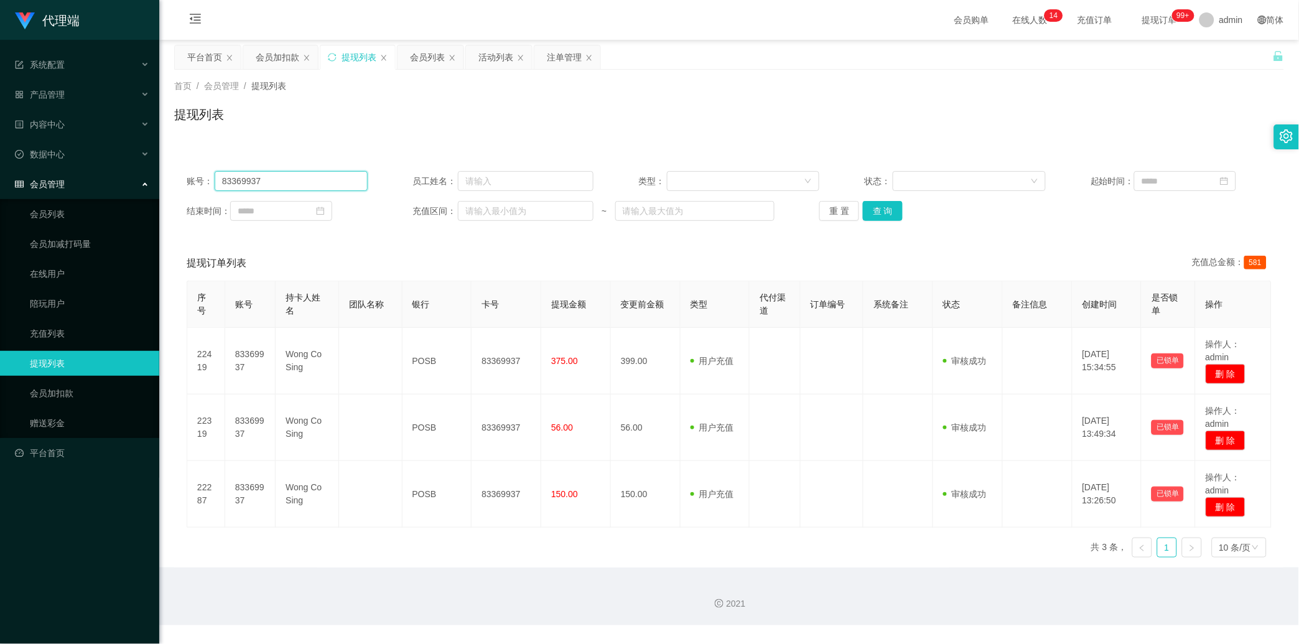
click at [322, 190] on input "83369937" at bounding box center [291, 181] width 153 height 20
paste input "char12345"
type input "char12345"
click at [464, 216] on button "查 询" at bounding box center [883, 211] width 40 height 20
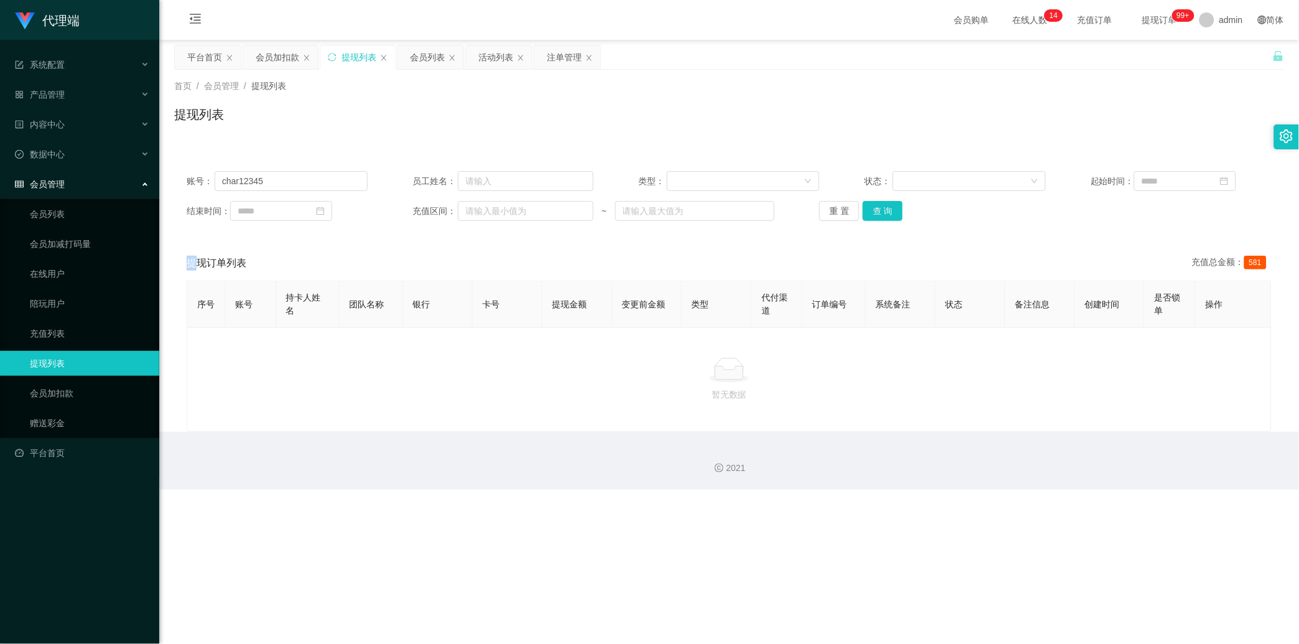
click at [464, 216] on div "重 置 查 询" at bounding box center [910, 211] width 181 height 20
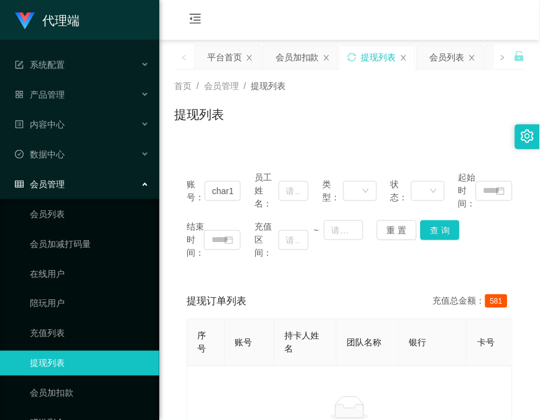
click at [173, 147] on main "关闭左侧 关闭右侧 关闭其它 刷新页面 平台首页 会员加扣款 提现列表 会员列表 活动列表 注单管理 首页 / 会员管理 / 提现列表 / 提现列表 账号： …" at bounding box center [349, 255] width 381 height 431
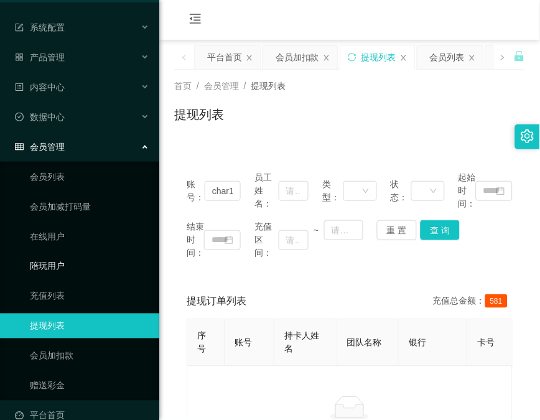
scroll to position [57, 0]
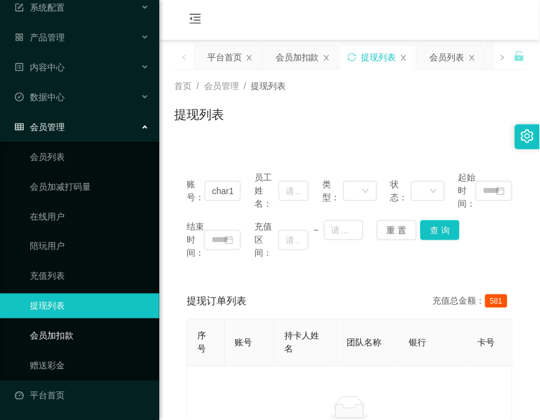
click at [68, 332] on link "会员加扣款" at bounding box center [89, 336] width 119 height 25
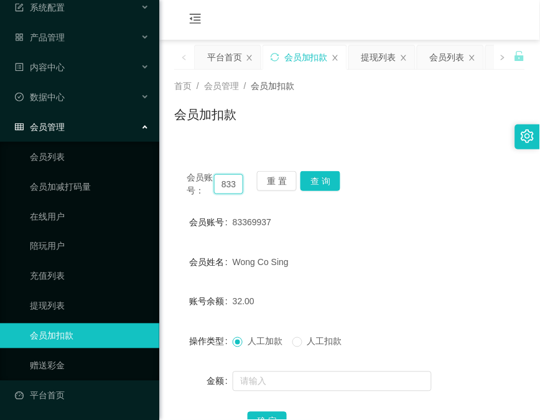
click at [224, 187] on input "83369937" at bounding box center [228, 184] width 29 height 20
click at [327, 183] on button "查 询" at bounding box center [321, 181] width 40 height 20
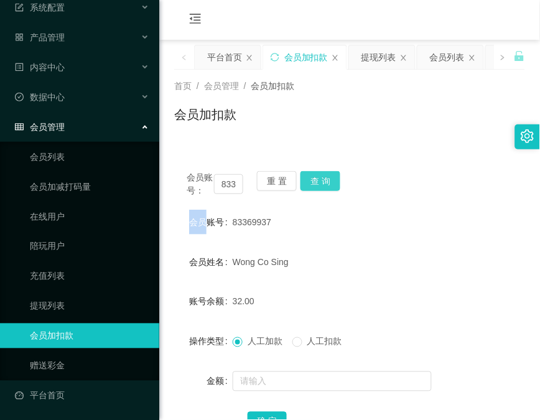
click at [327, 183] on div "会员账号： 83369937 重 置 查 询" at bounding box center [349, 184] width 351 height 26
click at [327, 183] on button "查 询" at bounding box center [321, 181] width 40 height 20
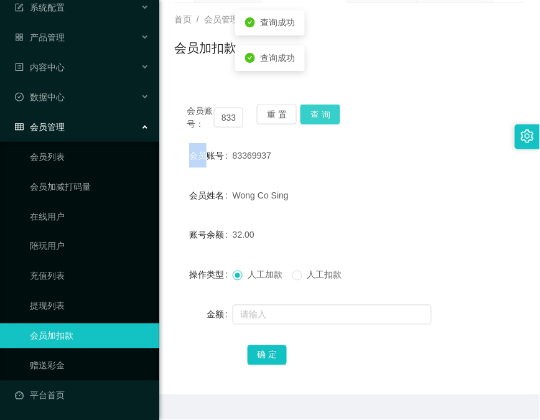
scroll to position [98, 0]
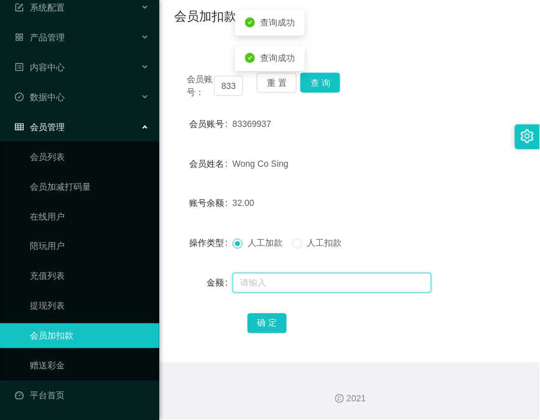
click at [331, 279] on input "text" at bounding box center [332, 283] width 199 height 20
type input "8"
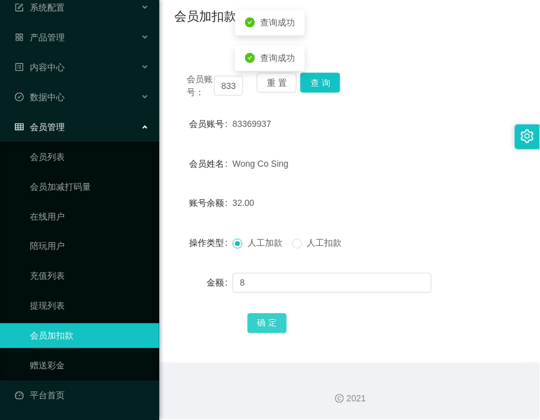
click at [270, 316] on button "确 定" at bounding box center [268, 324] width 40 height 20
click at [170, 152] on main "关闭左侧 关闭右侧 关闭其它 刷新页面 平台首页 会员加扣款 提现列表 会员列表 活动列表 注单管理 首页 / 会员管理 / 会员加扣款 / 会员加扣款 会员…" at bounding box center [349, 152] width 381 height 421
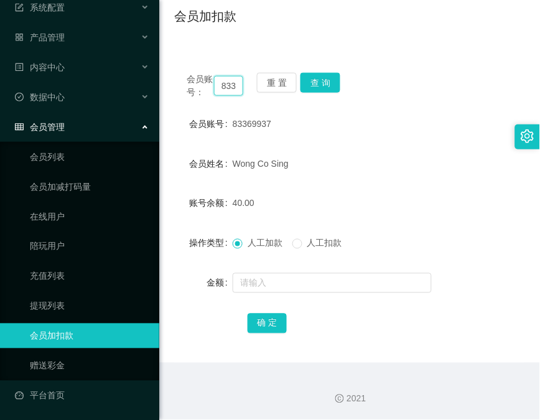
click at [227, 91] on input "83369937" at bounding box center [228, 86] width 29 height 20
paste input "char12345"
type input "char12345"
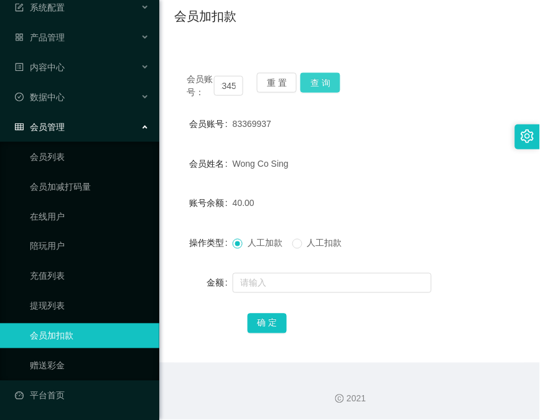
click at [329, 82] on button "查 询" at bounding box center [321, 83] width 40 height 20
click at [329, 82] on div "会员账号： char12345 重 置 查 询" at bounding box center [349, 86] width 351 height 26
click at [329, 82] on button "查 询" at bounding box center [328, 83] width 54 height 20
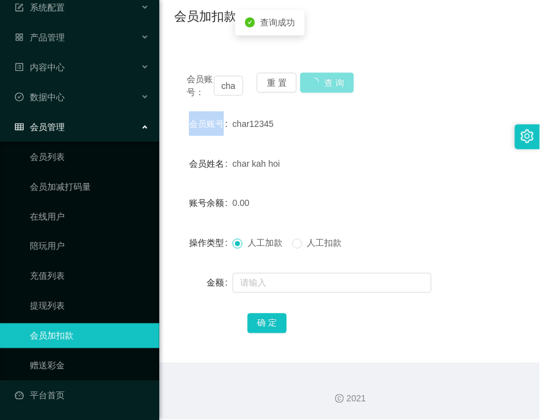
click at [329, 82] on div "会员账号： char12345 重 置 查 询" at bounding box center [349, 86] width 351 height 26
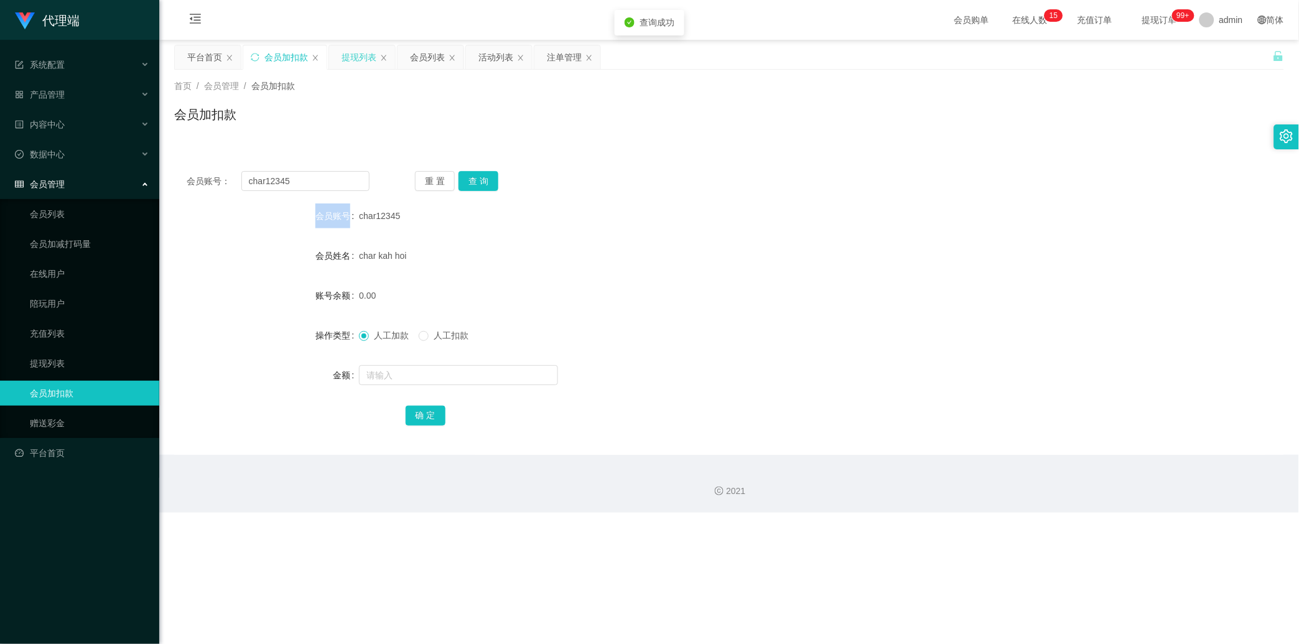
click at [351, 58] on div "提现列表" at bounding box center [359, 57] width 35 height 24
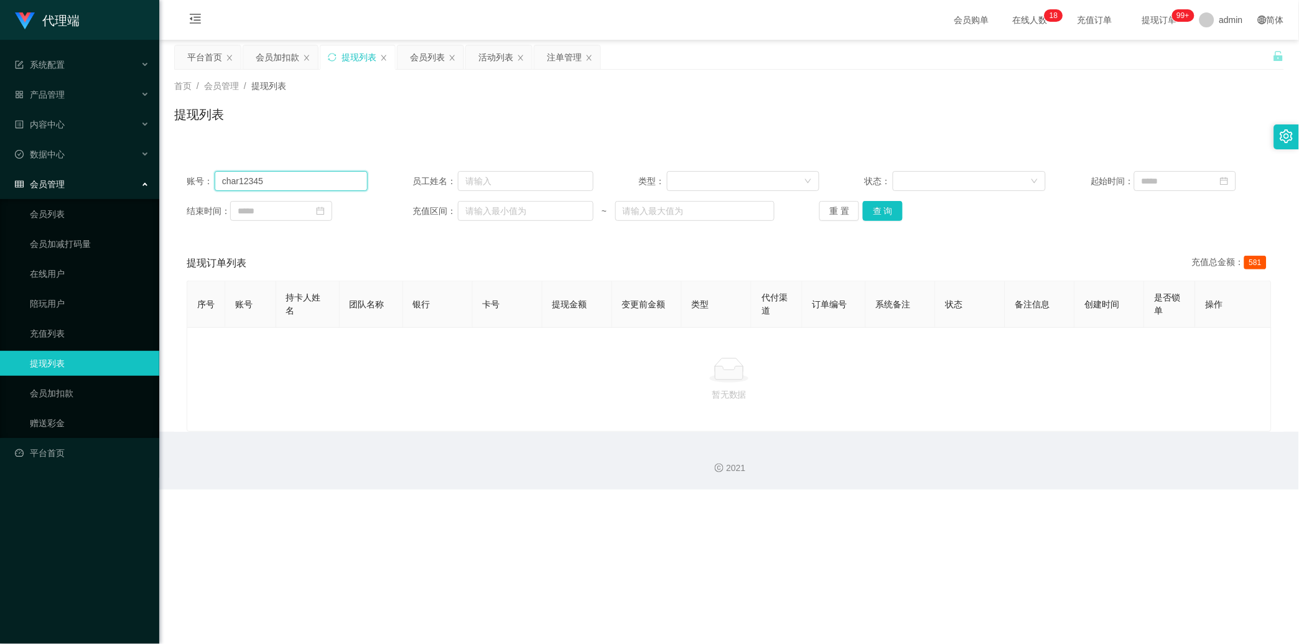
click at [314, 174] on input "char12345" at bounding box center [291, 181] width 153 height 20
click at [342, 178] on input "char12345" at bounding box center [291, 181] width 153 height 20
click at [341, 177] on input "char12345" at bounding box center [291, 181] width 153 height 20
click at [464, 212] on button "查 询" at bounding box center [883, 211] width 40 height 20
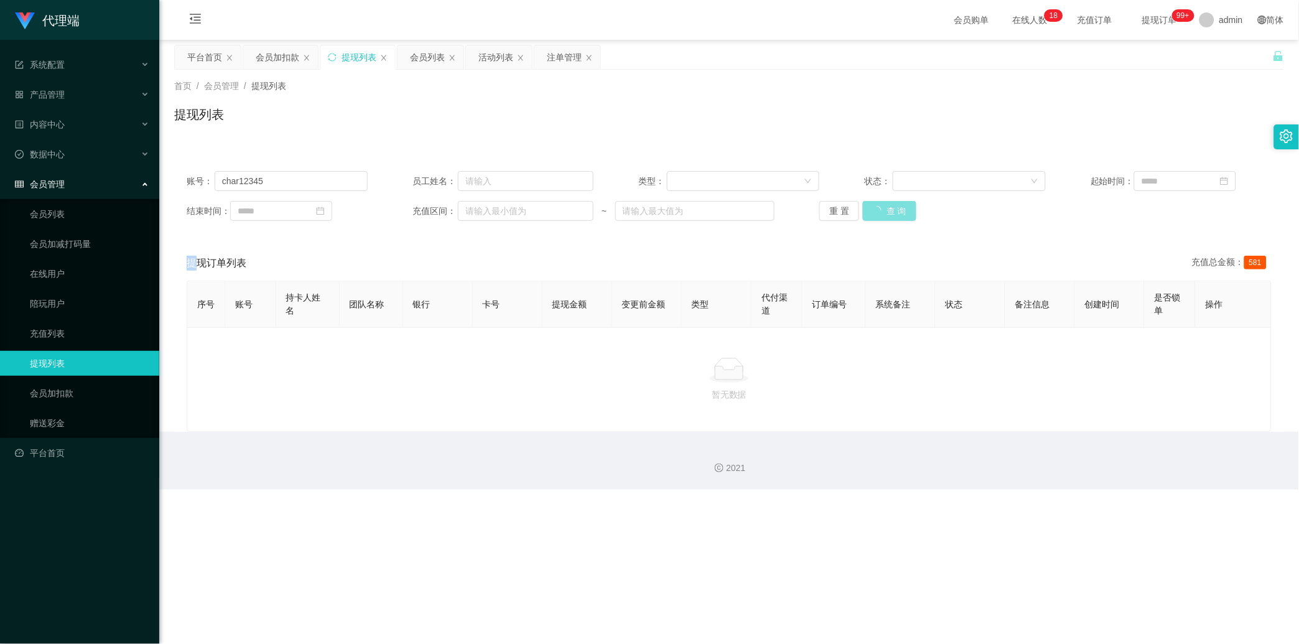
click at [464, 212] on div "重 置 查 询" at bounding box center [910, 211] width 181 height 20
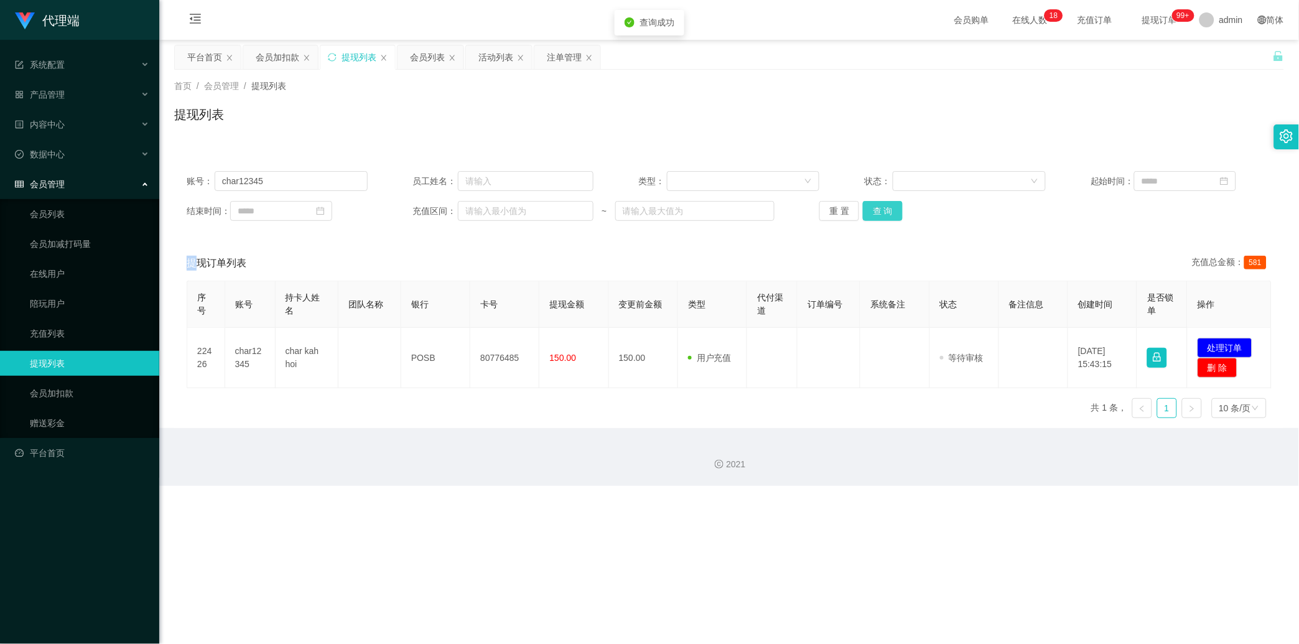
click at [464, 212] on button "查 询" at bounding box center [883, 211] width 40 height 20
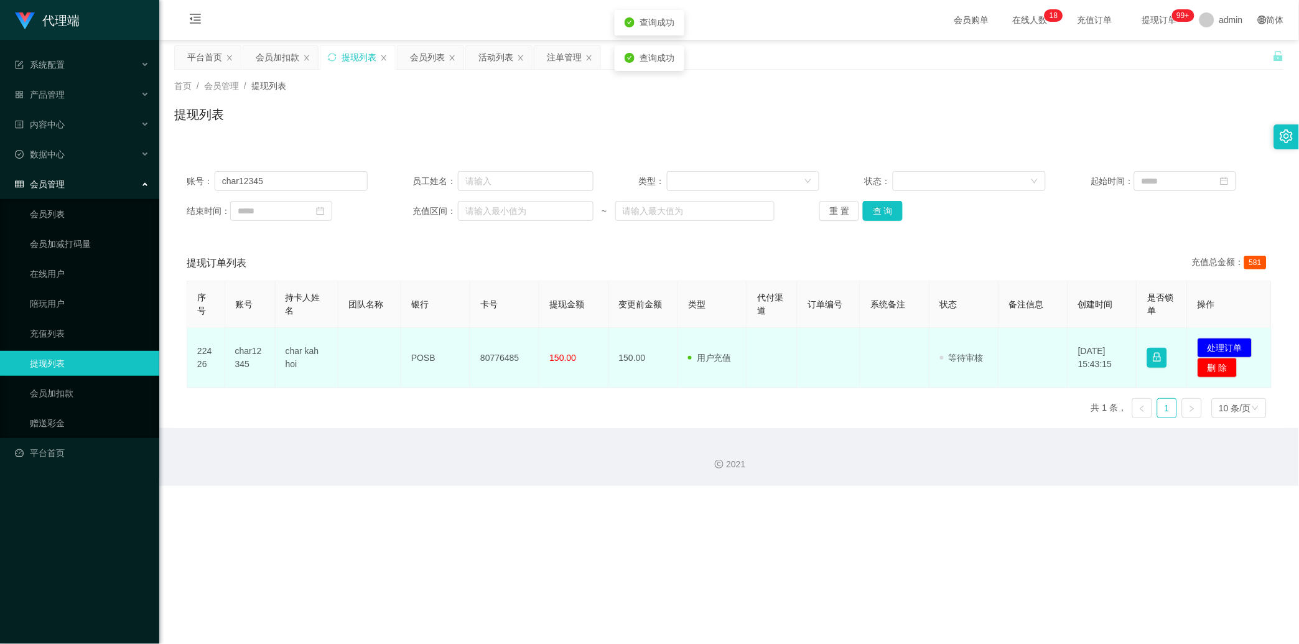
click at [464, 335] on td "80776485" at bounding box center [504, 358] width 69 height 60
copy td "80776485"
click at [464, 335] on td "80776485" at bounding box center [504, 358] width 69 height 60
click at [464, 347] on button "处理订单" at bounding box center [1225, 348] width 55 height 20
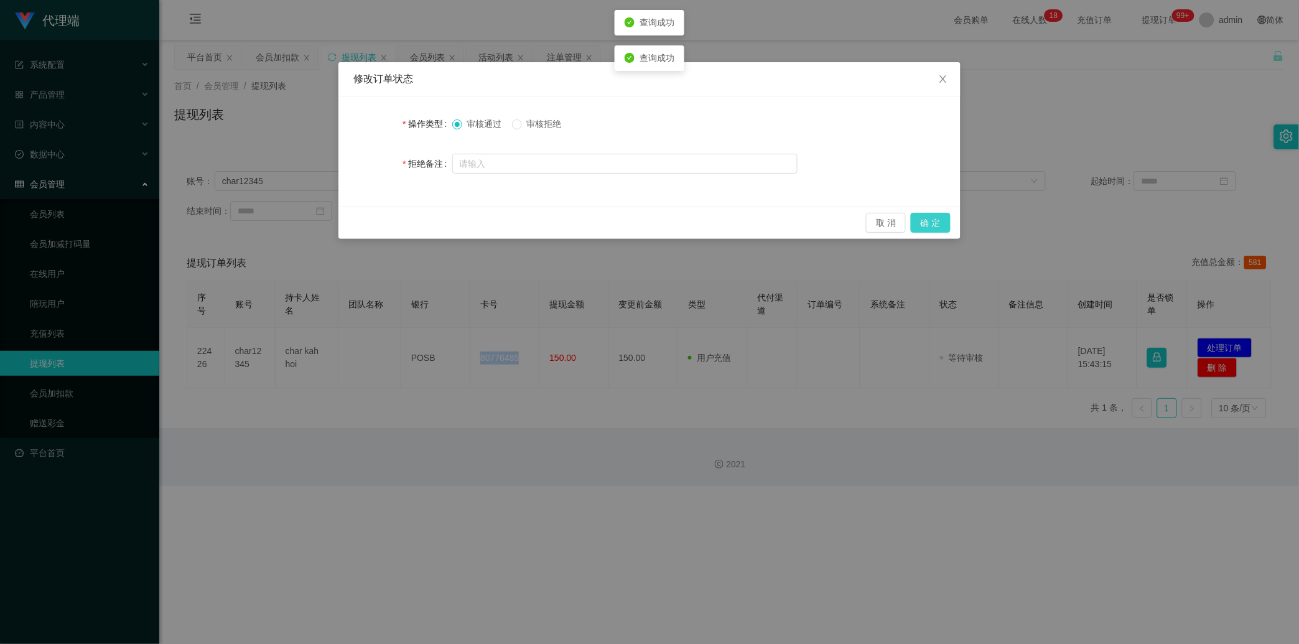
click at [464, 228] on button "确 定" at bounding box center [931, 223] width 40 height 20
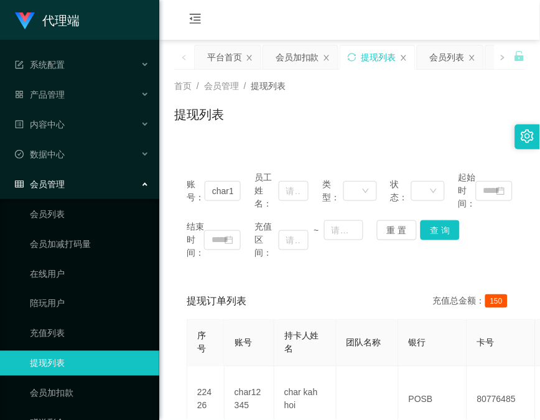
click at [192, 178] on span "账号：" at bounding box center [196, 191] width 18 height 26
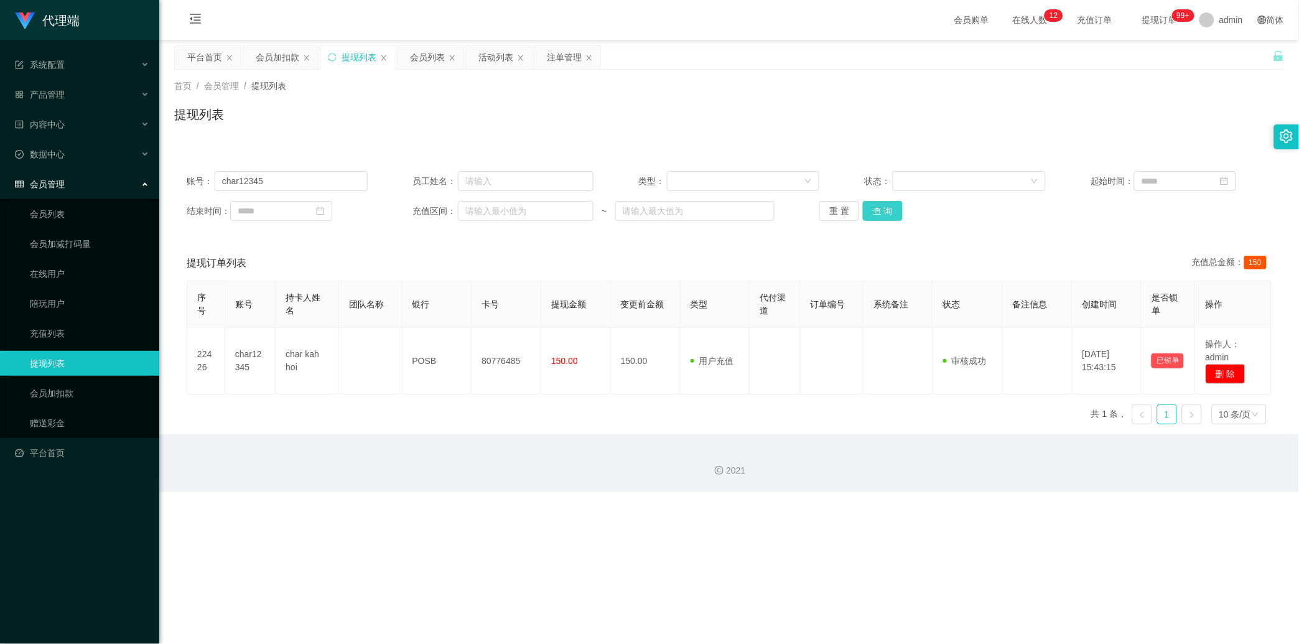
click at [464, 212] on button "查 询" at bounding box center [883, 211] width 40 height 20
click at [464, 212] on div "重 置 查 询" at bounding box center [910, 211] width 181 height 20
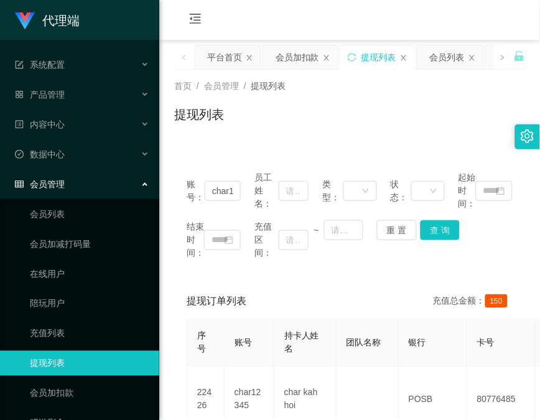
click at [193, 151] on div "账号： char12345 员工姓名： 类型： 状态： 起始时间： 结束时间： 充值区间： ~ 重 置 查 询 提现订单列表 充值总金额： 150 序号 账号…" at bounding box center [349, 308] width 351 height 329
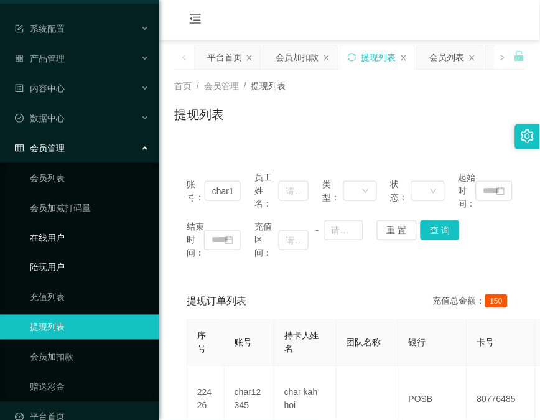
scroll to position [57, 0]
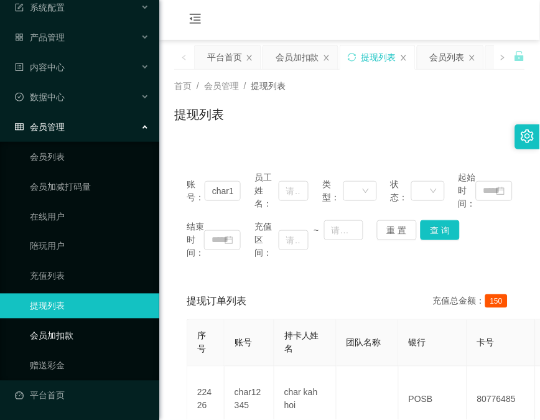
click at [75, 332] on link "会员加扣款" at bounding box center [89, 336] width 119 height 25
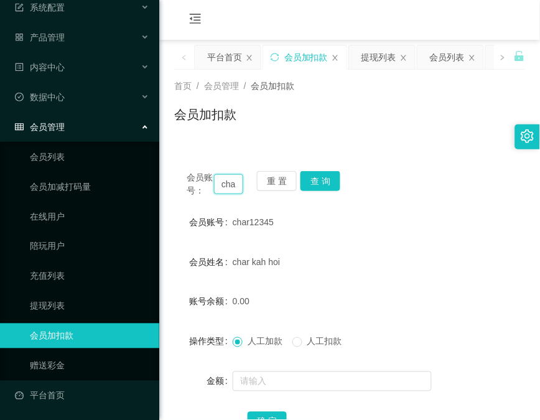
click at [226, 185] on input "char12345" at bounding box center [228, 184] width 29 height 20
paste input "83369937"
type input "83369937"
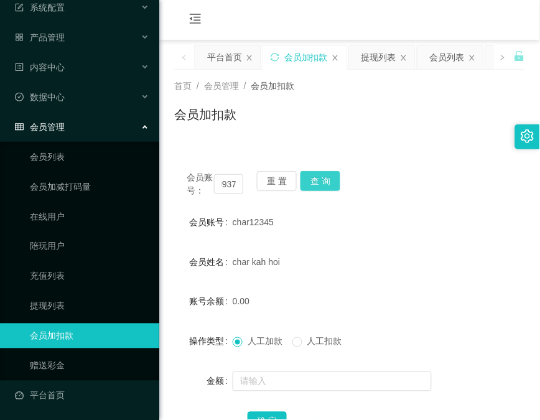
click at [316, 179] on button "查 询" at bounding box center [321, 181] width 40 height 20
click at [316, 179] on div "会员账号： 83369937 重 置 查 询" at bounding box center [349, 184] width 351 height 26
click at [316, 179] on button "查 询" at bounding box center [321, 181] width 40 height 20
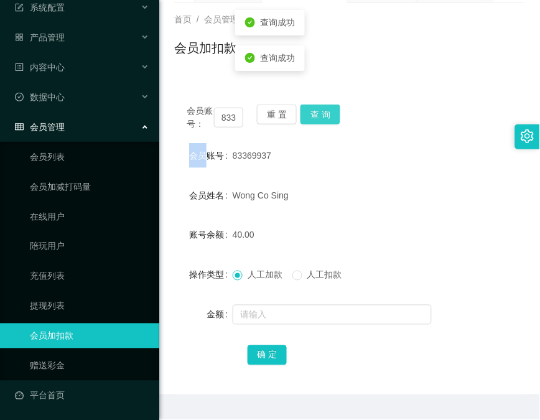
scroll to position [98, 0]
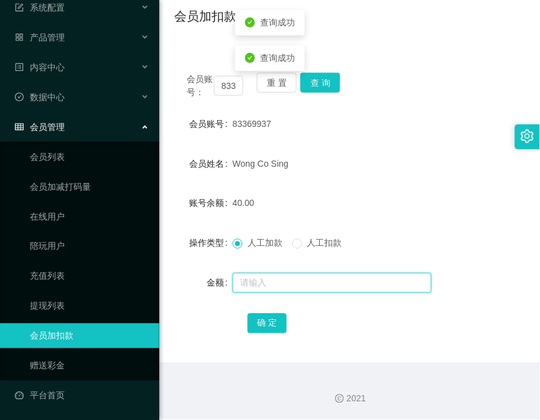
click at [312, 276] on input "text" at bounding box center [332, 283] width 199 height 20
type input "8"
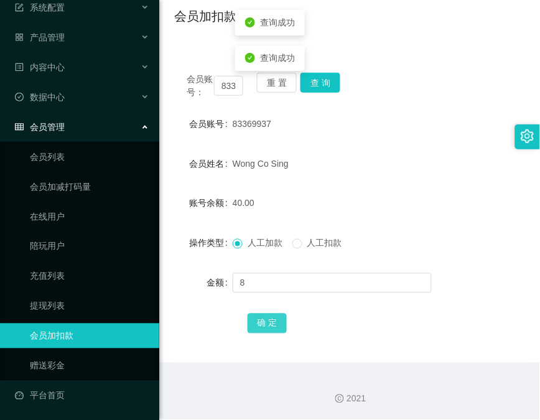
click at [280, 314] on button "确 定" at bounding box center [268, 324] width 40 height 20
click at [170, 108] on main "关闭左侧 关闭右侧 关闭其它 刷新页面 平台首页 会员加扣款 提现列表 会员列表 活动列表 注单管理 首页 / 会员管理 / 会员加扣款 / 会员加扣款 会员…" at bounding box center [349, 152] width 381 height 421
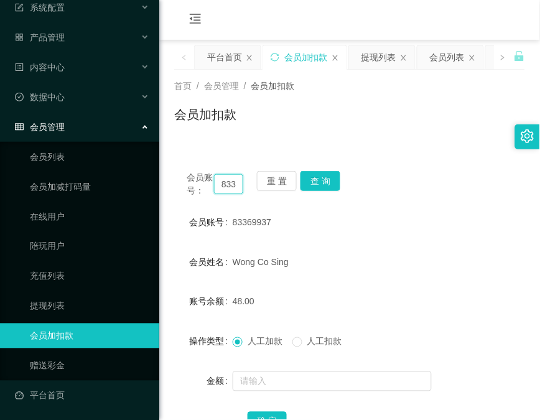
click at [225, 179] on input "83369937" at bounding box center [228, 184] width 29 height 20
paste input "text"
click at [232, 183] on input "text" at bounding box center [228, 184] width 29 height 20
paste input "bibibabibububu"
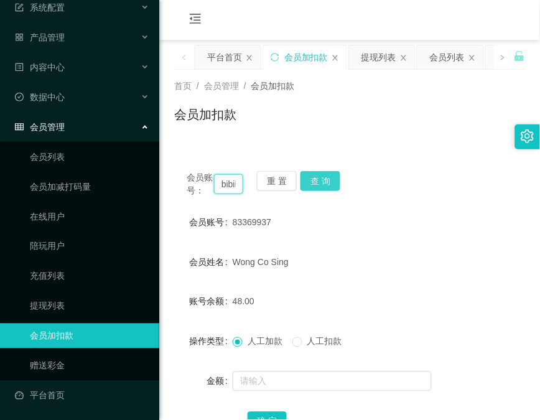
scroll to position [0, 47]
type input "bibibabibububu"
click at [322, 180] on button "查 询" at bounding box center [321, 181] width 40 height 20
click at [322, 180] on div "会员账号： bibibabibububu 重 置 查 询" at bounding box center [349, 184] width 351 height 26
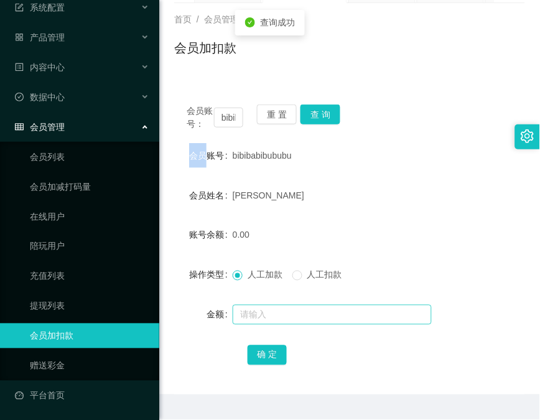
scroll to position [98, 0]
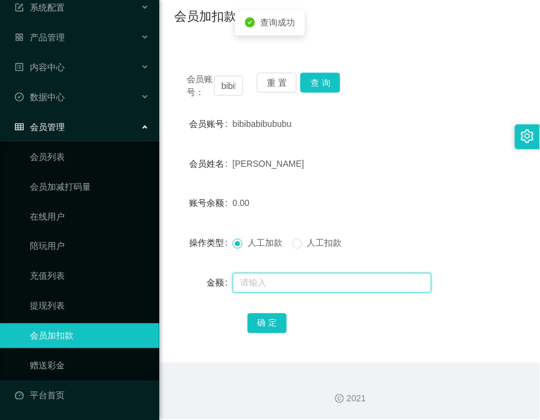
click at [311, 277] on input "text" at bounding box center [332, 283] width 199 height 20
type input "8"
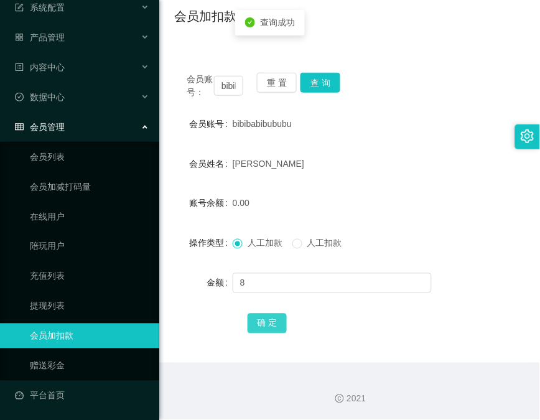
click at [278, 329] on button "确 定" at bounding box center [268, 324] width 40 height 20
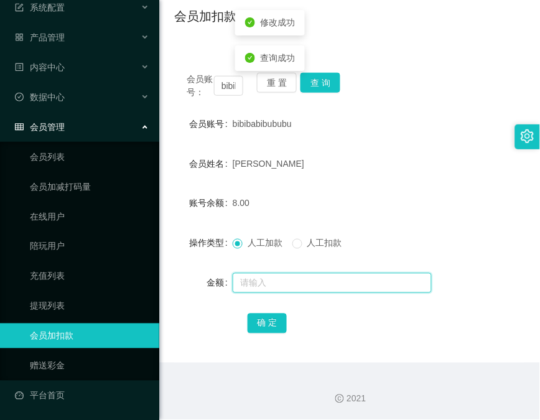
click at [307, 278] on input "text" at bounding box center [332, 283] width 199 height 20
type input "8"
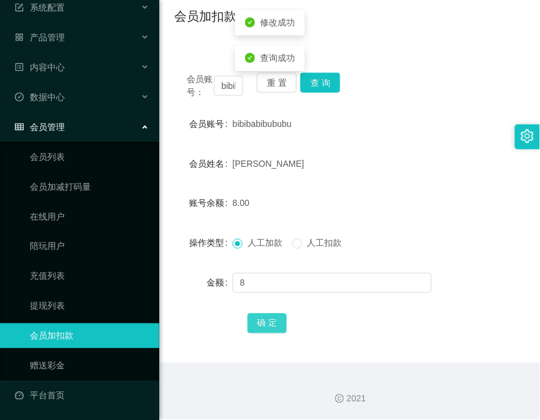
drag, startPoint x: 269, startPoint y: 326, endPoint x: 281, endPoint y: 314, distance: 17.2
click at [269, 326] on button "确 定" at bounding box center [268, 324] width 40 height 20
drag, startPoint x: 184, startPoint y: 284, endPoint x: 268, endPoint y: 257, distance: 87.6
click at [185, 283] on div "金额" at bounding box center [203, 283] width 58 height 25
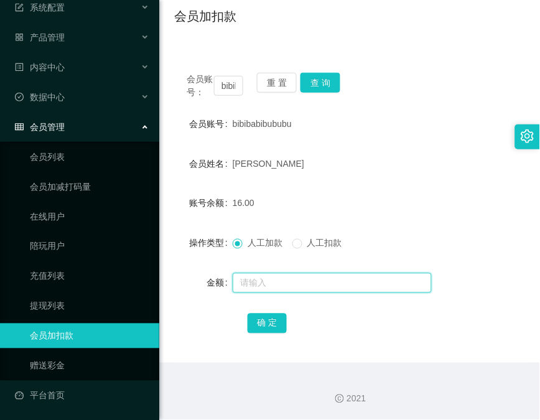
click at [269, 281] on input "text" at bounding box center [332, 283] width 199 height 20
type input "8"
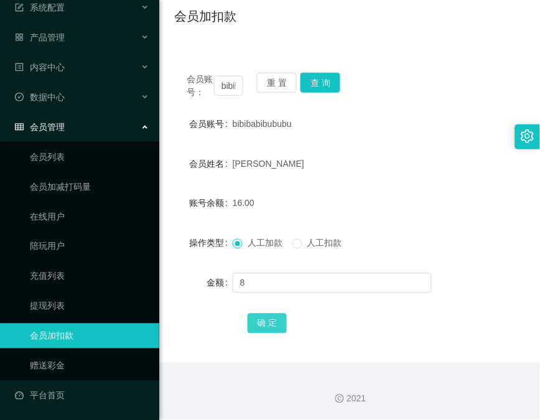
click at [253, 315] on button "确 定" at bounding box center [268, 324] width 40 height 20
click at [177, 148] on form "会员账号 bibibabibububu 会员姓名 [PERSON_NAME] 账号余额 24.00 操作类型 人工加款 人工扣款 金额 确 定" at bounding box center [349, 223] width 351 height 224
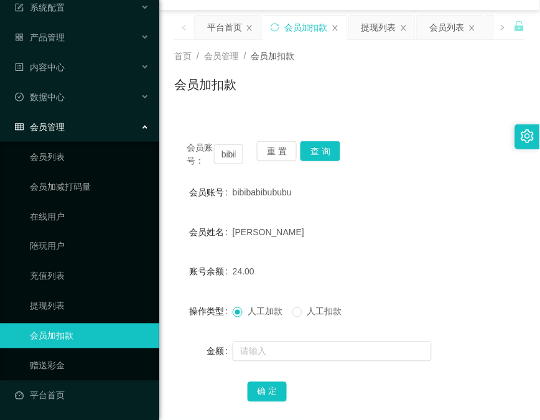
scroll to position [0, 0]
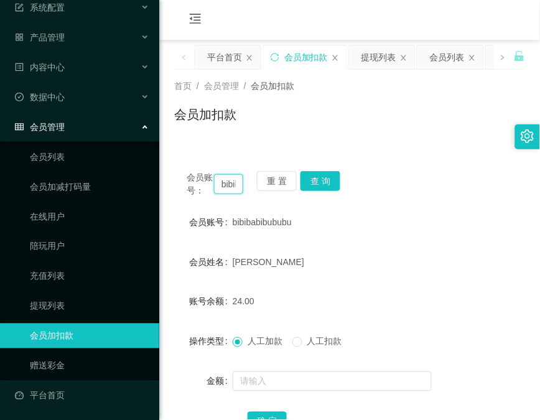
click at [228, 191] on input "bibibabibububu" at bounding box center [228, 184] width 29 height 20
click at [228, 190] on input "bibibabibububu" at bounding box center [228, 184] width 29 height 20
paste input "83369937"
click at [324, 189] on button "查 询" at bounding box center [321, 181] width 40 height 20
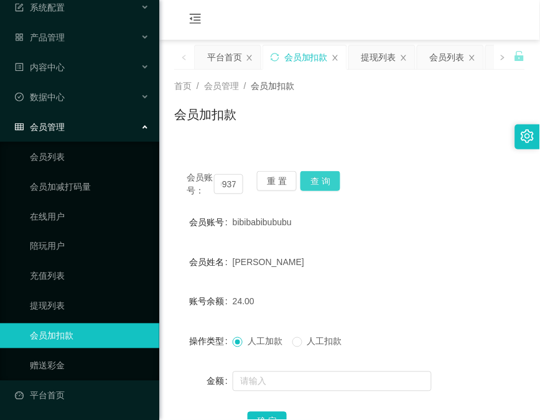
scroll to position [0, 0]
click at [324, 189] on button "查 询" at bounding box center [328, 181] width 54 height 20
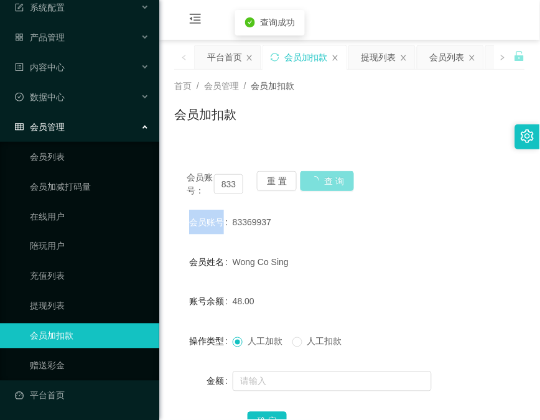
click at [324, 189] on div "会员账号： 83369937 重 置 查 询" at bounding box center [349, 184] width 351 height 26
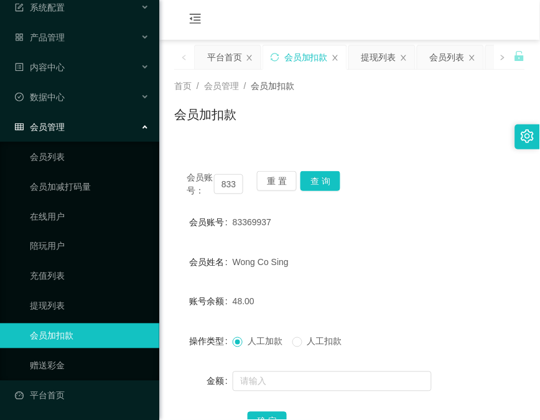
drag, startPoint x: 185, startPoint y: 150, endPoint x: 196, endPoint y: 156, distance: 12.5
click at [188, 150] on div "会员账号： 83369937 重 置 查 询 会员账号 83369937 会员姓名 [PERSON_NAME] Co Sing 账号余额 48.00 操作类型…" at bounding box center [349, 302] width 351 height 317
click at [226, 183] on input "83369937" at bounding box center [228, 184] width 29 height 20
click at [227, 183] on input "83369937" at bounding box center [228, 184] width 29 height 20
paste input "char12345"
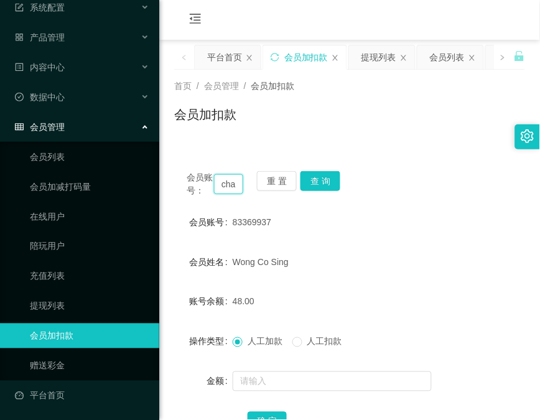
scroll to position [0, 26]
type input "char12345"
click at [330, 180] on button "查 询" at bounding box center [321, 181] width 40 height 20
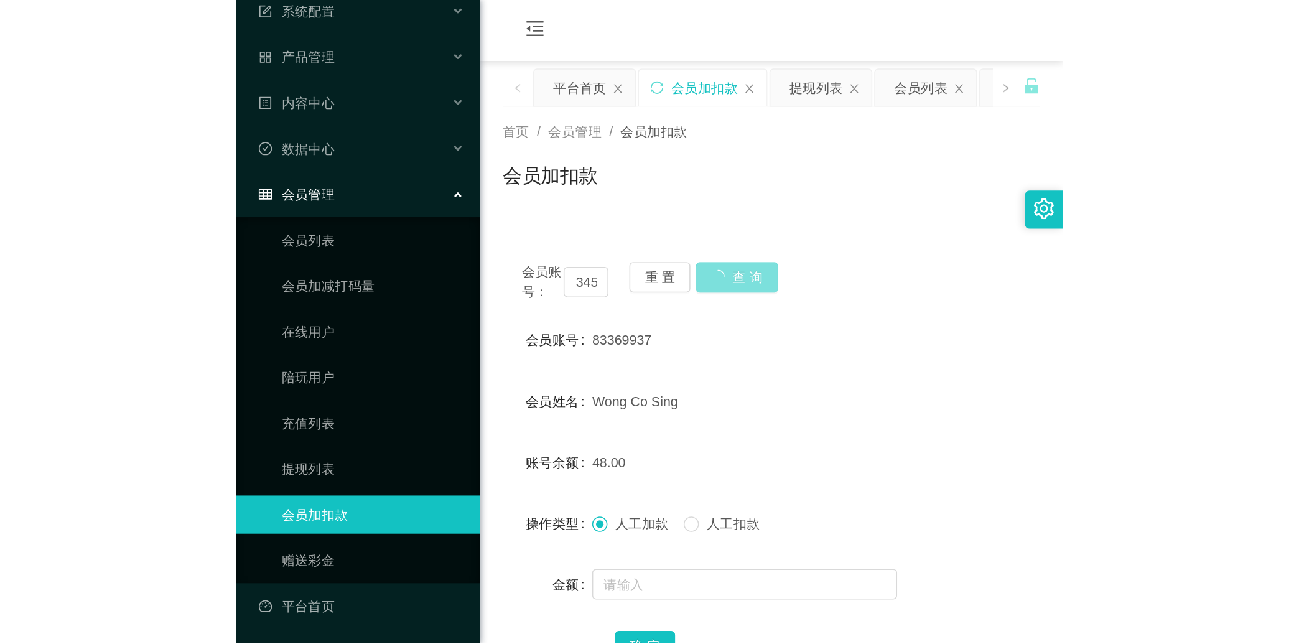
scroll to position [0, 0]
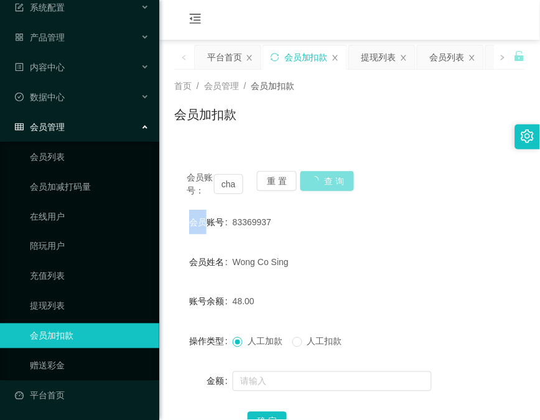
click at [330, 180] on div "会员账号： char12345 重 置 查 询" at bounding box center [349, 184] width 351 height 26
click at [330, 180] on button "查 询" at bounding box center [321, 181] width 40 height 20
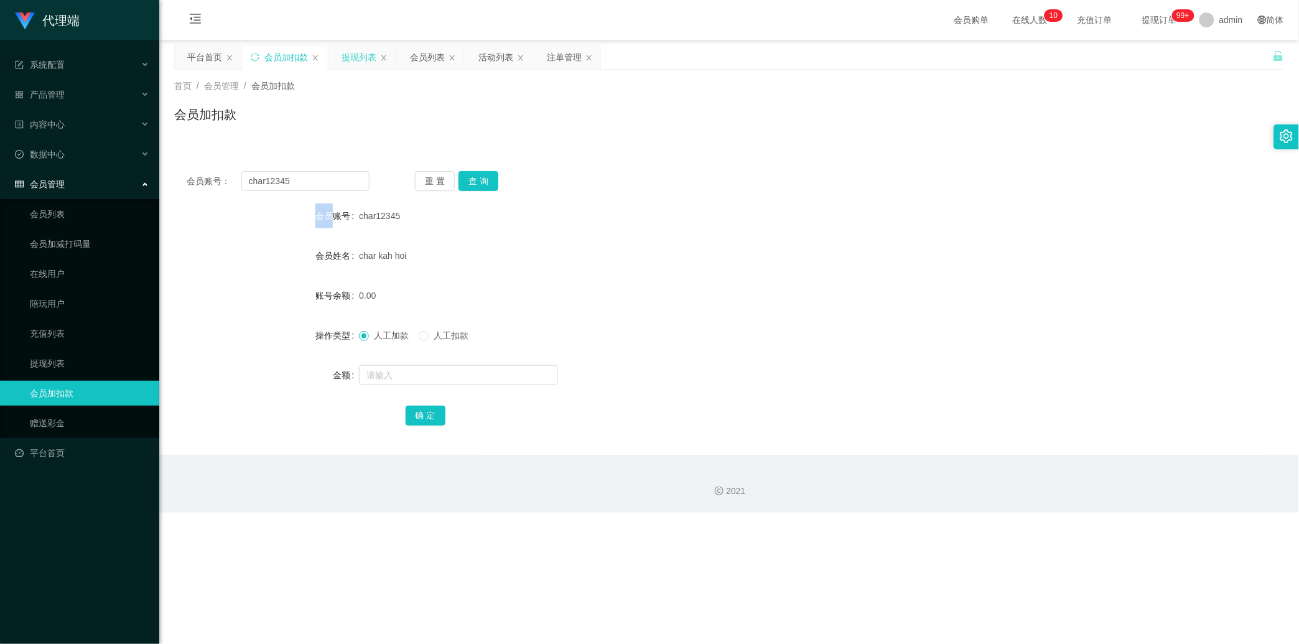
click at [356, 59] on div "提现列表" at bounding box center [359, 57] width 35 height 24
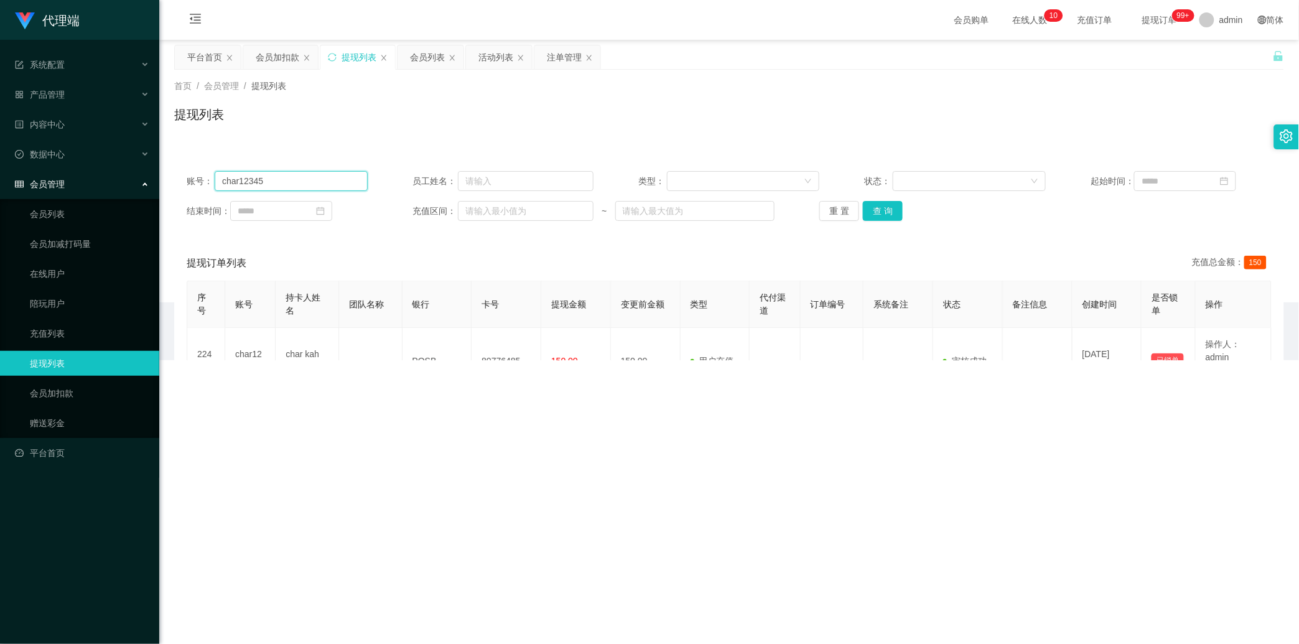
click at [335, 184] on input "char12345" at bounding box center [291, 181] width 153 height 20
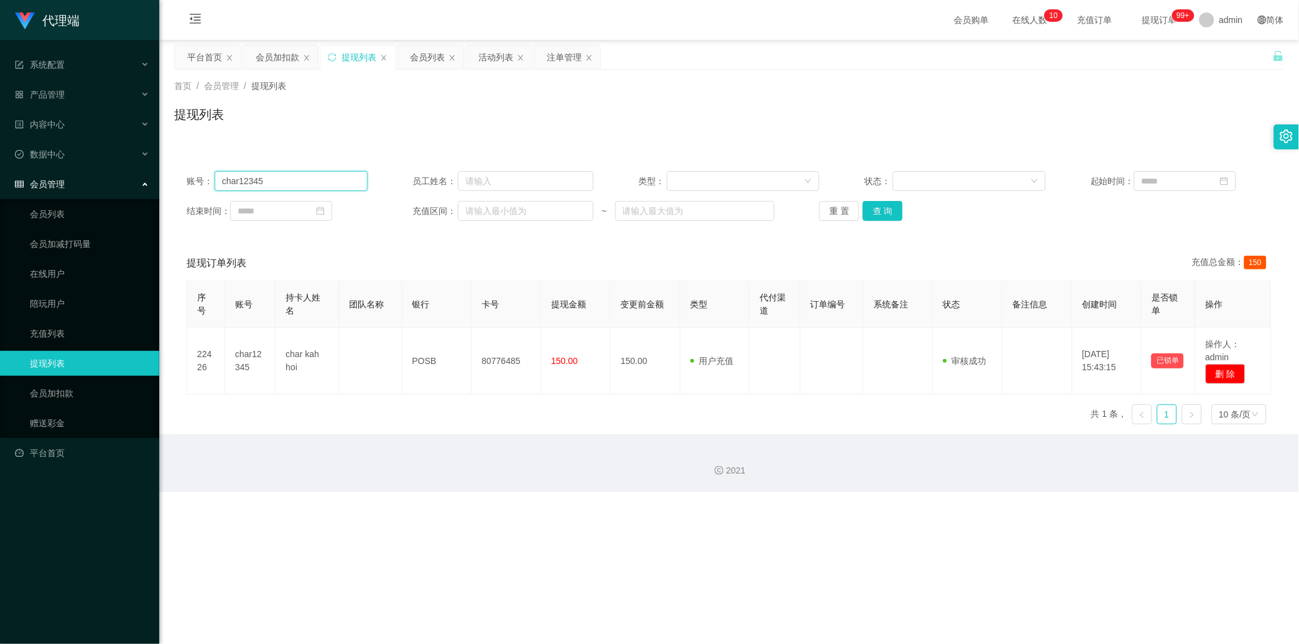
click at [335, 184] on input "char12345" at bounding box center [291, 181] width 153 height 20
click at [331, 180] on input "char12345" at bounding box center [291, 181] width 153 height 20
click at [464, 210] on button "查 询" at bounding box center [883, 211] width 40 height 20
click at [464, 210] on div "重 置 查 询" at bounding box center [910, 211] width 181 height 20
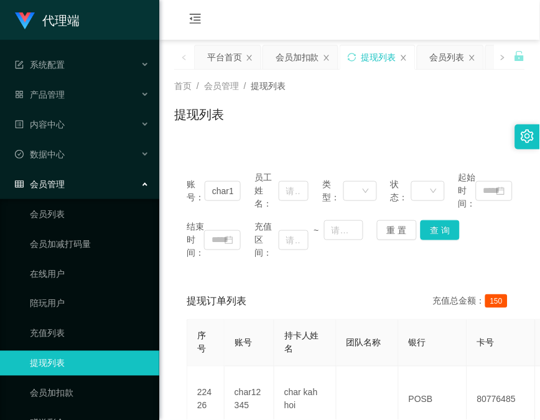
click at [190, 151] on div "账号： char12345 员工姓名： 类型： 状态： 起始时间： 结束时间： 充值区间： ~ 重 置 查 询 提现订单列表 充值总金额： 150 序号 账号…" at bounding box center [349, 308] width 351 height 329
click at [291, 62] on div "会员加扣款" at bounding box center [298, 57] width 44 height 24
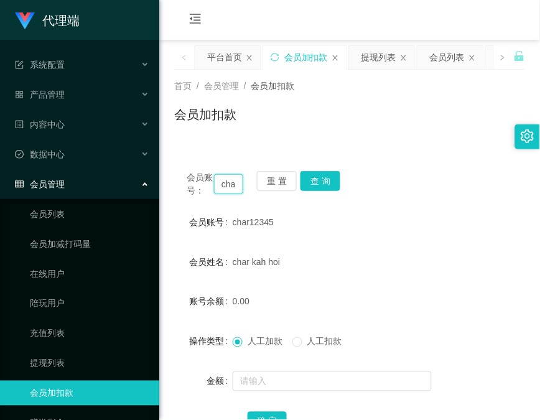
click at [227, 184] on input "char12345" at bounding box center [228, 184] width 29 height 20
click at [332, 183] on button "查 询" at bounding box center [321, 181] width 40 height 20
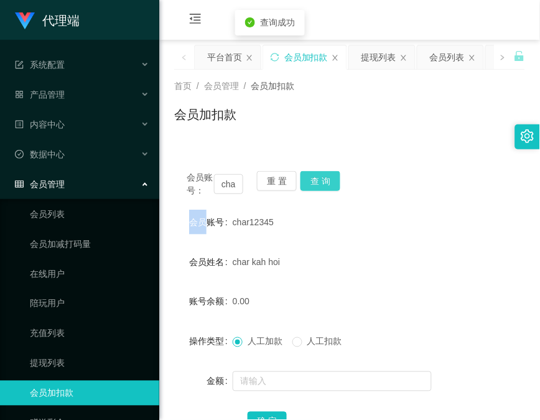
click at [332, 183] on div "会员账号： char12345 重 置 查 询" at bounding box center [349, 184] width 351 height 26
click at [332, 184] on button "查 询" at bounding box center [321, 181] width 40 height 20
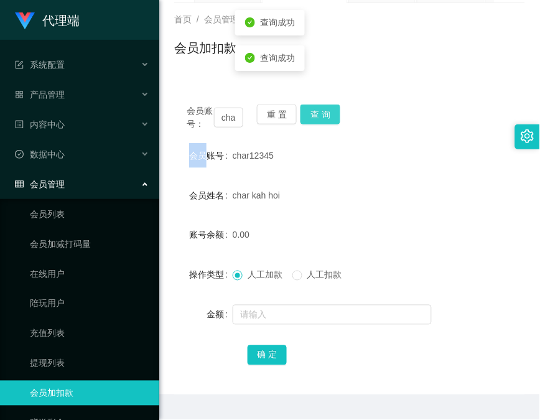
scroll to position [98, 0]
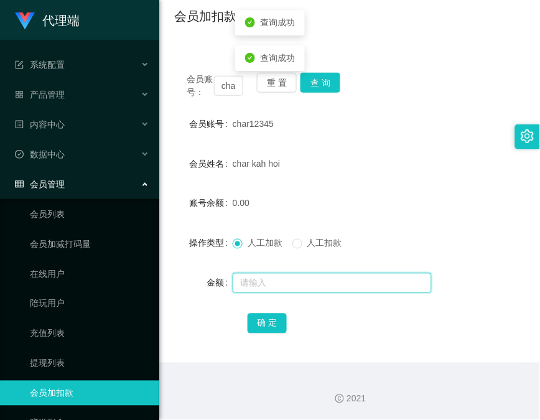
click at [312, 280] on input "text" at bounding box center [332, 283] width 199 height 20
type input "8"
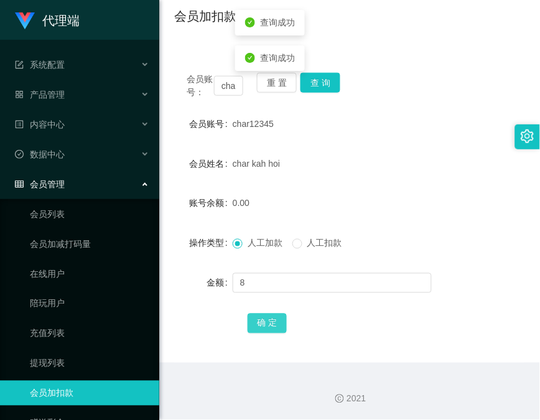
click at [260, 325] on button "确 定" at bounding box center [268, 324] width 40 height 20
click at [194, 35] on div "首页 / 会员管理 / 会员加扣款 / 会员加扣款" at bounding box center [349, 8] width 381 height 74
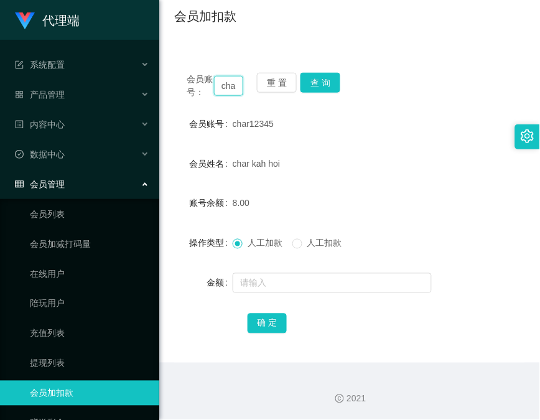
click at [225, 86] on input "char12345" at bounding box center [228, 86] width 29 height 20
paste input "83369937"
type input "83369937"
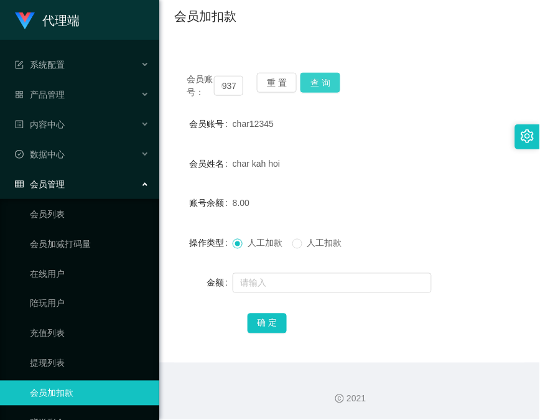
click at [316, 85] on button "查 询" at bounding box center [321, 83] width 40 height 20
click at [316, 85] on div "会员账号： 83369937 重 置 查 询" at bounding box center [349, 86] width 351 height 26
click at [316, 85] on button "查 询" at bounding box center [328, 83] width 54 height 20
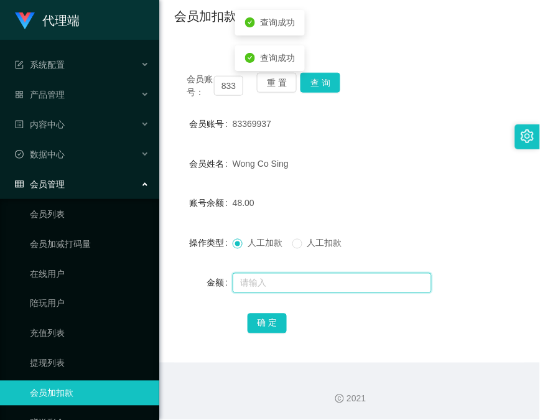
click at [276, 281] on input "text" at bounding box center [332, 283] width 199 height 20
type input "8"
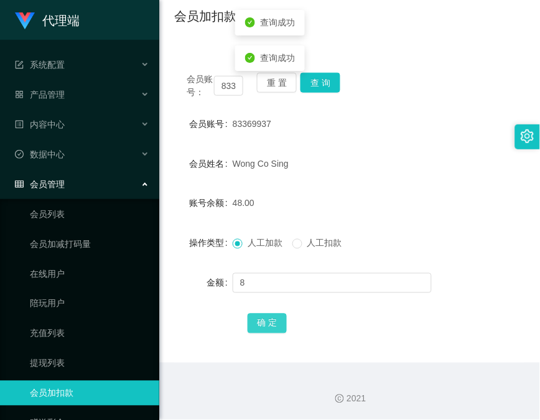
click at [265, 324] on button "确 定" at bounding box center [268, 324] width 40 height 20
click at [177, 57] on div "会员账号： 83369937 重 置 查 询 会员账号 83369937 会员姓名 [PERSON_NAME] Co Sing 账号余额 56.00 操作类型…" at bounding box center [349, 203] width 351 height 317
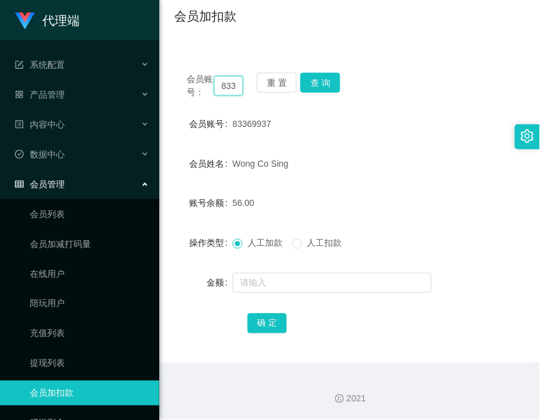
click at [240, 93] on input "83369937" at bounding box center [228, 86] width 29 height 20
click at [231, 91] on input "83369937" at bounding box center [228, 86] width 29 height 20
click at [316, 92] on div "会员账号： 83369937 重 置 查 询" at bounding box center [349, 86] width 351 height 26
click at [325, 78] on button "查 询" at bounding box center [321, 83] width 40 height 20
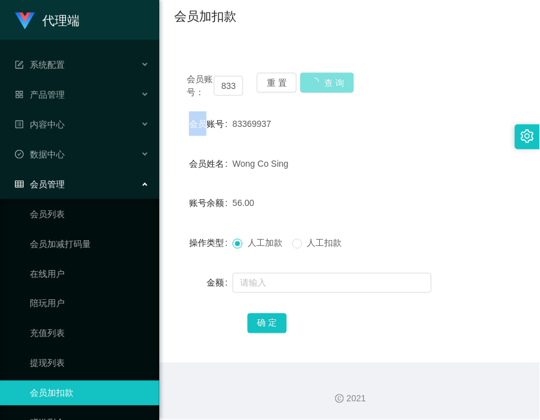
click at [325, 78] on div "会员账号： 83369937 重 置 查 询" at bounding box center [349, 86] width 351 height 26
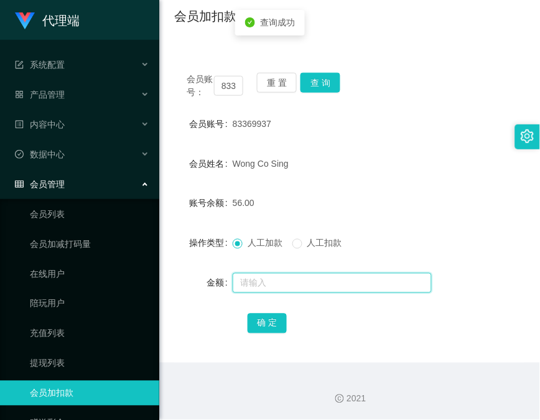
click at [332, 286] on input "text" at bounding box center [332, 283] width 199 height 20
type input "8"
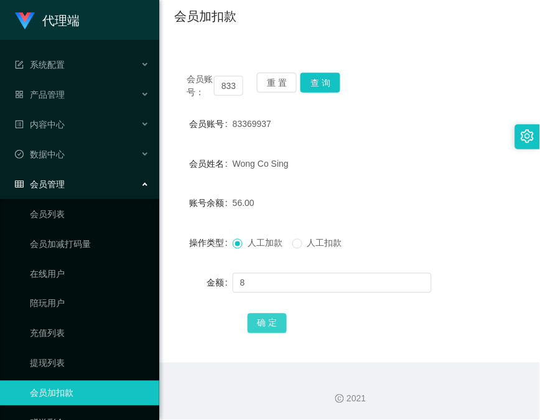
click at [277, 327] on button "确 定" at bounding box center [268, 324] width 40 height 20
click at [177, 357] on div "会员账号： 83369937 重 置 查 询 会员账号 83369937 会员姓名 [PERSON_NAME] Co Sing 账号余额 64.00 操作类型…" at bounding box center [349, 211] width 351 height 302
click at [310, 79] on button "查 询" at bounding box center [321, 83] width 40 height 20
click at [310, 79] on div "重 置 查 询" at bounding box center [285, 86] width 57 height 26
click at [229, 79] on input "83369937" at bounding box center [228, 86] width 29 height 20
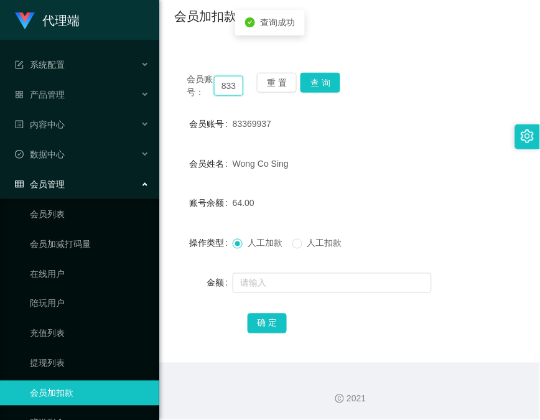
click at [229, 79] on input "83369937" at bounding box center [228, 86] width 29 height 20
click at [334, 78] on button "查 询" at bounding box center [321, 83] width 40 height 20
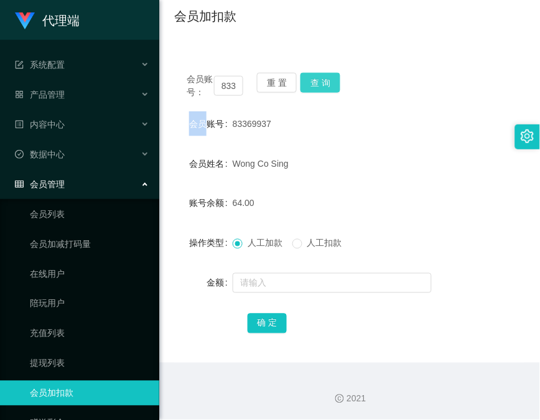
click at [334, 78] on div "会员账号： 83369937 重 置 查 询" at bounding box center [349, 86] width 351 height 26
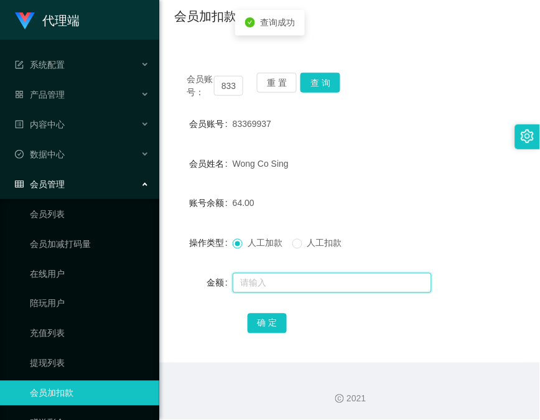
click at [258, 285] on input "text" at bounding box center [332, 283] width 199 height 20
type input "8"
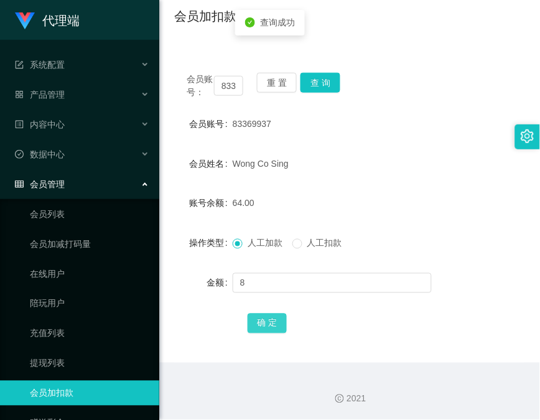
click at [277, 327] on button "确 定" at bounding box center [268, 324] width 40 height 20
click at [197, 30] on div "会员加扣款" at bounding box center [349, 21] width 351 height 29
click at [234, 93] on input "83369937" at bounding box center [228, 86] width 29 height 20
paste input "char12345"
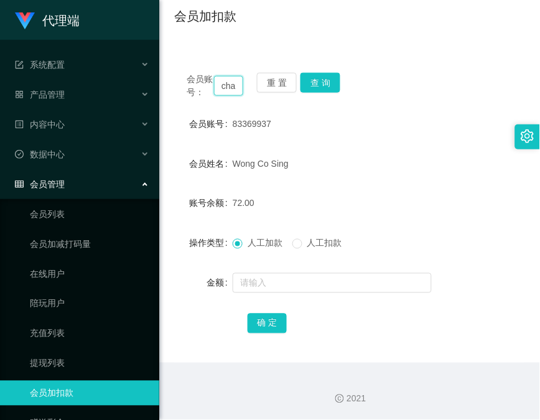
scroll to position [0, 26]
type input "char12345"
click at [320, 85] on button "查 询" at bounding box center [321, 83] width 40 height 20
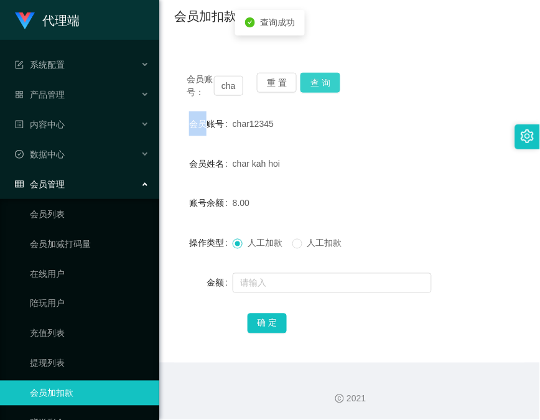
click at [320, 85] on div "会员账号： char12345 重 置 查 询" at bounding box center [349, 86] width 351 height 26
click at [320, 85] on button "查 询" at bounding box center [321, 83] width 40 height 20
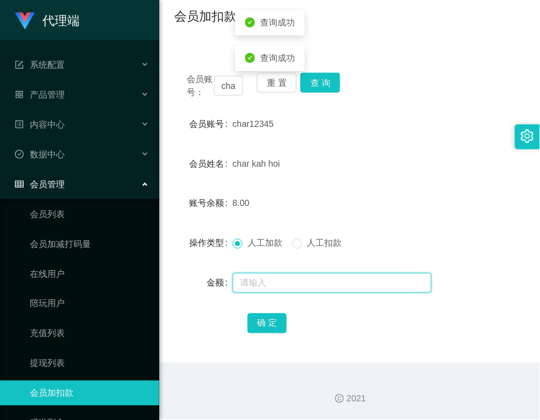
click at [299, 284] on input "text" at bounding box center [332, 283] width 199 height 20
type input "8"
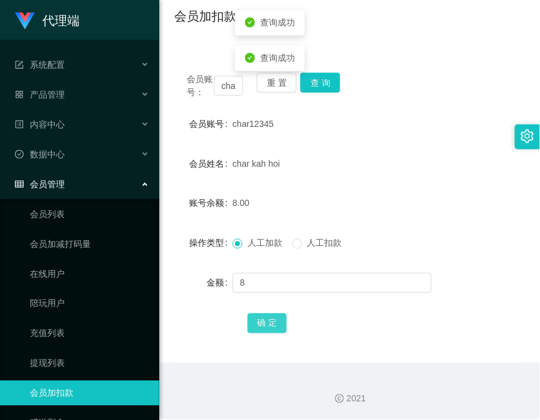
click at [268, 326] on button "确 定" at bounding box center [268, 324] width 40 height 20
click at [182, 110] on div "会员账号： char12345 重 置 查 询 会员账号 char12345 会员姓名 char kah hoi 账号余额 16.00 操作类型 人工加款 人…" at bounding box center [349, 211] width 351 height 302
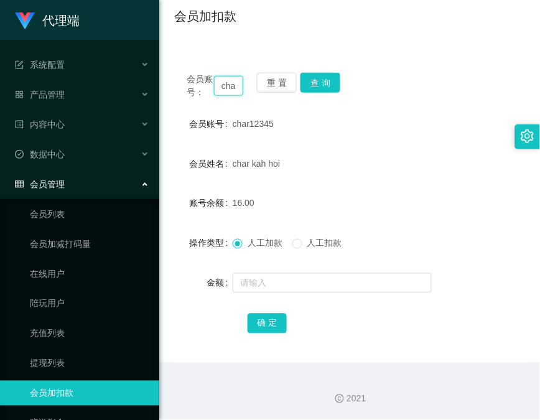
click at [230, 85] on input "char12345" at bounding box center [228, 86] width 29 height 20
paste input "bibibabibububu"
click at [322, 86] on button "查 询" at bounding box center [321, 83] width 40 height 20
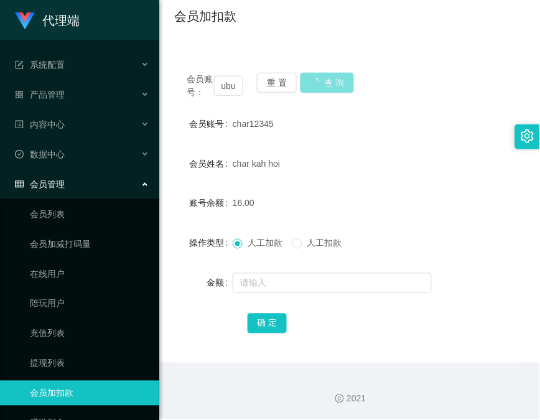
scroll to position [0, 0]
click at [322, 86] on div "会员账号： bibibabibububu 重 置 查 询" at bounding box center [349, 86] width 351 height 26
click at [191, 121] on label "会员账号" at bounding box center [211, 124] width 44 height 10
click at [228, 84] on input "bibibabibububu" at bounding box center [228, 86] width 29 height 20
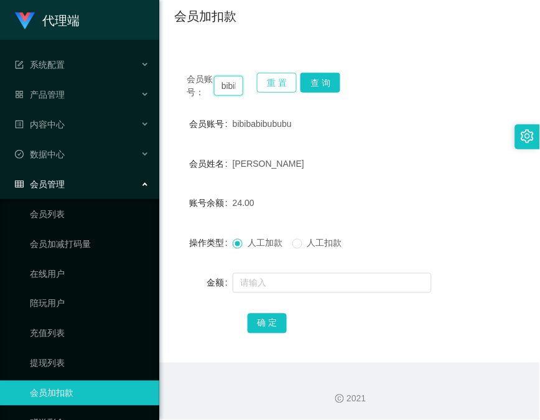
paste input "83369937"
type input "83369937"
click at [320, 83] on button "查 询" at bounding box center [321, 83] width 40 height 20
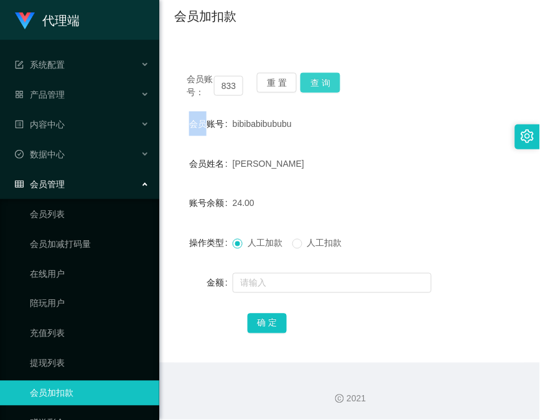
click at [320, 83] on div "会员账号： 83369937 重 置 查 询" at bounding box center [349, 86] width 351 height 26
click at [322, 83] on button "查 询" at bounding box center [321, 83] width 40 height 20
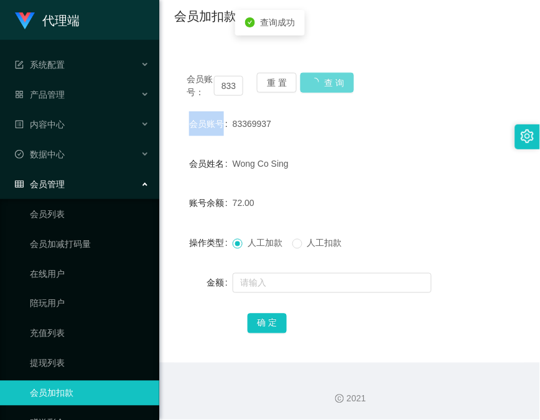
click at [322, 83] on div "会员账号： 83369937 重 置 查 询" at bounding box center [349, 86] width 351 height 26
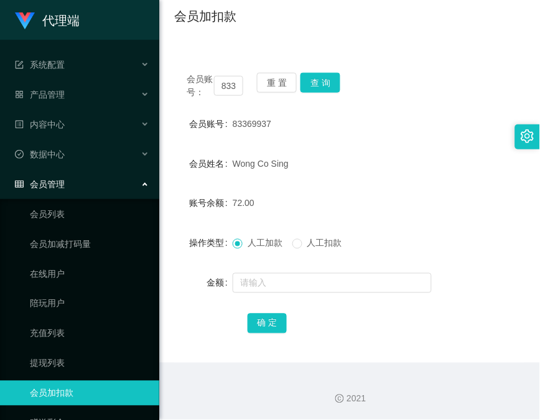
click at [167, 47] on main "关闭左侧 关闭右侧 关闭其它 刷新页面 平台首页 会员加扣款 提现列表 会员列表 活动列表 注单管理 首页 / 会员管理 / 会员加扣款 / 会员加扣款 会员…" at bounding box center [349, 152] width 381 height 421
click at [332, 83] on button "查 询" at bounding box center [321, 83] width 40 height 20
click at [332, 83] on div "会员账号： 83369937 重 置 查 询" at bounding box center [349, 86] width 351 height 26
click at [284, 294] on div at bounding box center [335, 283] width 205 height 25
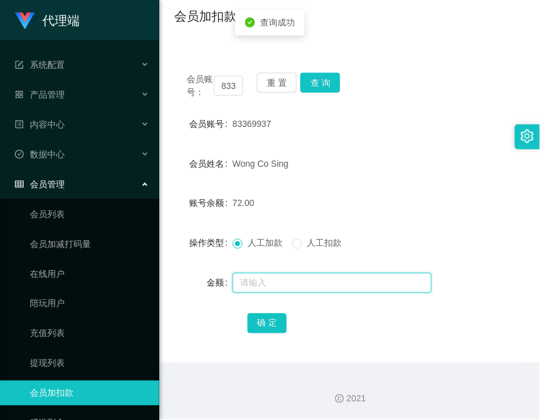
click at [284, 286] on input "text" at bounding box center [332, 283] width 199 height 20
type input "8"
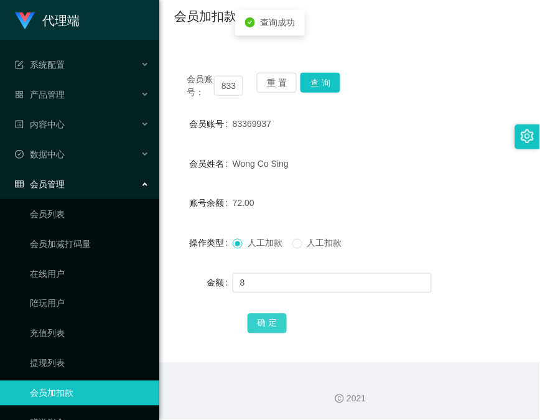
click at [276, 314] on button "确 定" at bounding box center [268, 324] width 40 height 20
drag, startPoint x: 185, startPoint y: 106, endPoint x: 215, endPoint y: 100, distance: 30.5
click at [185, 106] on div "会员账号： 83369937 重 置 查 询 会员账号 83369937 会员姓名 [PERSON_NAME] Co Sing 账号余额 80.00 操作类型…" at bounding box center [349, 211] width 351 height 302
click at [230, 85] on input "83369937" at bounding box center [228, 86] width 29 height 20
drag, startPoint x: 230, startPoint y: 85, endPoint x: 320, endPoint y: 65, distance: 91.7
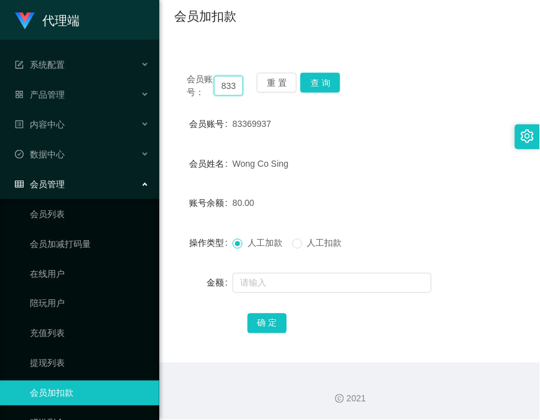
click at [231, 83] on input "83369937" at bounding box center [228, 86] width 29 height 20
paste input "bibibabibububu"
click at [321, 77] on button "查 询" at bounding box center [321, 83] width 40 height 20
click at [321, 77] on div "会员账号： bibibabibububu 重 置 查 询" at bounding box center [349, 86] width 351 height 26
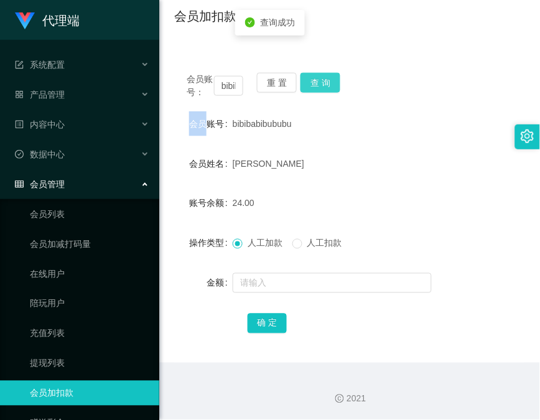
click at [321, 77] on button "查 询" at bounding box center [321, 83] width 40 height 20
drag, startPoint x: 194, startPoint y: 94, endPoint x: 209, endPoint y: 90, distance: 15.6
click at [195, 93] on span "会员账号：" at bounding box center [200, 86] width 27 height 26
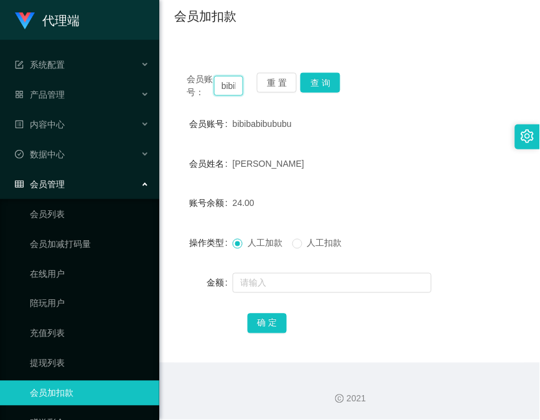
click at [220, 89] on input "bibibabibububu" at bounding box center [228, 86] width 29 height 20
click at [222, 88] on input "bibibabibububu" at bounding box center [228, 86] width 29 height 20
click at [329, 84] on button "查 询" at bounding box center [321, 83] width 40 height 20
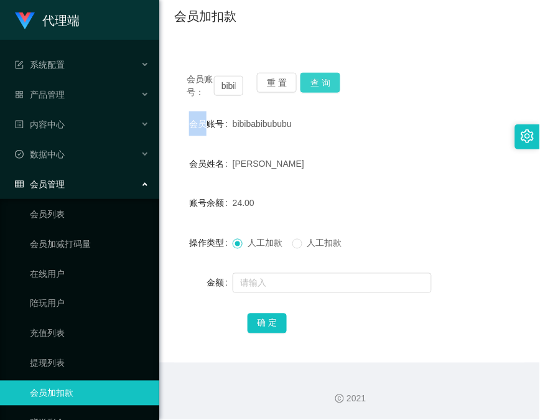
click at [329, 84] on div "会员账号： bibibabibububu 重 置 查 询" at bounding box center [349, 86] width 351 height 26
click at [329, 84] on button "查 询" at bounding box center [321, 83] width 40 height 20
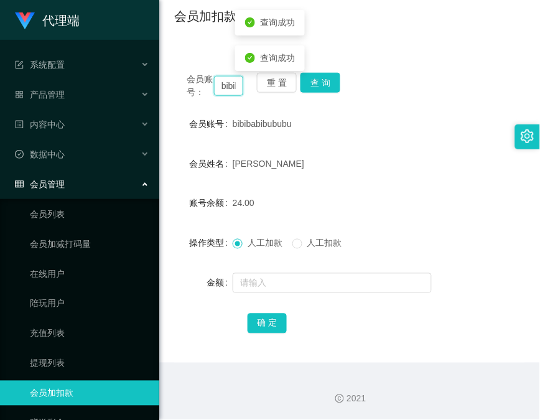
click at [228, 82] on input "bibibabibububu" at bounding box center [228, 86] width 29 height 20
paste input "char12345"
type input "char12345"
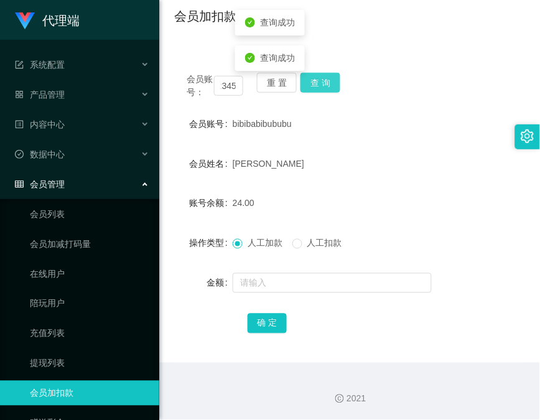
scroll to position [0, 0]
click at [325, 81] on button "查 询" at bounding box center [321, 83] width 40 height 20
click at [325, 81] on div "会员账号： char12345 重 置 查 询" at bounding box center [349, 86] width 351 height 26
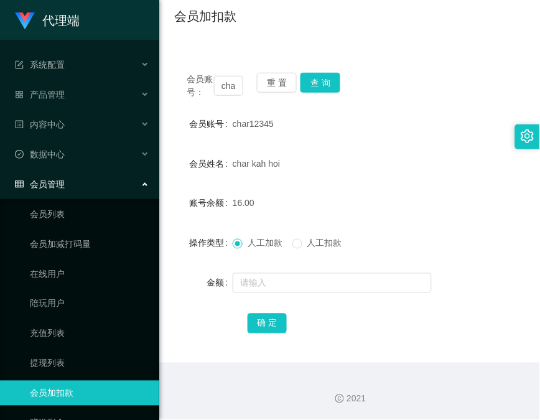
drag, startPoint x: 177, startPoint y: 54, endPoint x: 243, endPoint y: 98, distance: 79.4
click at [179, 55] on div "会员账号： char12345 重 置 查 询 会员账号 char12345 会员姓名 char kah hoi 账号余额 16.00 操作类型 人工加款 人…" at bounding box center [349, 203] width 351 height 317
click at [328, 89] on button "查 询" at bounding box center [321, 83] width 40 height 20
click at [328, 89] on div "会员账号： char12345 重 置 查 询" at bounding box center [349, 86] width 351 height 26
click at [328, 89] on button "查 询" at bounding box center [328, 83] width 54 height 20
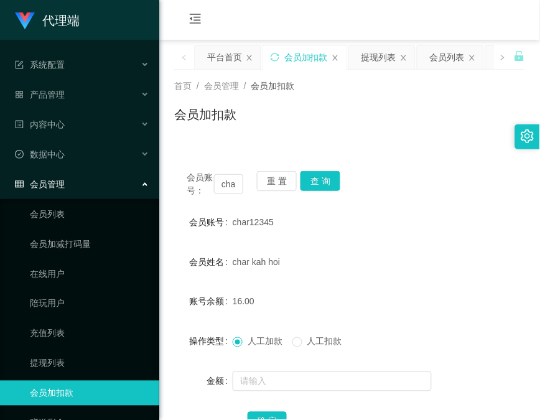
drag, startPoint x: 190, startPoint y: 136, endPoint x: 376, endPoint y: 11, distance: 224.4
click at [190, 136] on div "首页 / 会员管理 / 会员加扣款 / 会员加扣款" at bounding box center [349, 107] width 381 height 74
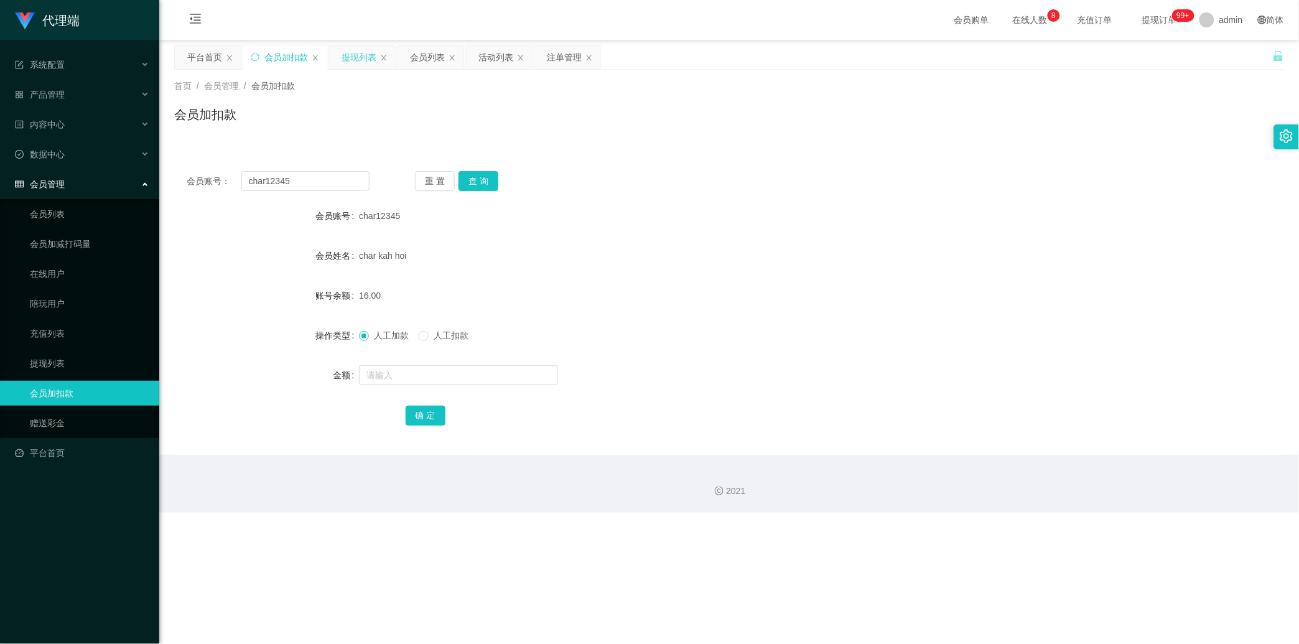
click at [353, 50] on div "提现列表" at bounding box center [359, 57] width 35 height 24
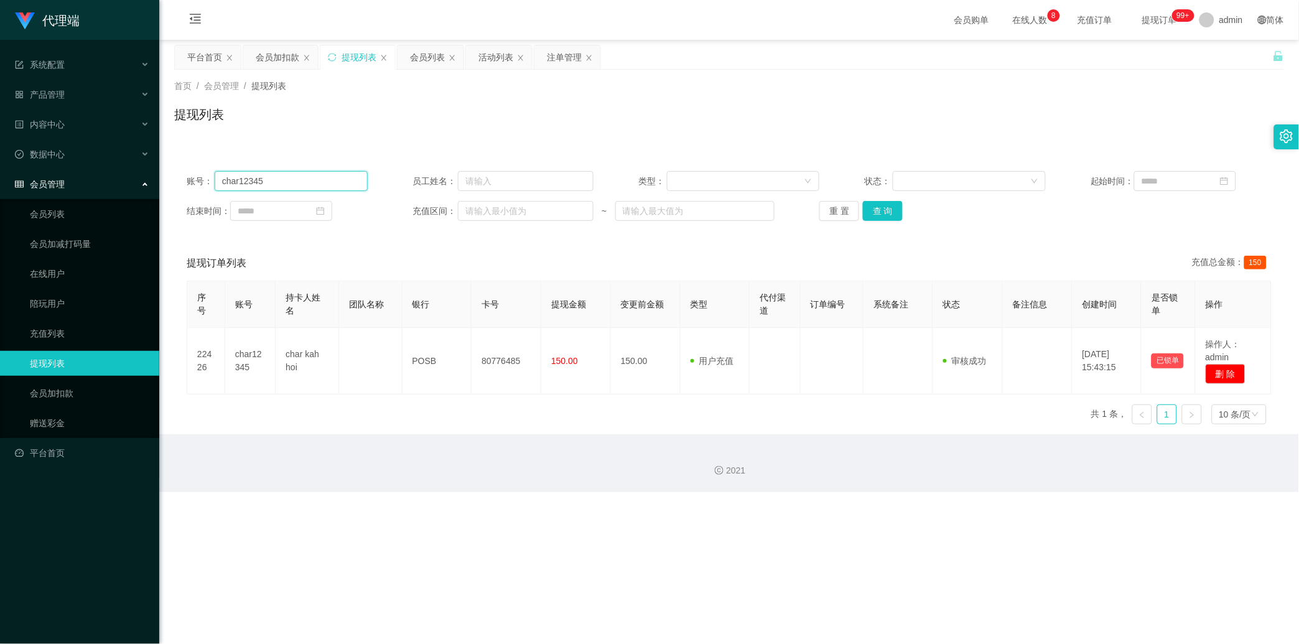
click at [314, 178] on input "char12345" at bounding box center [291, 181] width 153 height 20
paste input "83369937"
type input "83369937"
click at [464, 202] on button "查 询" at bounding box center [883, 211] width 40 height 20
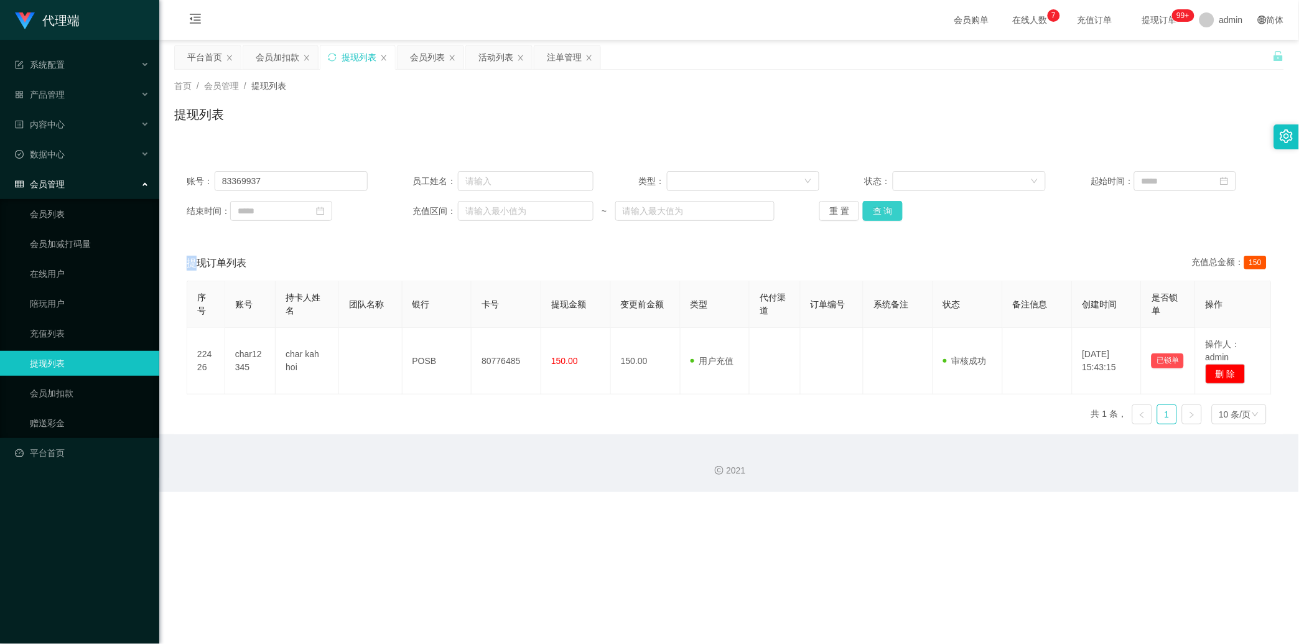
click at [464, 202] on div "重 置 查 询" at bounding box center [910, 211] width 181 height 20
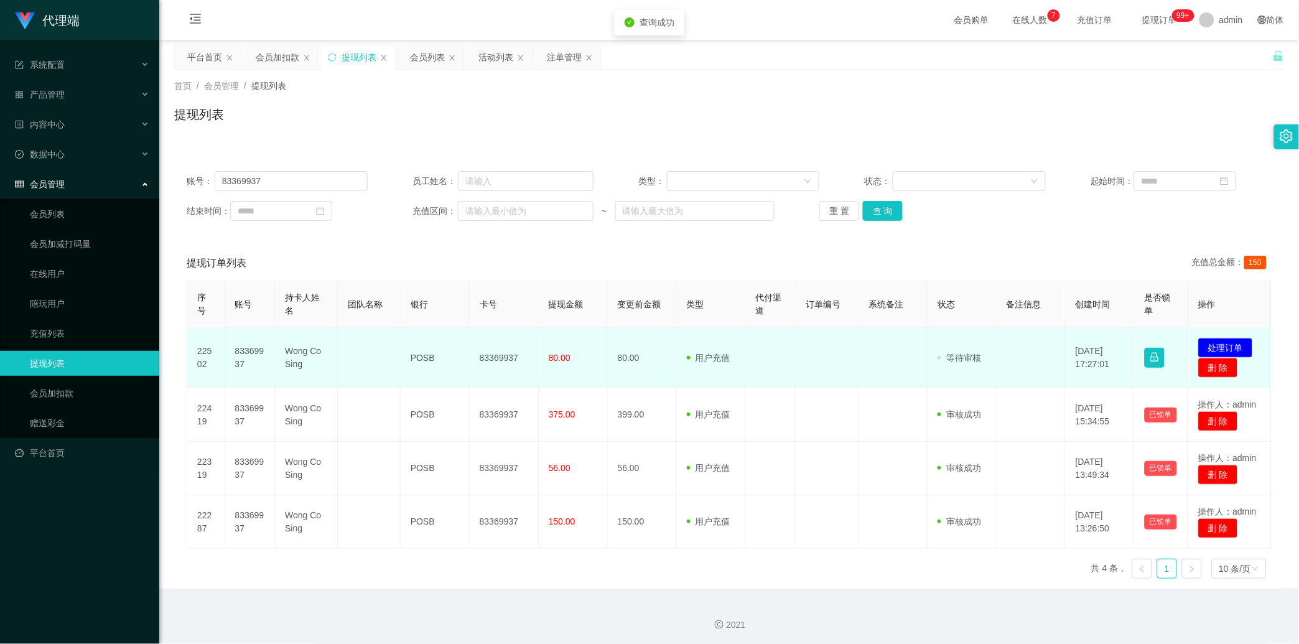
click at [464, 339] on td "83369937" at bounding box center [504, 358] width 69 height 60
drag, startPoint x: 514, startPoint y: 339, endPoint x: 711, endPoint y: 275, distance: 207.4
click at [464, 339] on td "83369937" at bounding box center [504, 358] width 69 height 60
click at [464, 350] on td "83369937" at bounding box center [504, 358] width 69 height 60
copy td "83369937"
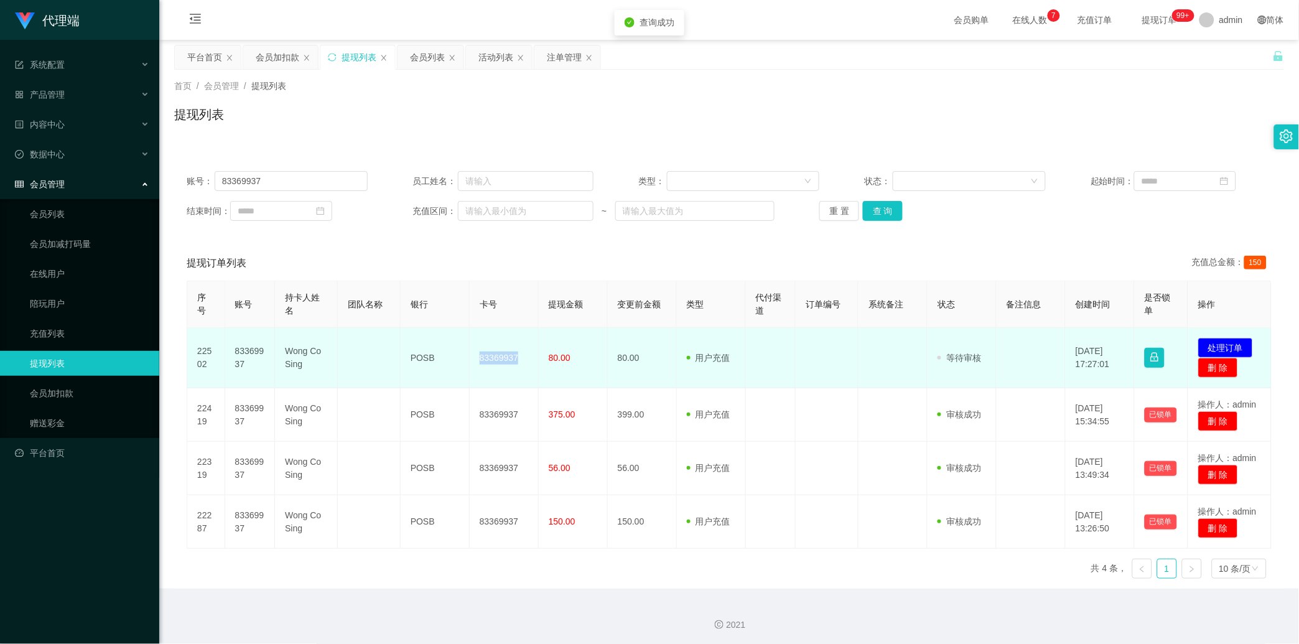
click at [464, 350] on td "83369937" at bounding box center [504, 358] width 69 height 60
click at [464, 345] on button "处理订单" at bounding box center [1225, 348] width 55 height 20
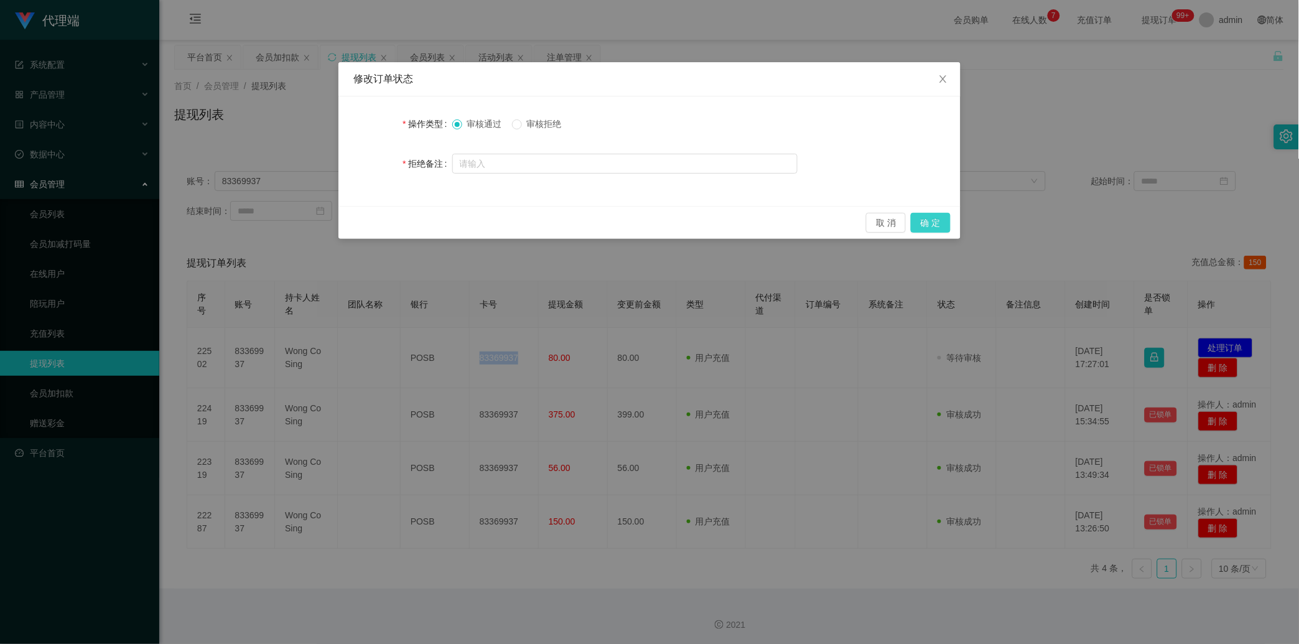
click at [464, 227] on button "确 定" at bounding box center [931, 223] width 40 height 20
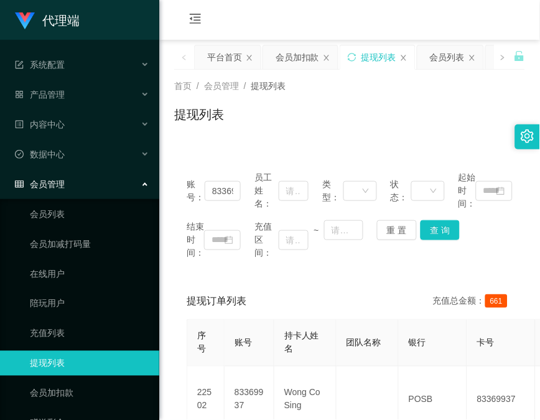
drag, startPoint x: 187, startPoint y: 351, endPoint x: 216, endPoint y: 294, distance: 64.0
click at [187, 352] on th "序号" at bounding box center [205, 343] width 37 height 47
click at [289, 54] on div "会员加扣款" at bounding box center [298, 57] width 44 height 24
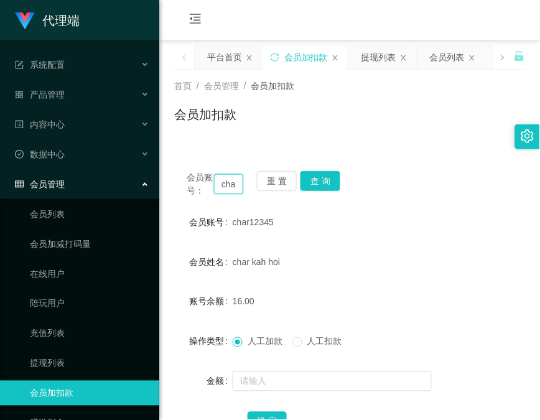
click at [228, 194] on input "char12345" at bounding box center [228, 184] width 29 height 20
paste input "bibibabibububu"
type input "bibibabibububu"
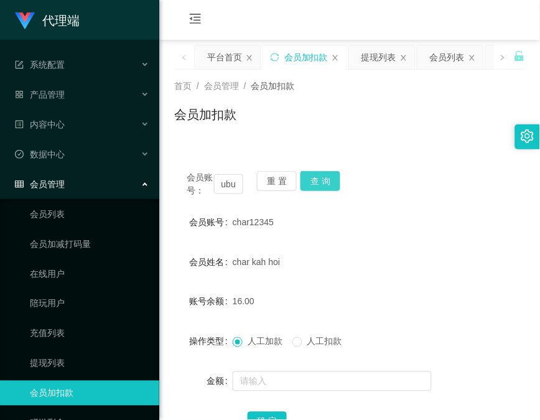
scroll to position [0, 0]
click at [337, 182] on button "查 询" at bounding box center [321, 181] width 40 height 20
click at [337, 182] on div "会员账号： bibibabibububu 重 置 查 询" at bounding box center [349, 184] width 351 height 26
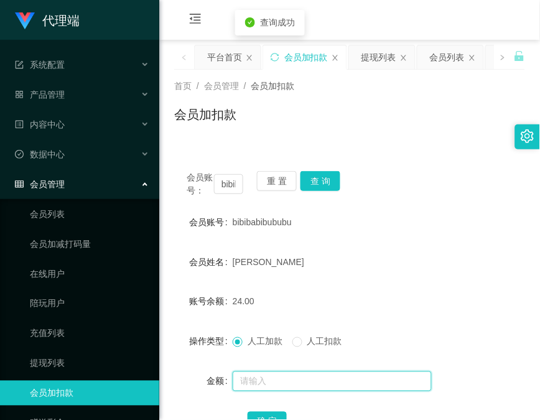
click at [297, 375] on input "text" at bounding box center [332, 381] width 199 height 20
type input "24"
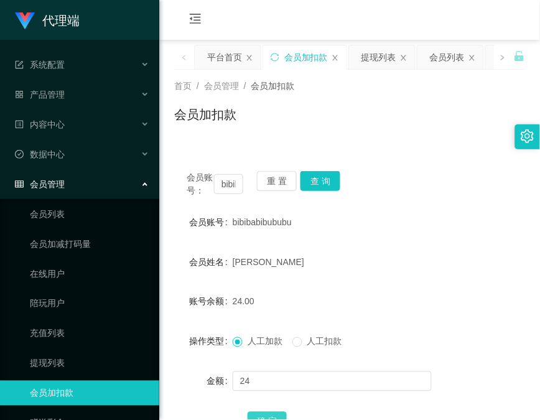
click at [264, 419] on button "确 定" at bounding box center [268, 422] width 40 height 20
drag, startPoint x: 181, startPoint y: 144, endPoint x: 248, endPoint y: 149, distance: 66.8
click at [181, 144] on div "会员账号： bibibabibububu 重 置 查 询 会员账号 bibibabibububu 会员姓名 [PERSON_NAME] 账号余额 48.00 …" at bounding box center [349, 302] width 351 height 317
click at [314, 184] on button "查 询" at bounding box center [321, 181] width 40 height 20
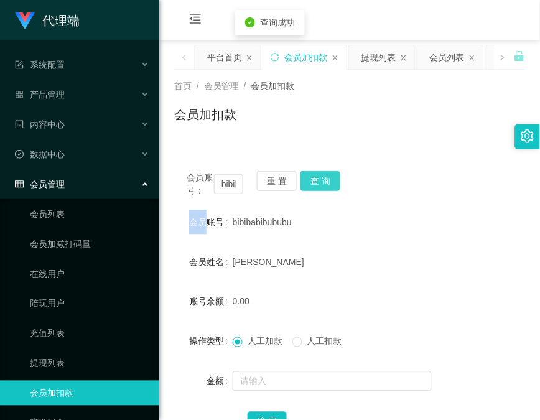
click at [318, 184] on div "会员账号： bibibabibububu 重 置 查 询" at bounding box center [349, 184] width 351 height 26
click at [381, 58] on div "提现列表" at bounding box center [379, 57] width 35 height 24
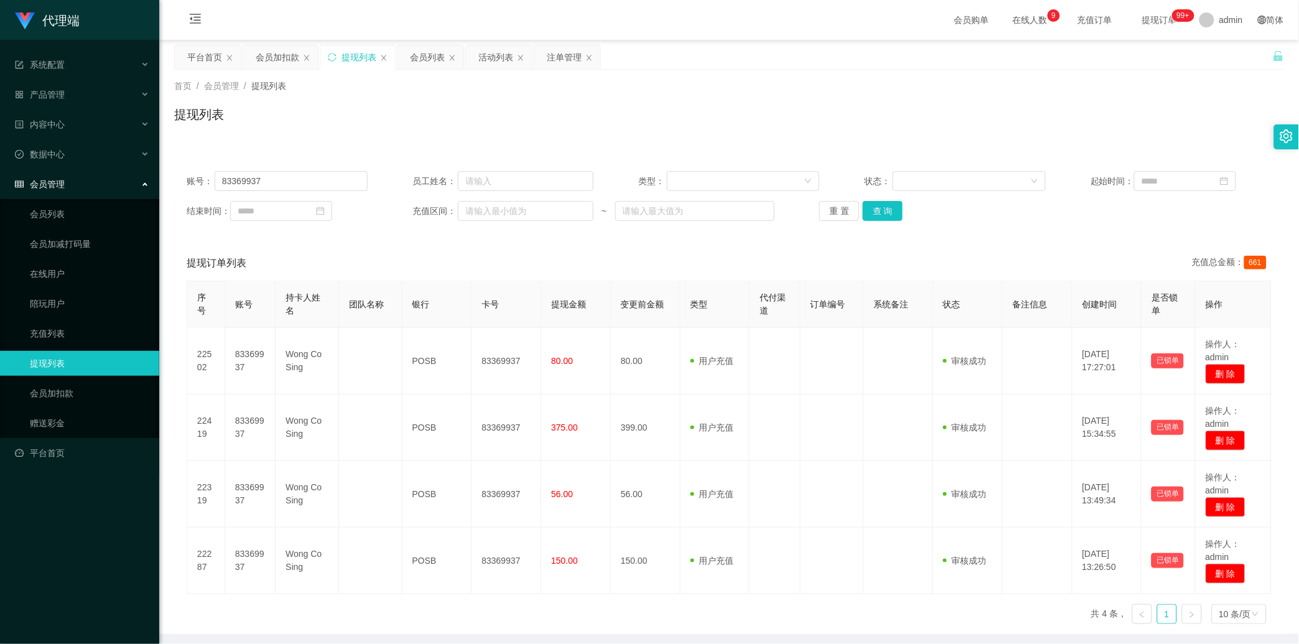
click at [464, 319] on th "卡号" at bounding box center [507, 304] width 70 height 47
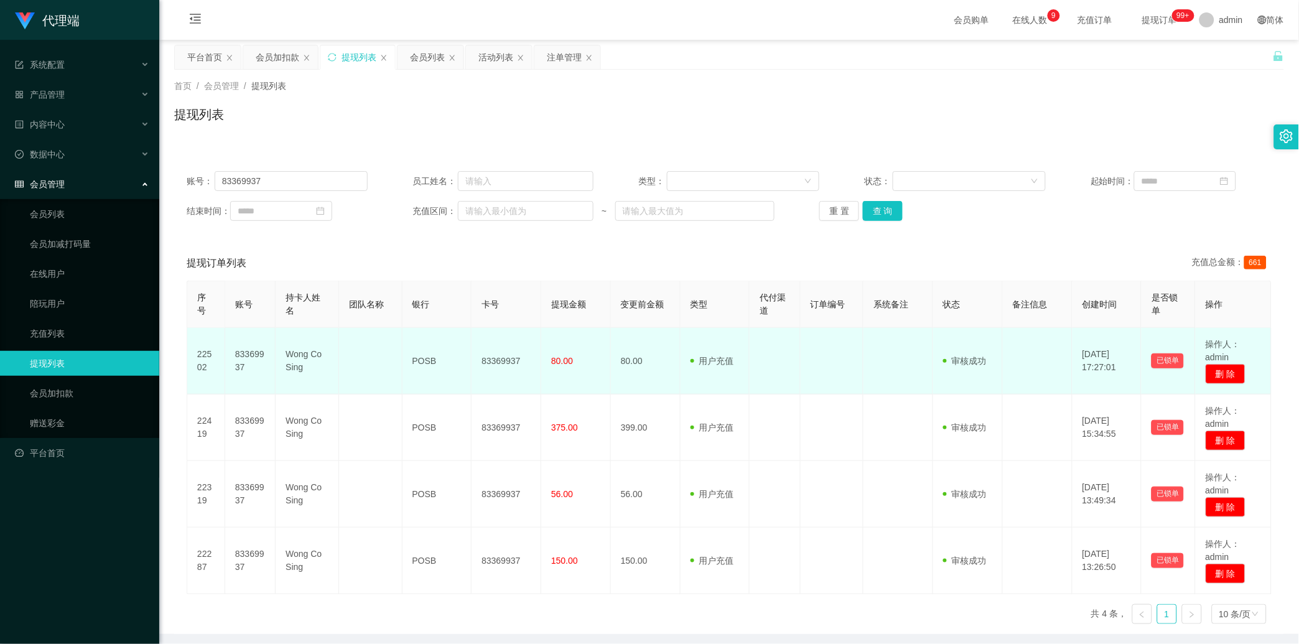
click at [464, 340] on td "83369937" at bounding box center [507, 361] width 70 height 67
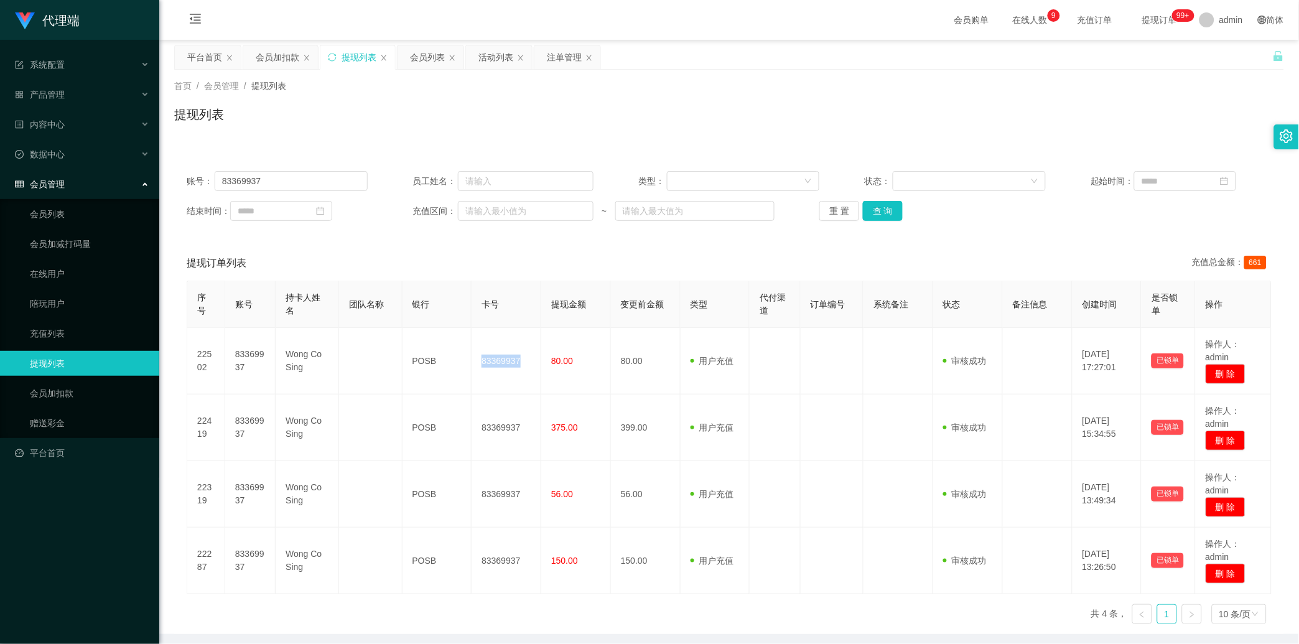
copy td "83369937"
click at [320, 179] on input "83369937" at bounding box center [291, 181] width 153 height 20
click at [343, 184] on input "83369937" at bounding box center [291, 181] width 153 height 20
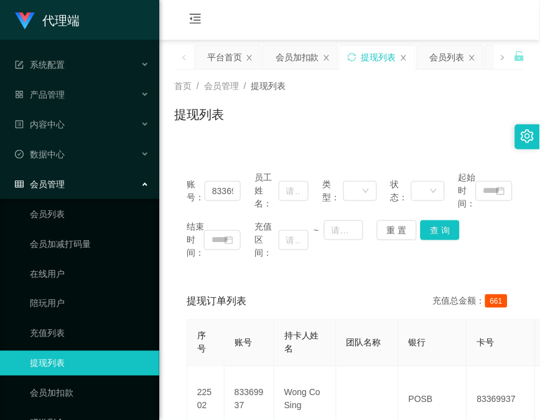
drag, startPoint x: 188, startPoint y: 156, endPoint x: 417, endPoint y: 1, distance: 276.8
click at [188, 156] on div "账号： 83369937 员工姓名： 类型： 状态： 起始时间： 结束时间： 充值区间： ~ 重 置 查 询 提现订单列表 充值总金额： 661 序号 账号 …" at bounding box center [349, 408] width 351 height 529
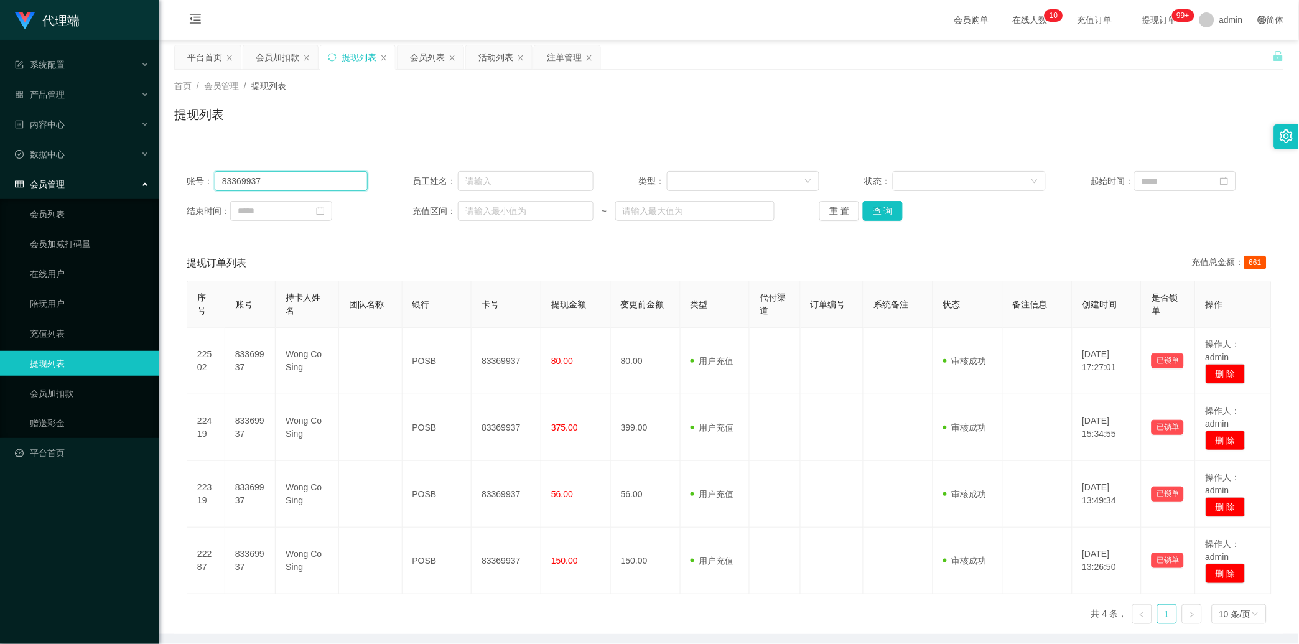
click at [324, 183] on input "83369937" at bounding box center [291, 181] width 153 height 20
paste input "bibibabibububu"
type input "bibibabibububu"
click at [464, 210] on button "查 询" at bounding box center [883, 211] width 40 height 20
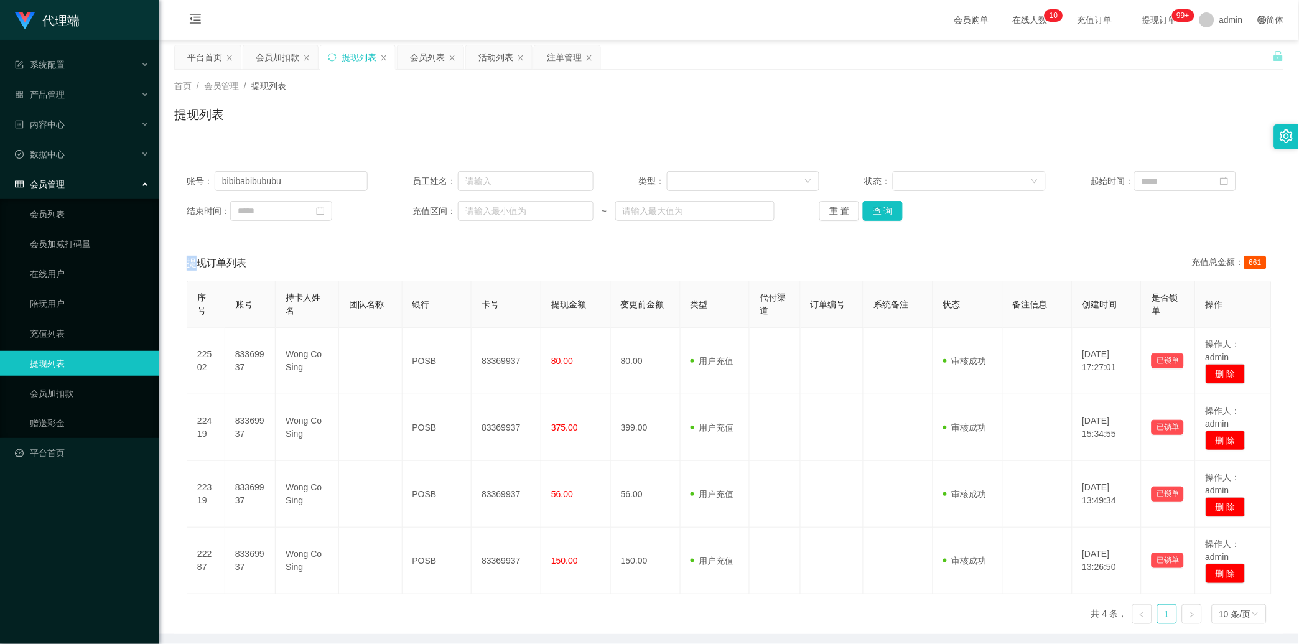
drag, startPoint x: 880, startPoint y: 210, endPoint x: 785, endPoint y: 238, distance: 99.4
click at [464, 209] on div "重 置 查 询" at bounding box center [910, 211] width 181 height 20
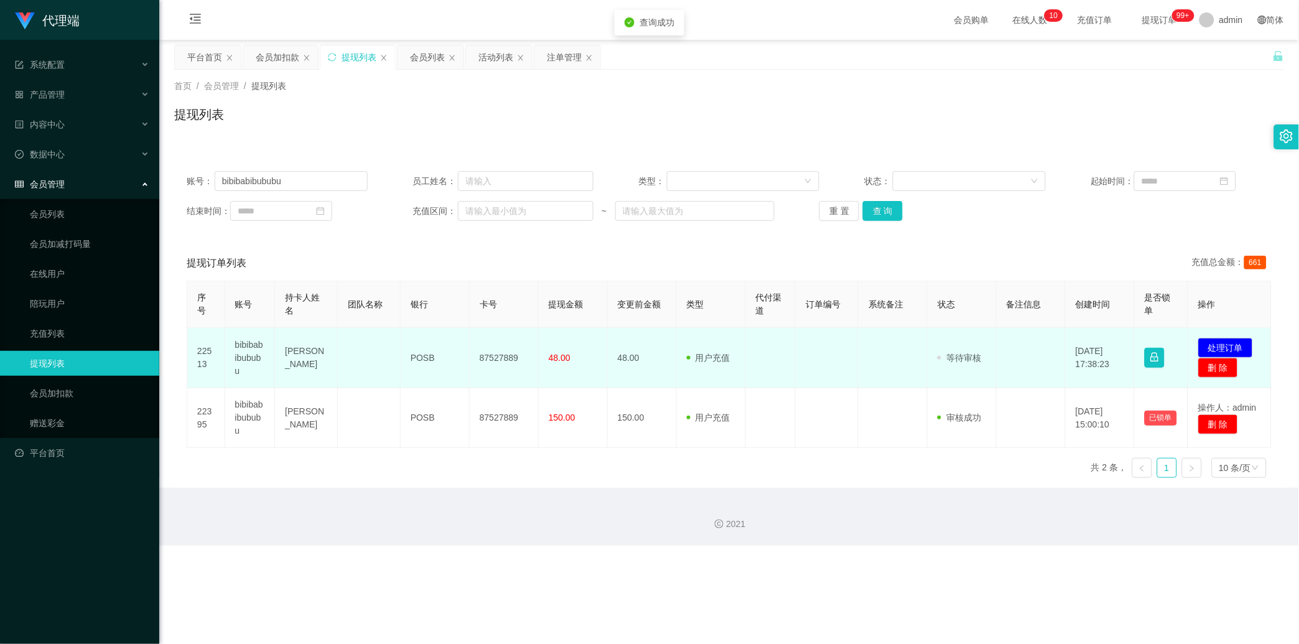
click at [464, 333] on td "87527889" at bounding box center [504, 358] width 69 height 60
copy td "87527889"
click at [464, 345] on button "处理订单" at bounding box center [1225, 348] width 55 height 20
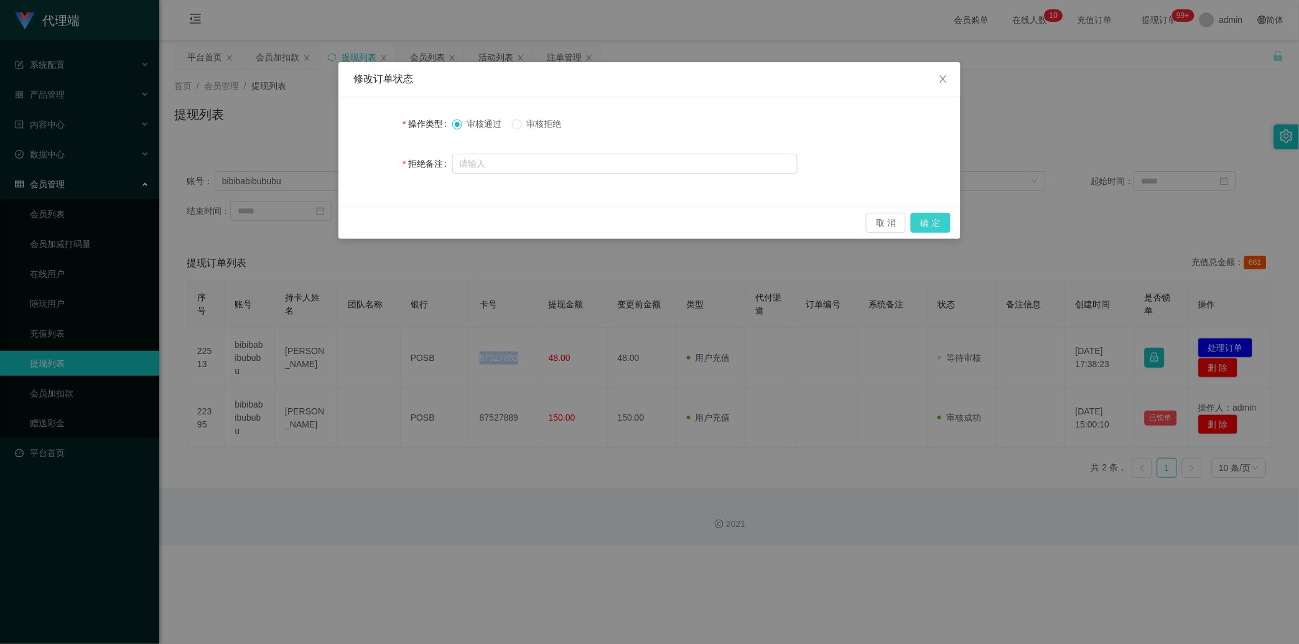
click at [464, 225] on button "确 定" at bounding box center [931, 223] width 40 height 20
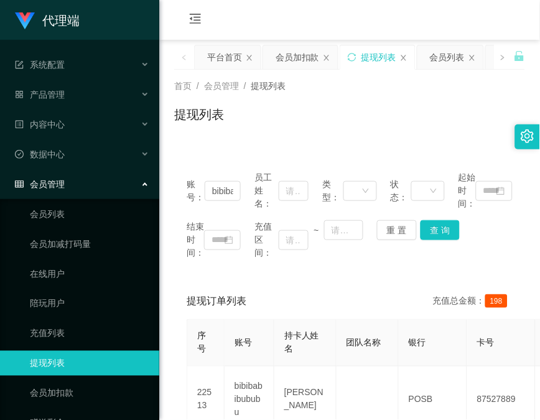
click at [166, 167] on main "关闭左侧 关闭右侧 关闭其它 刷新页面 平台首页 会员加扣款 提现列表 会员列表 活动列表 注单管理 首页 / 会员管理 / 提现列表 / 提现列表 账号： …" at bounding box center [349, 290] width 381 height 500
click at [281, 54] on div "会员加扣款" at bounding box center [298, 57] width 44 height 24
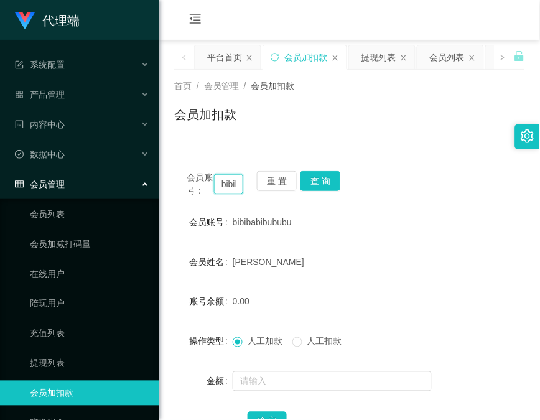
click at [231, 188] on input "bibibabibububu" at bounding box center [228, 184] width 29 height 20
paste input "83369937"
type input "83369937"
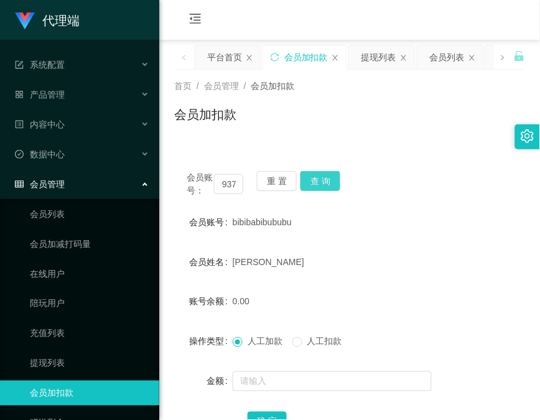
click at [331, 175] on button "查 询" at bounding box center [321, 181] width 40 height 20
click at [331, 175] on div "会员账号： 83369937 重 置 查 询" at bounding box center [349, 184] width 351 height 26
click at [331, 175] on button "查 询" at bounding box center [321, 181] width 40 height 20
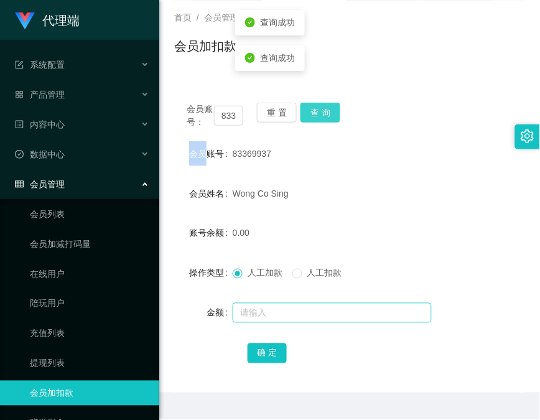
scroll to position [98, 0]
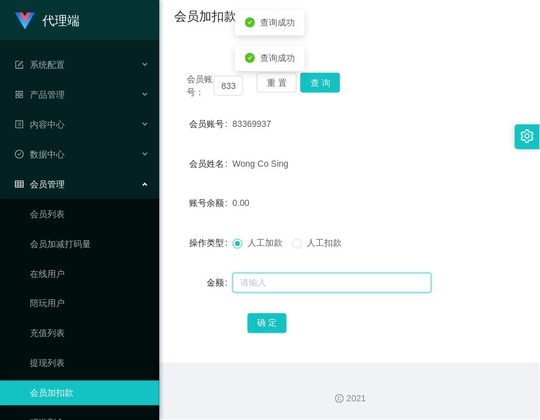
click at [317, 281] on input "text" at bounding box center [332, 283] width 199 height 20
type input "8"
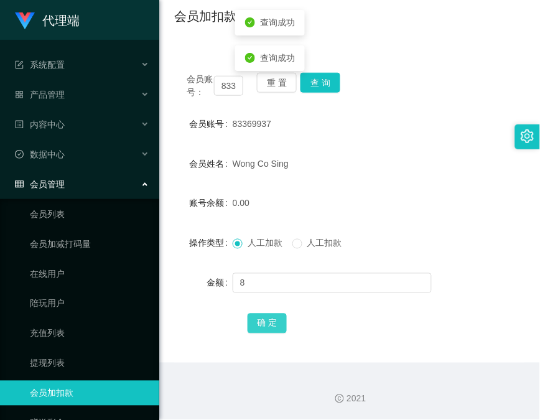
drag, startPoint x: 255, startPoint y: 320, endPoint x: 327, endPoint y: 313, distance: 72.6
click at [255, 320] on button "确 定" at bounding box center [268, 324] width 40 height 20
click at [185, 103] on div "会员账号： 83369937 重 置 查 询 会员账号 83369937 会员姓名 [PERSON_NAME] Co Sing 账号余额 8.00 操作类型 …" at bounding box center [349, 211] width 351 height 302
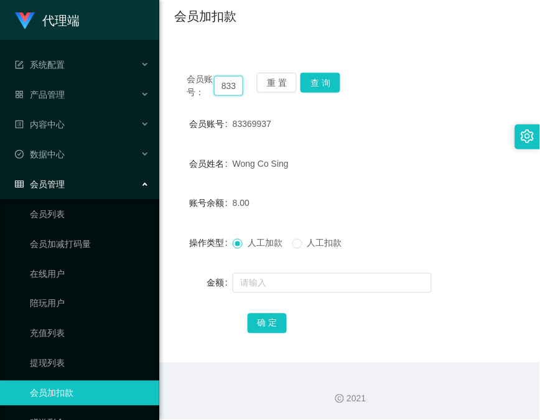
click at [229, 78] on input "83369937" at bounding box center [228, 86] width 29 height 20
paste input "char12345"
type input "char12345"
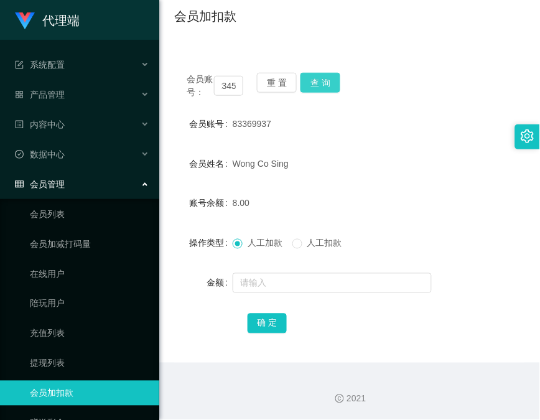
scroll to position [0, 0]
click at [315, 78] on button "查 询" at bounding box center [321, 83] width 40 height 20
click at [315, 78] on div "会员账号： char12345 重 置 查 询" at bounding box center [349, 86] width 351 height 26
click at [315, 78] on button "查 询" at bounding box center [321, 83] width 40 height 20
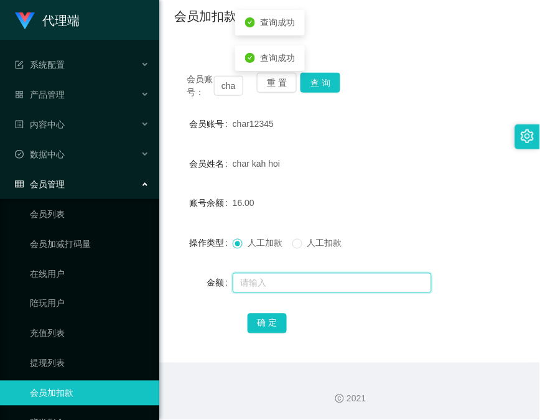
click at [290, 283] on input "text" at bounding box center [332, 283] width 199 height 20
type input "16"
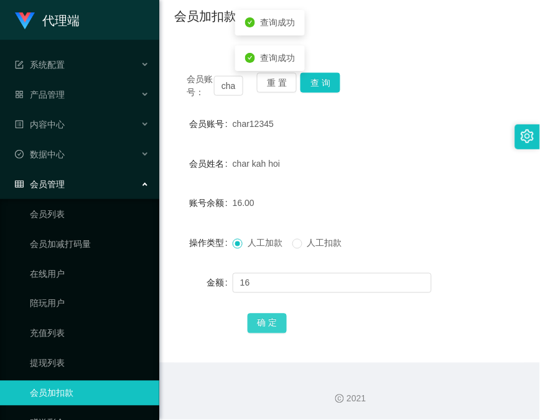
click at [248, 327] on button "确 定" at bounding box center [268, 324] width 40 height 20
click at [194, 60] on div "会员账号： char12345 重 置 查 询 会员账号 char12345 会员姓名 char kah hoi 账号余额 32.00 操作类型 人工加款 人…" at bounding box center [349, 211] width 351 height 302
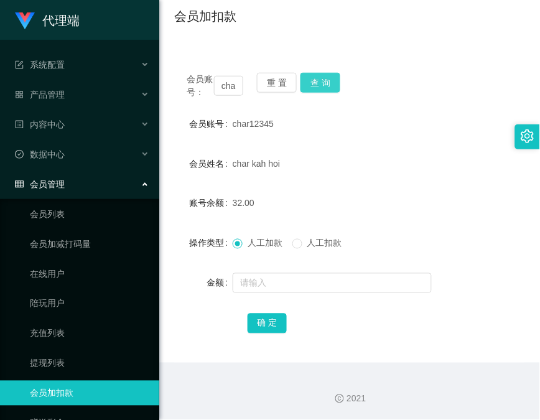
click at [313, 77] on button "查 询" at bounding box center [321, 83] width 40 height 20
drag, startPoint x: 313, startPoint y: 77, endPoint x: 327, endPoint y: 62, distance: 20.2
click at [315, 77] on div "会员账号： char12345 重 置 查 询" at bounding box center [349, 86] width 351 height 26
drag, startPoint x: 168, startPoint y: 160, endPoint x: 231, endPoint y: 144, distance: 64.9
click at [168, 160] on main "关闭左侧 关闭右侧 关闭其它 刷新页面 平台首页 会员加扣款 提现列表 会员列表 活动列表 注单管理 首页 / 会员管理 / 会员加扣款 / 会员加扣款 会员…" at bounding box center [349, 152] width 381 height 421
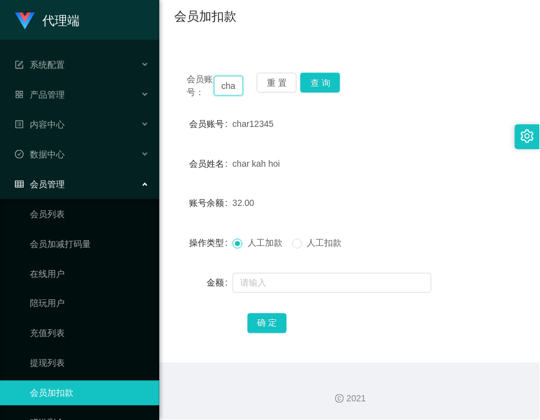
click at [230, 93] on input "char12345" at bounding box center [228, 86] width 29 height 20
click at [315, 80] on button "查 询" at bounding box center [321, 83] width 40 height 20
click at [315, 80] on div "会员账号： char12345 重 置 查 询" at bounding box center [349, 86] width 351 height 26
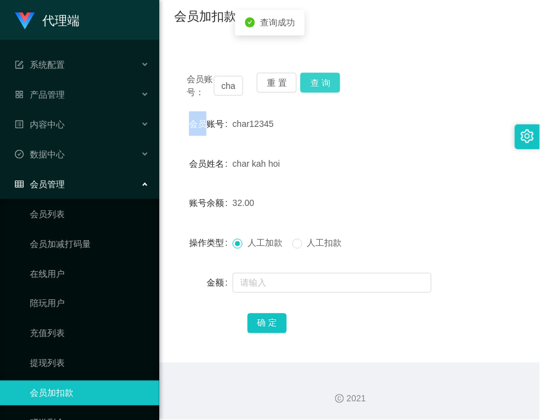
click at [315, 80] on button "查 询" at bounding box center [321, 83] width 40 height 20
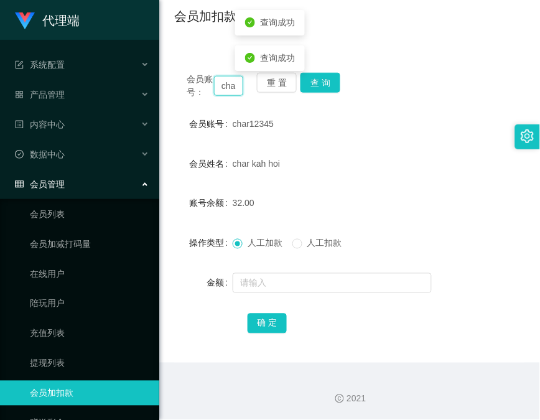
click at [214, 84] on input "char12345" at bounding box center [228, 86] width 29 height 20
click at [227, 89] on input "char12345" at bounding box center [228, 86] width 29 height 20
paste input "wangqingbo1158"
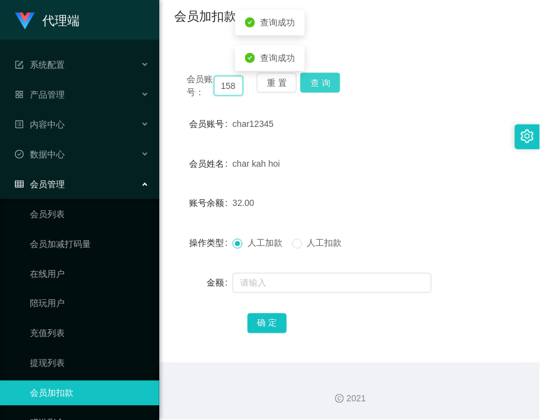
type input "wangqingbo1158"
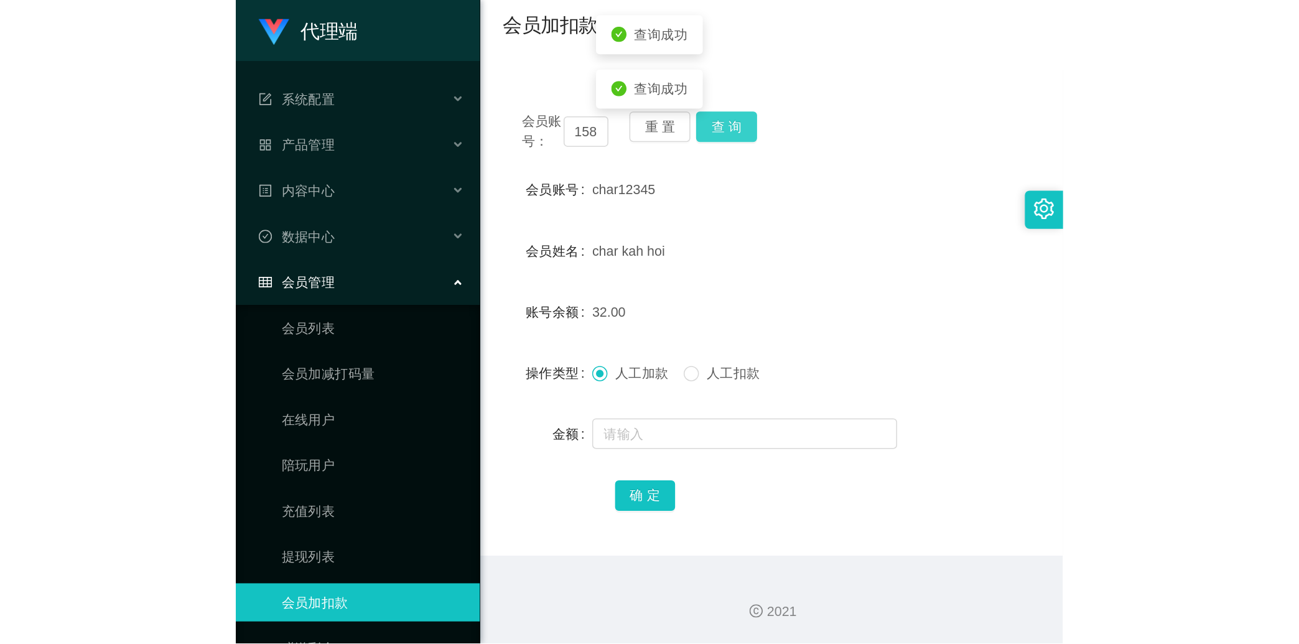
scroll to position [0, 0]
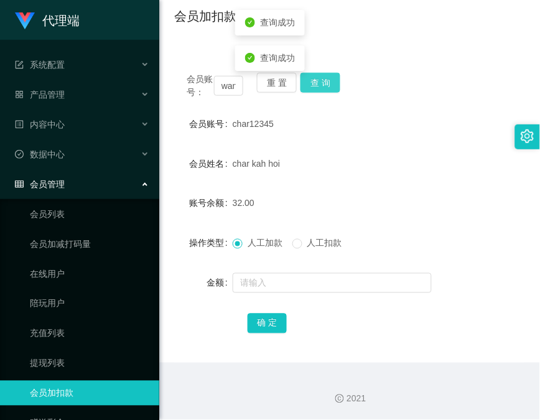
click at [315, 85] on button "查 询" at bounding box center [321, 83] width 40 height 20
click at [315, 85] on div "会员账号： wangqingbo1158 重 置 查 询" at bounding box center [349, 86] width 351 height 26
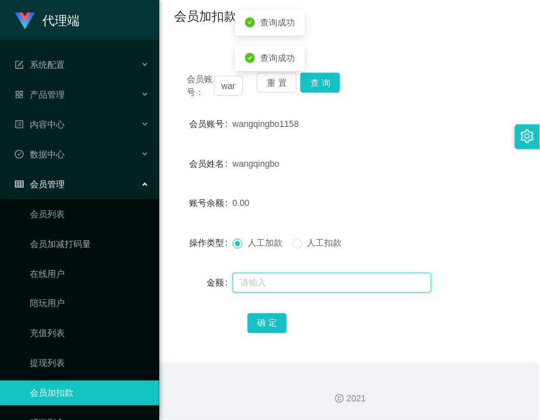
click at [312, 291] on input "text" at bounding box center [332, 283] width 199 height 20
type input "1000"
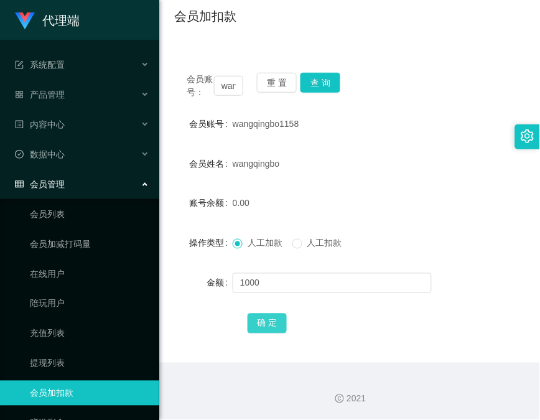
drag, startPoint x: 277, startPoint y: 316, endPoint x: 327, endPoint y: 222, distance: 106.3
click at [277, 316] on button "确 定" at bounding box center [268, 324] width 40 height 20
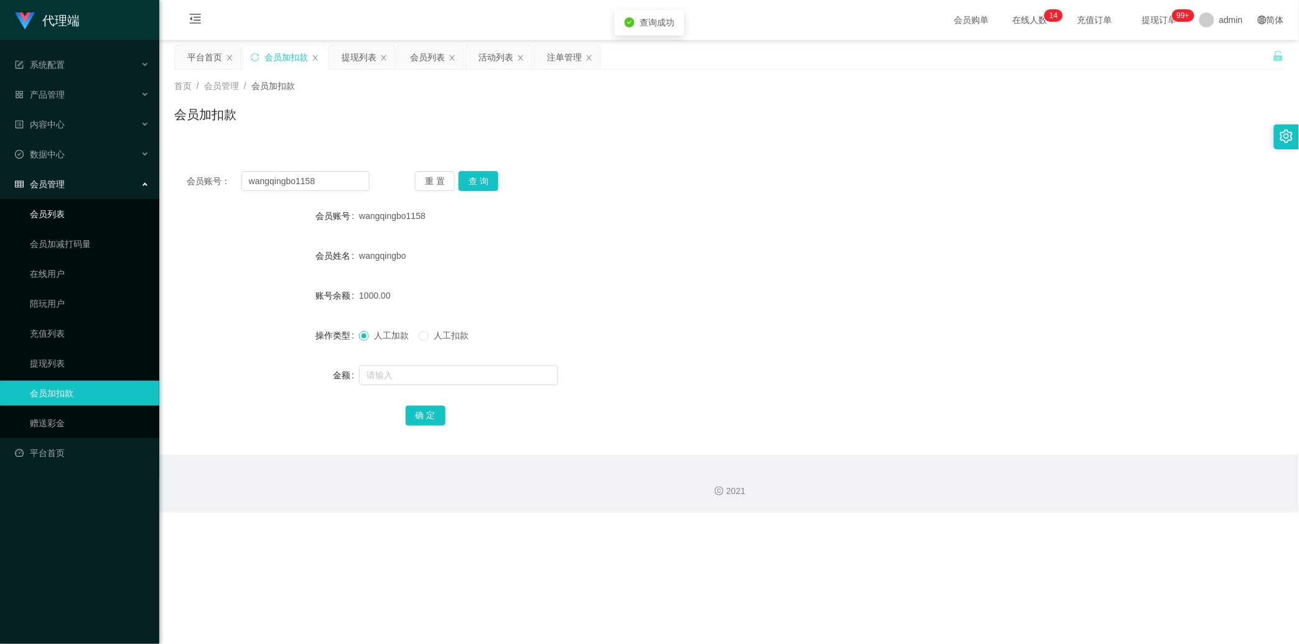
click at [79, 225] on link "会员列表" at bounding box center [89, 214] width 119 height 25
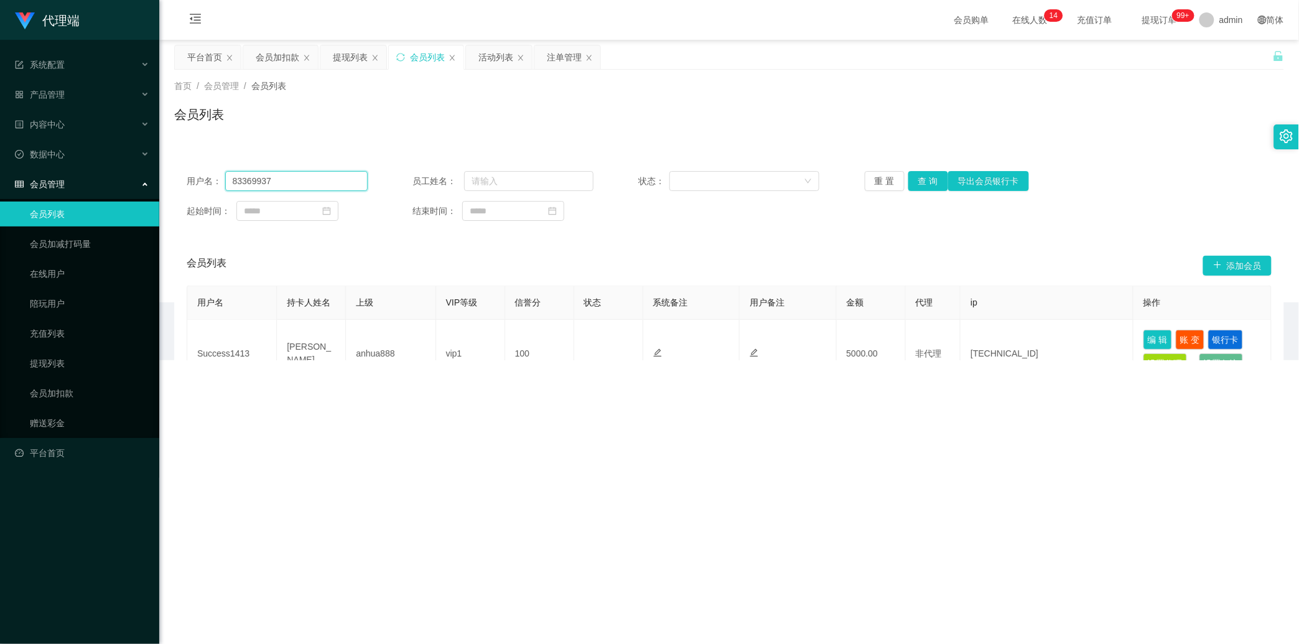
click at [281, 181] on input "83369937" at bounding box center [296, 181] width 142 height 20
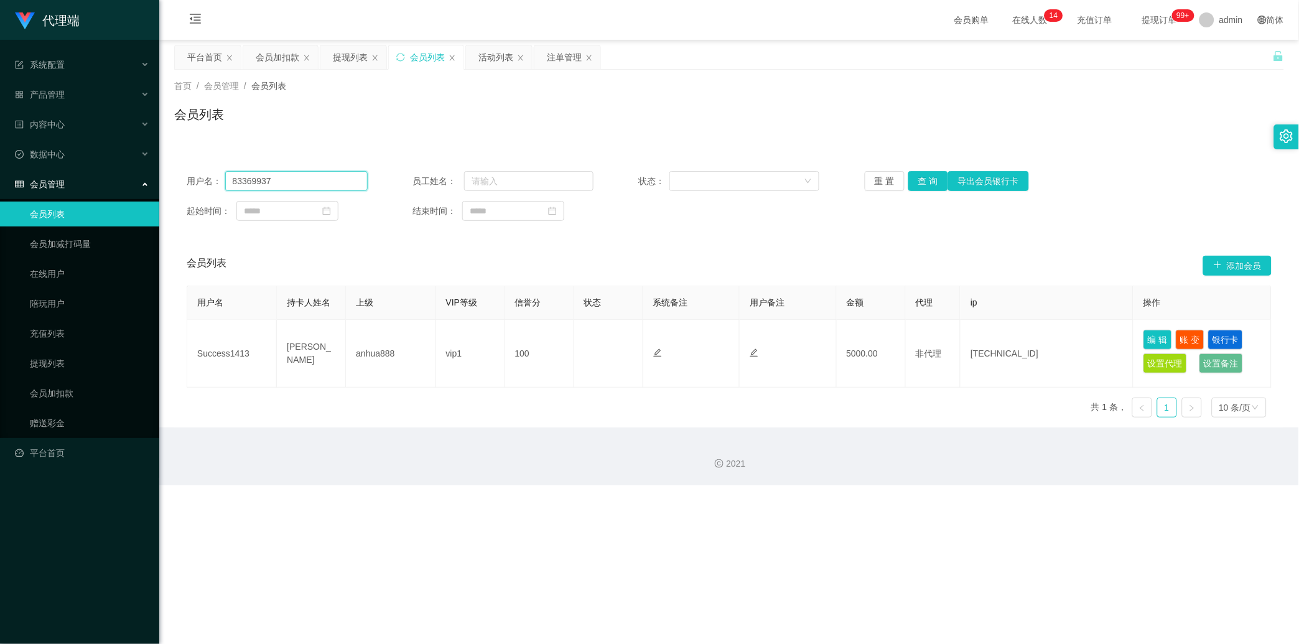
click at [281, 181] on input "83369937" at bounding box center [296, 181] width 142 height 20
paste input "wangqingbo1158"
type input "wangqingbo1158"
drag, startPoint x: 923, startPoint y: 182, endPoint x: 937, endPoint y: 185, distance: 14.0
click at [464, 182] on button "查 询" at bounding box center [929, 181] width 40 height 20
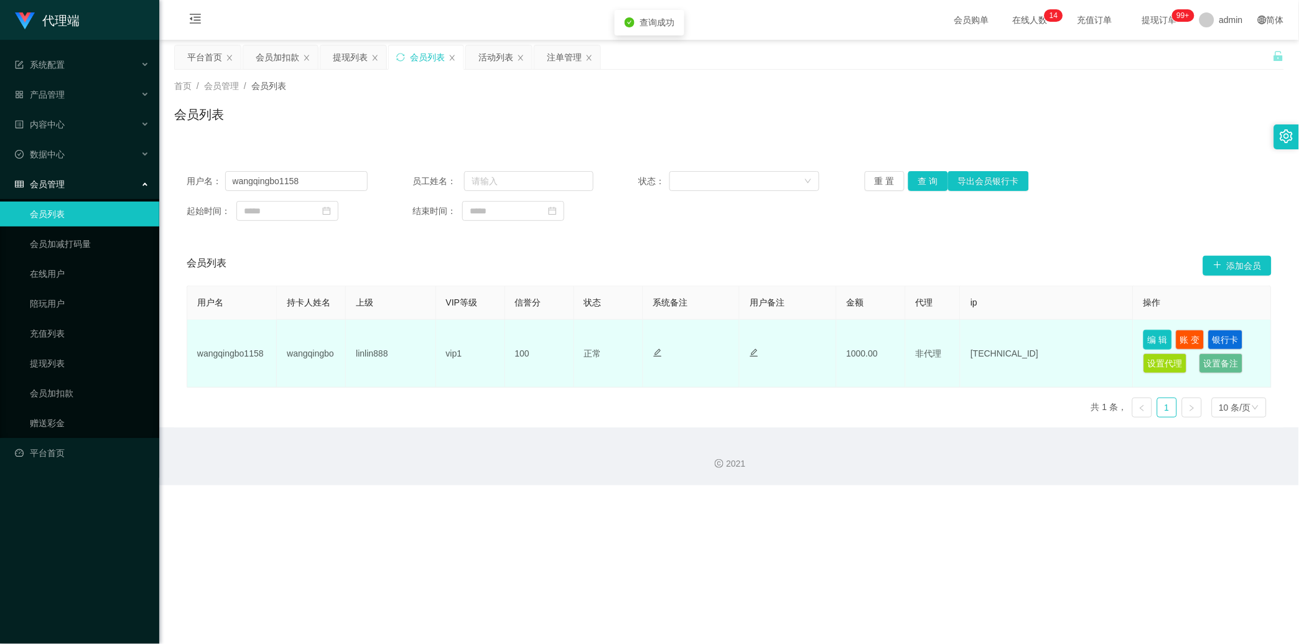
click at [464, 343] on button "编 辑" at bounding box center [1158, 340] width 29 height 20
type input "wangqingbo1158"
type input "wangqingbo"
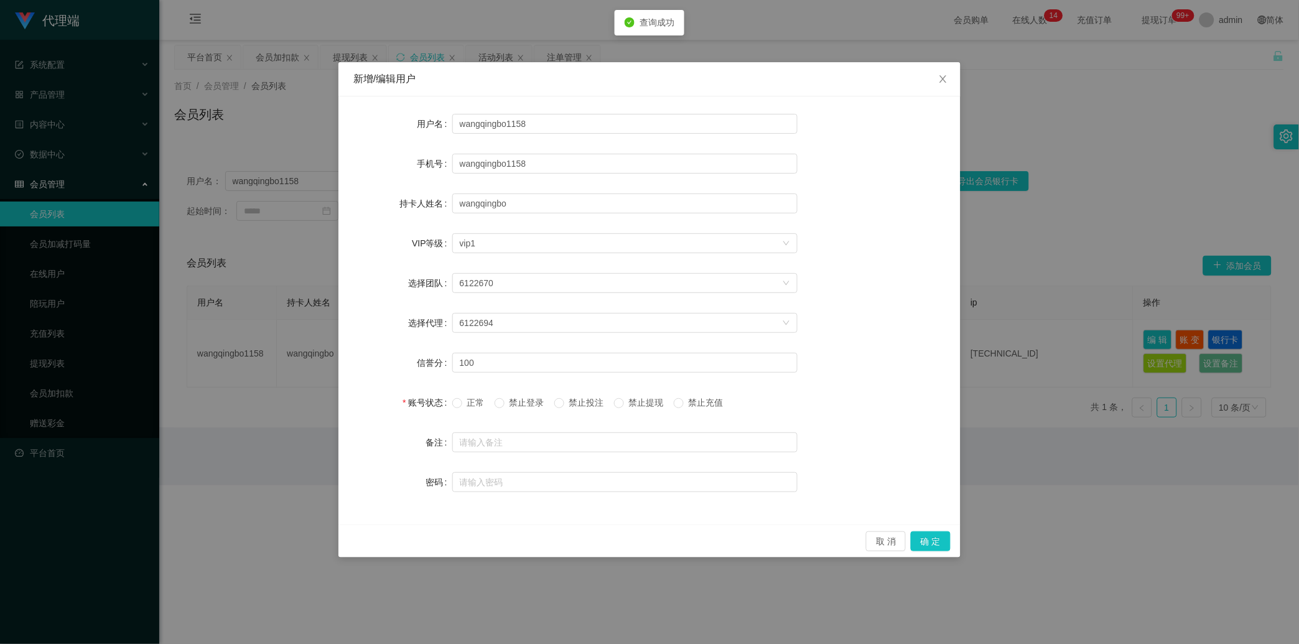
click at [464, 406] on span "禁止登录" at bounding box center [527, 403] width 45 height 10
click at [464, 408] on label "禁止投注" at bounding box center [581, 402] width 55 height 13
click at [464, 419] on button "确 定" at bounding box center [931, 541] width 40 height 20
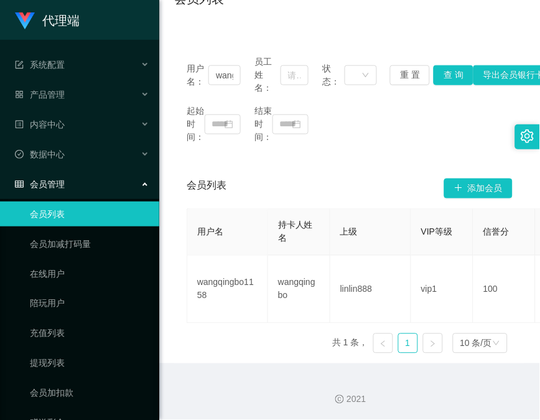
scroll to position [116, 0]
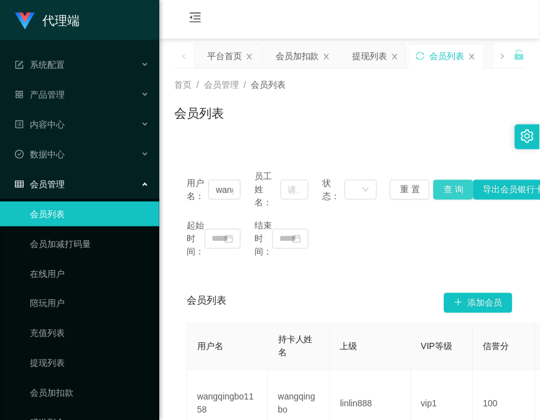
click at [441, 184] on button "查 询" at bounding box center [454, 190] width 40 height 20
click at [441, 184] on div "用户名： wangqingbo1158 员工姓名： 状态： 重 置 查 询 导出会员银行卡" at bounding box center [350, 189] width 326 height 39
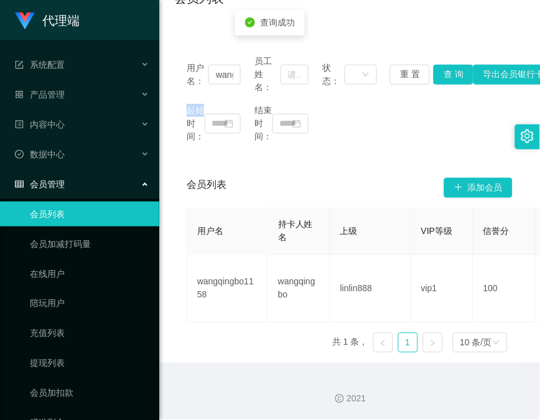
scroll to position [0, 0]
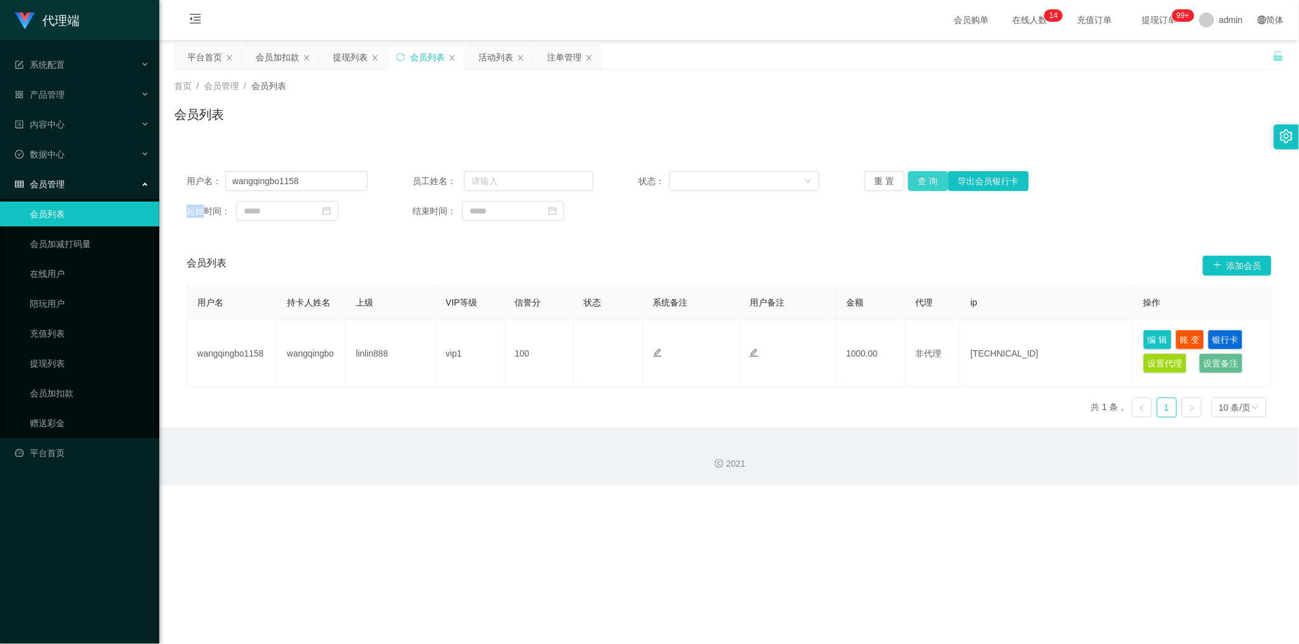
click at [464, 182] on button "查 询" at bounding box center [929, 181] width 40 height 20
click at [464, 182] on div "重 置 查 询 导出会员银行卡" at bounding box center [955, 181] width 181 height 20
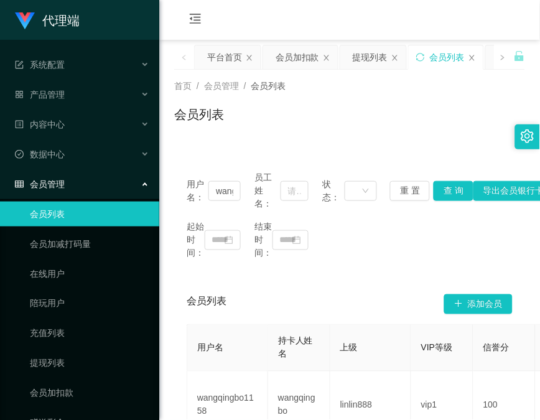
click at [190, 150] on div "用户名： wangqingbo1158 员工姓名： 状态： 重 置 查 询 导出会员银行卡 起始时间： 结束时间： 会员列表 添加会员 用户名 持卡人姓名 上…" at bounding box center [349, 311] width 351 height 335
click at [291, 63] on div "会员加扣款" at bounding box center [298, 57] width 44 height 24
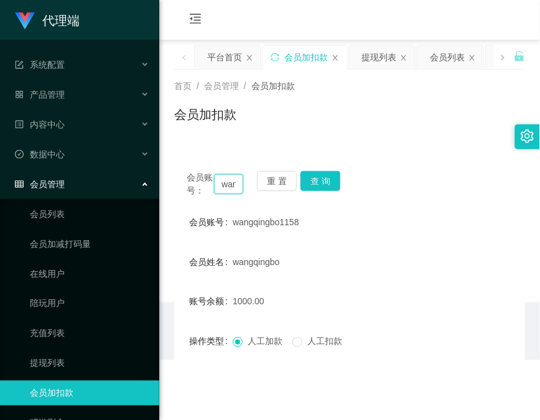
click at [229, 188] on input "wangqingbo1158" at bounding box center [228, 184] width 29 height 20
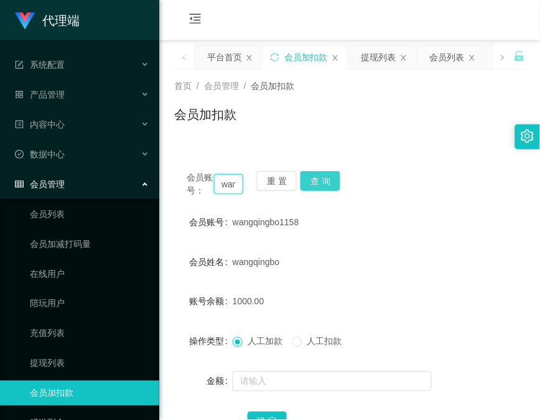
drag, startPoint x: 229, startPoint y: 188, endPoint x: 316, endPoint y: 187, distance: 87.1
click at [230, 185] on input "wangqingbo1158" at bounding box center [228, 184] width 29 height 20
click at [332, 177] on button "查 询" at bounding box center [321, 181] width 40 height 20
click at [332, 178] on div "会员账号： wangqingbo1158 重 置 查 询" at bounding box center [349, 184] width 351 height 26
click at [332, 178] on button "查 询" at bounding box center [321, 181] width 40 height 20
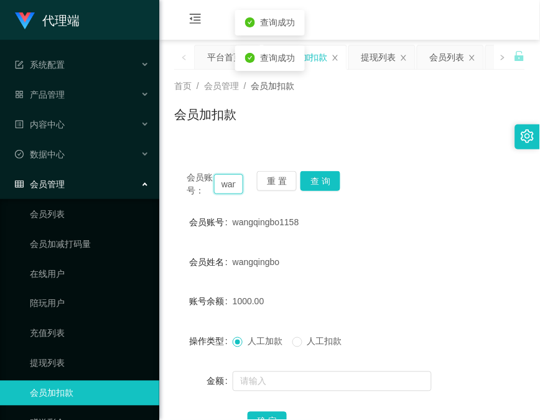
click at [233, 177] on input "wangqingbo1158" at bounding box center [228, 184] width 29 height 20
click at [322, 175] on button "查 询" at bounding box center [321, 181] width 40 height 20
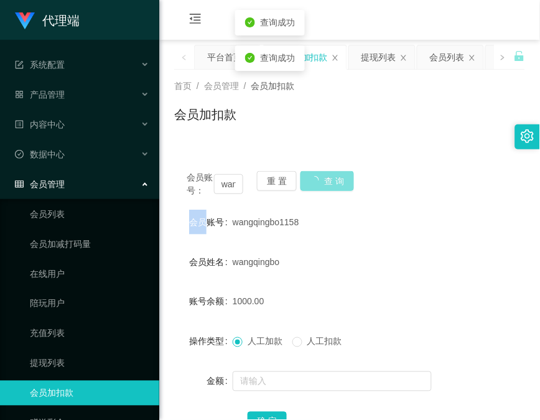
click at [322, 175] on div "会员账号： wangqingbo1158 重 置 查 询" at bounding box center [349, 184] width 351 height 26
click at [322, 175] on button "查 询" at bounding box center [321, 181] width 40 height 20
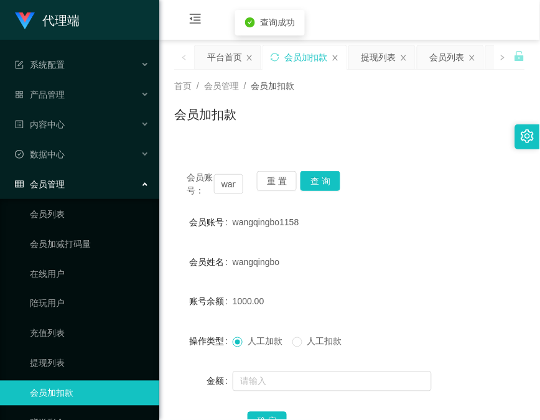
click at [179, 192] on div "会员账号： wangqingbo1158 重 置 查 询" at bounding box center [349, 184] width 351 height 26
click at [222, 185] on input "wangqingbo1158" at bounding box center [228, 184] width 29 height 20
paste input "char12345"
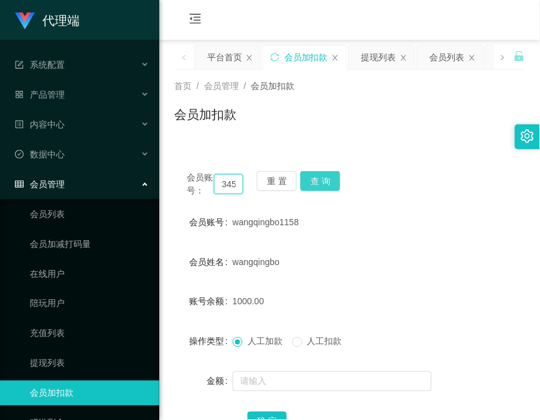
type input "char12345"
click at [319, 185] on button "查 询" at bounding box center [321, 181] width 40 height 20
click at [319, 185] on div "会员账号： char12345 重 置 查 询" at bounding box center [349, 184] width 351 height 26
click at [319, 185] on button "查 询" at bounding box center [321, 181] width 40 height 20
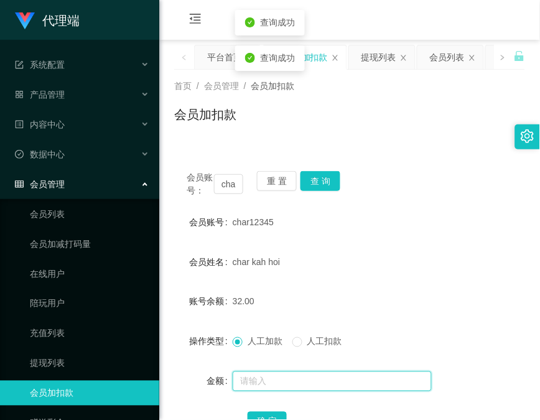
click at [276, 375] on input "text" at bounding box center [332, 381] width 199 height 20
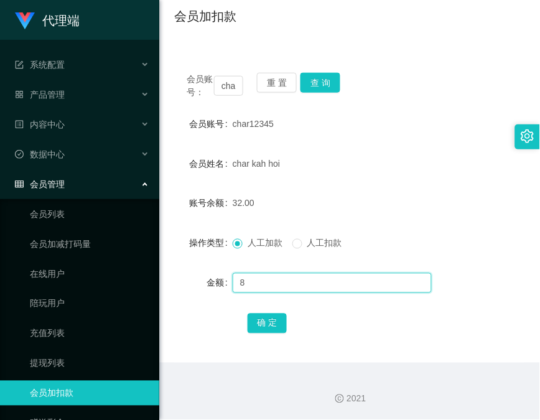
type input "8"
click at [270, 334] on div "确 定" at bounding box center [350, 323] width 205 height 25
click at [269, 328] on button "确 定" at bounding box center [268, 324] width 40 height 20
drag, startPoint x: 195, startPoint y: 120, endPoint x: 225, endPoint y: 65, distance: 62.4
click at [195, 120] on label "会员账号" at bounding box center [211, 124] width 44 height 10
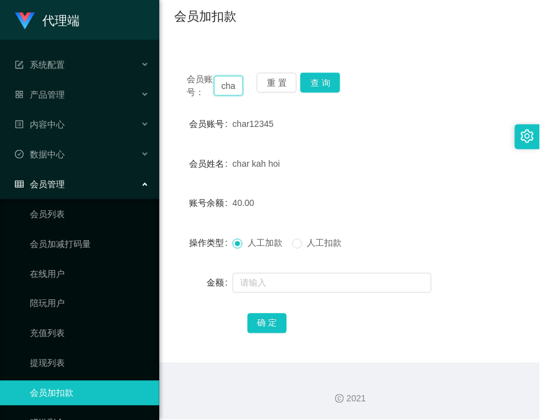
click at [223, 91] on input "char12345" at bounding box center [228, 86] width 29 height 20
click at [223, 90] on input "char12345" at bounding box center [228, 86] width 29 height 20
paste input "bibibabibububu"
type input "bibibabibububu"
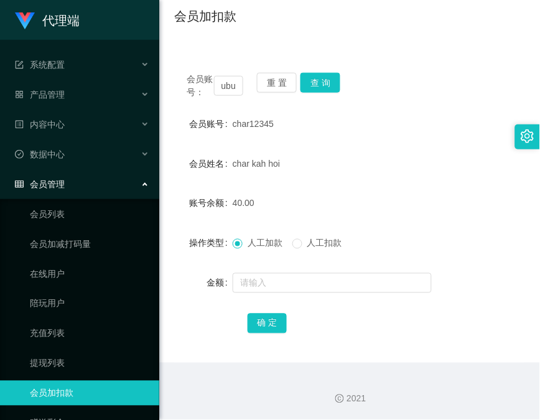
click at [309, 71] on div "会员账号： bibibabibububu 重 置 查 询 会员账号 char12345 会员姓名 char kah hoi 账号余额 40.00 操作类型 人…" at bounding box center [349, 211] width 351 height 302
click at [322, 86] on button "查 询" at bounding box center [321, 83] width 40 height 20
click at [322, 86] on div "会员账号： bibibabibububu 重 置 查 询" at bounding box center [349, 86] width 351 height 26
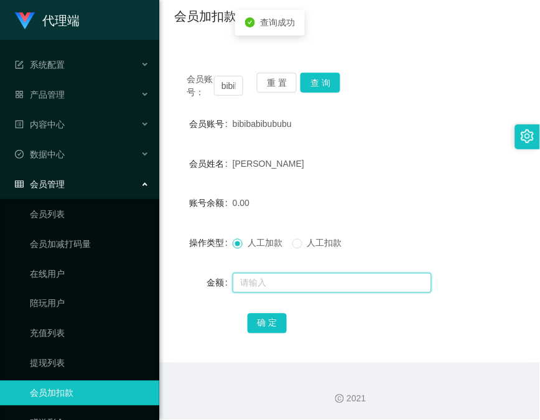
click at [319, 281] on input "text" at bounding box center [332, 283] width 199 height 20
type input "16"
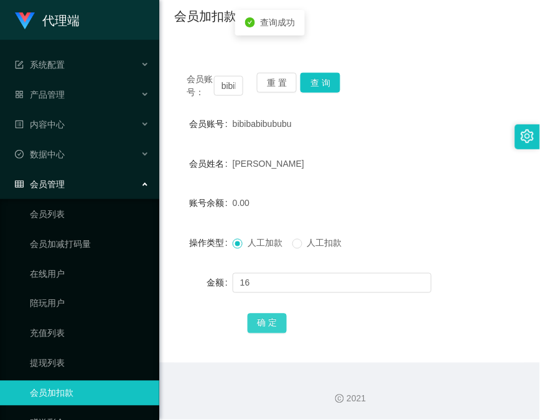
click at [269, 324] on button "确 定" at bounding box center [268, 324] width 40 height 20
drag, startPoint x: 182, startPoint y: 49, endPoint x: 195, endPoint y: 61, distance: 18.5
click at [182, 49] on div "会员账号： bibibabibububu 重 置 查 询 会员账号 bibibabibububu 会员姓名 [PERSON_NAME] 账号余额 16.00 …" at bounding box center [349, 203] width 351 height 317
click at [235, 82] on input "bibibabibububu" at bounding box center [228, 86] width 29 height 20
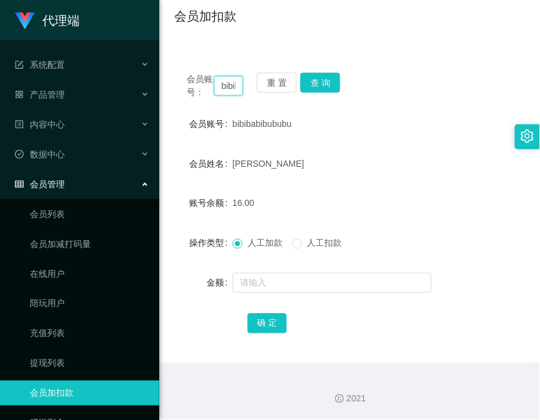
paste input "83369937"
type input "83369937"
click at [315, 84] on button "查 询" at bounding box center [321, 83] width 40 height 20
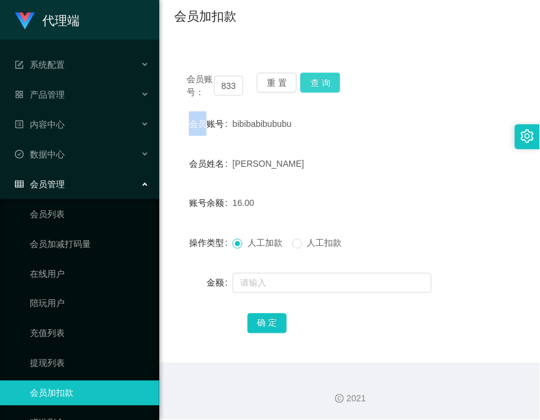
drag, startPoint x: 315, startPoint y: 84, endPoint x: 316, endPoint y: 90, distance: 6.3
click at [315, 84] on div "会员账号： 83369937 重 置 查 询" at bounding box center [349, 86] width 351 height 26
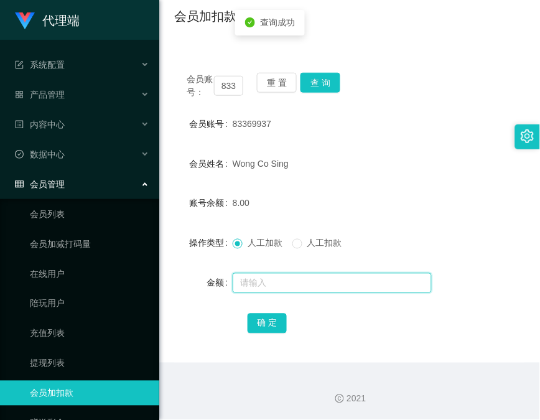
click at [306, 283] on input "text" at bounding box center [332, 283] width 199 height 20
type input "8"
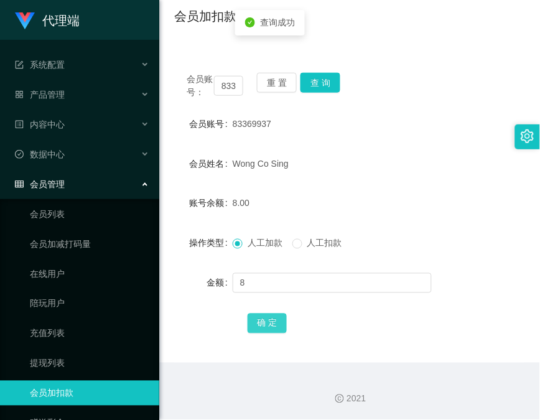
click at [269, 328] on button "确 定" at bounding box center [268, 324] width 40 height 20
drag, startPoint x: 184, startPoint y: 140, endPoint x: 214, endPoint y: 133, distance: 30.6
click at [184, 140] on form "会员账号 83369937 会员姓名 [PERSON_NAME] Co Sing 账号余额 16.00 操作类型 人工加款 人工扣款 金额 确 定" at bounding box center [349, 223] width 351 height 224
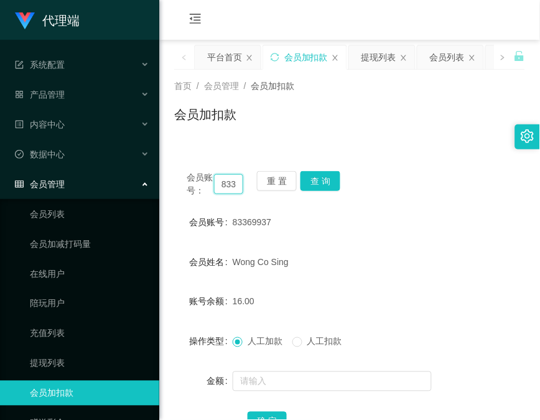
click at [222, 187] on input "83369937" at bounding box center [228, 184] width 29 height 20
paste input "char12345"
type input "char12345"
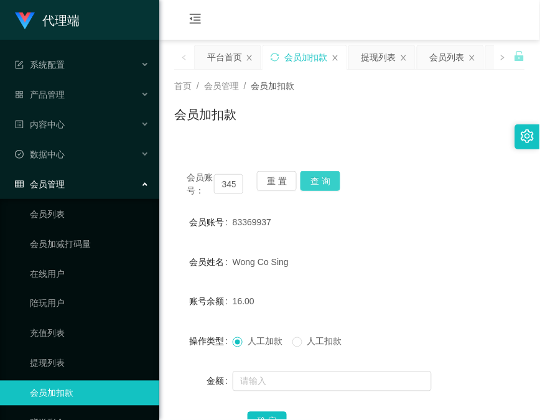
click at [327, 184] on button "查 询" at bounding box center [321, 181] width 40 height 20
click at [327, 184] on div "会员账号： char12345 重 置 查 询" at bounding box center [349, 184] width 351 height 26
click at [327, 184] on button "查 询" at bounding box center [321, 181] width 40 height 20
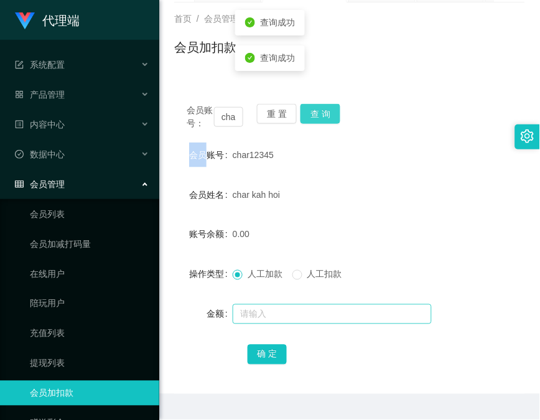
scroll to position [98, 0]
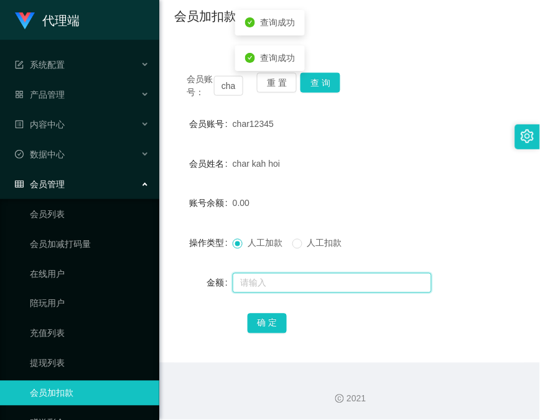
click at [321, 273] on input "text" at bounding box center [332, 283] width 199 height 20
type input "8"
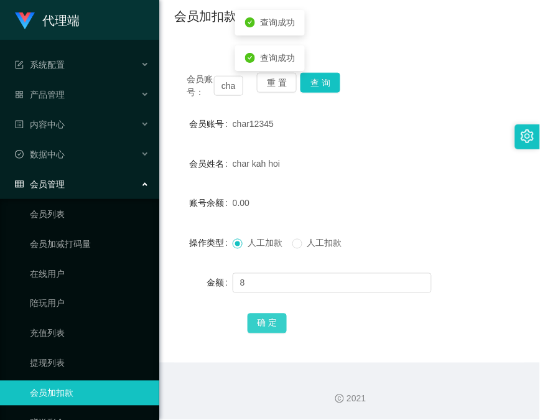
click at [272, 329] on button "确 定" at bounding box center [268, 324] width 40 height 20
click at [197, 108] on div "会员账号： char12345 重 置 查 询 会员账号 char12345 会员姓名 char kah hoi 账号余额 8.00 操作类型 人工加款 人工…" at bounding box center [349, 211] width 351 height 302
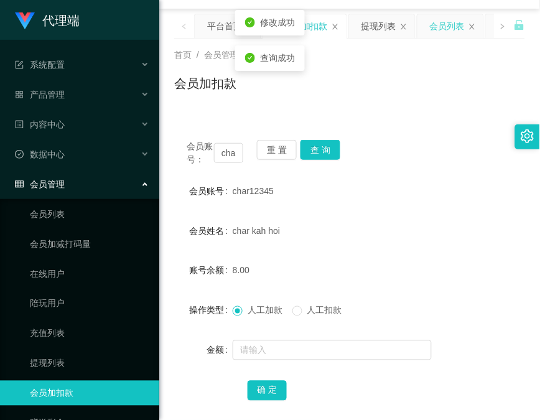
scroll to position [0, 0]
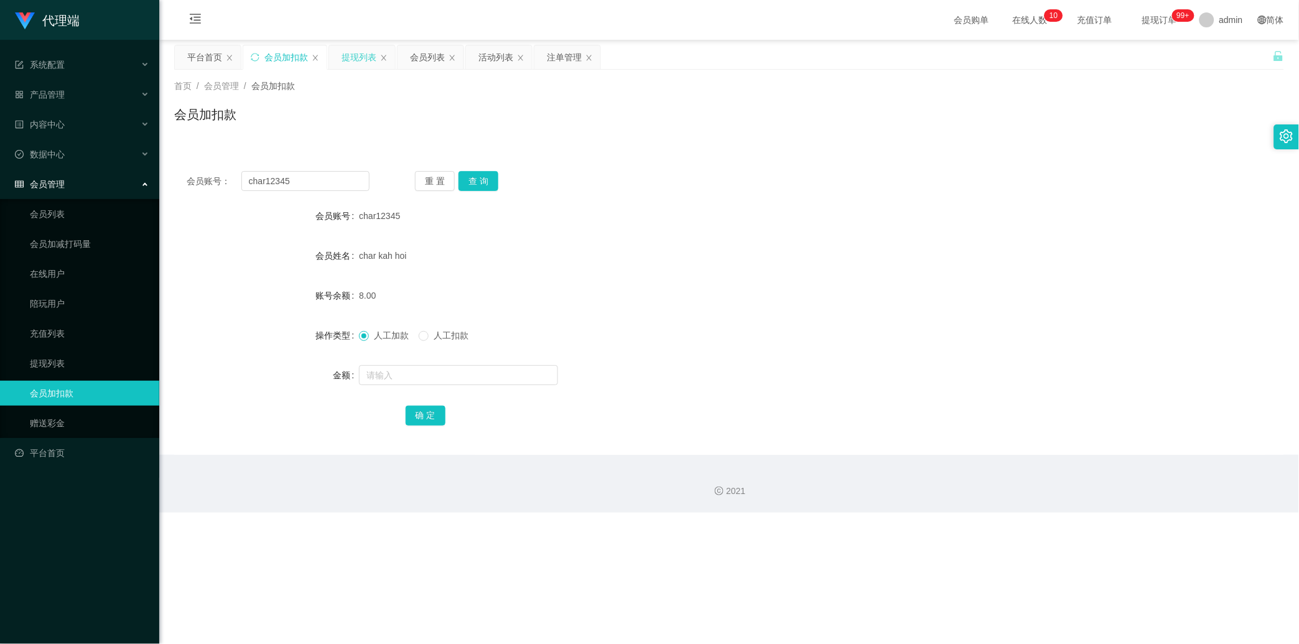
click at [347, 63] on div "提现列表" at bounding box center [359, 57] width 35 height 24
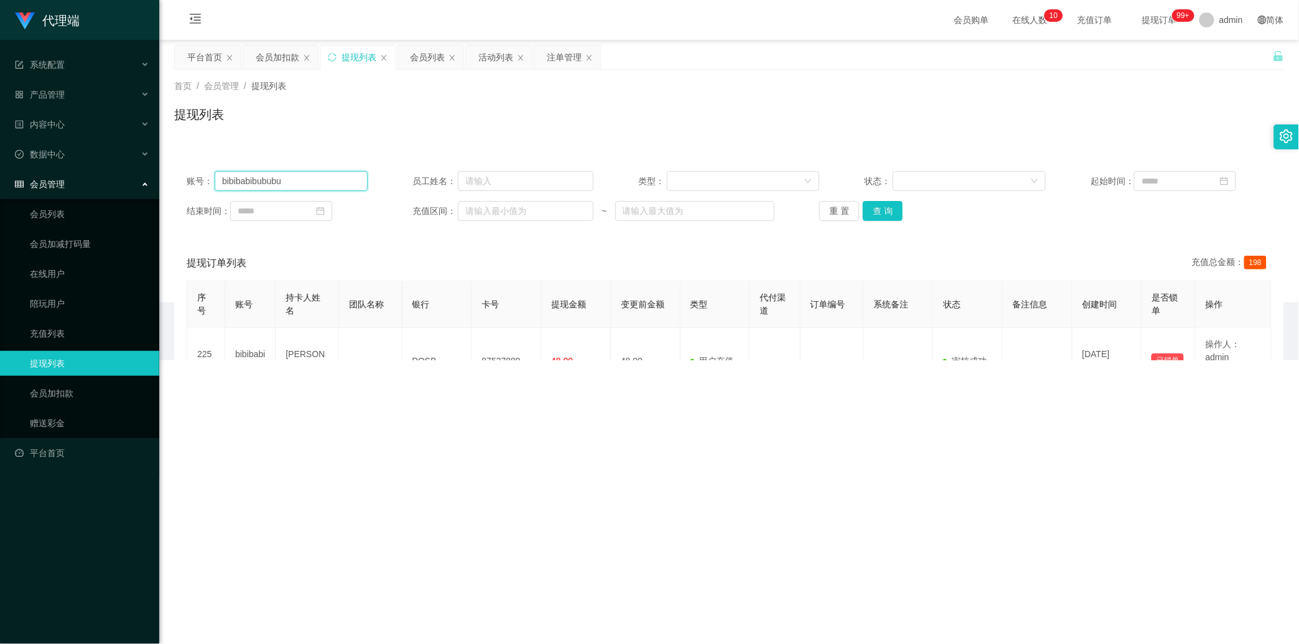
click at [309, 184] on input "bibibabibububu" at bounding box center [291, 181] width 153 height 20
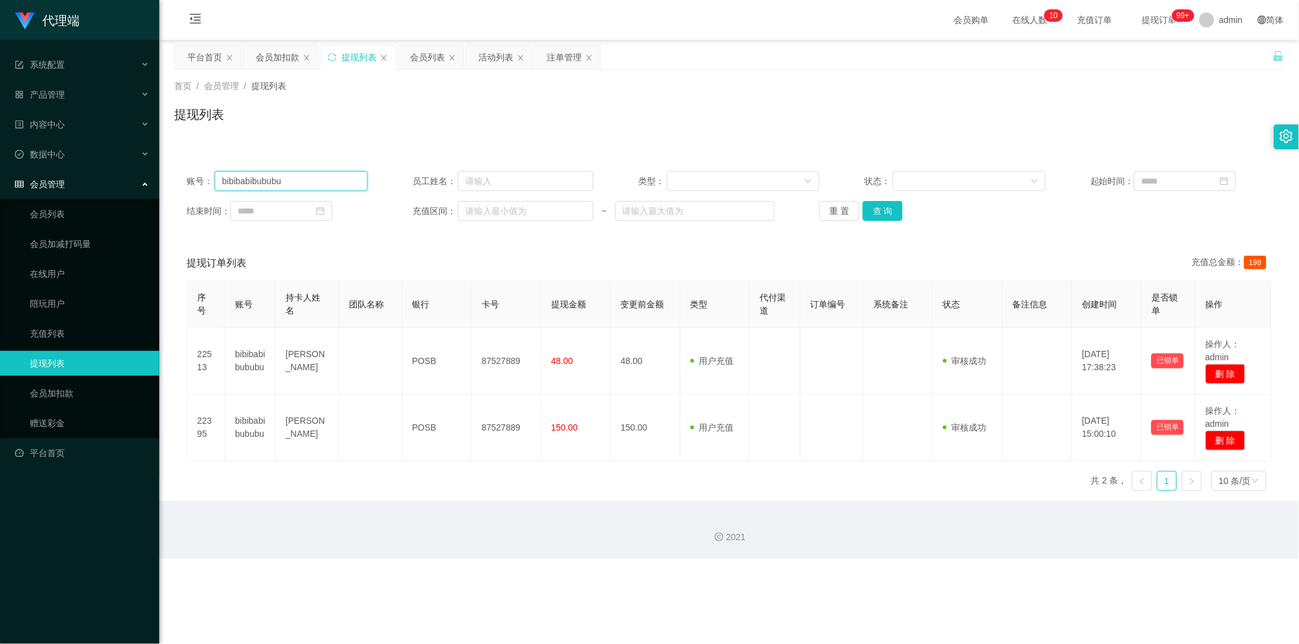
click at [309, 184] on input "bibibabibububu" at bounding box center [291, 181] width 153 height 20
paste input "char12345"
type input "char12345"
click at [464, 213] on button "查 询" at bounding box center [883, 211] width 40 height 20
click at [464, 213] on div "重 置 查 询" at bounding box center [910, 211] width 181 height 20
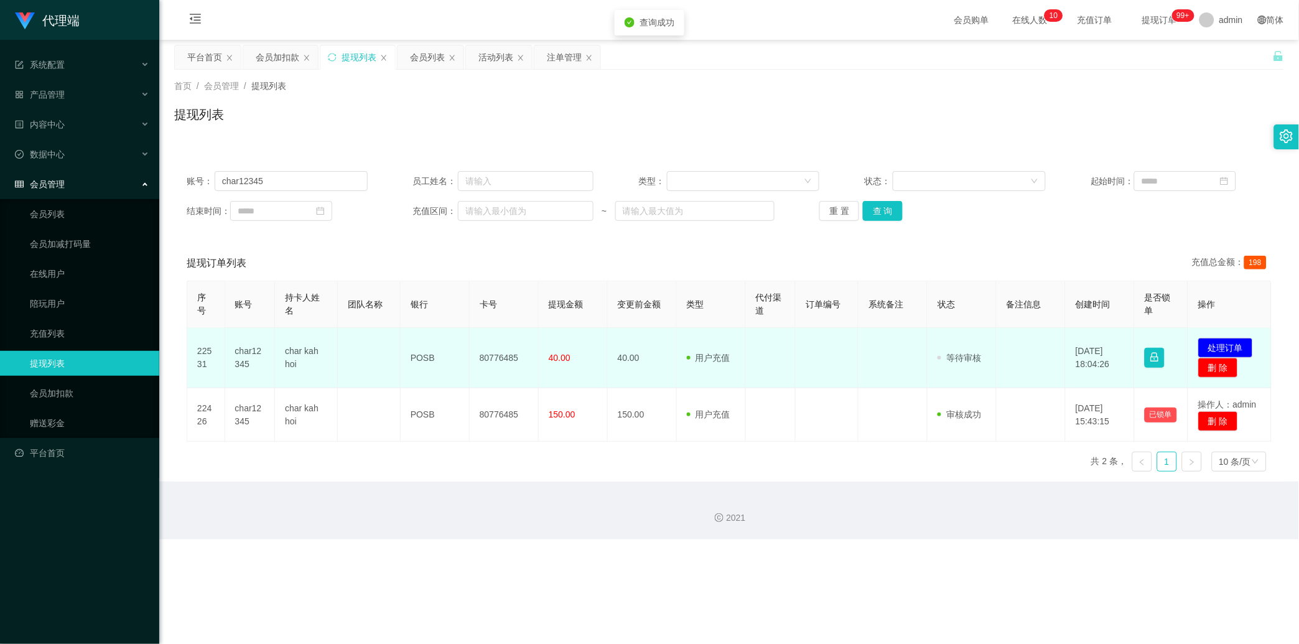
click at [464, 337] on td "80776485" at bounding box center [504, 358] width 69 height 60
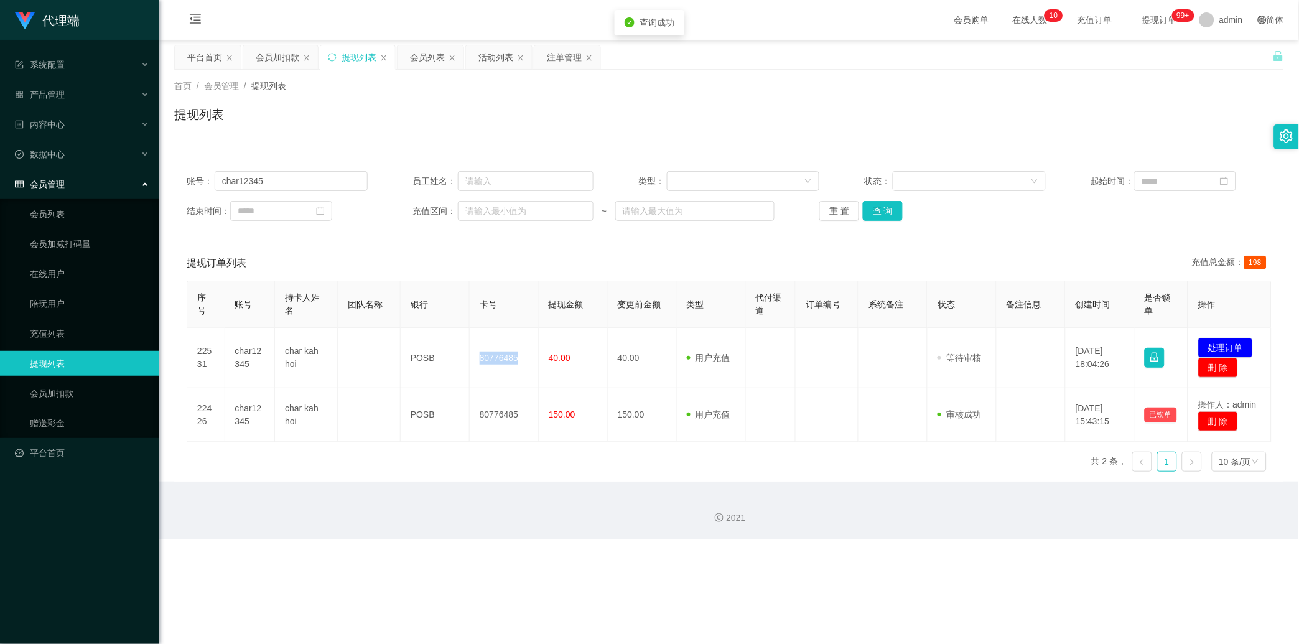
drag, startPoint x: 494, startPoint y: 337, endPoint x: 792, endPoint y: 326, distance: 297.7
click at [464, 337] on td "80776485" at bounding box center [504, 358] width 69 height 60
copy td "80776485"
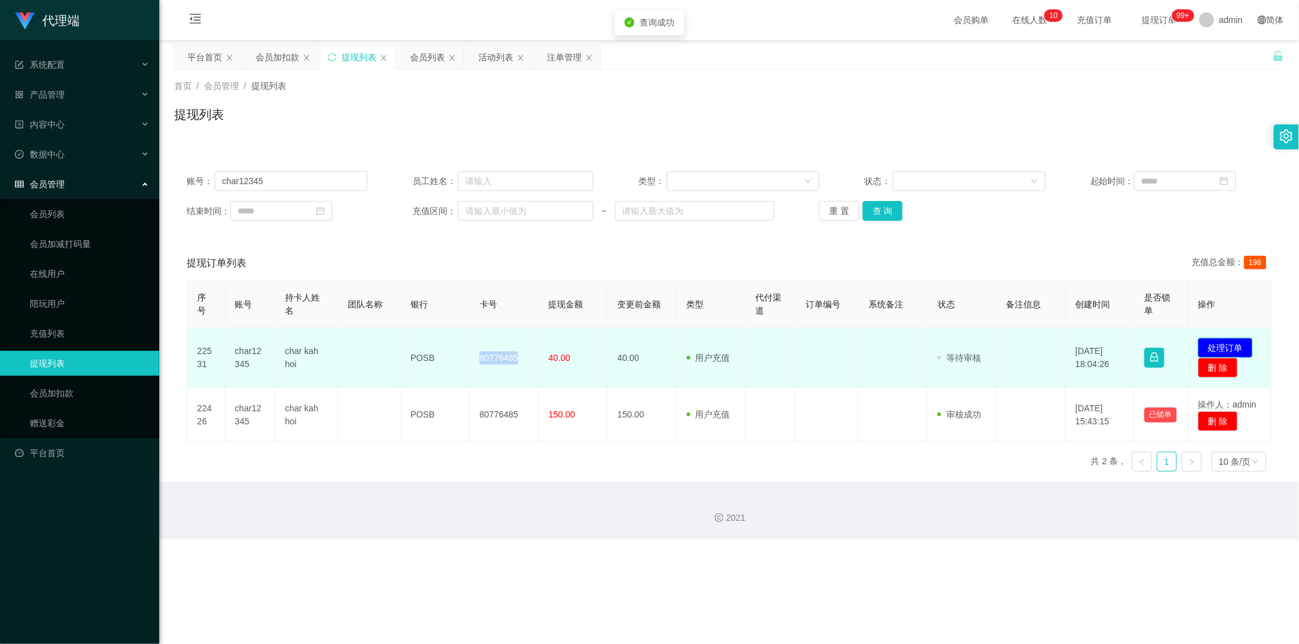
click at [464, 338] on button "处理订单" at bounding box center [1225, 348] width 55 height 20
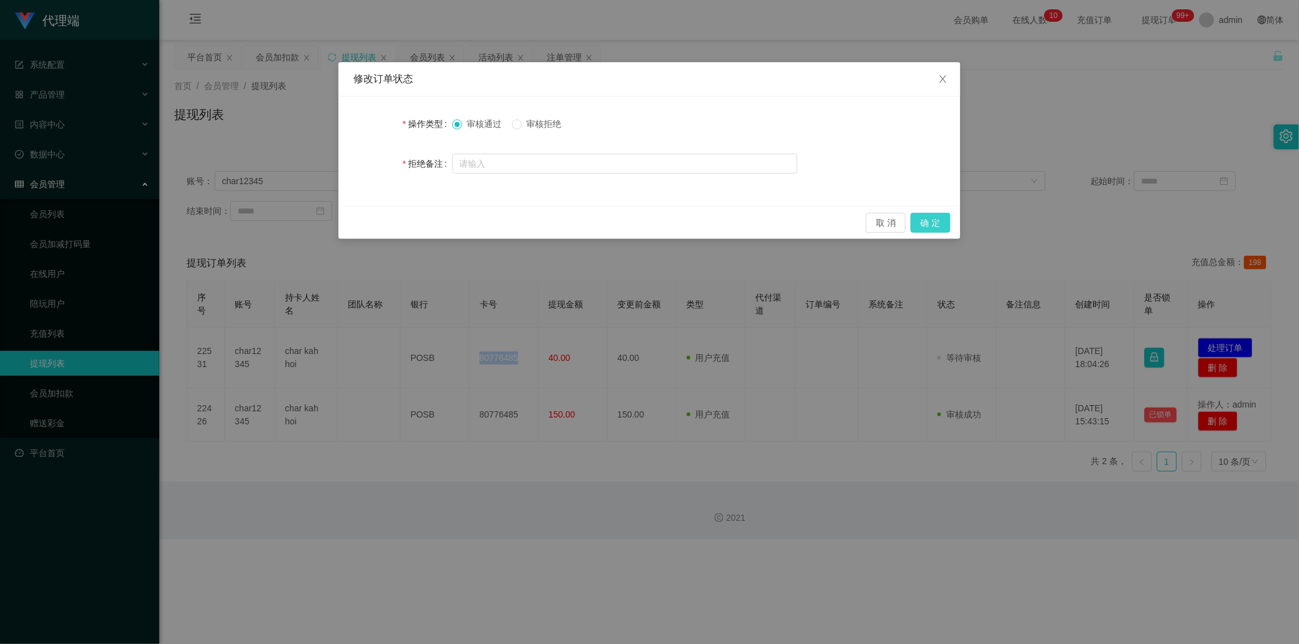
click at [464, 214] on button "确 定" at bounding box center [931, 223] width 40 height 20
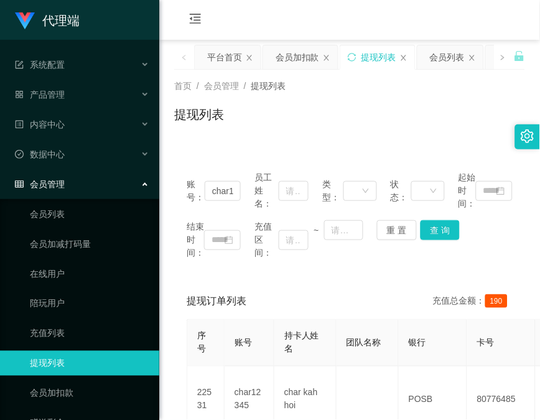
click at [192, 145] on div "账号： char12345 员工姓名： 类型： 状态： 起始时间： 结束时间： 充值区间： ~ 重 置 查 询 提现订单列表 充值总金额： 190 序号 账号…" at bounding box center [349, 342] width 351 height 396
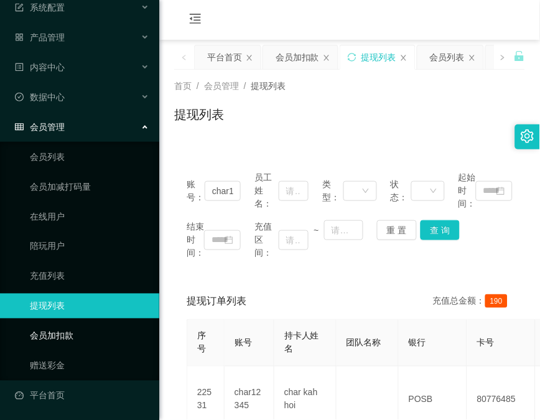
click at [104, 342] on link "会员加扣款" at bounding box center [89, 336] width 119 height 25
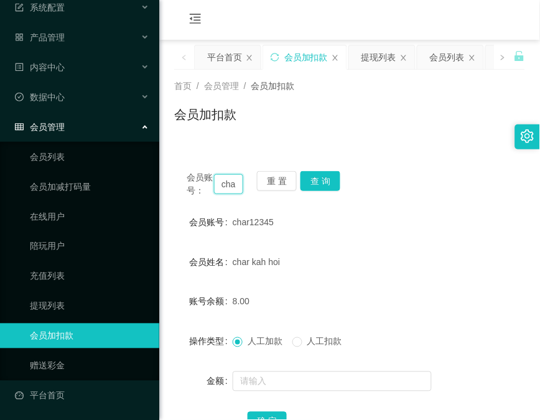
click at [235, 183] on input "char12345" at bounding box center [228, 184] width 29 height 20
click at [235, 182] on input "char12345" at bounding box center [228, 184] width 29 height 20
paste input "83369937"
type input "83369937"
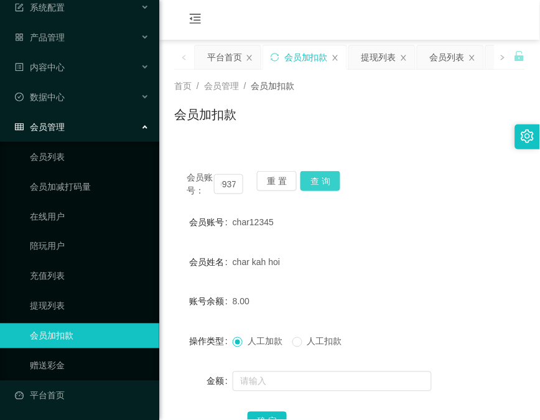
scroll to position [0, 0]
click at [325, 187] on button "查 询" at bounding box center [321, 181] width 40 height 20
click at [325, 187] on div "会员账号： 83369937 重 置 查 询" at bounding box center [349, 184] width 351 height 26
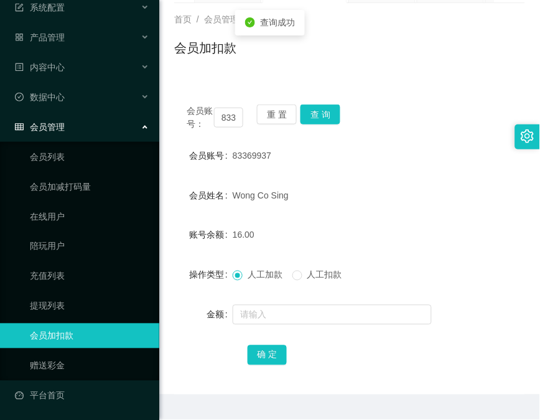
scroll to position [98, 0]
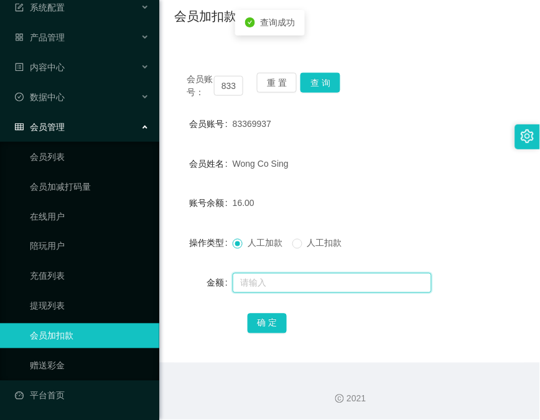
click at [326, 278] on input "text" at bounding box center [332, 283] width 199 height 20
type input "8"
click at [278, 305] on form "会员账号 83369937 会员姓名 [PERSON_NAME] Co Sing 账号余额 16.00 操作类型 人工加款 人工扣款 金额 8 确 定" at bounding box center [349, 223] width 351 height 224
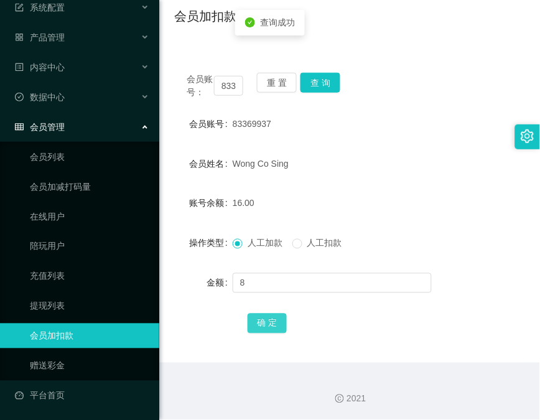
click at [278, 314] on button "确 定" at bounding box center [268, 324] width 40 height 20
click at [184, 170] on div "会员姓名" at bounding box center [203, 163] width 58 height 25
click at [240, 83] on input "83369937" at bounding box center [228, 86] width 29 height 20
paste input "char12345"
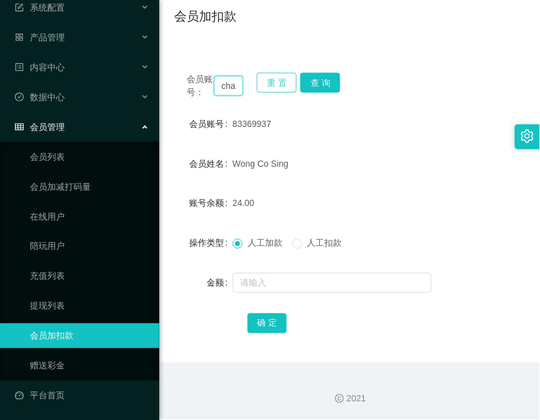
scroll to position [0, 26]
type input "char12345"
click at [321, 91] on button "查 询" at bounding box center [321, 83] width 40 height 20
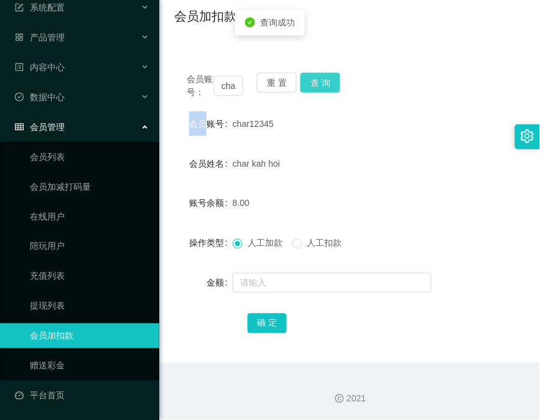
click at [321, 91] on div "会员账号： char12345 重 置 查 询" at bounding box center [349, 86] width 351 height 26
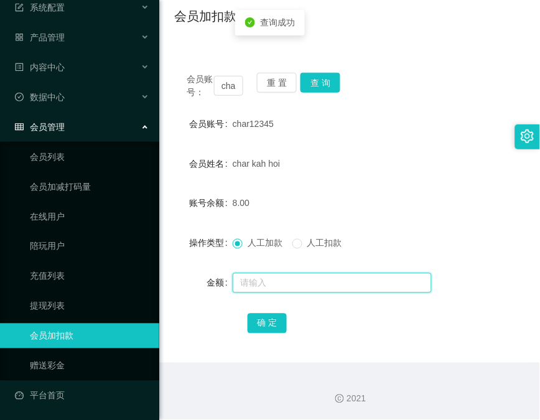
click at [299, 287] on input "text" at bounding box center [332, 283] width 199 height 20
type input "8"
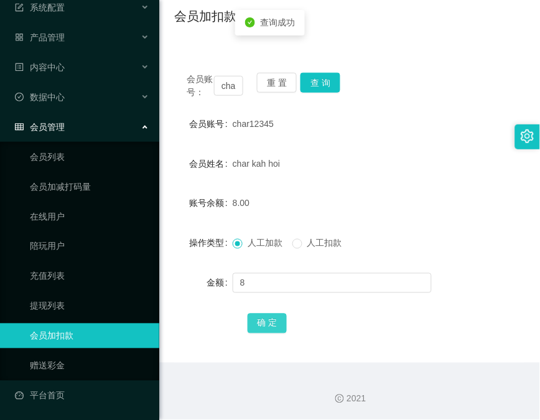
click at [273, 314] on button "确 定" at bounding box center [268, 324] width 40 height 20
click at [168, 151] on main "关闭左侧 关闭右侧 关闭其它 刷新页面 平台首页 会员加扣款 提现列表 会员列表 活动列表 注单管理 首页 / 会员管理 / 会员加扣款 / 会员加扣款 会员…" at bounding box center [349, 152] width 381 height 421
click at [233, 81] on input "char12345" at bounding box center [228, 86] width 29 height 20
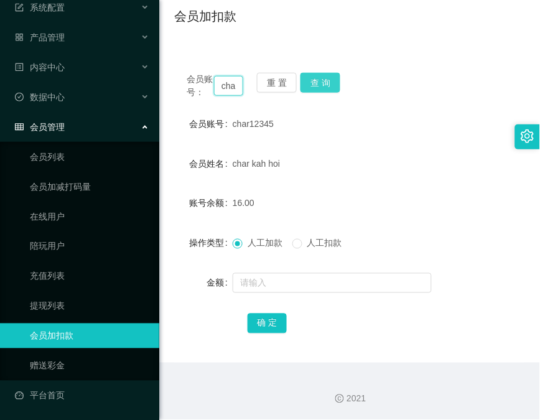
paste input "83369937"
type input "83369937"
click at [310, 79] on button "查 询" at bounding box center [321, 83] width 40 height 20
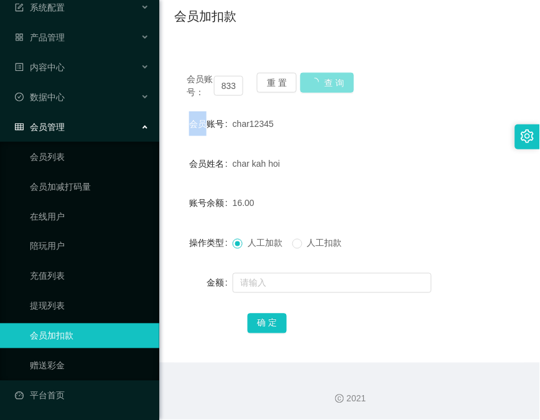
click at [310, 79] on div "重 置 查 询" at bounding box center [285, 86] width 57 height 26
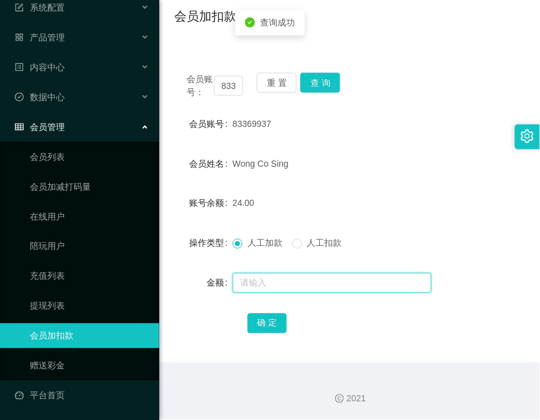
click at [302, 286] on input "text" at bounding box center [332, 283] width 199 height 20
type input "8"
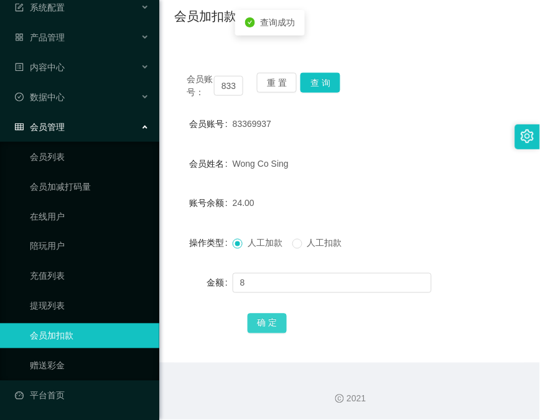
click at [276, 330] on button "确 定" at bounding box center [268, 324] width 40 height 20
click at [233, 82] on input "83369937" at bounding box center [228, 86] width 29 height 20
paste input "bibibabibububu"
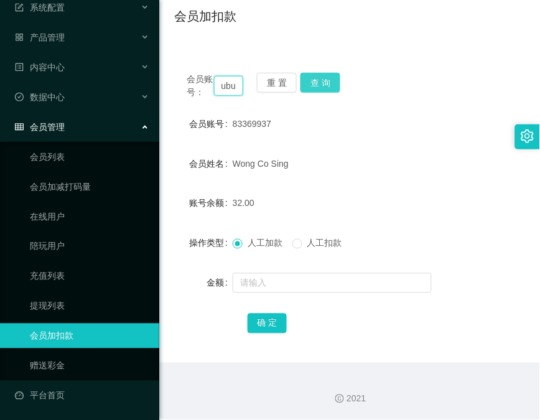
type input "bibibabibububu"
click at [330, 91] on button "查 询" at bounding box center [321, 83] width 40 height 20
click at [330, 91] on div "会员账号： bibibabibububu 重 置 查 询" at bounding box center [349, 86] width 351 height 26
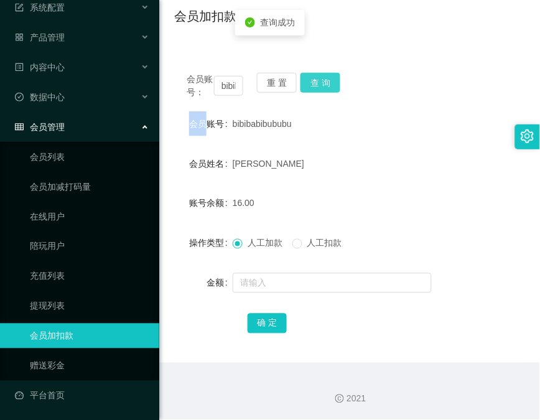
click at [330, 91] on button "查 询" at bounding box center [321, 83] width 40 height 20
drag, startPoint x: 330, startPoint y: 91, endPoint x: 342, endPoint y: 96, distance: 12.8
click at [330, 91] on div "会员账号： bibibabibububu 重 置 查 询" at bounding box center [349, 86] width 351 height 26
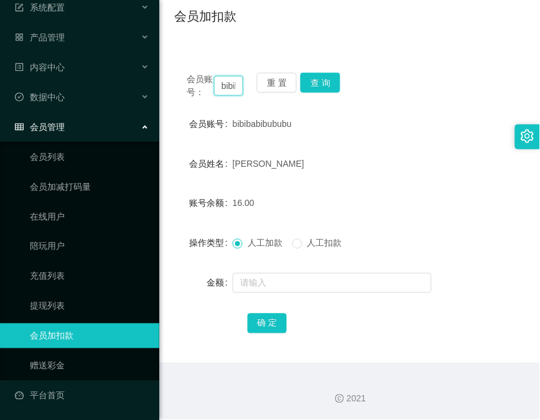
click at [218, 90] on input "bibibabibububu" at bounding box center [228, 86] width 29 height 20
paste input "char12345"
type input "char12345"
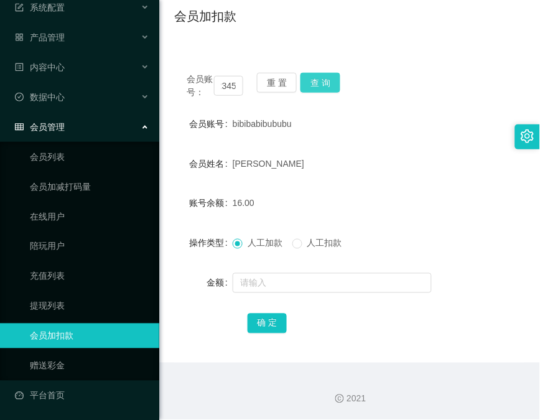
click at [331, 77] on button "查 询" at bounding box center [321, 83] width 40 height 20
click at [331, 77] on div "会员账号： char12345 重 置 查 询" at bounding box center [349, 86] width 351 height 26
click at [331, 77] on button "查 询" at bounding box center [321, 83] width 40 height 20
click at [331, 77] on div "会员账号： char12345 重 置 查 询" at bounding box center [349, 86] width 351 height 26
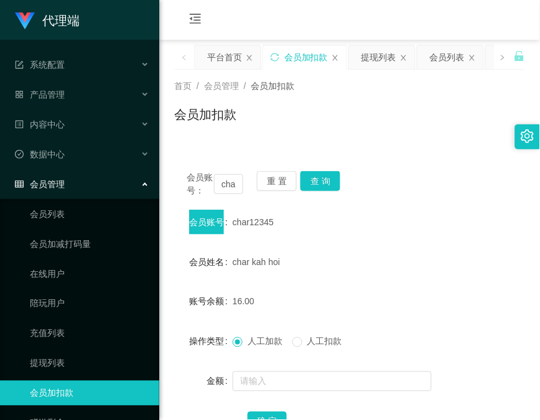
scroll to position [57, 0]
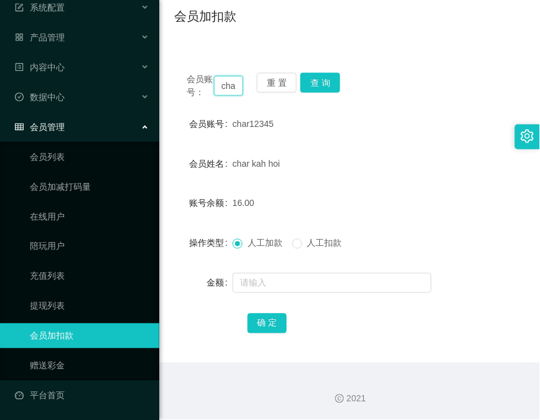
click at [228, 91] on input "char12345" at bounding box center [228, 86] width 29 height 20
paste input "83369937"
click at [228, 91] on input "c83369937ar12345" at bounding box center [228, 86] width 29 height 20
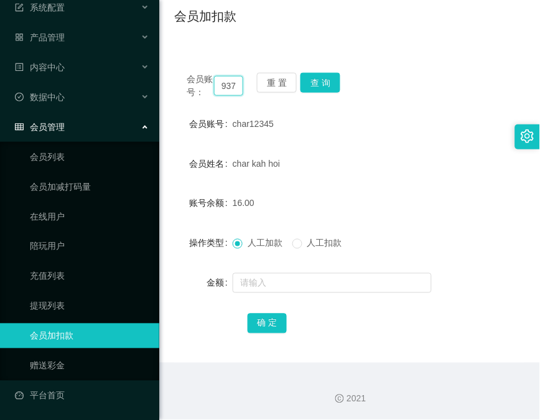
click at [228, 91] on input "c83369937ar12345" at bounding box center [228, 86] width 29 height 20
paste input "83369937"
type input "83369937"
click at [324, 89] on button "查 询" at bounding box center [321, 83] width 40 height 20
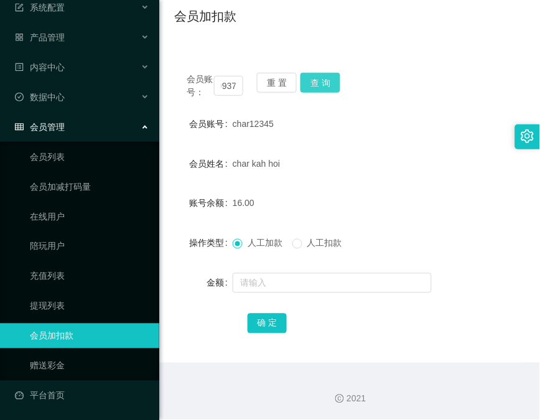
scroll to position [0, 0]
click at [324, 89] on div "会员账号： 83369937 重 置 查 询" at bounding box center [349, 86] width 351 height 26
drag, startPoint x: 324, startPoint y: 89, endPoint x: 293, endPoint y: 215, distance: 129.5
click at [325, 88] on button "查 询" at bounding box center [321, 83] width 40 height 20
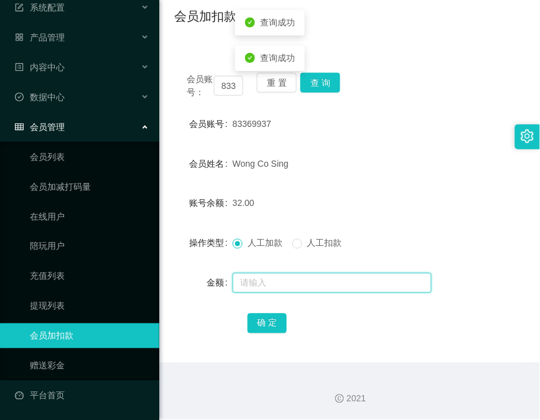
click at [282, 283] on input "text" at bounding box center [332, 283] width 199 height 20
type input "8"
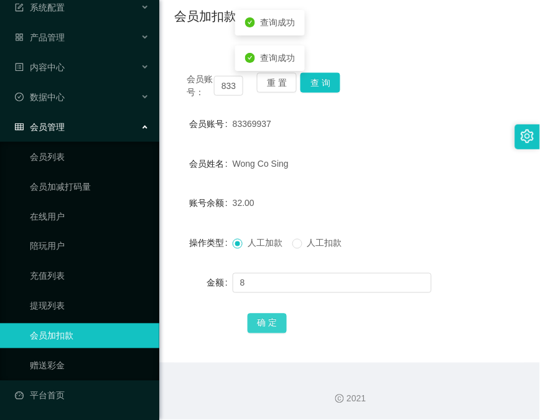
click at [269, 324] on button "确 定" at bounding box center [268, 324] width 40 height 20
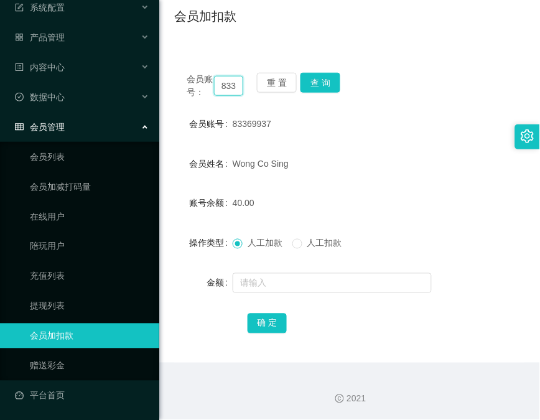
click at [228, 88] on input "83369937" at bounding box center [228, 86] width 29 height 20
click at [228, 87] on input "83369937" at bounding box center [228, 86] width 29 height 20
click at [322, 85] on button "查 询" at bounding box center [321, 83] width 40 height 20
click at [322, 85] on div "会员账号： 83369937 重 置 查 询" at bounding box center [349, 86] width 351 height 26
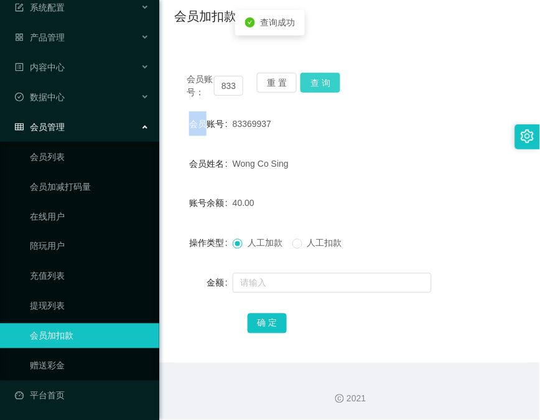
drag, startPoint x: 322, startPoint y: 85, endPoint x: 291, endPoint y: 213, distance: 131.9
click at [320, 86] on button "查 询" at bounding box center [321, 83] width 40 height 20
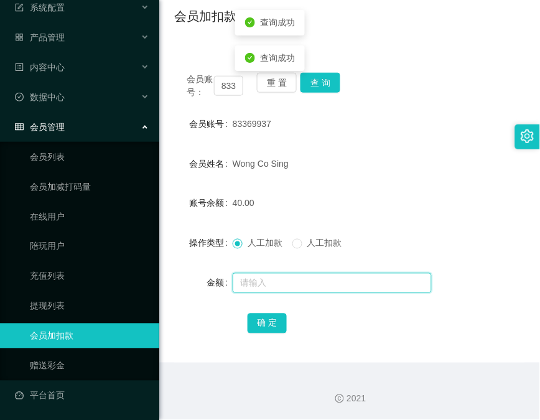
click at [269, 283] on input "text" at bounding box center [332, 283] width 199 height 20
type input "8"
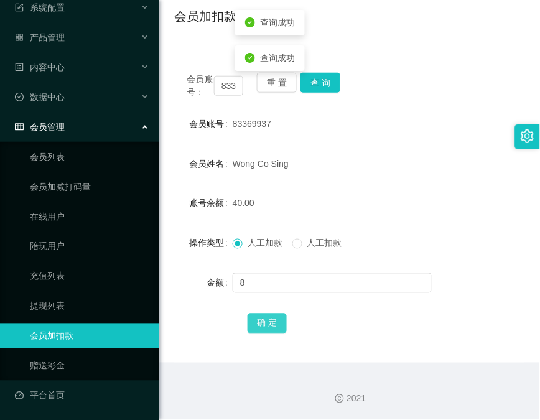
drag, startPoint x: 261, startPoint y: 321, endPoint x: 289, endPoint y: 303, distance: 33.3
click at [261, 321] on button "确 定" at bounding box center [268, 324] width 40 height 20
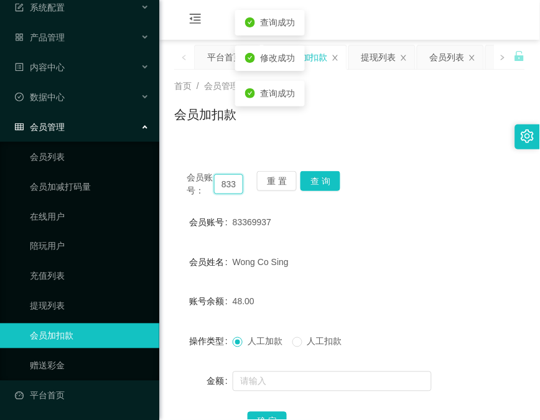
click at [220, 194] on input "83369937" at bounding box center [228, 184] width 29 height 20
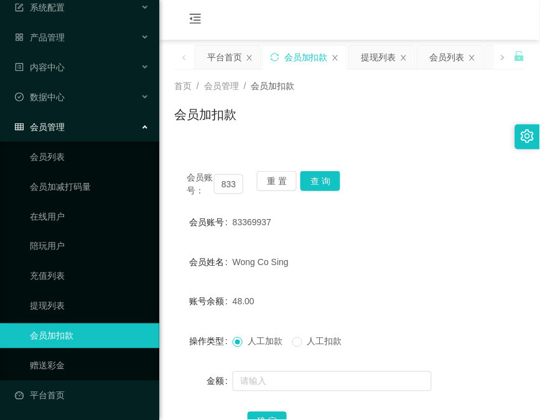
drag, startPoint x: 380, startPoint y: 52, endPoint x: 350, endPoint y: 83, distance: 42.7
click at [380, 52] on div "提现列表" at bounding box center [379, 57] width 35 height 24
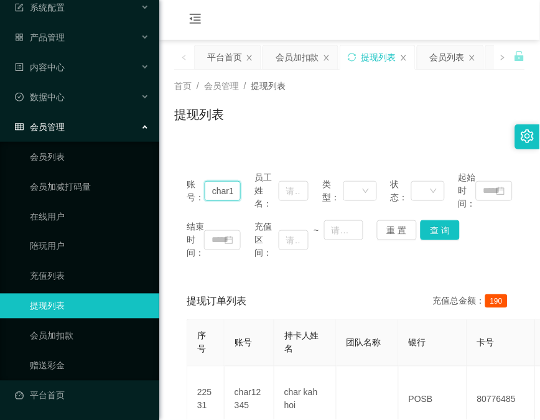
click at [223, 195] on input "char12345" at bounding box center [223, 191] width 36 height 20
paste input "83369937"
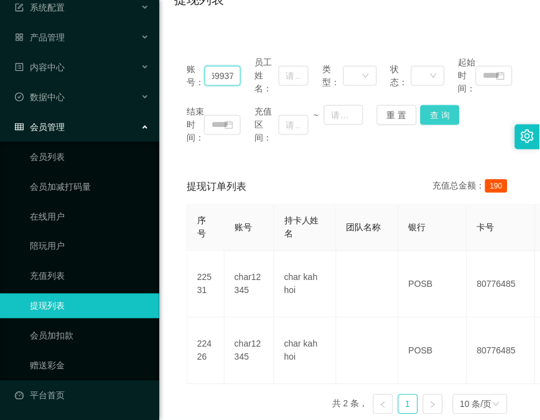
type input "83369937"
click at [450, 114] on button "查 询" at bounding box center [441, 115] width 40 height 20
click at [450, 114] on div "结束时间： 充值区间： ~ 重 置 查 询" at bounding box center [350, 124] width 326 height 39
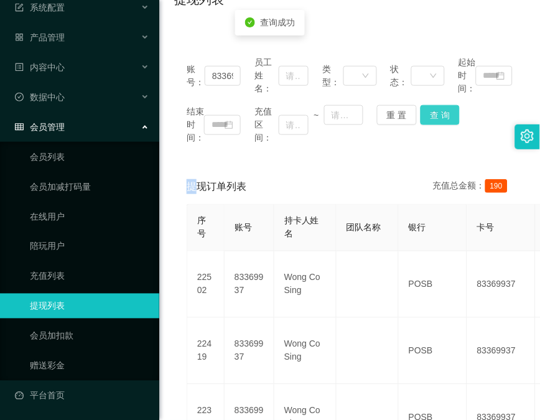
click at [450, 114] on button "查 询" at bounding box center [441, 115] width 40 height 20
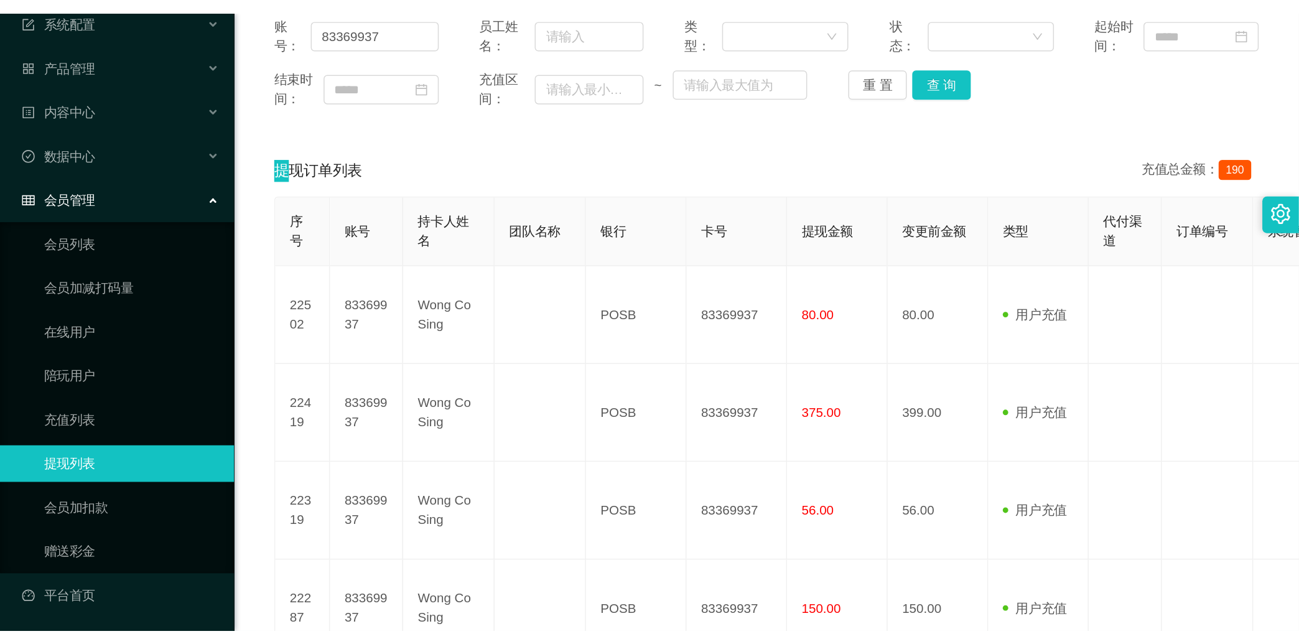
scroll to position [54, 0]
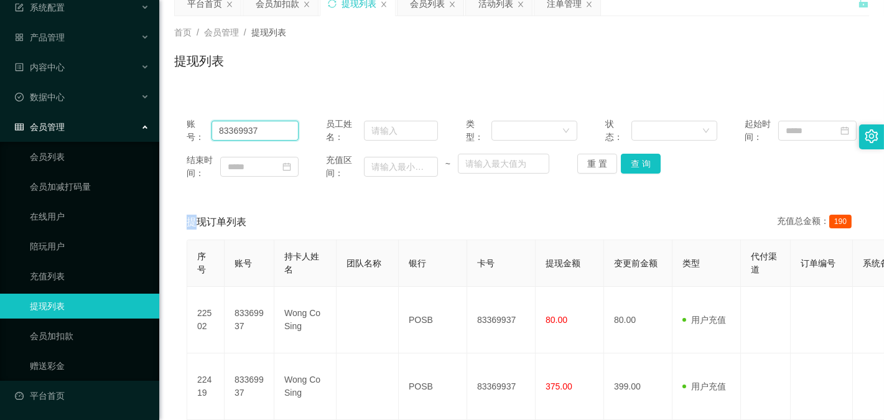
click at [253, 134] on input "83369937" at bounding box center [255, 131] width 86 height 20
click at [540, 161] on button "查 询" at bounding box center [641, 164] width 40 height 20
click at [540, 161] on div "重 置 查 询" at bounding box center [633, 164] width 112 height 20
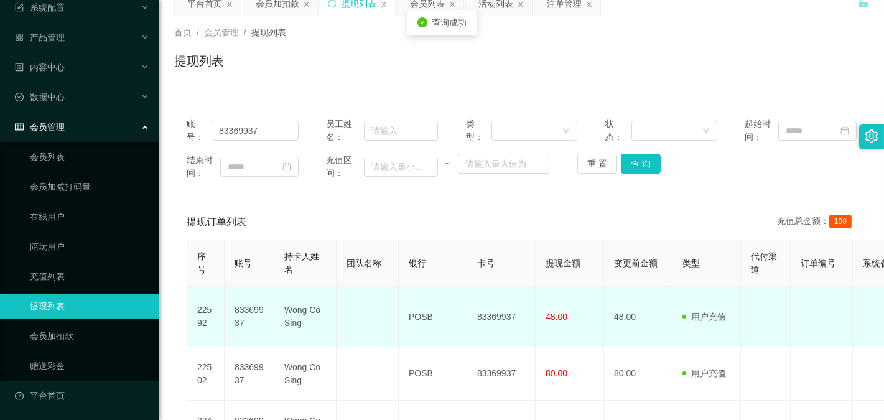
click at [488, 306] on td "83369937" at bounding box center [501, 317] width 68 height 60
copy td "83369937"
click at [488, 306] on td "83369937" at bounding box center [501, 317] width 68 height 60
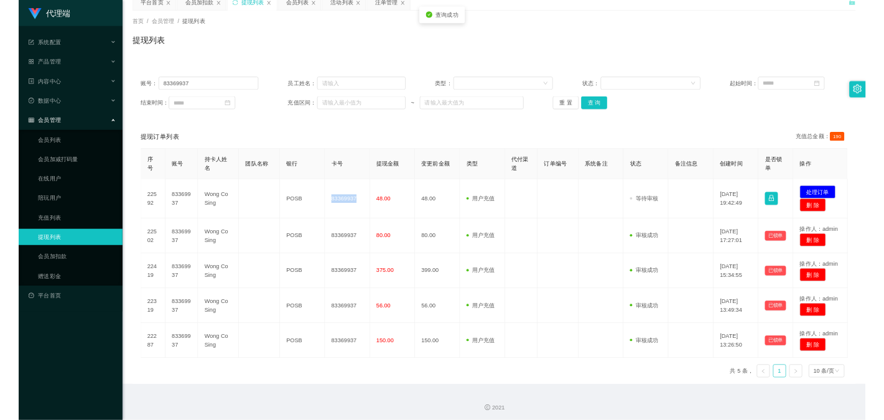
scroll to position [0, 0]
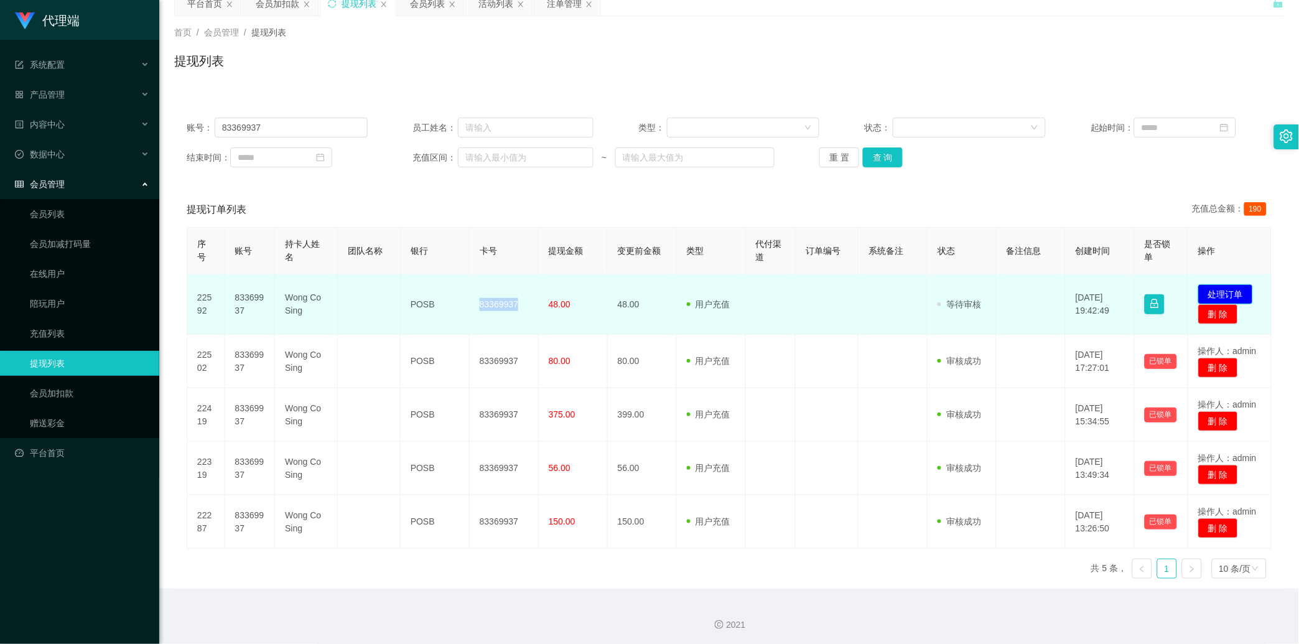
click at [540, 299] on button "处理订单" at bounding box center [1225, 294] width 55 height 20
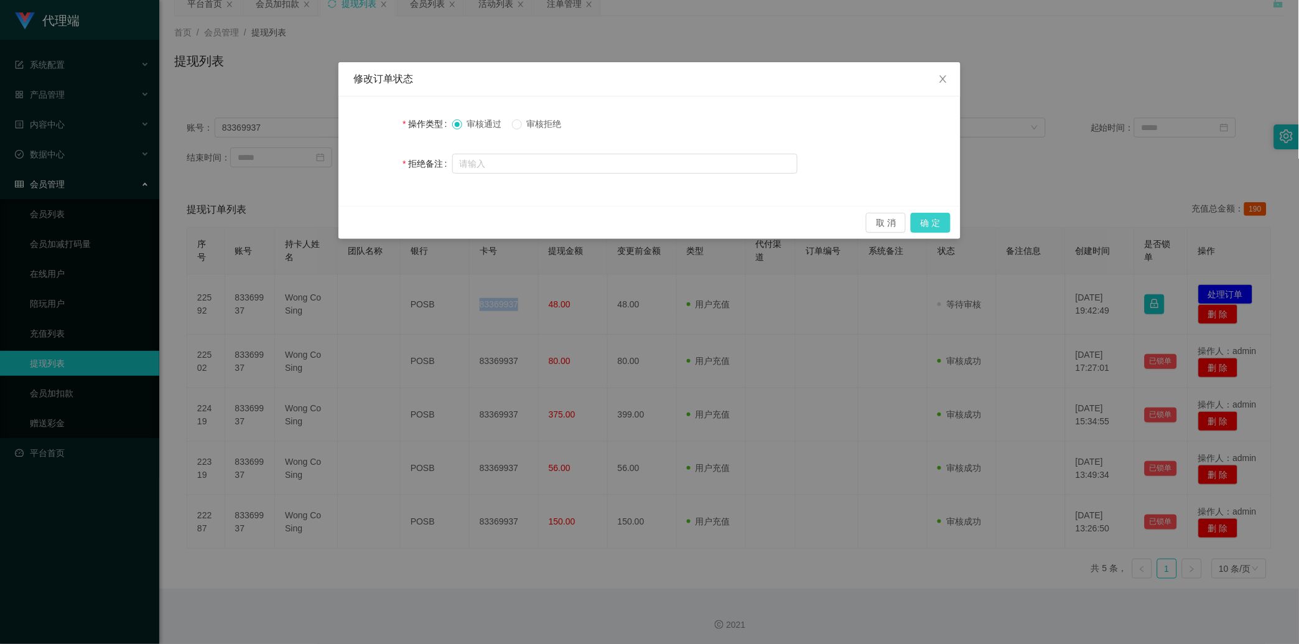
click at [540, 218] on button "确 定" at bounding box center [931, 223] width 40 height 20
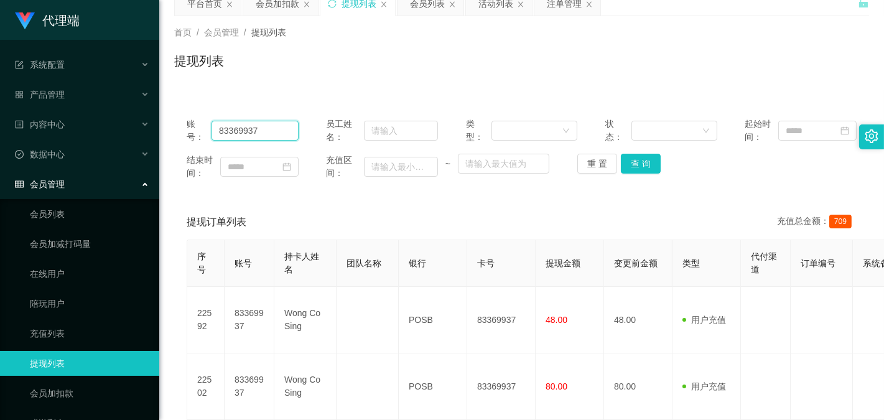
click at [238, 133] on input "83369937" at bounding box center [255, 131] width 86 height 20
paste input "bibibabibububu"
type input "bibibabibububu"
click at [540, 159] on button "查 询" at bounding box center [641, 164] width 40 height 20
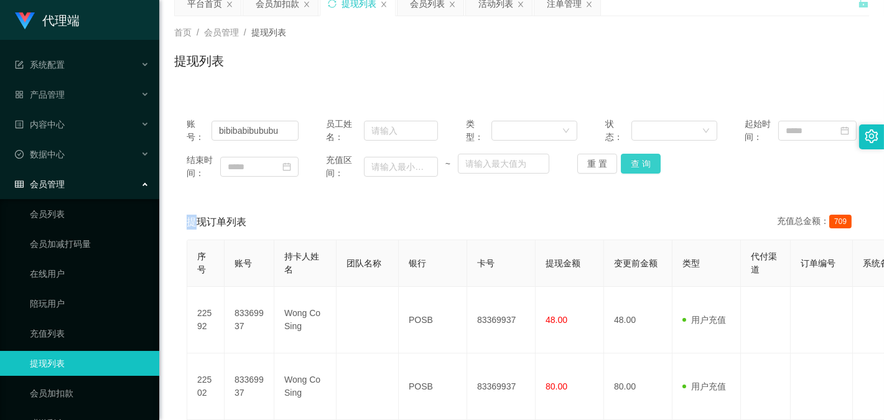
click at [540, 159] on div "重 置 查 询" at bounding box center [633, 164] width 112 height 20
click at [540, 159] on button "查 询" at bounding box center [641, 164] width 40 height 20
click at [540, 221] on div "提现订单列表 充值总金额： 709" at bounding box center [522, 222] width 670 height 35
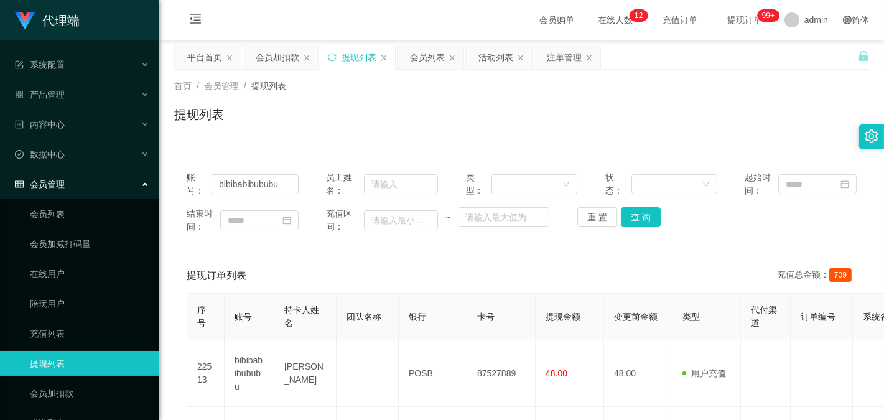
drag, startPoint x: 230, startPoint y: 135, endPoint x: 225, endPoint y: 124, distance: 11.7
click at [230, 135] on div "首页 / 会员管理 / 提现列表 / 提现列表" at bounding box center [521, 107] width 725 height 74
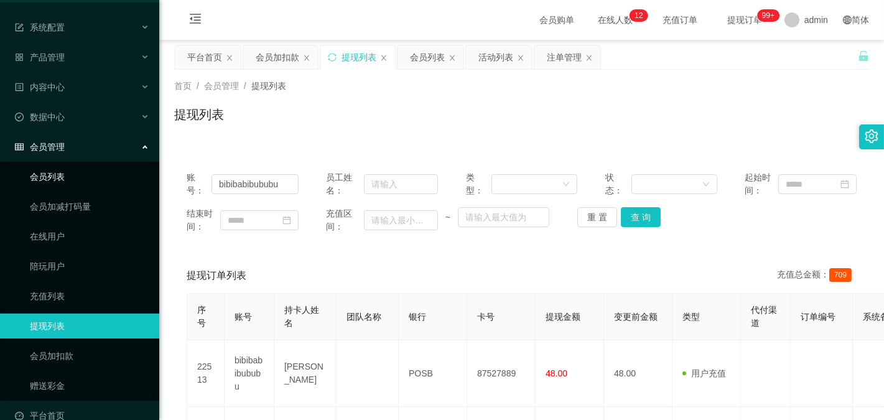
scroll to position [57, 0]
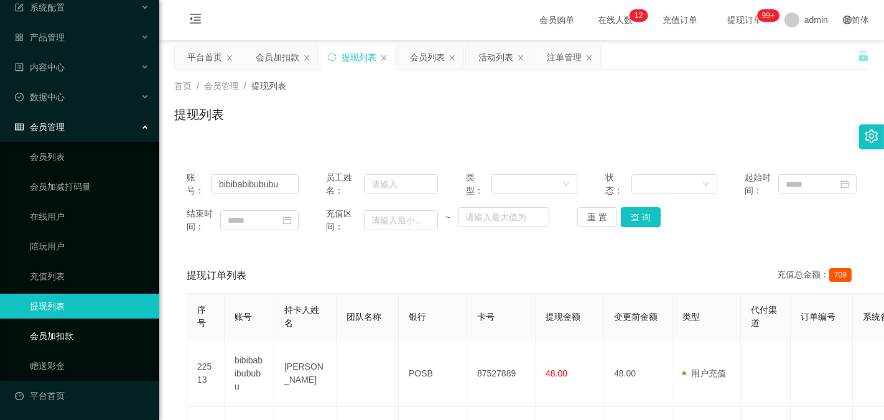
drag, startPoint x: 63, startPoint y: 337, endPoint x: 63, endPoint y: 327, distance: 10.6
click at [63, 337] on link "会员加扣款" at bounding box center [89, 336] width 119 height 25
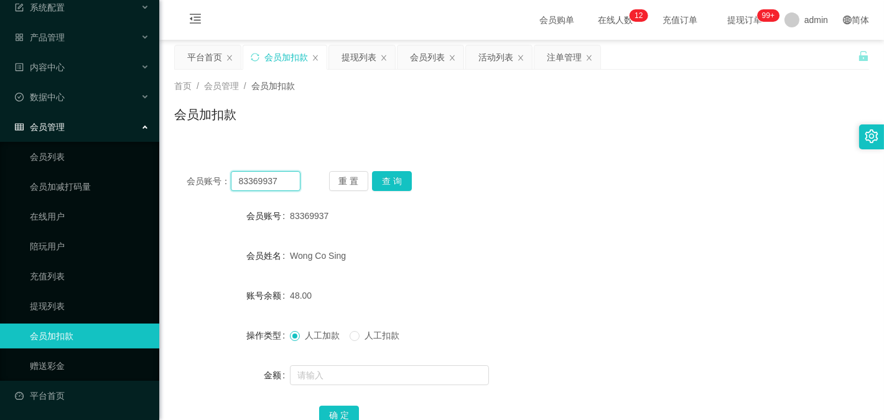
click at [251, 177] on input "83369937" at bounding box center [265, 181] width 69 height 20
paste input "90043208"
type input "90043208"
click at [381, 184] on button "查 询" at bounding box center [392, 181] width 40 height 20
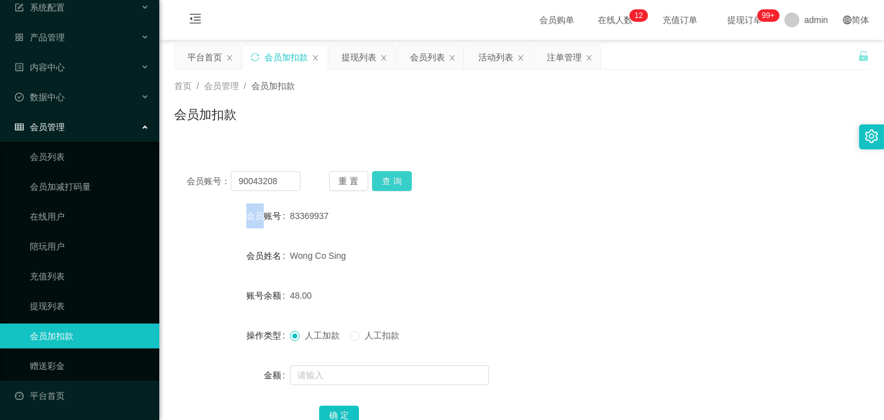
click at [381, 184] on div "重 置 查 询" at bounding box center [386, 181] width 114 height 20
drag, startPoint x: 381, startPoint y: 184, endPoint x: 357, endPoint y: 235, distance: 55.9
click at [382, 185] on button "查 询" at bounding box center [392, 181] width 40 height 20
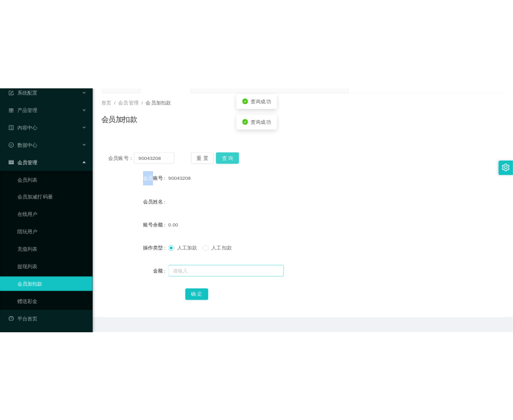
scroll to position [92, 0]
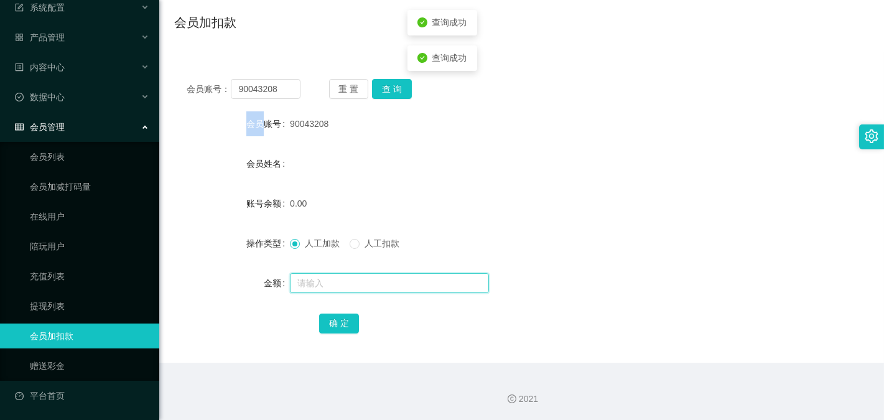
click at [332, 289] on input "text" at bounding box center [389, 283] width 199 height 20
type input "100"
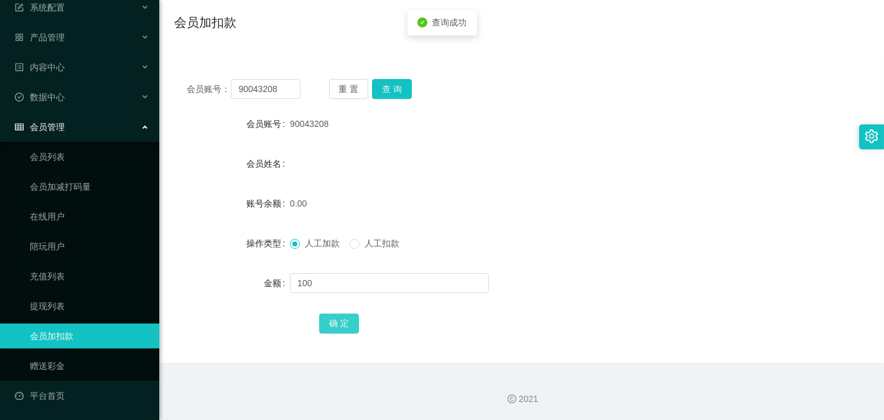
click at [346, 329] on button "确 定" at bounding box center [339, 324] width 40 height 20
click at [540, 131] on div at bounding box center [871, 136] width 25 height 25
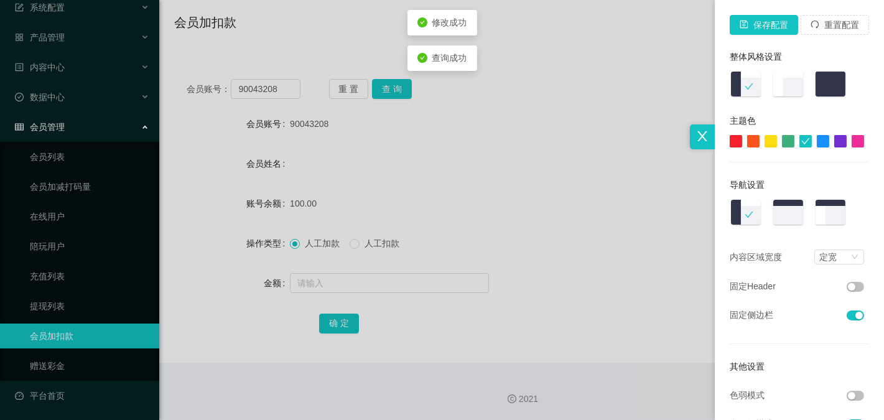
click at [540, 140] on icon "图标: close" at bounding box center [703, 136] width 14 height 14
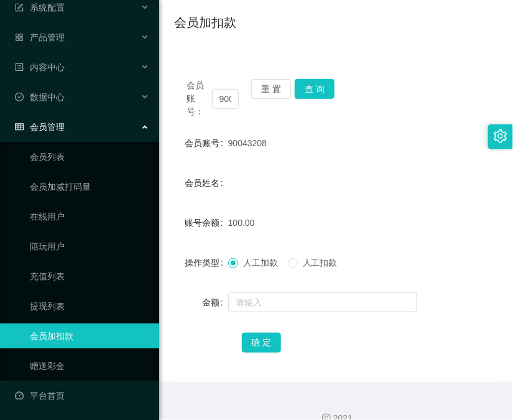
click at [203, 128] on div "会员账号： 90043208 重 置 查 询 会员账号 90043208 会员姓名 账号余额 100.00 操作类型 人工加款 人工扣款 金额 确 定" at bounding box center [336, 224] width 324 height 315
click at [234, 60] on div "会员账号： 90043208 重 置 查 询 会员账号 90043208 会员姓名 账号余额 100.00 操作类型 人工加款 人工扣款 金额 确 定" at bounding box center [336, 217] width 324 height 330
click at [225, 91] on input "90043208" at bounding box center [225, 99] width 27 height 20
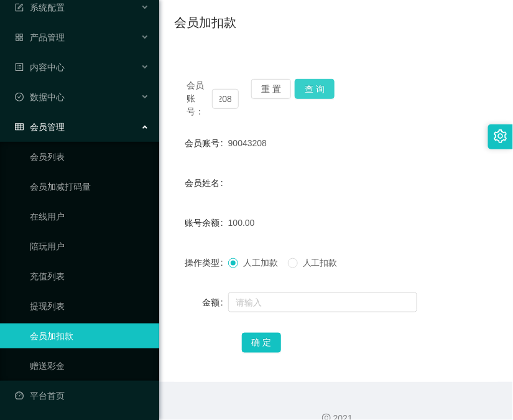
click at [318, 81] on button "查 询" at bounding box center [315, 89] width 40 height 20
click at [318, 81] on div "会员账号： 90043208 重 置 查 询" at bounding box center [336, 98] width 324 height 39
click at [318, 81] on button "查 询" at bounding box center [315, 89] width 40 height 20
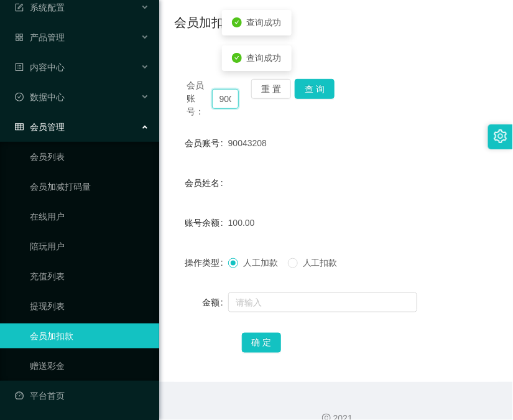
click at [230, 97] on input "90043208" at bounding box center [225, 99] width 27 height 20
click at [297, 93] on button "查 询" at bounding box center [315, 89] width 40 height 20
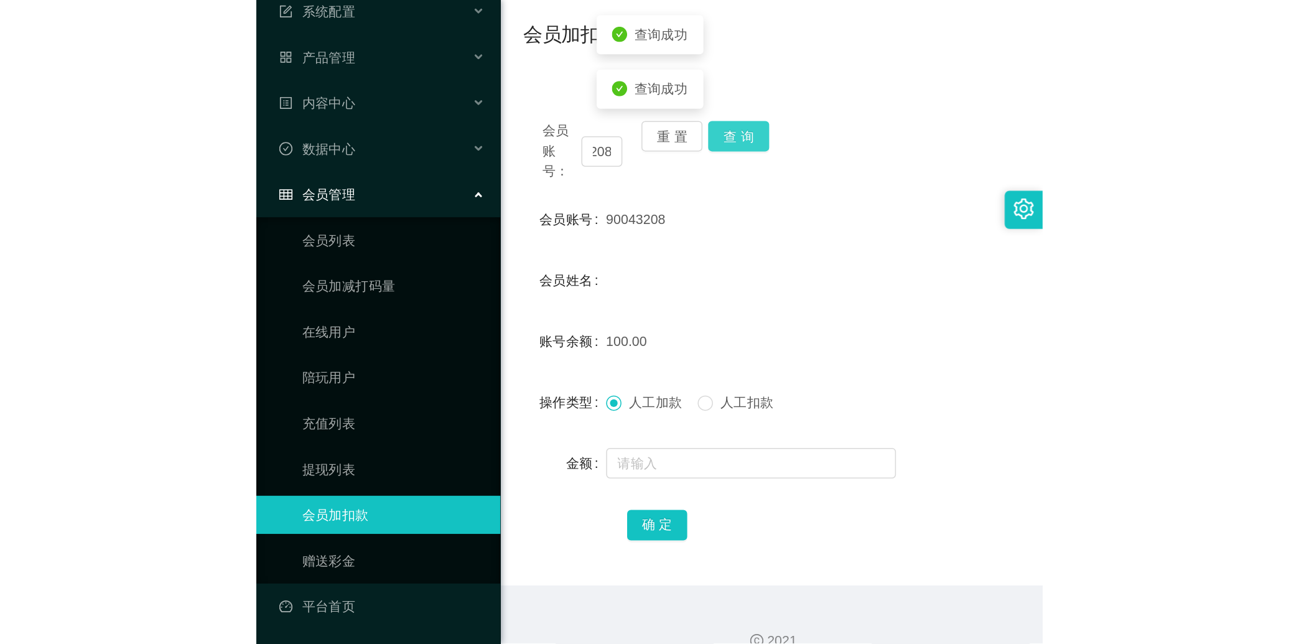
scroll to position [0, 0]
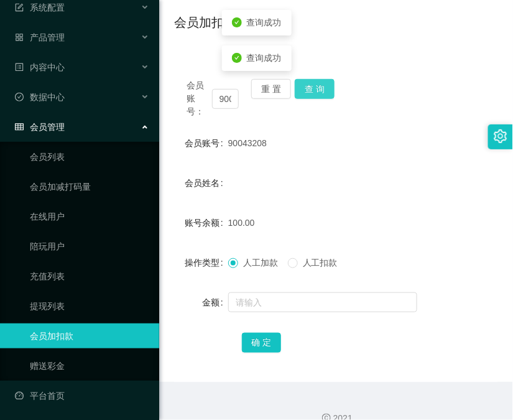
click at [297, 93] on button "查 询" at bounding box center [315, 89] width 40 height 20
click at [297, 93] on div "重 置 查 询" at bounding box center [277, 98] width 52 height 39
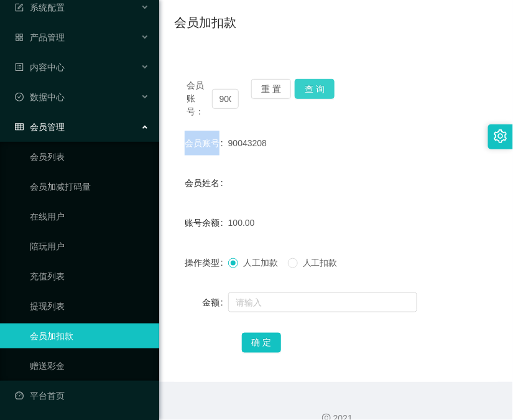
click at [303, 82] on button "查 询" at bounding box center [315, 89] width 40 height 20
click at [303, 82] on div "会员账号： 90043208 重 置 查 询" at bounding box center [336, 98] width 324 height 39
click at [271, 123] on div "会员账号： 90043208 重 置 查 询 会员账号 90043208 会员姓名 账号余额 100.00 操作类型 人工加款 人工扣款 金额 确 定" at bounding box center [336, 224] width 324 height 315
click at [319, 91] on button "查 询" at bounding box center [315, 89] width 40 height 20
drag, startPoint x: 258, startPoint y: 34, endPoint x: 315, endPoint y: 104, distance: 90.7
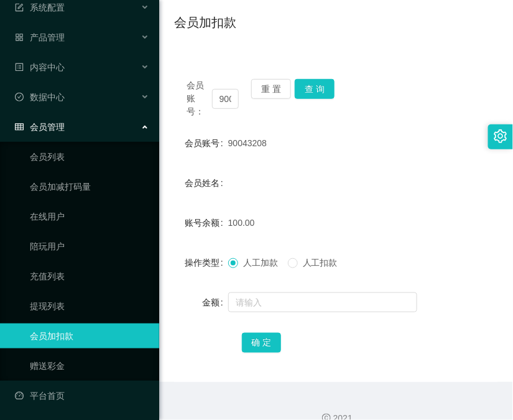
click at [258, 34] on div "会员加扣款" at bounding box center [336, 27] width 324 height 29
click at [320, 87] on button "查 询" at bounding box center [315, 89] width 40 height 20
click at [320, 87] on div "会员账号： 90043208 重 置 查 询" at bounding box center [336, 98] width 324 height 39
click at [320, 87] on button "查 询" at bounding box center [315, 89] width 40 height 20
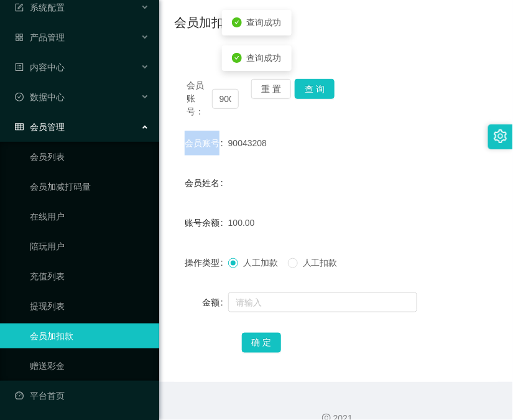
drag, startPoint x: 320, startPoint y: 87, endPoint x: 462, endPoint y: 109, distance: 144.2
click at [334, 87] on div "会员账号： 90043208 重 置 查 询" at bounding box center [336, 98] width 324 height 39
click at [268, 139] on div "90043208" at bounding box center [322, 143] width 189 height 25
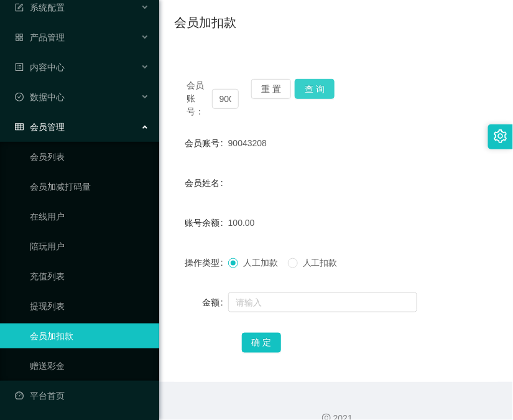
click at [322, 85] on button "查 询" at bounding box center [315, 89] width 40 height 20
click at [322, 85] on div "会员账号： 90043208 重 置 查 询" at bounding box center [336, 98] width 324 height 39
click at [320, 83] on button "查 询" at bounding box center [315, 89] width 40 height 20
click at [320, 83] on div "会员账号： 90043208 重 置 查 询" at bounding box center [336, 98] width 324 height 39
click at [320, 83] on button "查 询" at bounding box center [315, 89] width 40 height 20
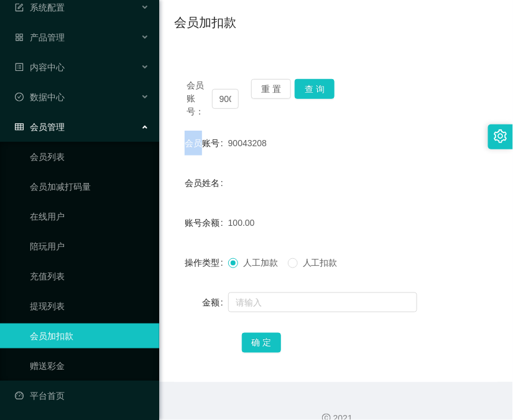
click at [291, 57] on div "会员账号： 90043208 重 置 查 询 会员账号 90043208 会员姓名 账号余额 100.00 操作类型 人工加款 人工扣款 金额 确 定" at bounding box center [336, 217] width 324 height 330
click at [325, 91] on button "查 询" at bounding box center [315, 89] width 40 height 20
click at [325, 91] on div "会员账号： 90043208 重 置 查 询" at bounding box center [336, 98] width 324 height 39
click at [325, 91] on button "查 询" at bounding box center [315, 89] width 40 height 20
click at [264, 45] on div "首页 / 会员管理 / 会员加扣款 / 会员加扣款" at bounding box center [336, 15] width 354 height 74
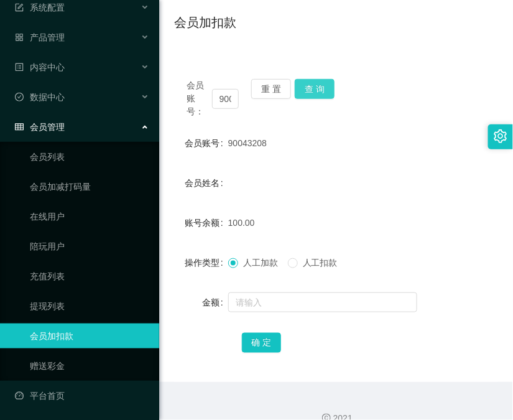
click at [315, 90] on button "查 询" at bounding box center [315, 89] width 40 height 20
click at [315, 90] on div "会员账号： 90043208 重 置 查 询" at bounding box center [336, 98] width 324 height 39
click at [306, 90] on button "查 询" at bounding box center [315, 89] width 40 height 20
drag, startPoint x: 306, startPoint y: 90, endPoint x: 332, endPoint y: 103, distance: 28.9
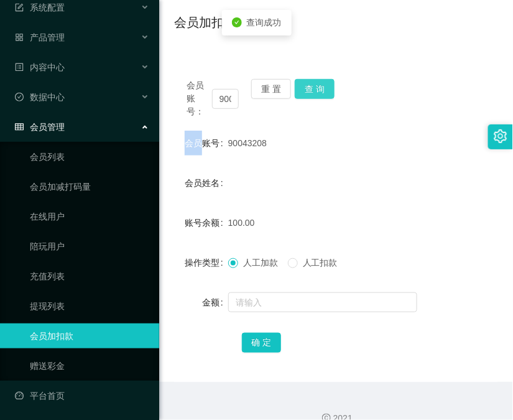
click at [306, 90] on button "查 询" at bounding box center [315, 89] width 40 height 20
click at [287, 163] on form "会员账号 90043208 会员姓名 账号余额 100.00 操作类型 人工加款 人工扣款 金额 确 定" at bounding box center [336, 243] width 324 height 224
click at [320, 86] on button "查 询" at bounding box center [315, 89] width 40 height 20
click at [320, 86] on div "会员账号： 90043208 重 置 查 询" at bounding box center [336, 98] width 324 height 39
click at [250, 35] on div "会员加扣款" at bounding box center [336, 27] width 324 height 29
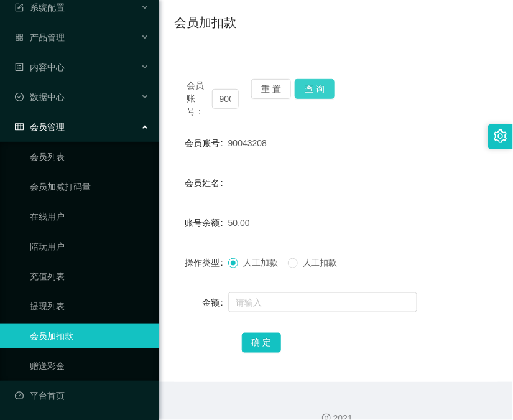
click at [322, 87] on button "查 询" at bounding box center [315, 89] width 40 height 20
click at [327, 88] on div "会员账号： 90043208 重 置 查 询" at bounding box center [336, 98] width 324 height 39
click at [301, 93] on button "查 询" at bounding box center [315, 89] width 40 height 20
click at [301, 93] on div "重 置 查 询" at bounding box center [277, 98] width 52 height 39
click at [305, 91] on button "查 询" at bounding box center [315, 89] width 40 height 20
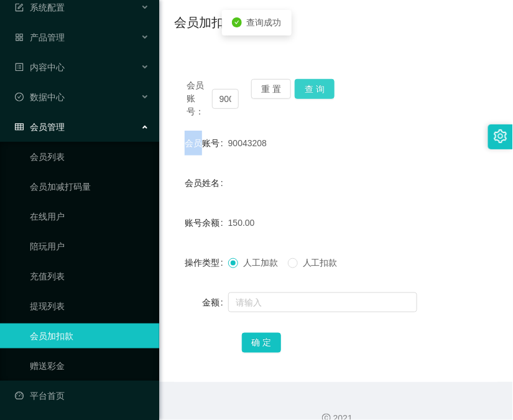
click at [305, 91] on div "会员账号： 90043208 重 置 查 询" at bounding box center [336, 98] width 324 height 39
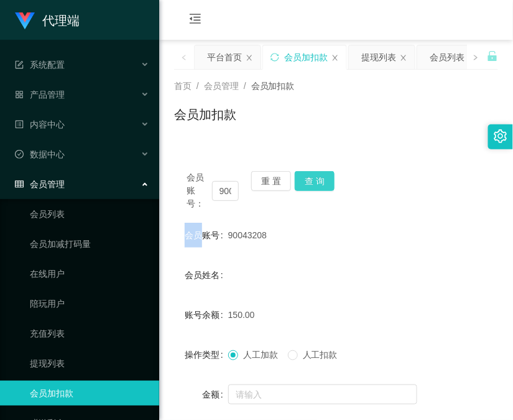
click at [315, 177] on button "查 询" at bounding box center [315, 181] width 40 height 20
click at [315, 177] on div "会员账号： 90043208 重 置 查 询" at bounding box center [336, 190] width 324 height 39
click at [315, 177] on button "查 询" at bounding box center [315, 181] width 40 height 20
click at [315, 177] on div "会员账号： 90043208 重 置 查 询" at bounding box center [336, 190] width 324 height 39
click at [315, 177] on button "查 询" at bounding box center [315, 181] width 40 height 20
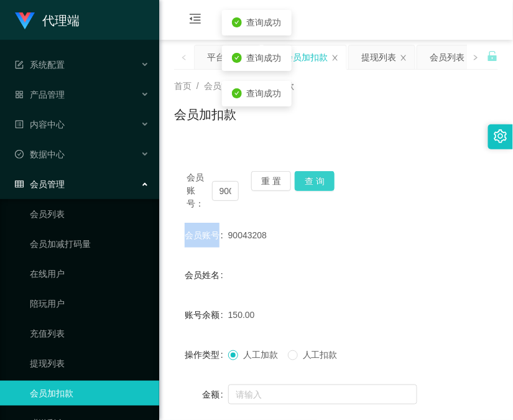
click at [316, 178] on button "查 询" at bounding box center [315, 181] width 40 height 20
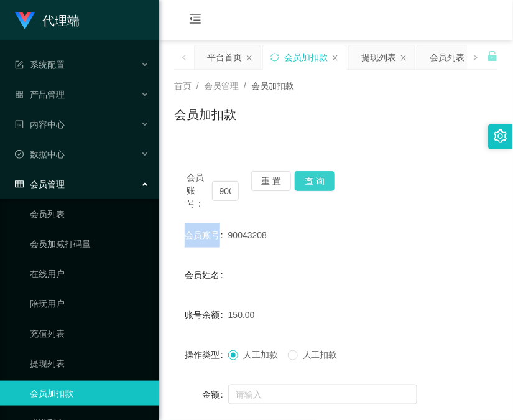
click at [315, 180] on button "查 询" at bounding box center [315, 181] width 40 height 20
click at [315, 180] on div "会员账号： 90043208 重 置 查 询" at bounding box center [336, 190] width 324 height 39
click at [315, 180] on button "查 询" at bounding box center [315, 181] width 40 height 20
click at [315, 180] on div "会员账号： 90043208 重 置 查 询" at bounding box center [336, 190] width 324 height 39
click at [301, 184] on button "查 询" at bounding box center [315, 181] width 40 height 20
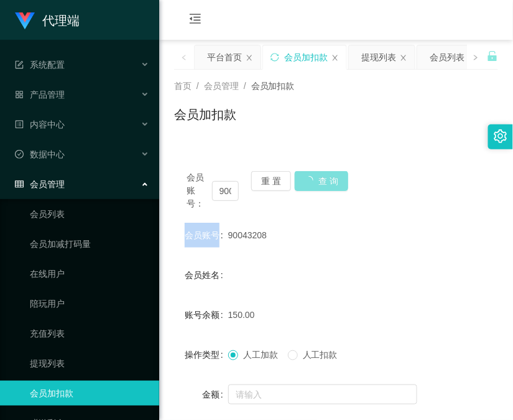
click at [301, 184] on div "会员账号： 90043208 重 置 查 询" at bounding box center [336, 190] width 324 height 39
click at [301, 184] on button "查 询" at bounding box center [315, 181] width 40 height 20
click at [311, 181] on button "查 询" at bounding box center [315, 181] width 40 height 20
click at [311, 181] on div "会员账号： 90043208 重 置 查 询" at bounding box center [336, 190] width 324 height 39
click at [311, 181] on button "查 询" at bounding box center [315, 181] width 40 height 20
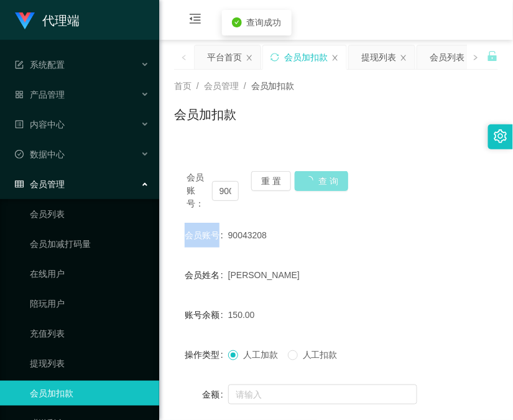
click at [311, 181] on div "会员账号： 90043208 重 置 查 询" at bounding box center [336, 190] width 324 height 39
drag, startPoint x: 291, startPoint y: 143, endPoint x: 356, endPoint y: 73, distance: 95.5
click at [291, 144] on div "会员账号： 90043208 重 置 查 询 会员账号 90043208 会员姓名 Amanda 账号余额 150.00 操作类型 人工加款 人工扣款 金额 …" at bounding box center [336, 309] width 324 height 330
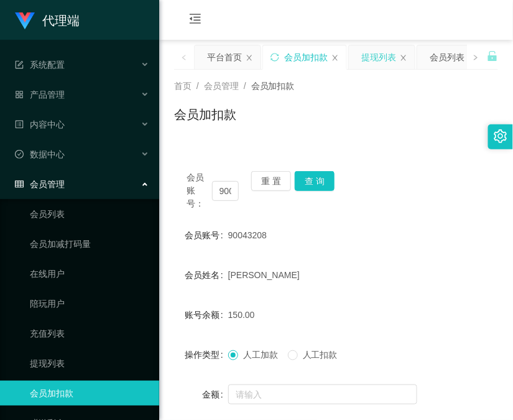
click at [376, 67] on div "提现列表" at bounding box center [379, 57] width 35 height 24
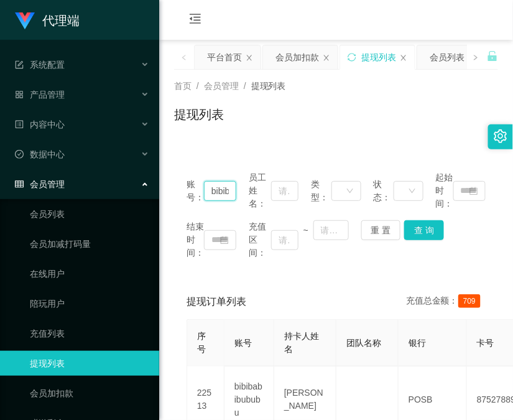
click at [214, 185] on input "bibibabibububu" at bounding box center [220, 191] width 32 height 20
paste input "90043208"
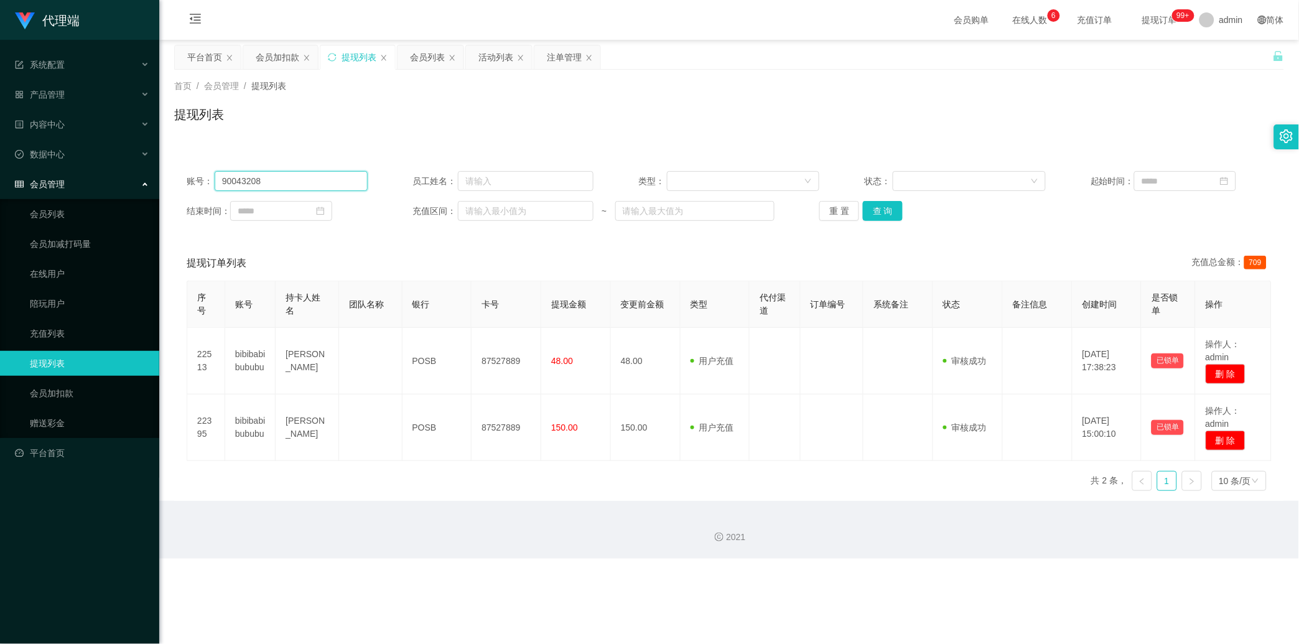
type input "90043208"
click at [540, 195] on div "账号： 90043208 员工姓名： 类型： 状态： 起始时间： 结束时间： 充值区间： ~ 重 置 查 询" at bounding box center [729, 196] width 1110 height 75
click at [540, 204] on button "查 询" at bounding box center [883, 211] width 40 height 20
drag, startPoint x: 888, startPoint y: 204, endPoint x: 882, endPoint y: 210, distance: 7.9
click at [540, 206] on div "重 置 查 询" at bounding box center [910, 211] width 181 height 20
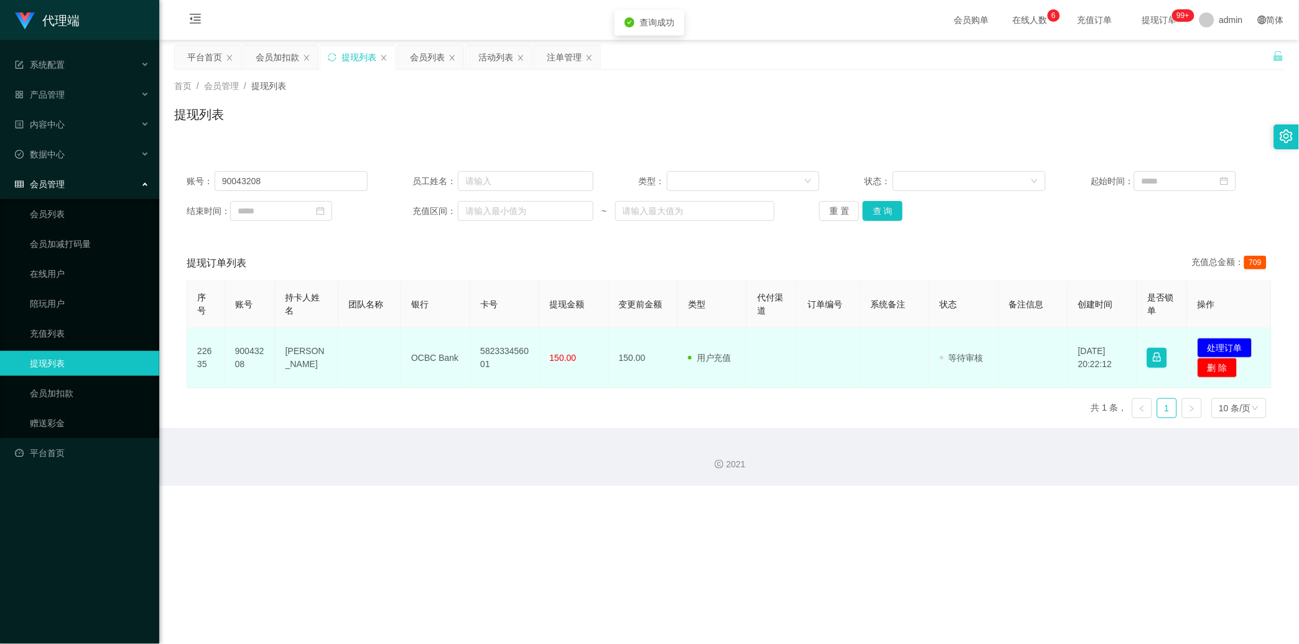
click at [508, 345] on td "582333456001" at bounding box center [504, 358] width 69 height 60
copy td "582333456001"
click at [540, 351] on button "处理订单" at bounding box center [1225, 348] width 55 height 20
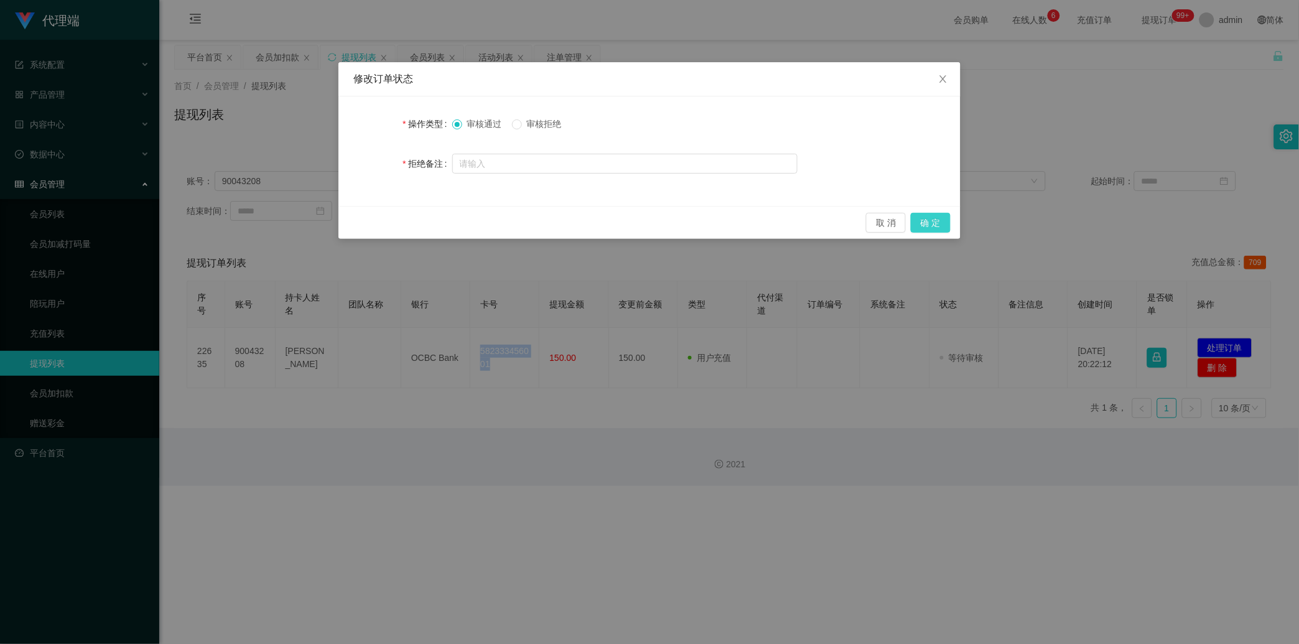
click at [540, 223] on button "确 定" at bounding box center [931, 223] width 40 height 20
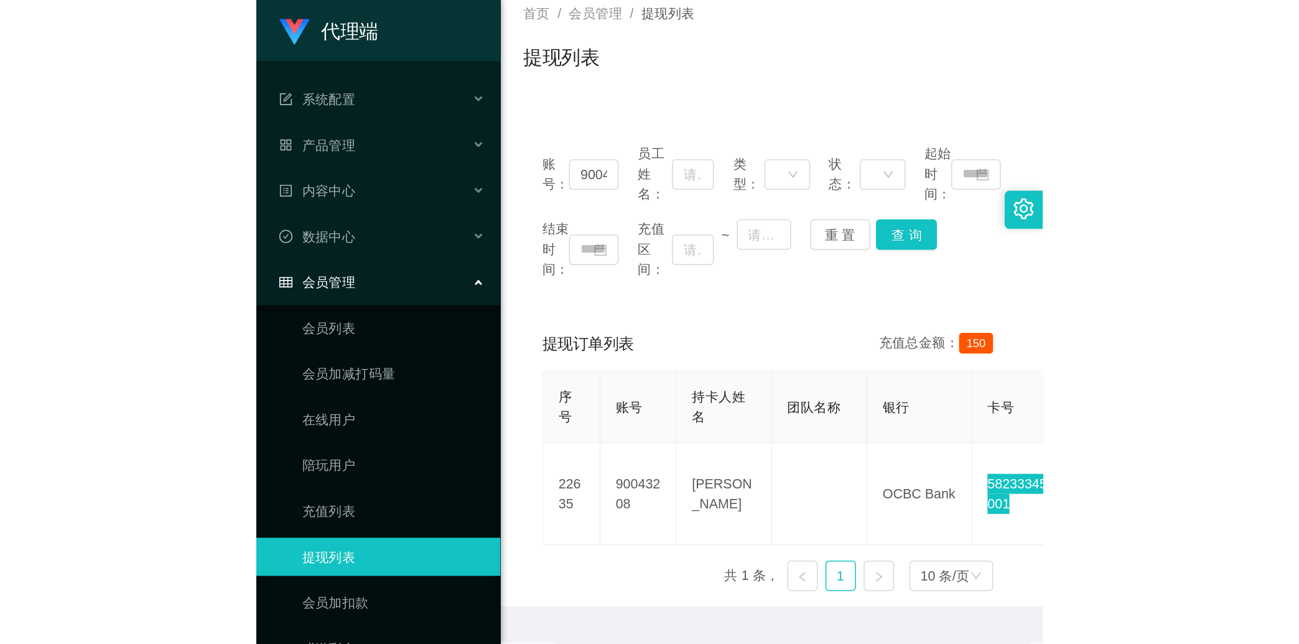
scroll to position [110, 0]
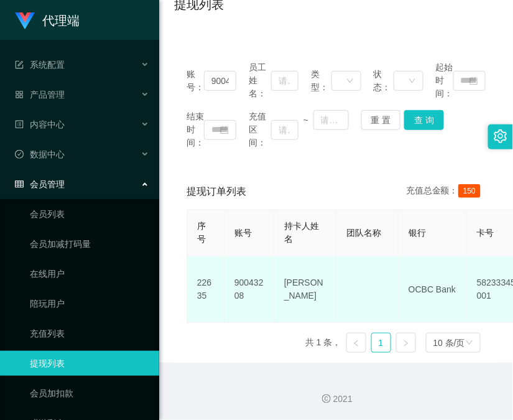
click at [421, 261] on td "OCBC Bank" at bounding box center [433, 289] width 68 height 67
copy td "OCBC Bank"
click at [300, 262] on td "Amanda" at bounding box center [305, 289] width 62 height 67
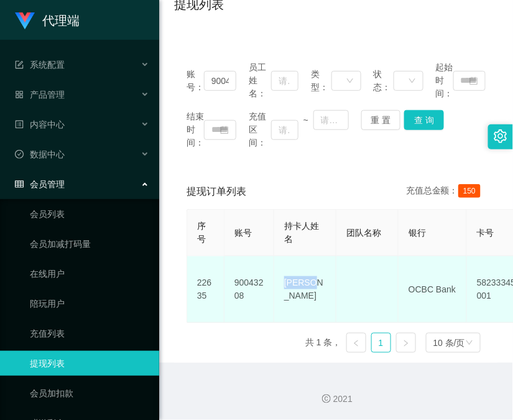
click at [300, 262] on td "Amanda" at bounding box center [305, 289] width 62 height 67
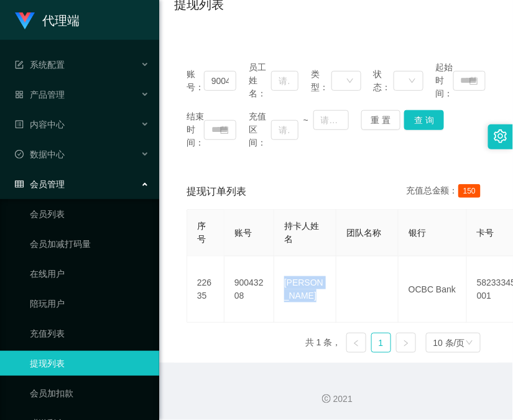
copy td "Amanda"
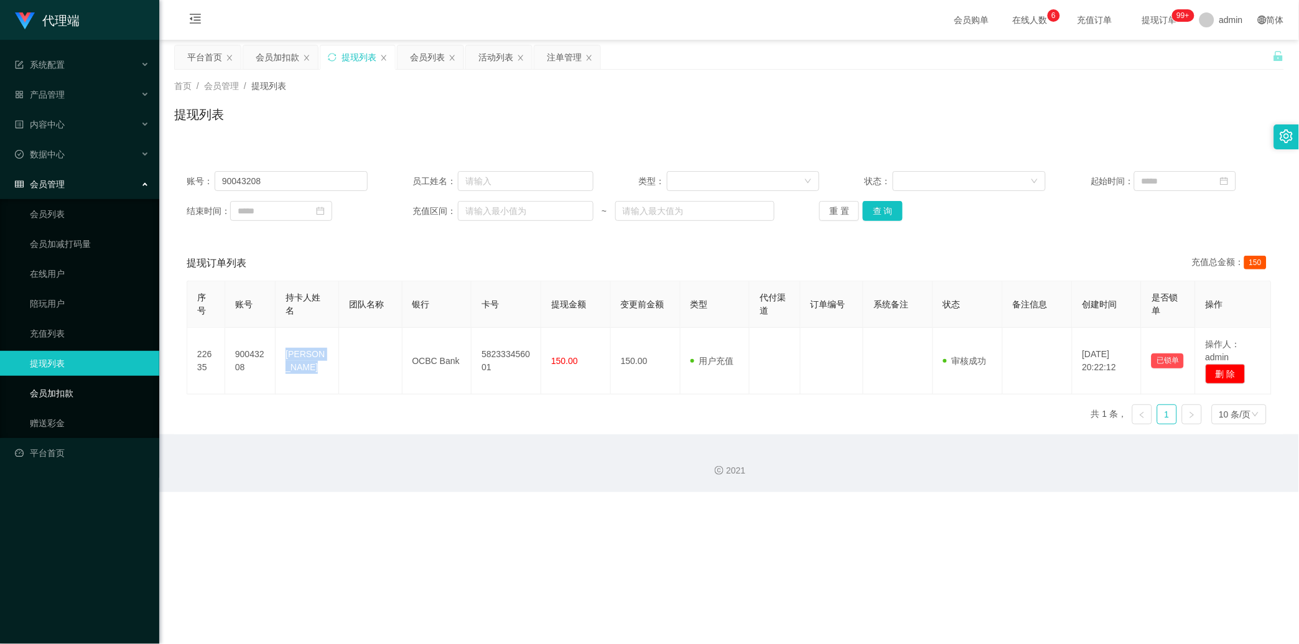
click at [44, 387] on link "会员加扣款" at bounding box center [89, 393] width 119 height 25
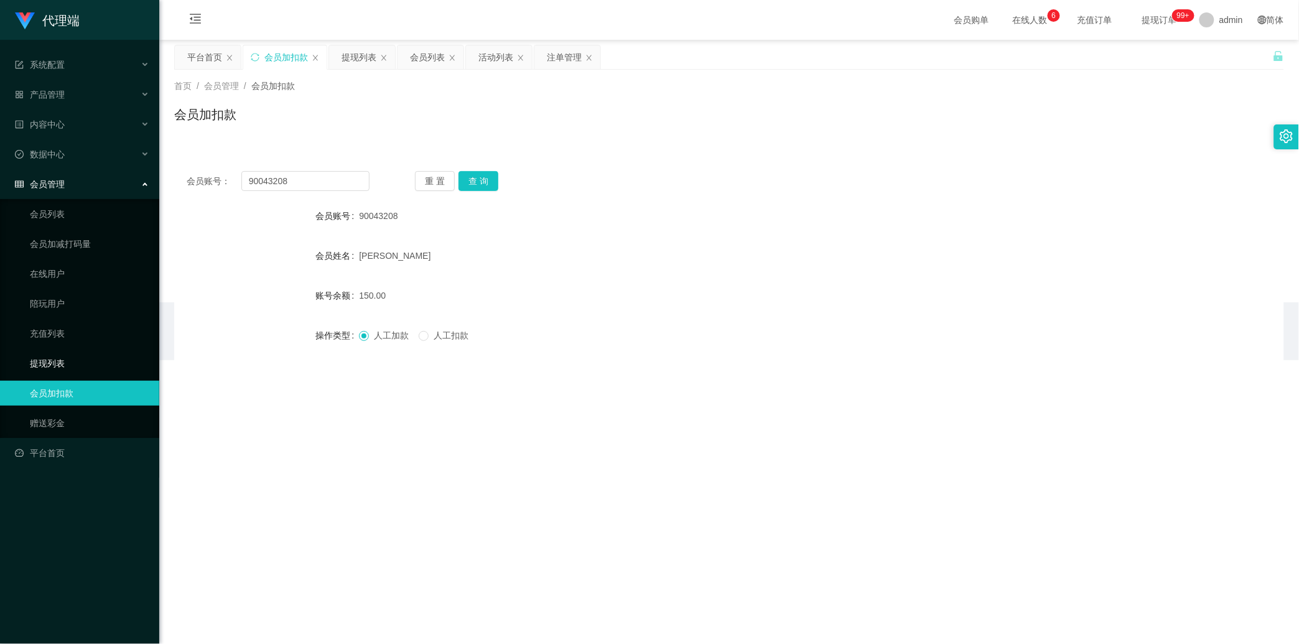
click at [57, 366] on link "提现列表" at bounding box center [89, 363] width 119 height 25
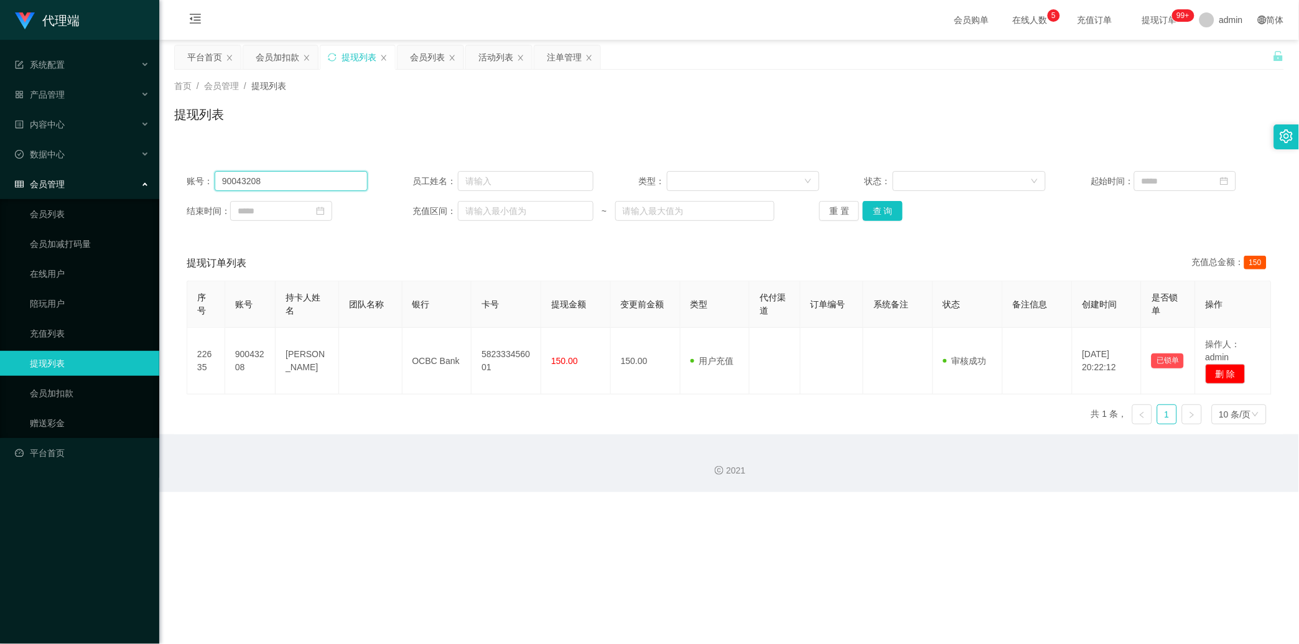
click at [310, 177] on input "90043208" at bounding box center [291, 181] width 153 height 20
paste input "fei1234"
type input "fei1234"
click at [540, 218] on button "查 询" at bounding box center [883, 211] width 40 height 20
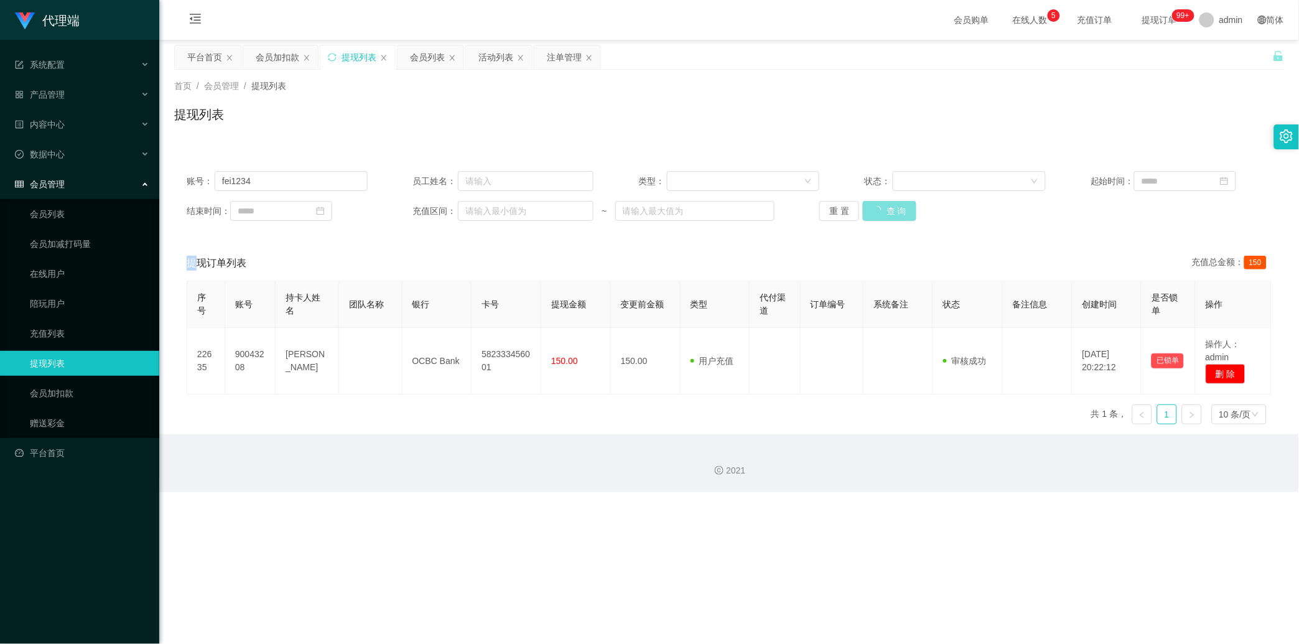
click at [540, 218] on div "重 置 查 询" at bounding box center [910, 211] width 181 height 20
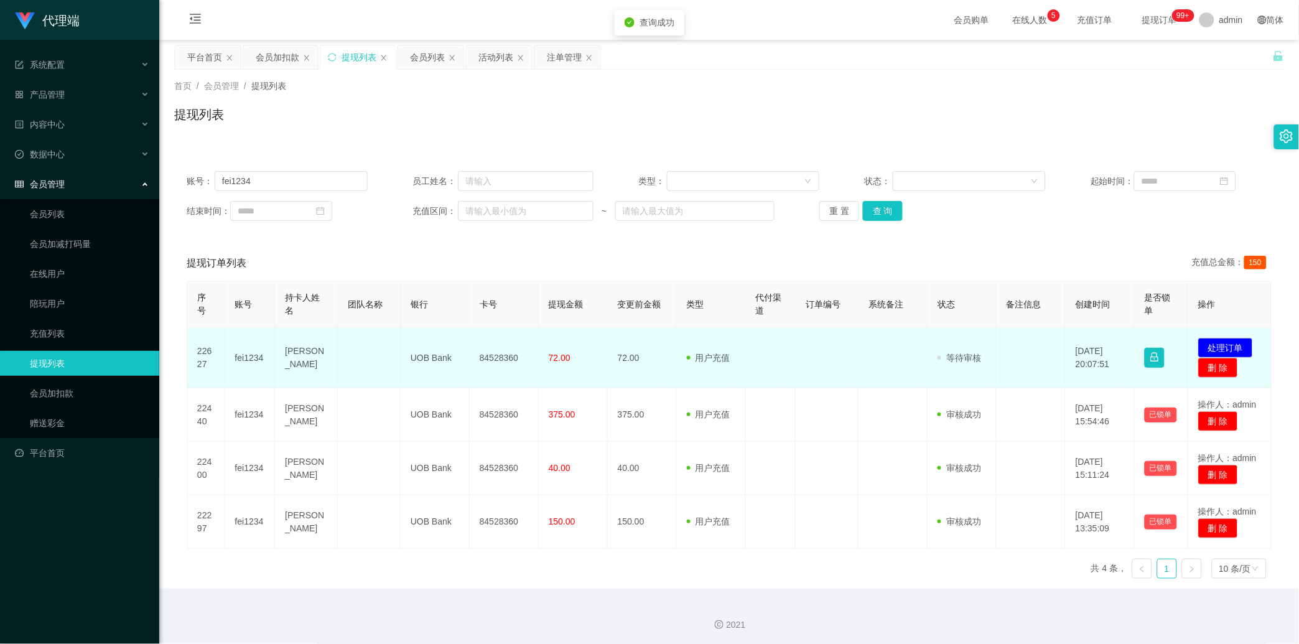
click at [505, 340] on td "84528360" at bounding box center [504, 358] width 69 height 60
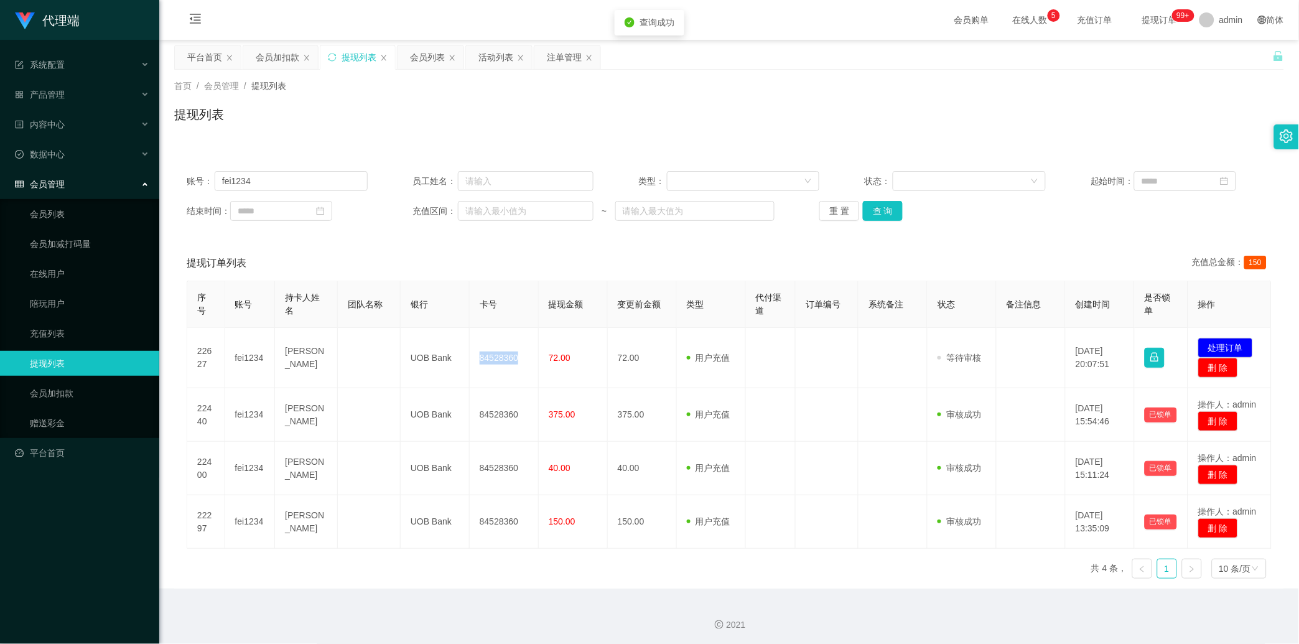
copy td "84528360"
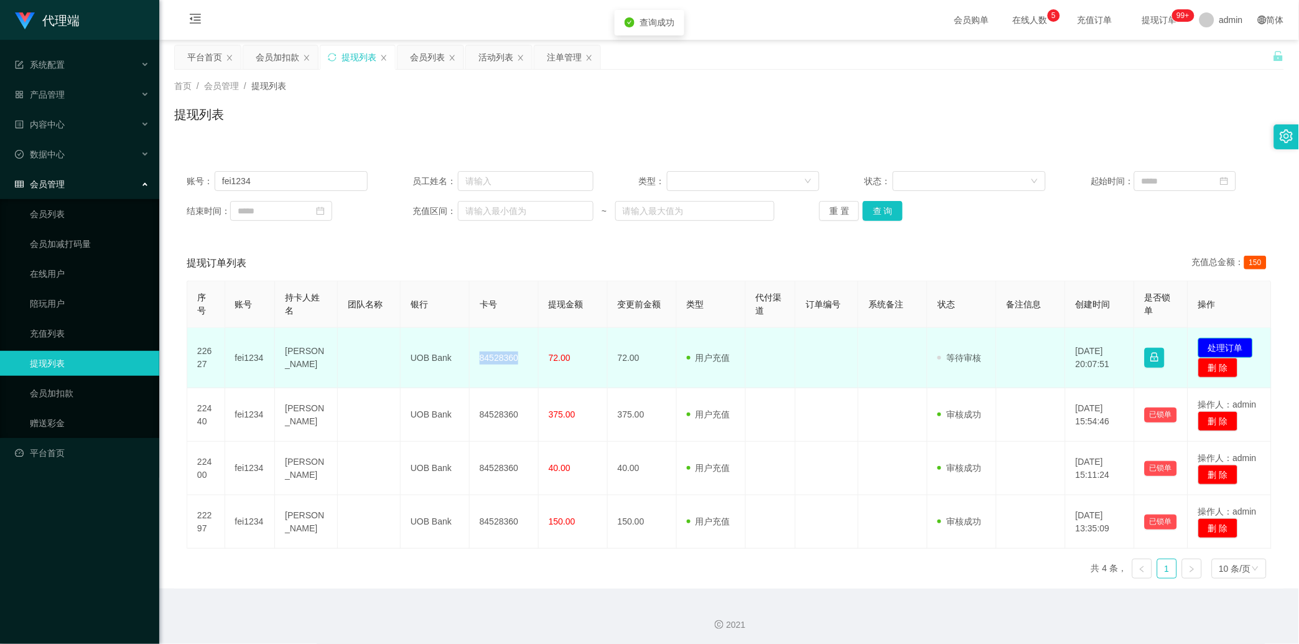
click at [540, 346] on button "处理订单" at bounding box center [1225, 348] width 55 height 20
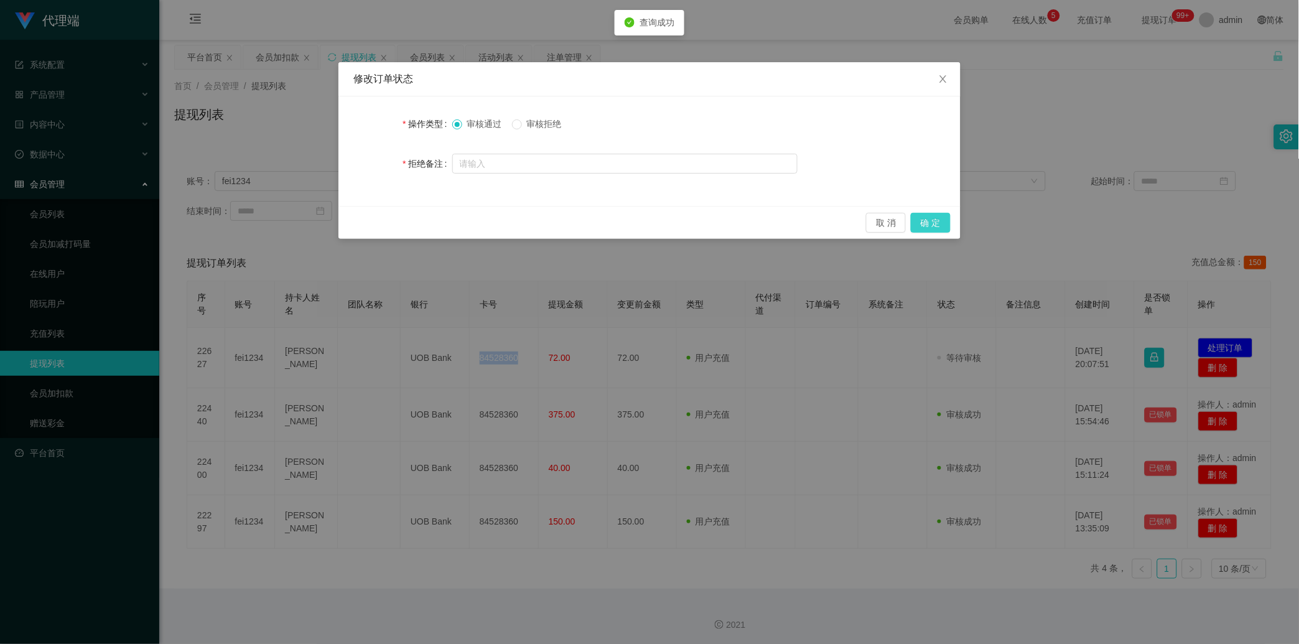
click at [540, 220] on button "确 定" at bounding box center [931, 223] width 40 height 20
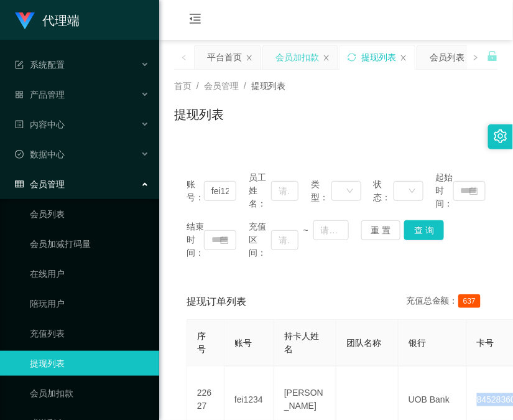
click at [300, 56] on div "会员加扣款" at bounding box center [298, 57] width 44 height 24
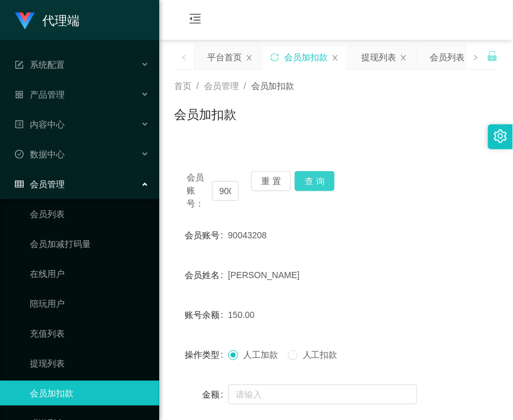
click at [329, 176] on button "查 询" at bounding box center [315, 181] width 40 height 20
click at [329, 176] on div "会员账号： 90043208 重 置 查 询" at bounding box center [336, 190] width 324 height 39
click at [227, 181] on input "90043208" at bounding box center [225, 191] width 27 height 20
click at [382, 65] on div "提现列表" at bounding box center [379, 57] width 35 height 24
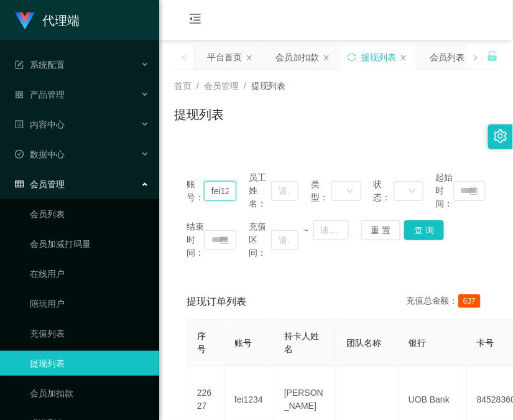
click at [228, 191] on input "fei1234" at bounding box center [220, 191] width 32 height 20
paste input "90043208"
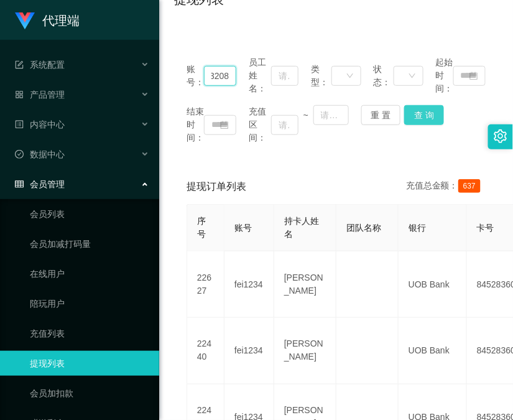
type input "90043208"
click at [427, 118] on button "查 询" at bounding box center [424, 115] width 40 height 20
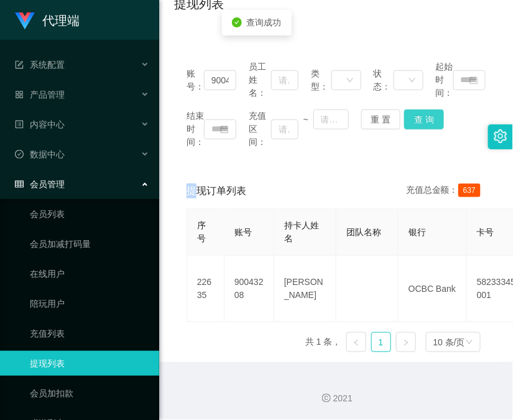
click at [427, 118] on div "结束时间： 充值区间： ~ 重 置 查 询" at bounding box center [336, 129] width 299 height 39
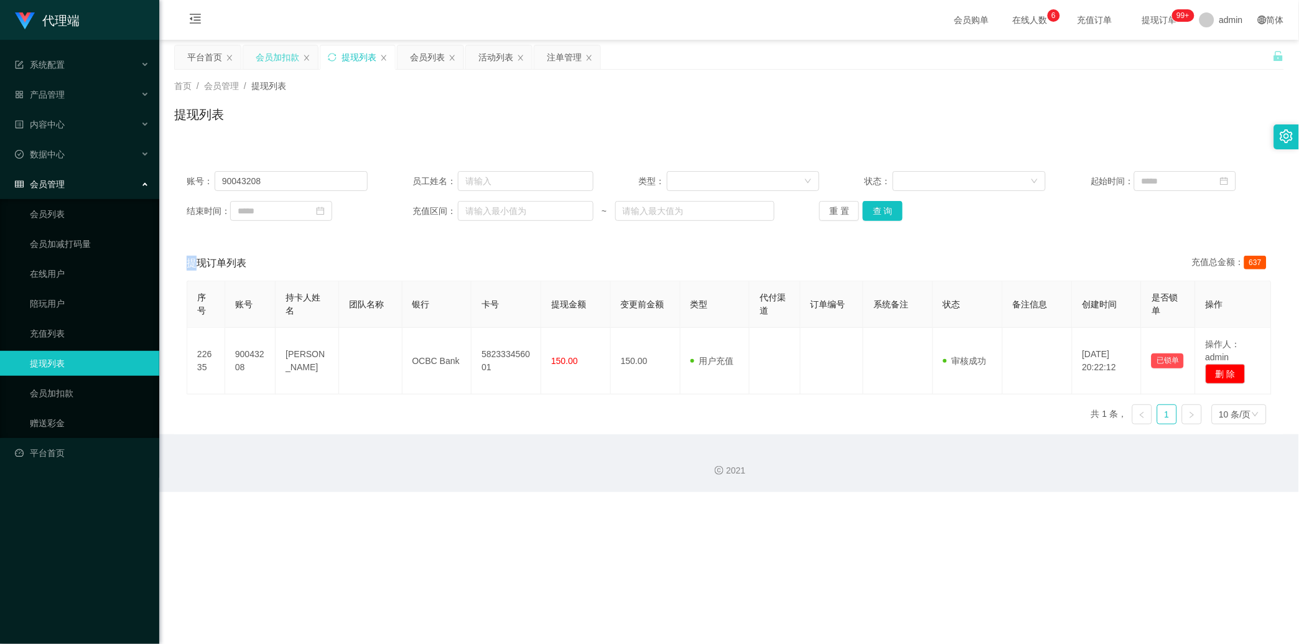
click at [263, 50] on div "会员加扣款" at bounding box center [278, 57] width 44 height 24
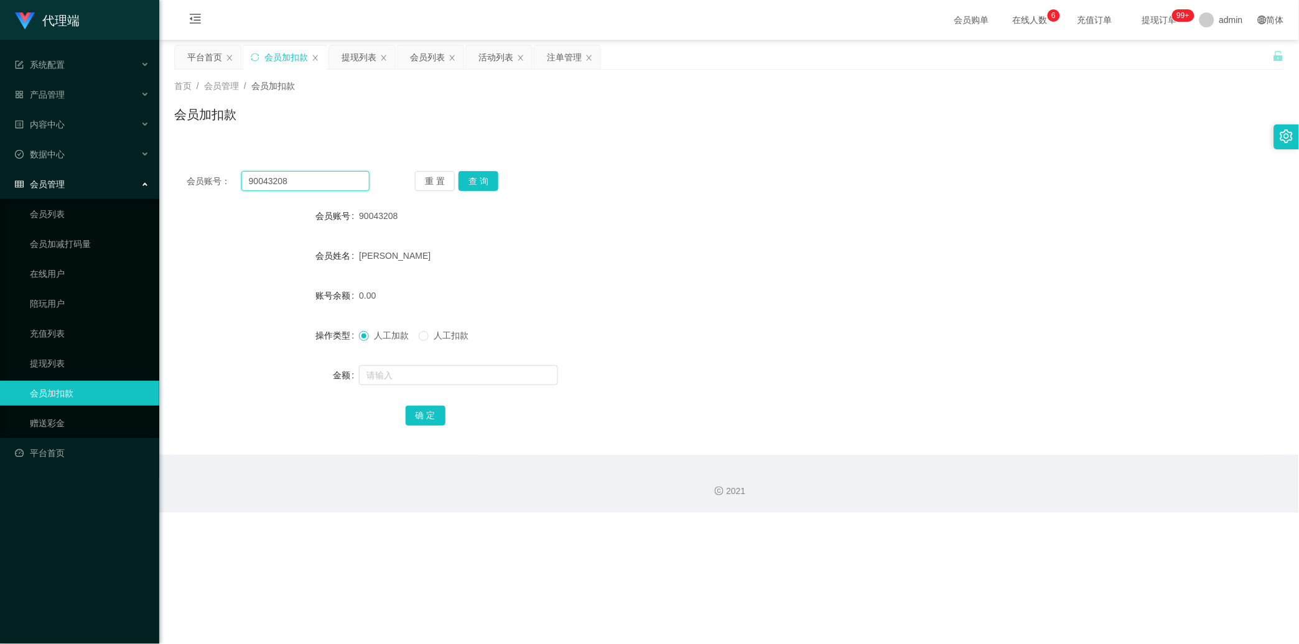
click at [294, 176] on input "90043208" at bounding box center [305, 181] width 128 height 20
click at [334, 185] on input "90043208" at bounding box center [305, 181] width 128 height 20
click at [471, 175] on button "查 询" at bounding box center [479, 181] width 40 height 20
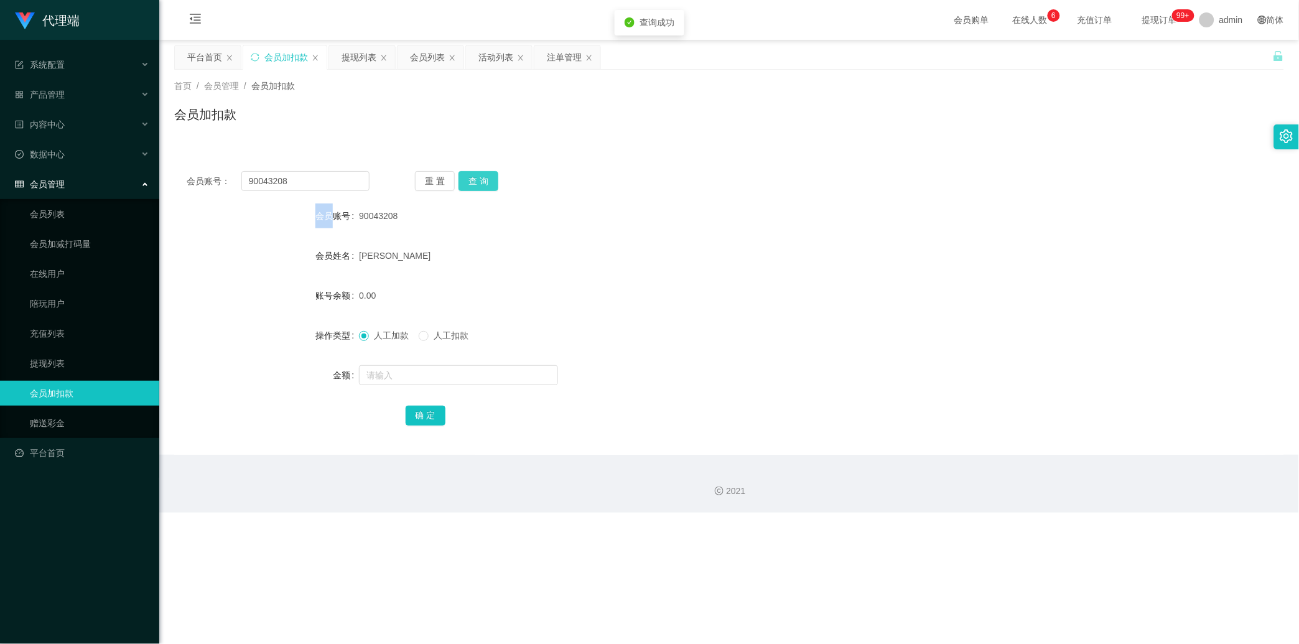
click at [471, 175] on div "重 置 查 询" at bounding box center [506, 181] width 183 height 20
click at [443, 374] on input "text" at bounding box center [458, 375] width 199 height 20
type input "8"
drag, startPoint x: 446, startPoint y: 407, endPoint x: 442, endPoint y: 419, distance: 12.8
click at [446, 407] on div "确 定" at bounding box center [730, 415] width 648 height 25
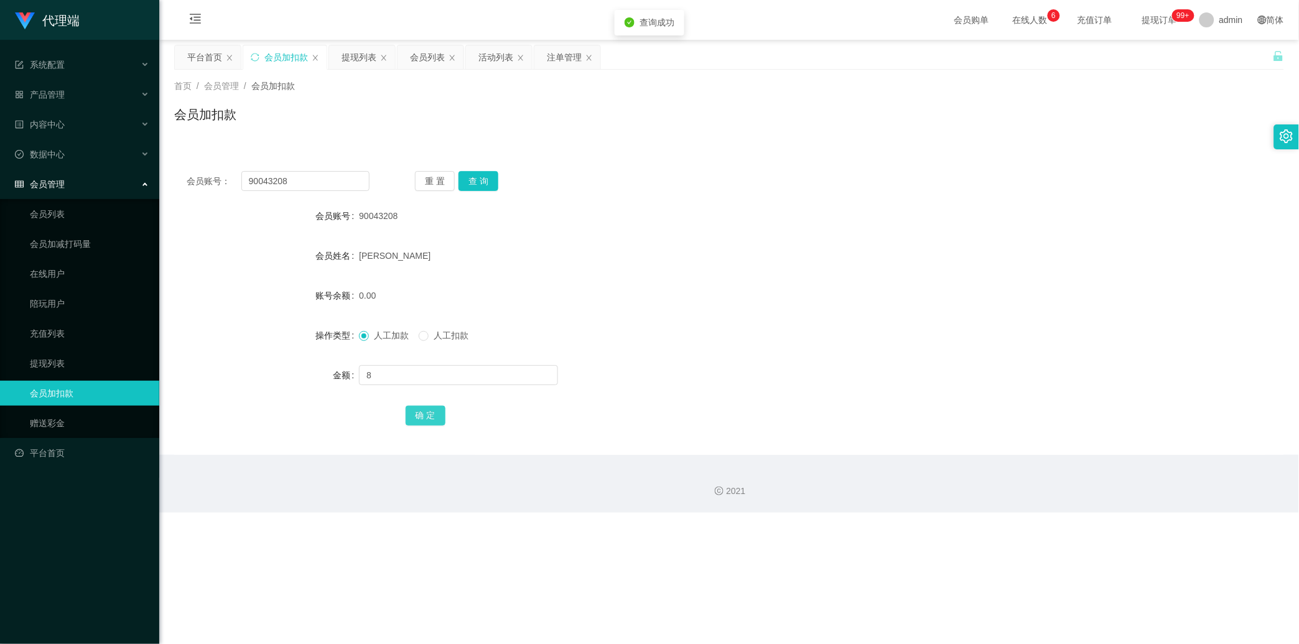
click at [442, 419] on button "确 定" at bounding box center [426, 416] width 40 height 20
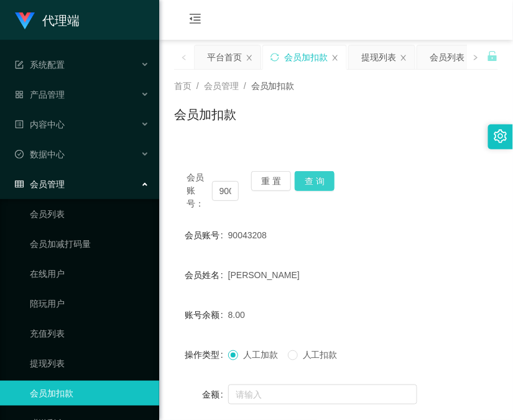
click at [319, 188] on button "查 询" at bounding box center [315, 181] width 40 height 20
click at [319, 188] on button "查 询" at bounding box center [322, 181] width 54 height 20
click at [244, 26] on div "会员购单 在线人数 0 1 2 3 4 5 6 7 8 9 0 1 2 3 4 5 6 7 8 9 0 1 2 3 4 5 6 7 8 9 充值订单 提现订单…" at bounding box center [336, 20] width 354 height 40
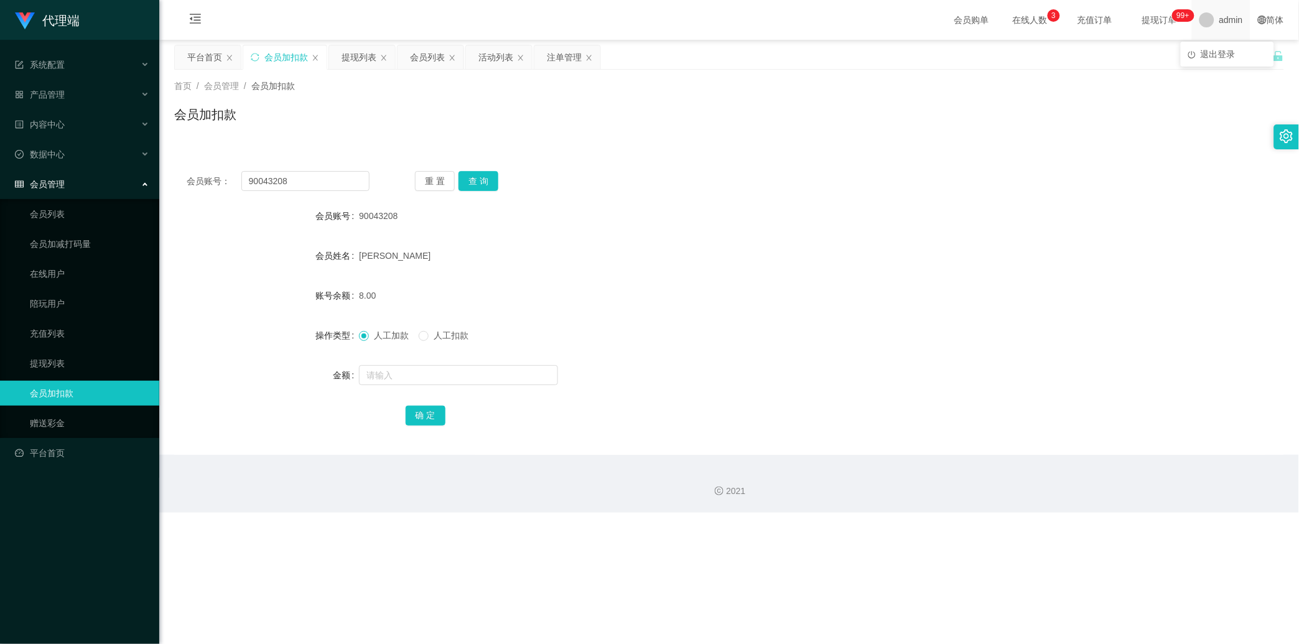
click at [540, 22] on span "admin" at bounding box center [1232, 20] width 24 height 40
